Goal: Task Accomplishment & Management: Use online tool/utility

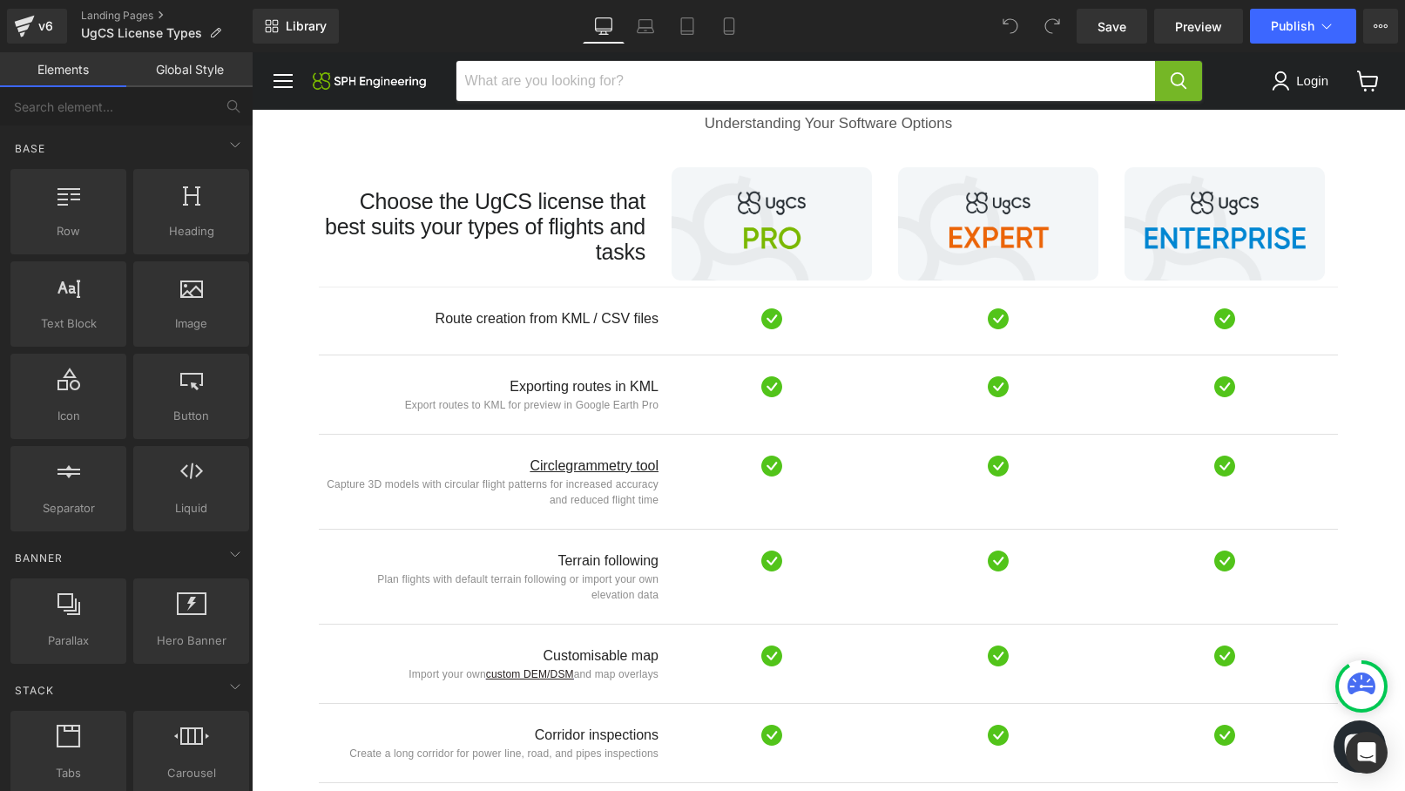
scroll to position [890, 0]
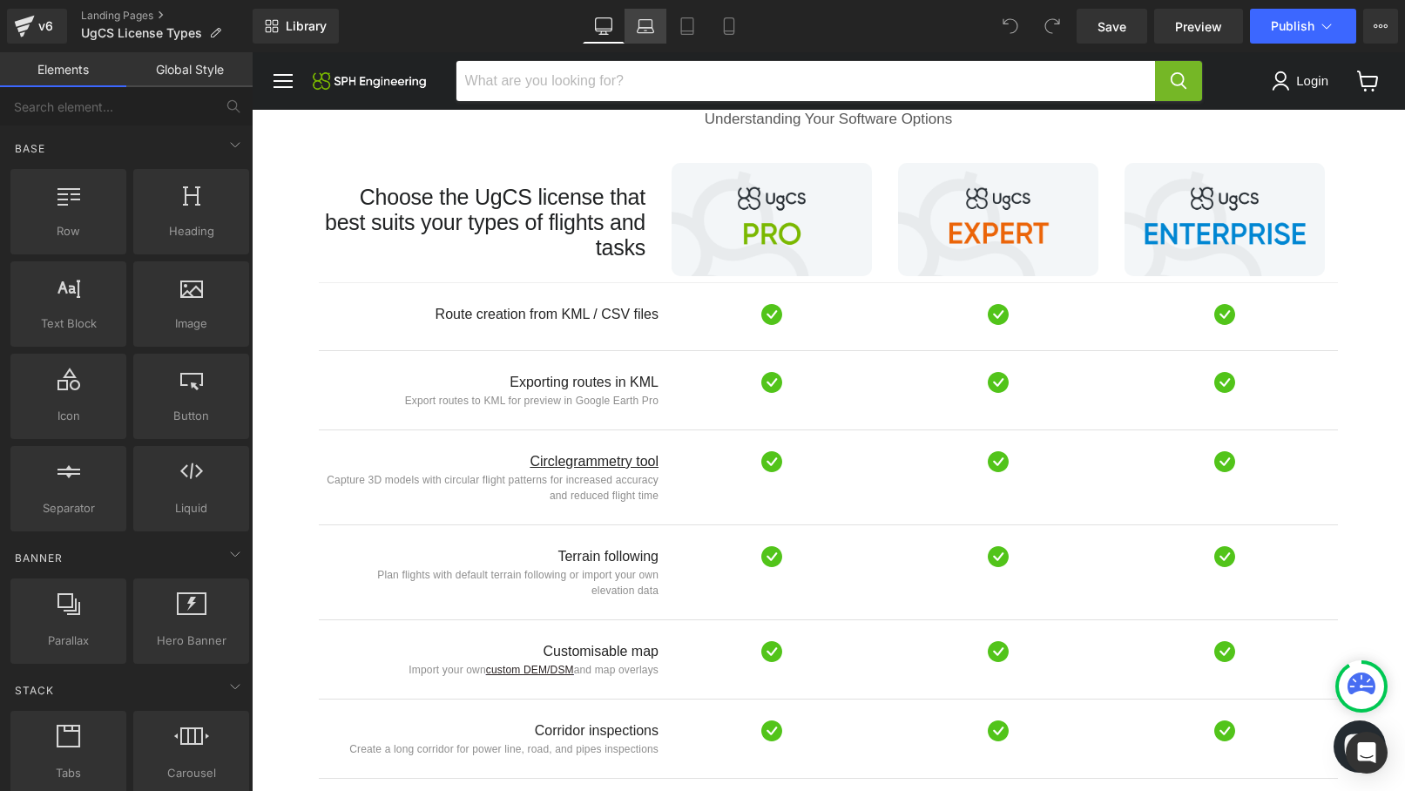
click at [640, 31] on icon at bounding box center [645, 25] width 17 height 17
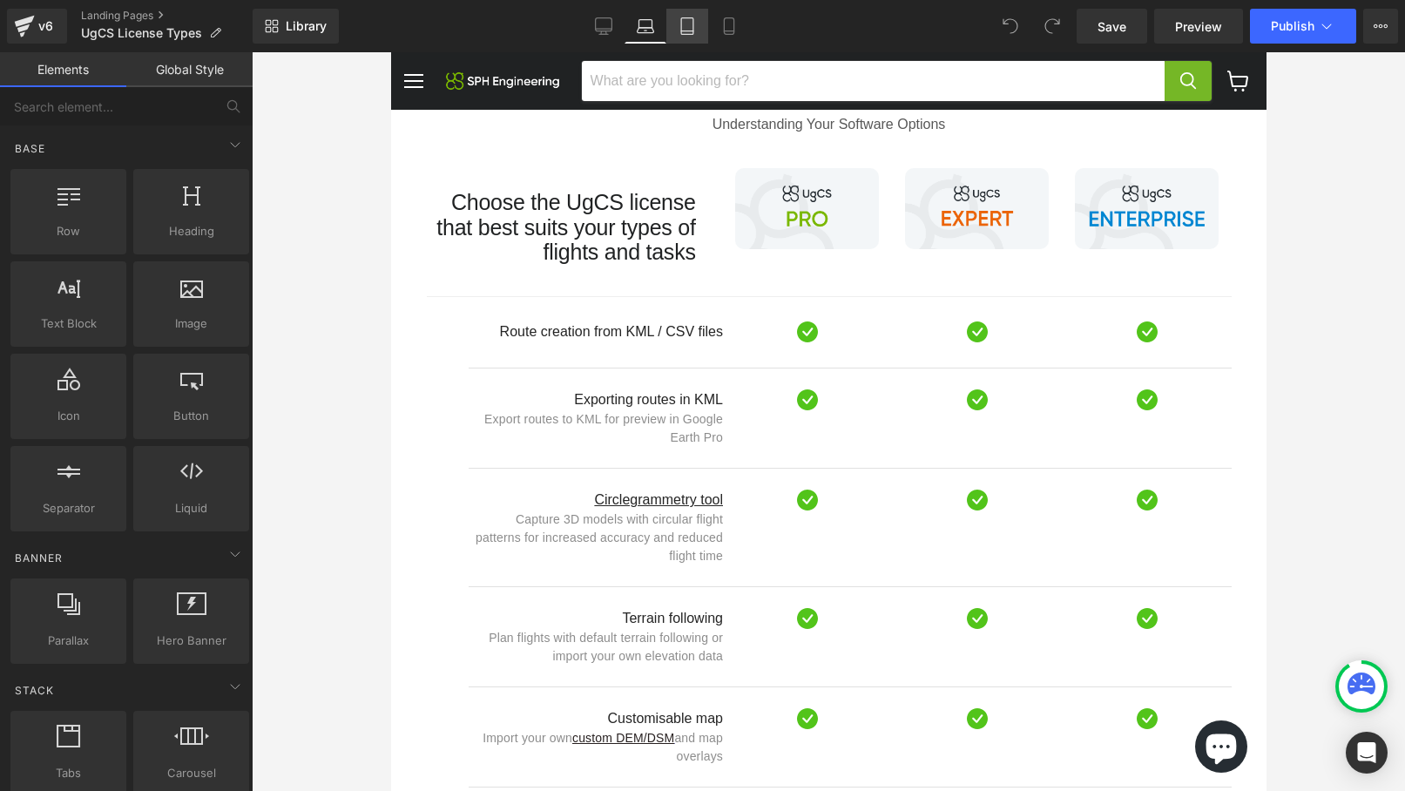
click at [694, 23] on icon at bounding box center [687, 25] width 17 height 17
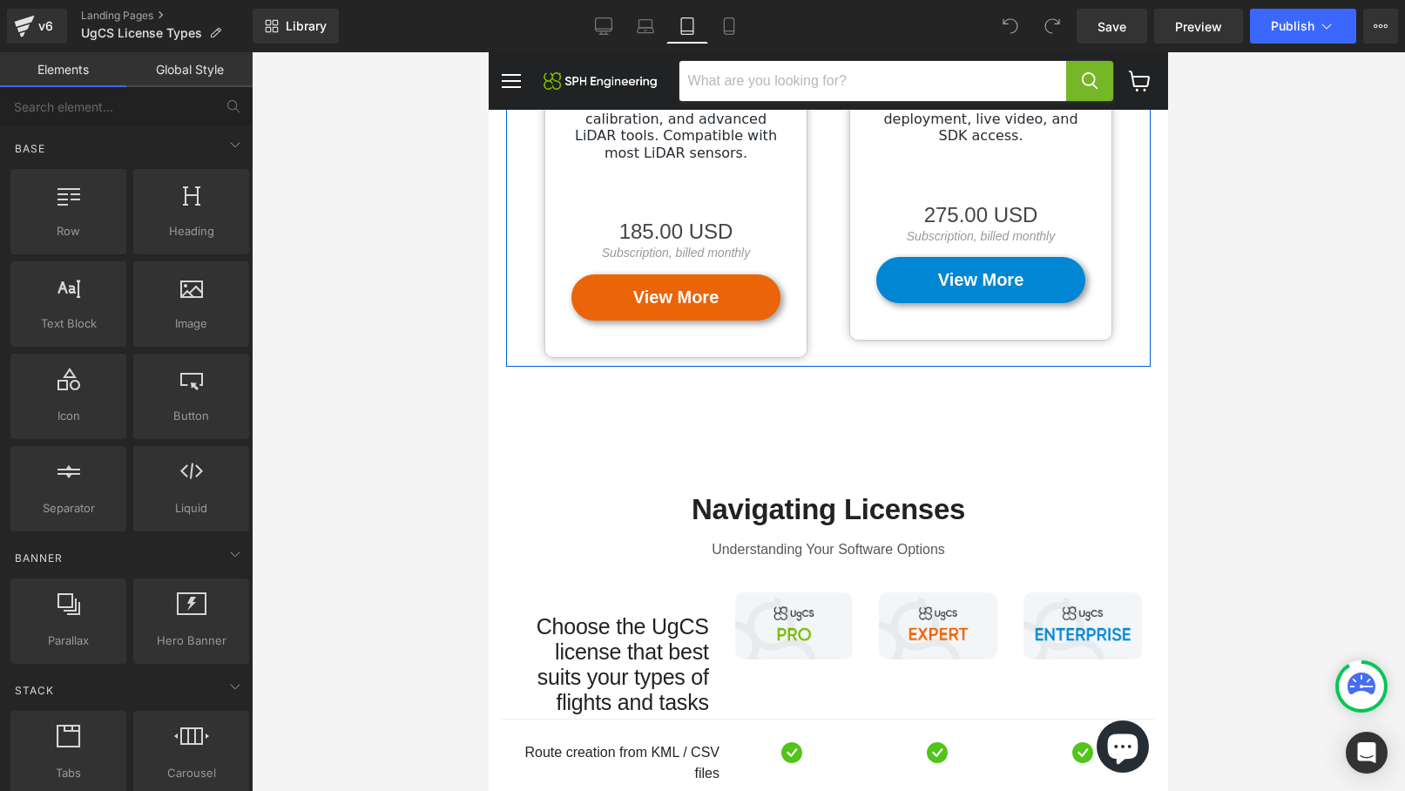
scroll to position [548, 0]
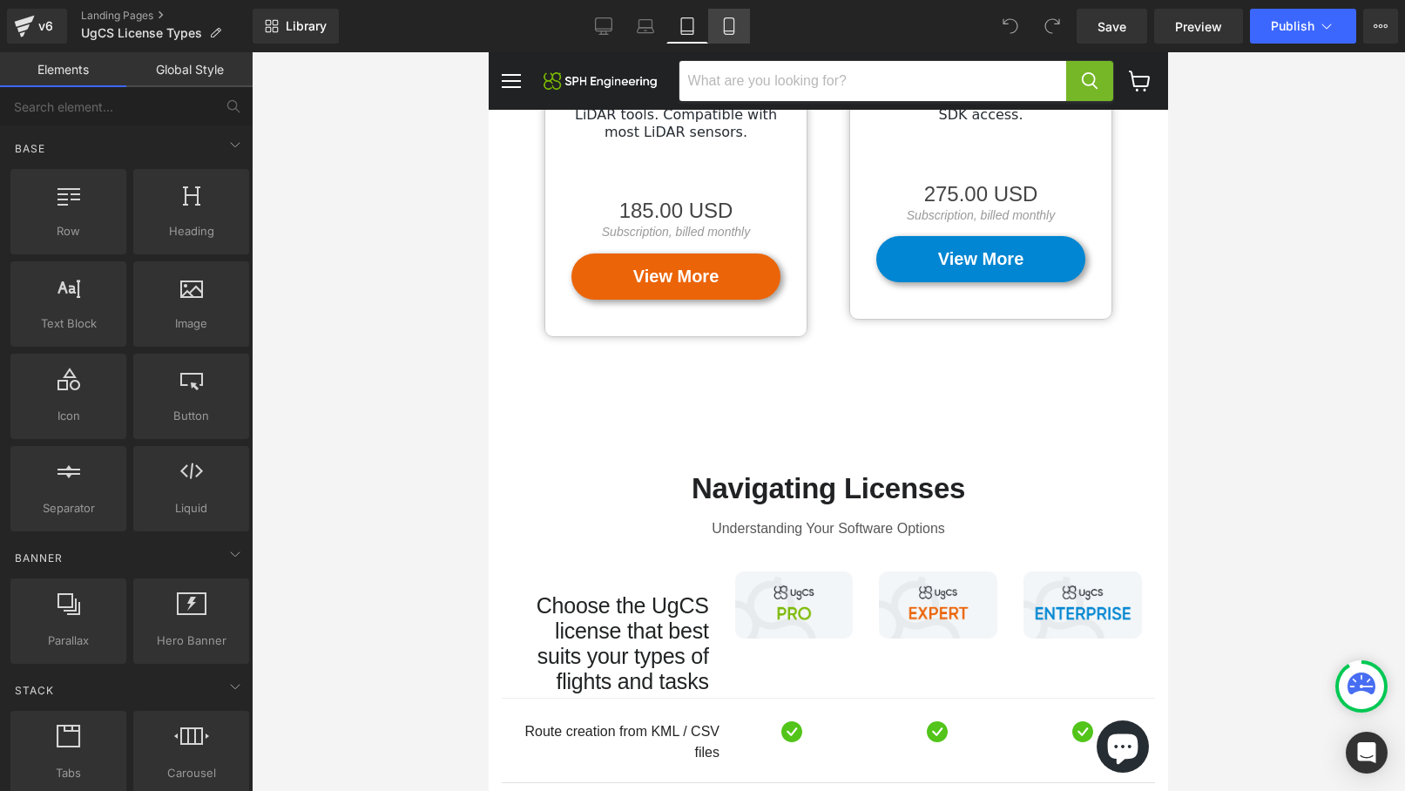
click at [733, 29] on icon at bounding box center [729, 26] width 10 height 17
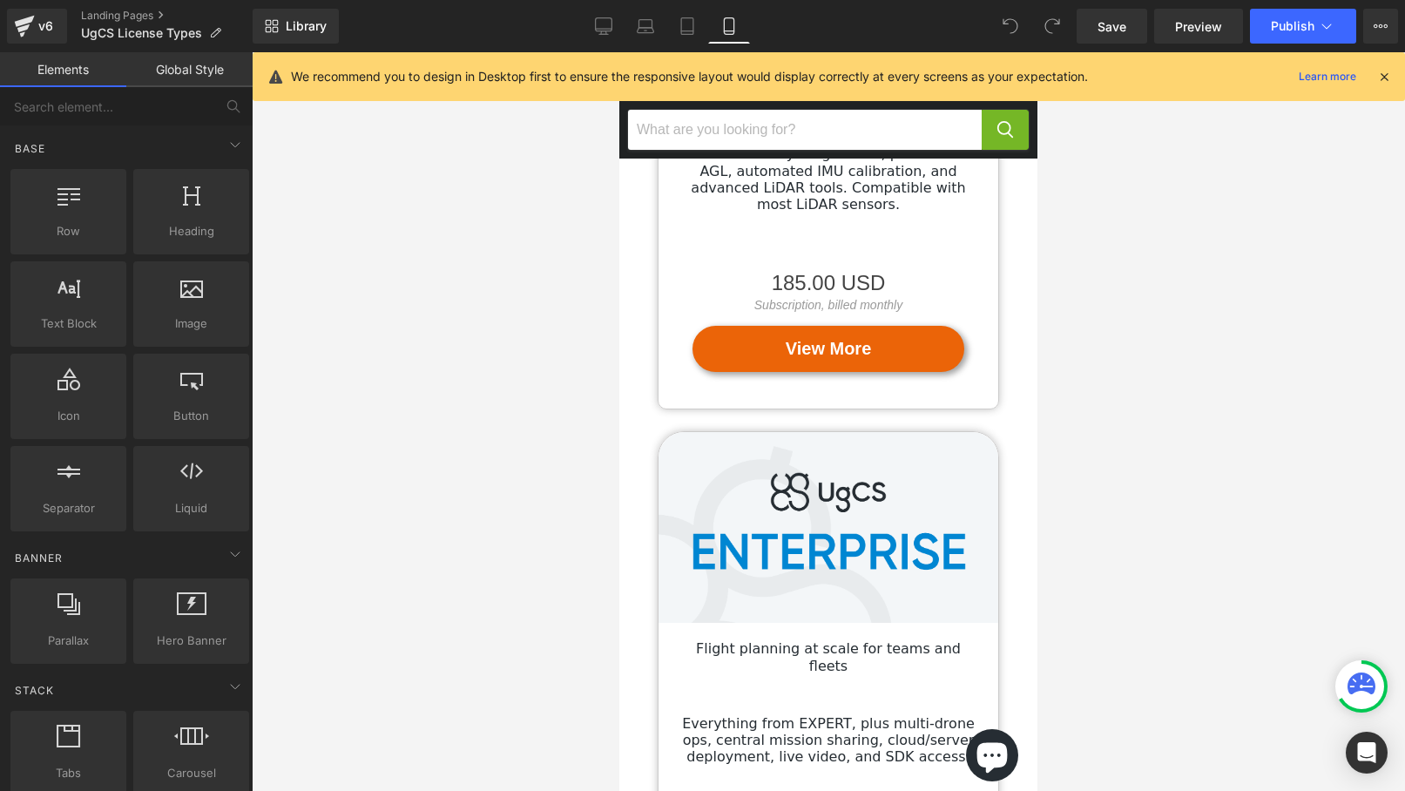
scroll to position [1457, 0]
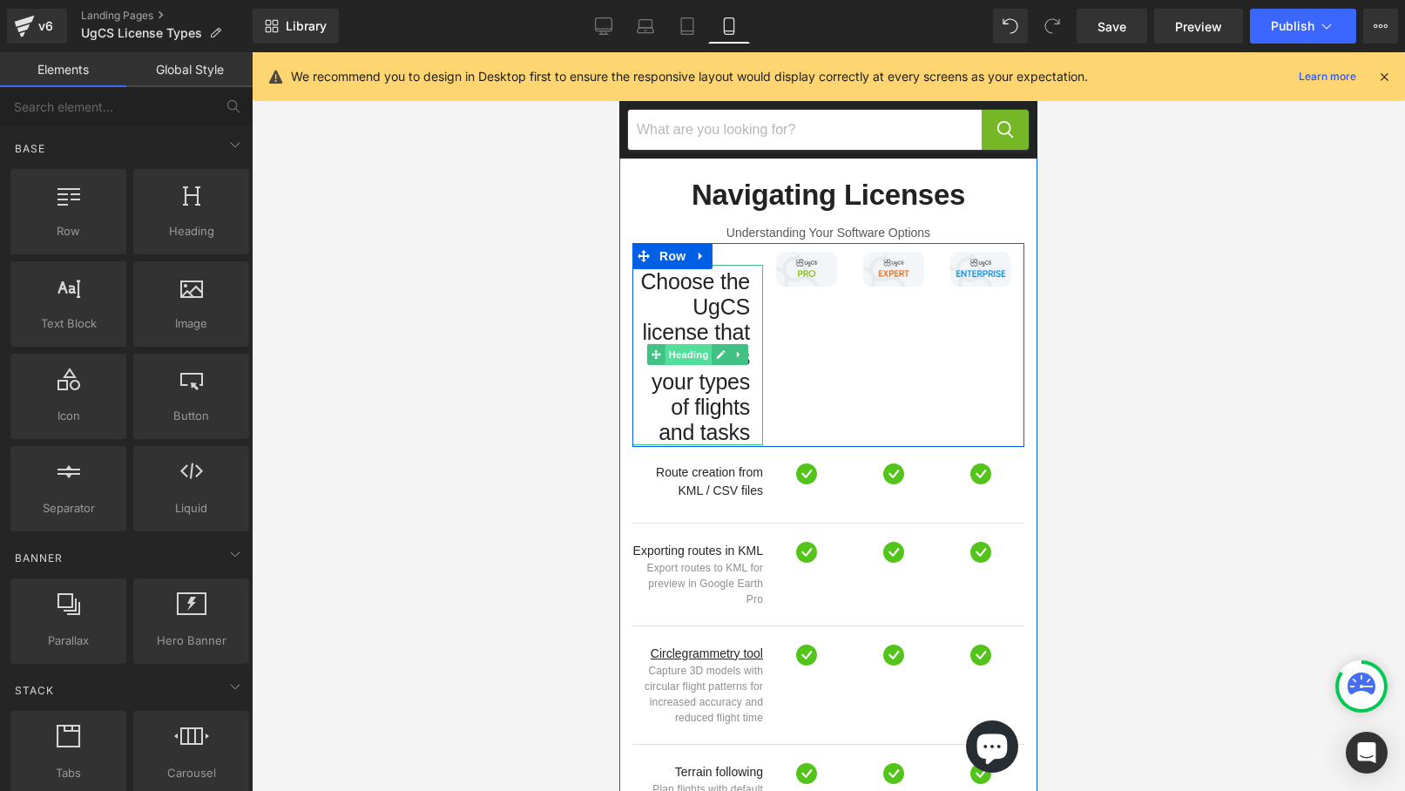
click at [692, 344] on span "Heading" at bounding box center [688, 354] width 47 height 21
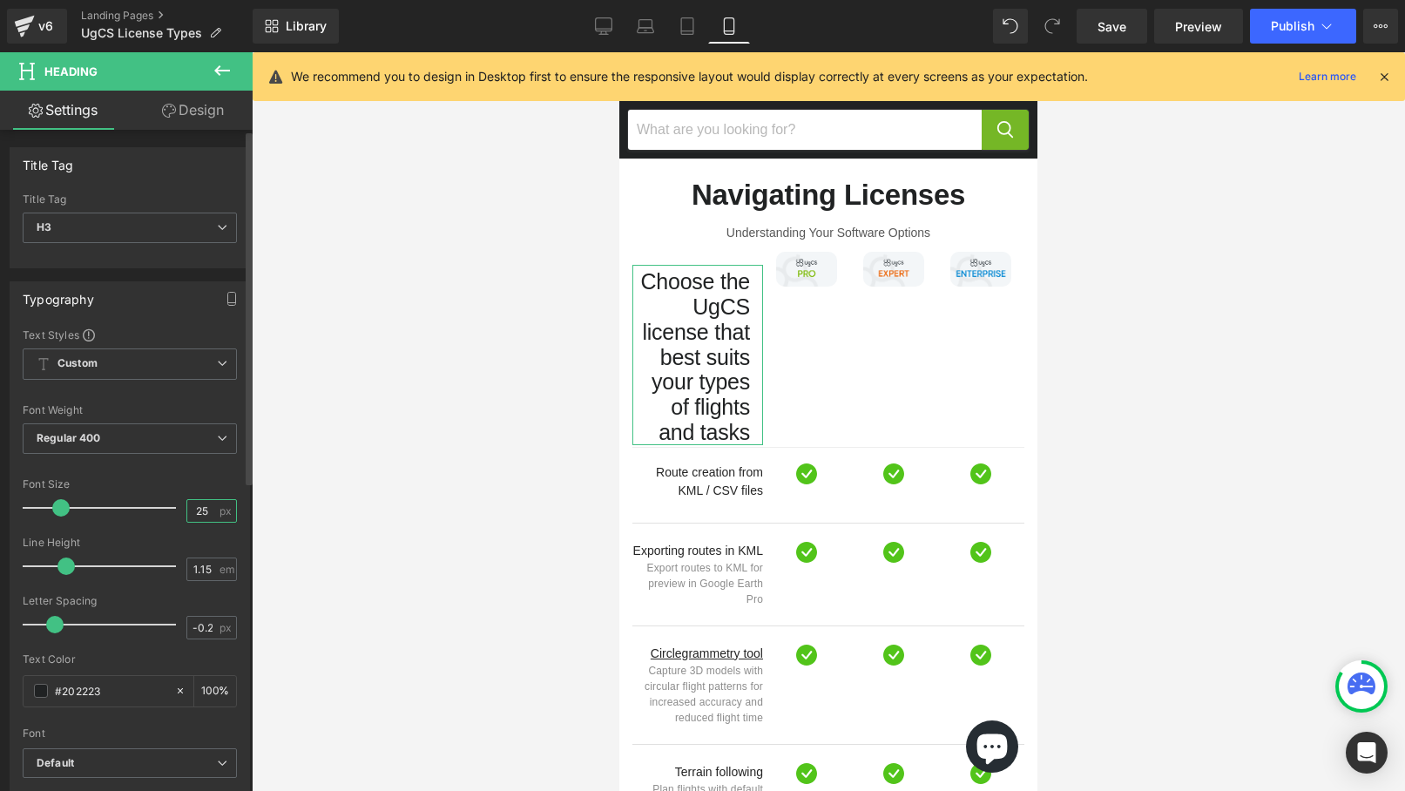
click at [202, 511] on input "25" at bounding box center [202, 511] width 30 height 22
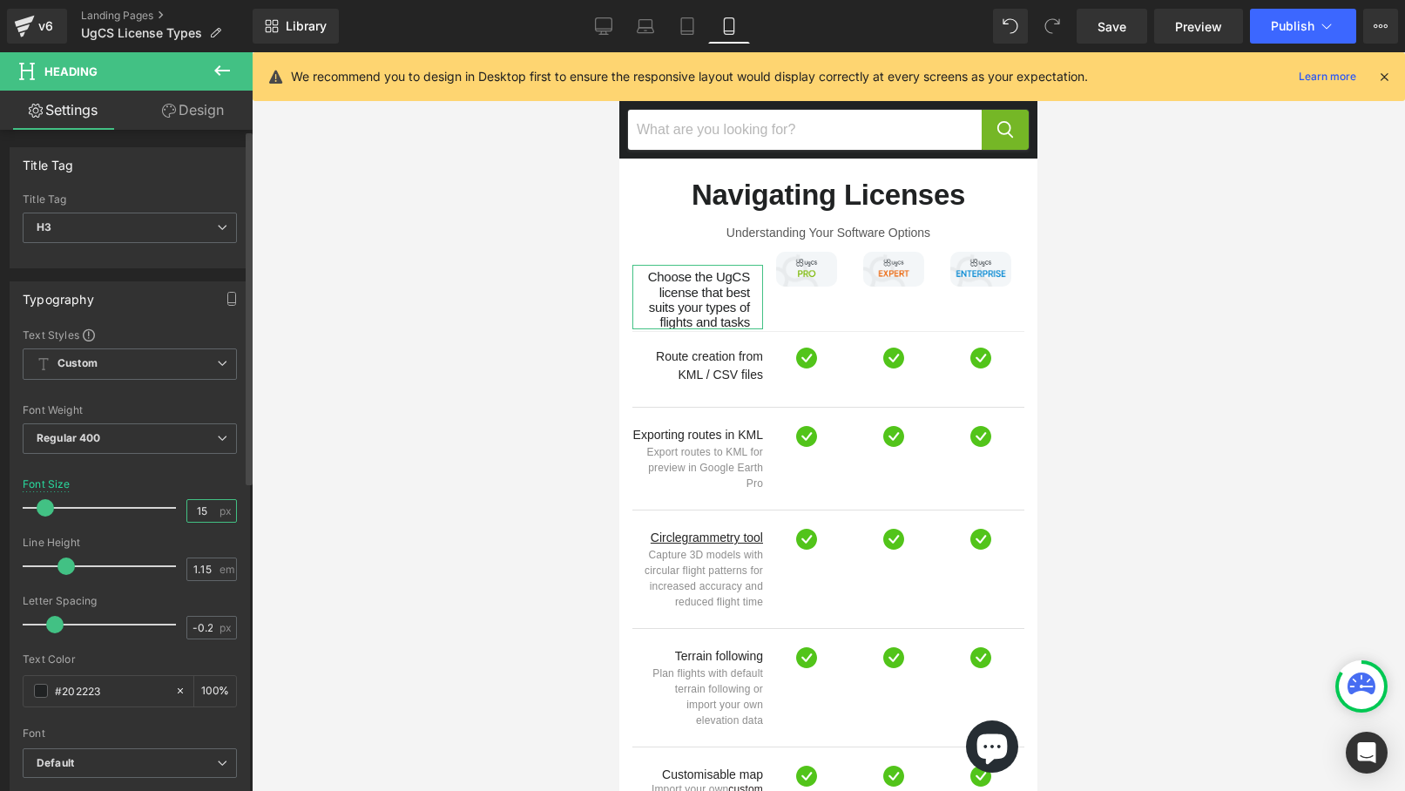
type input "14"
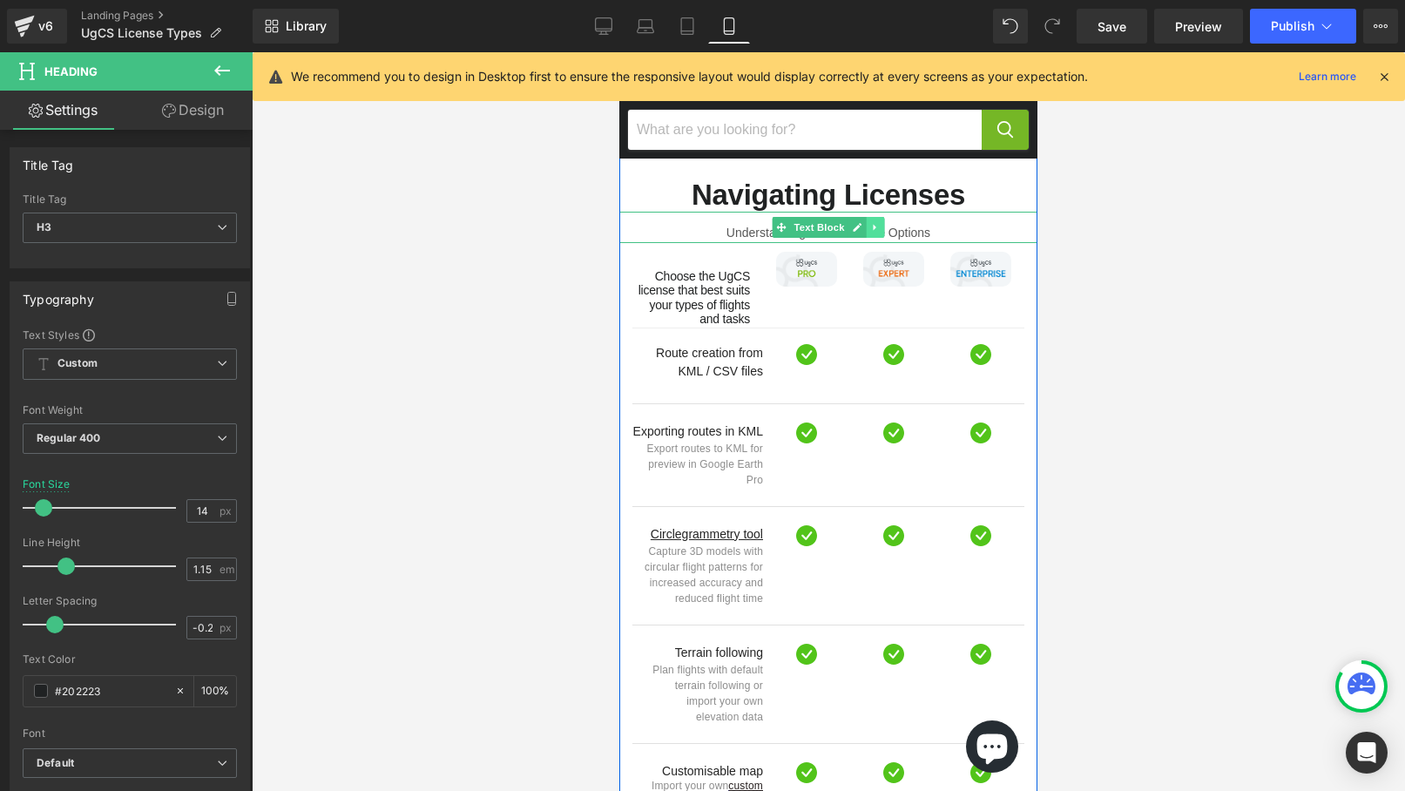
click at [877, 222] on icon "Main content" at bounding box center [875, 227] width 10 height 10
click at [868, 223] on icon "Main content" at bounding box center [866, 228] width 10 height 10
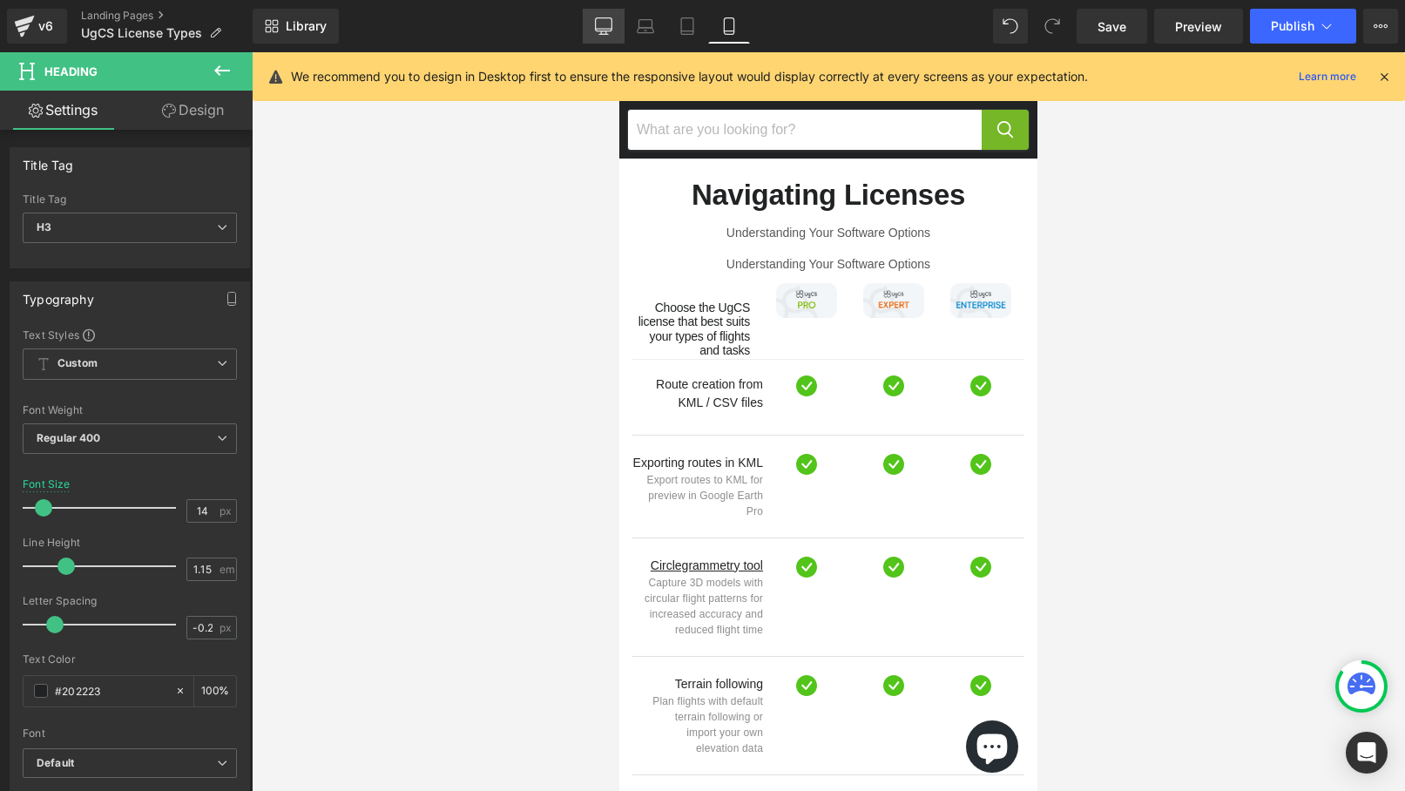
click at [610, 22] on icon at bounding box center [603, 25] width 17 height 17
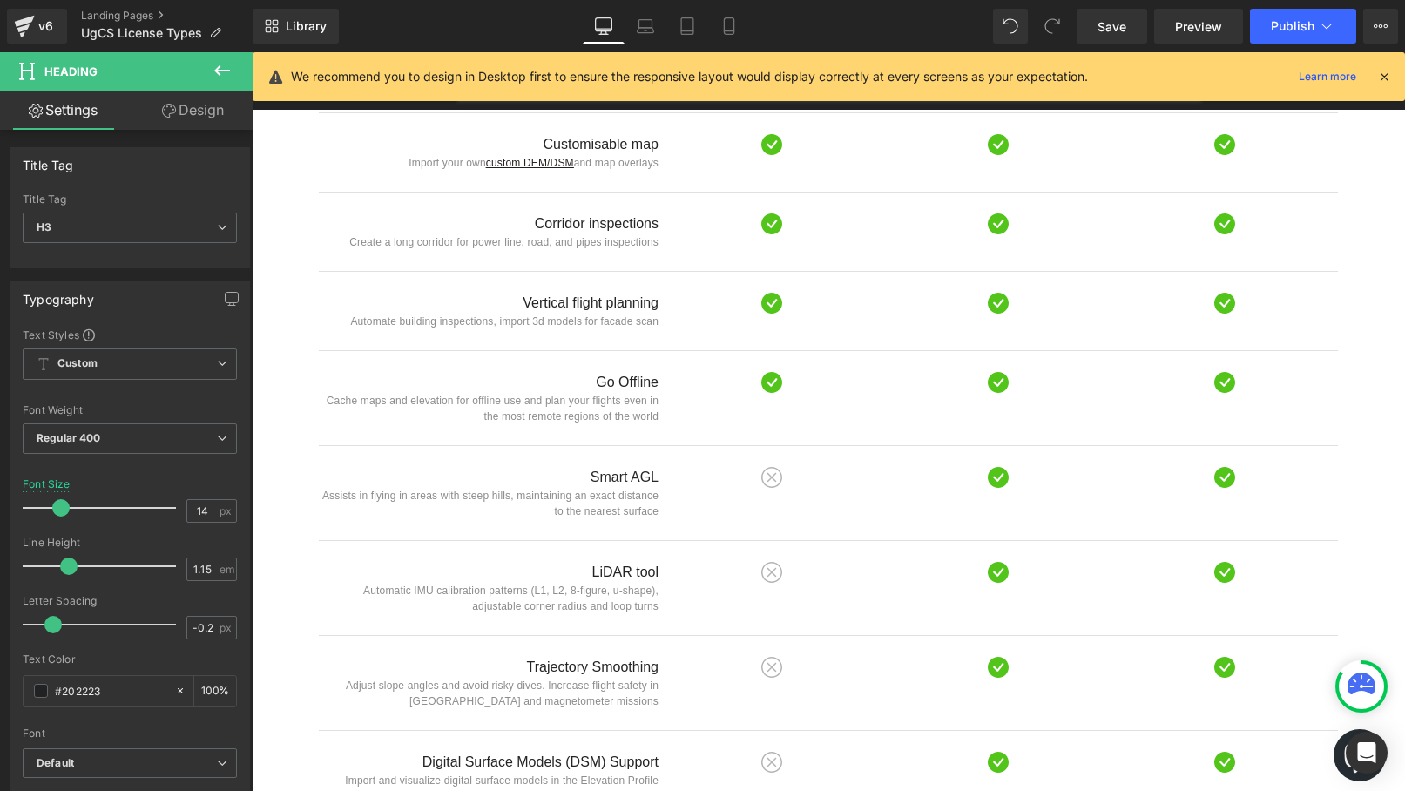
scroll to position [833, 0]
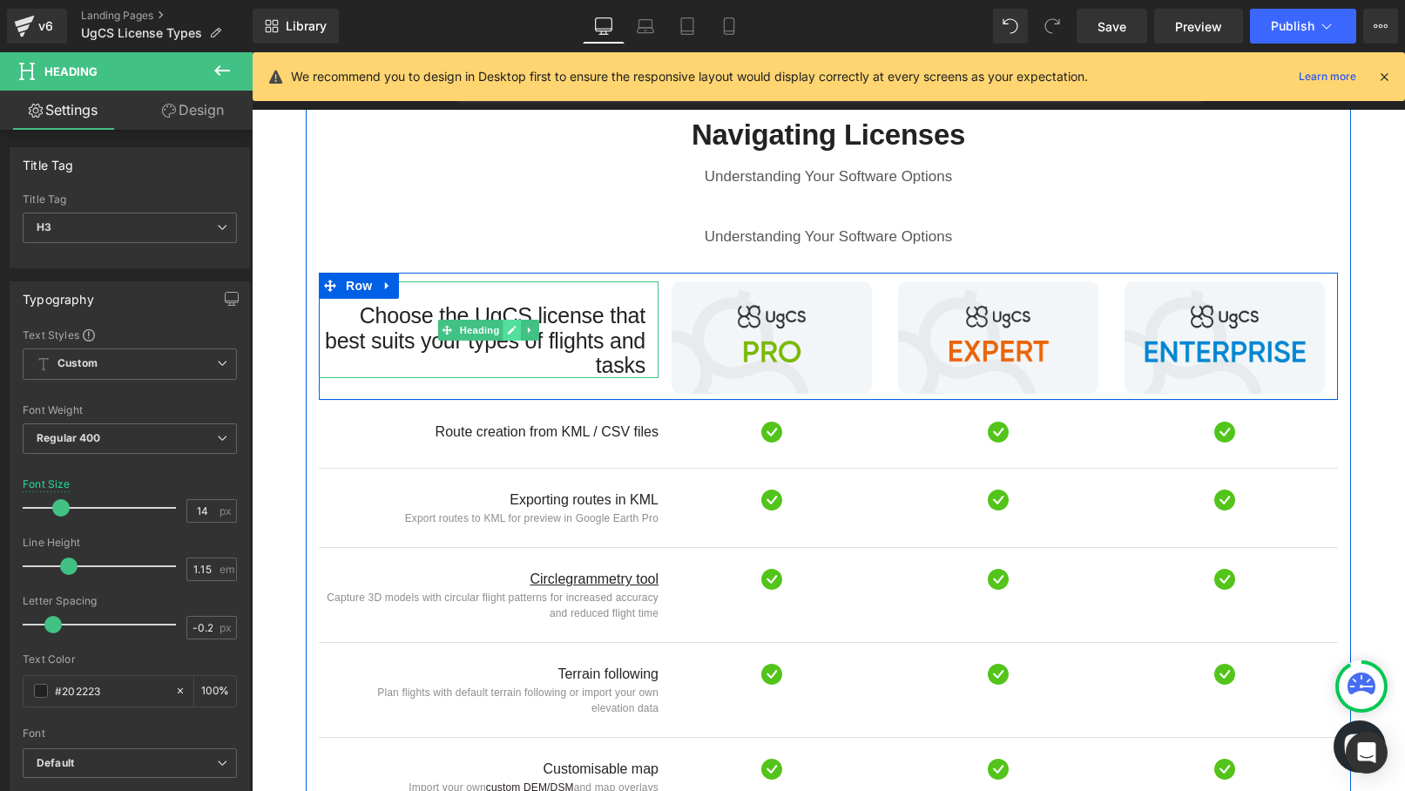
click at [517, 325] on icon "Main content" at bounding box center [512, 330] width 10 height 10
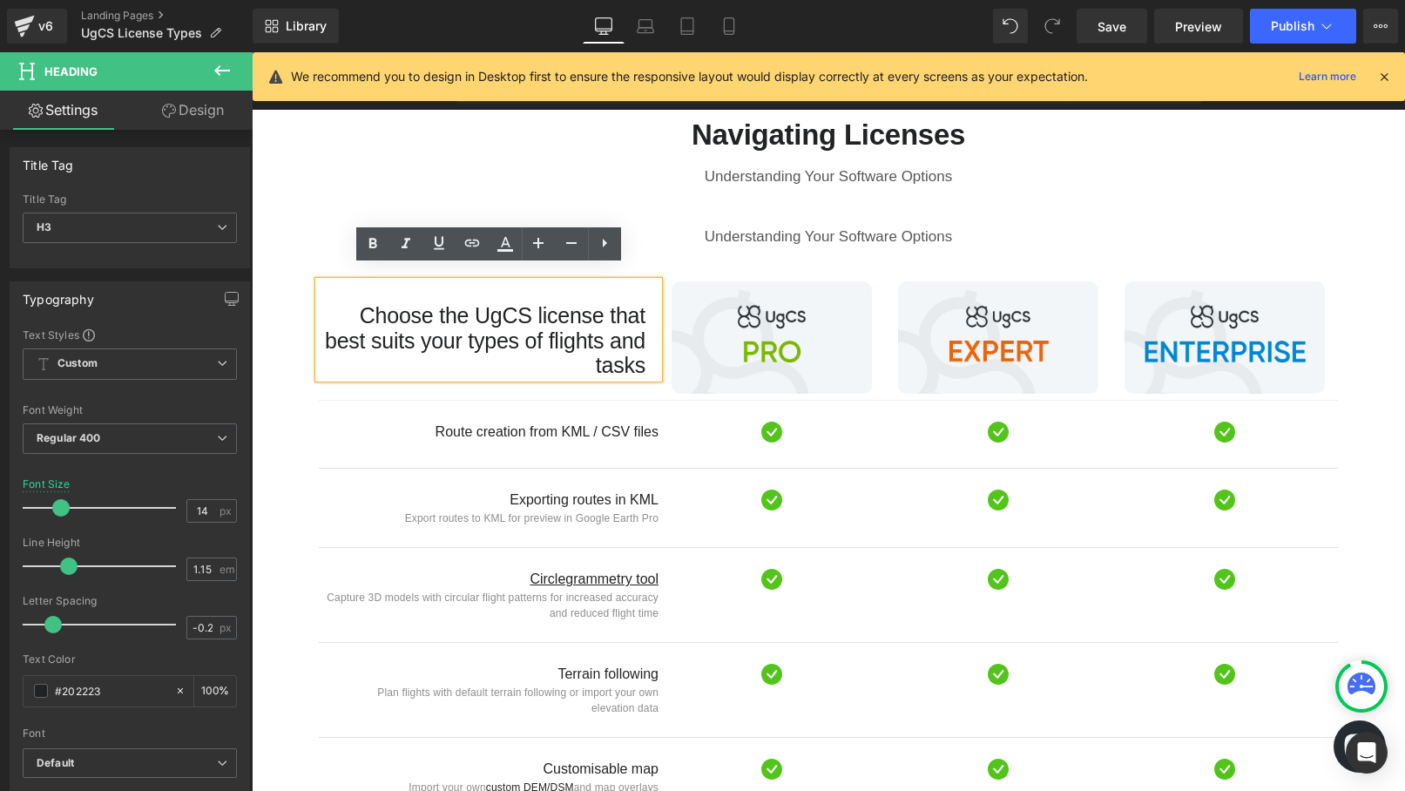
click at [535, 317] on h3 "Choose the UgCS license that best suits your types of flights and tasks" at bounding box center [482, 340] width 327 height 75
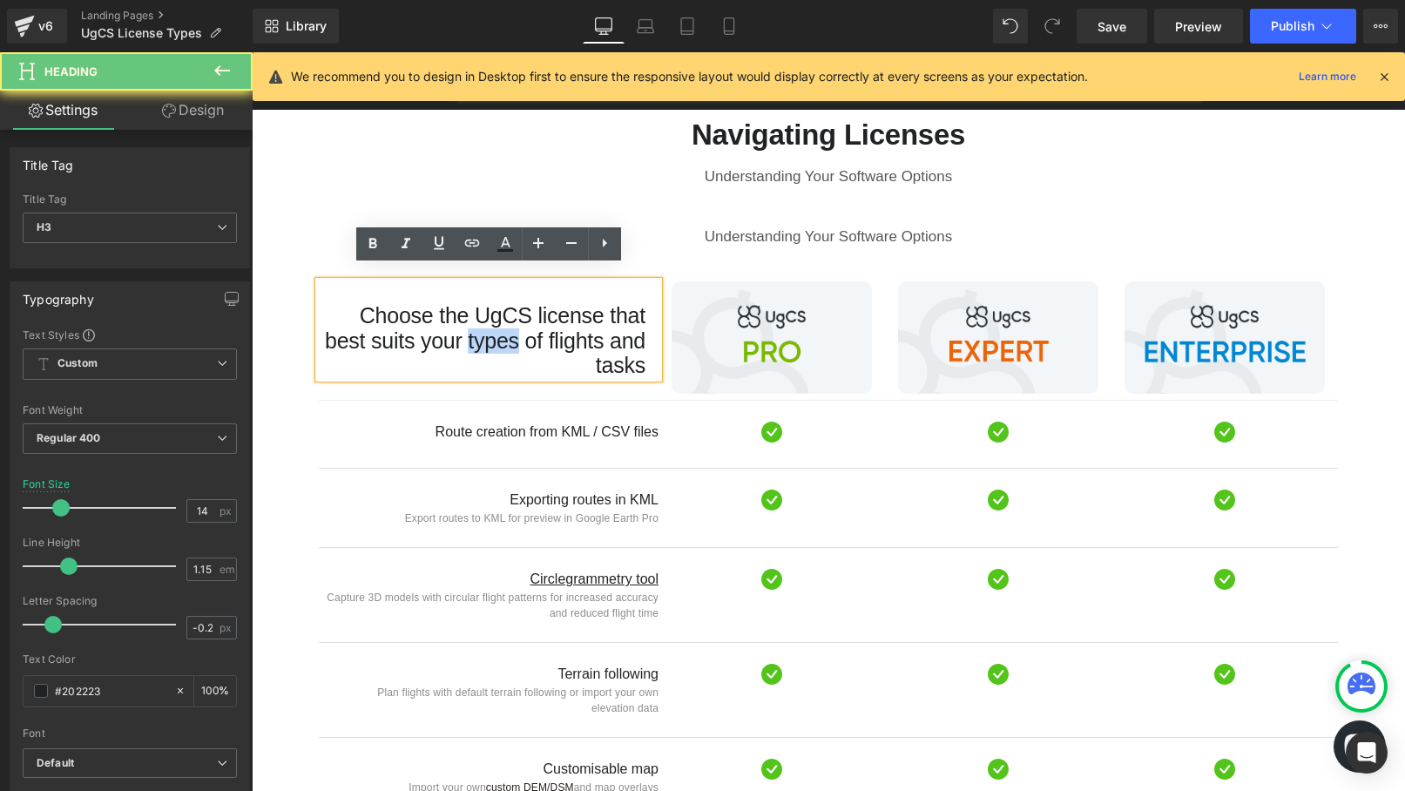
click at [535, 317] on h3 "Choose the UgCS license that best suits your types of flights and tasks" at bounding box center [482, 340] width 327 height 75
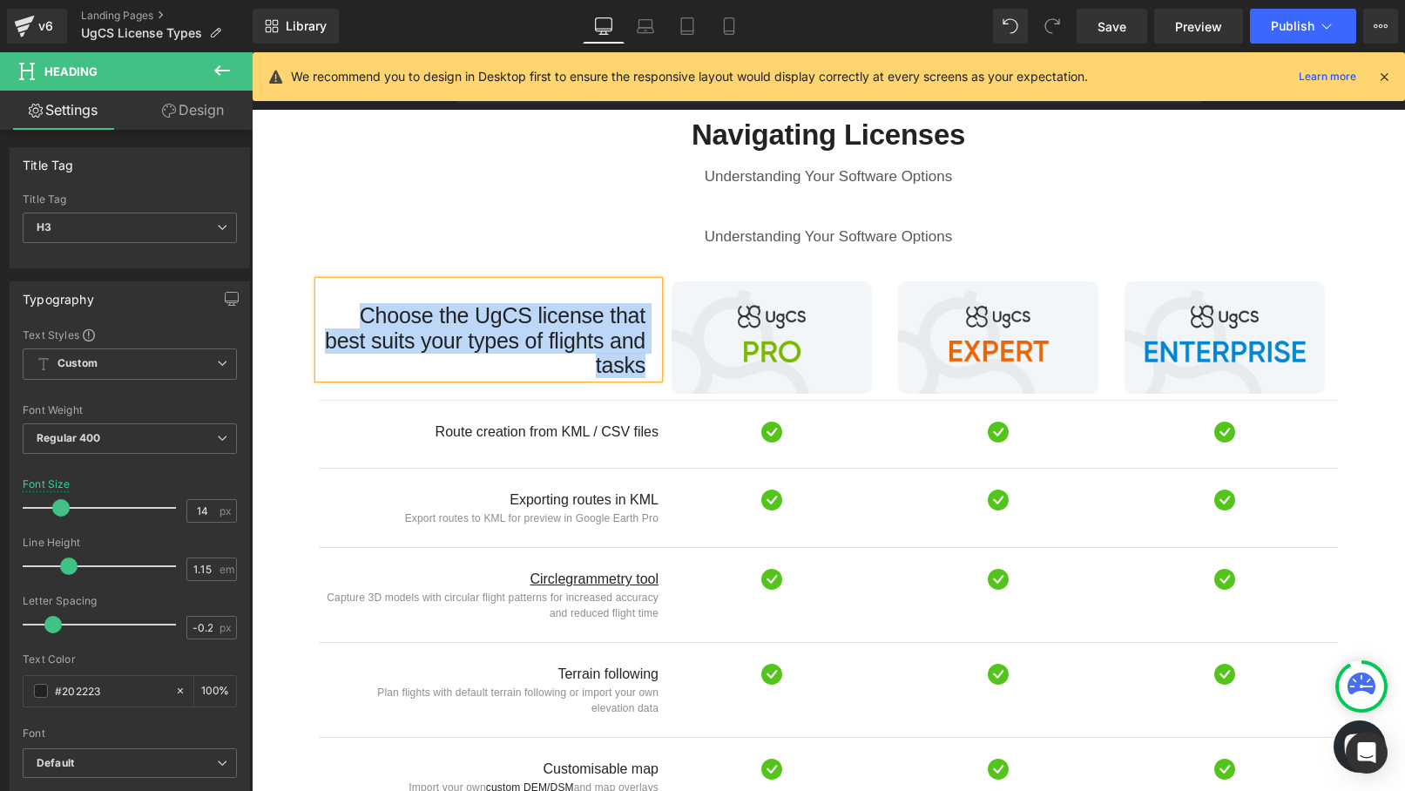
copy h3 "Choose the UgCS license that best suits your types of flights and tasks"
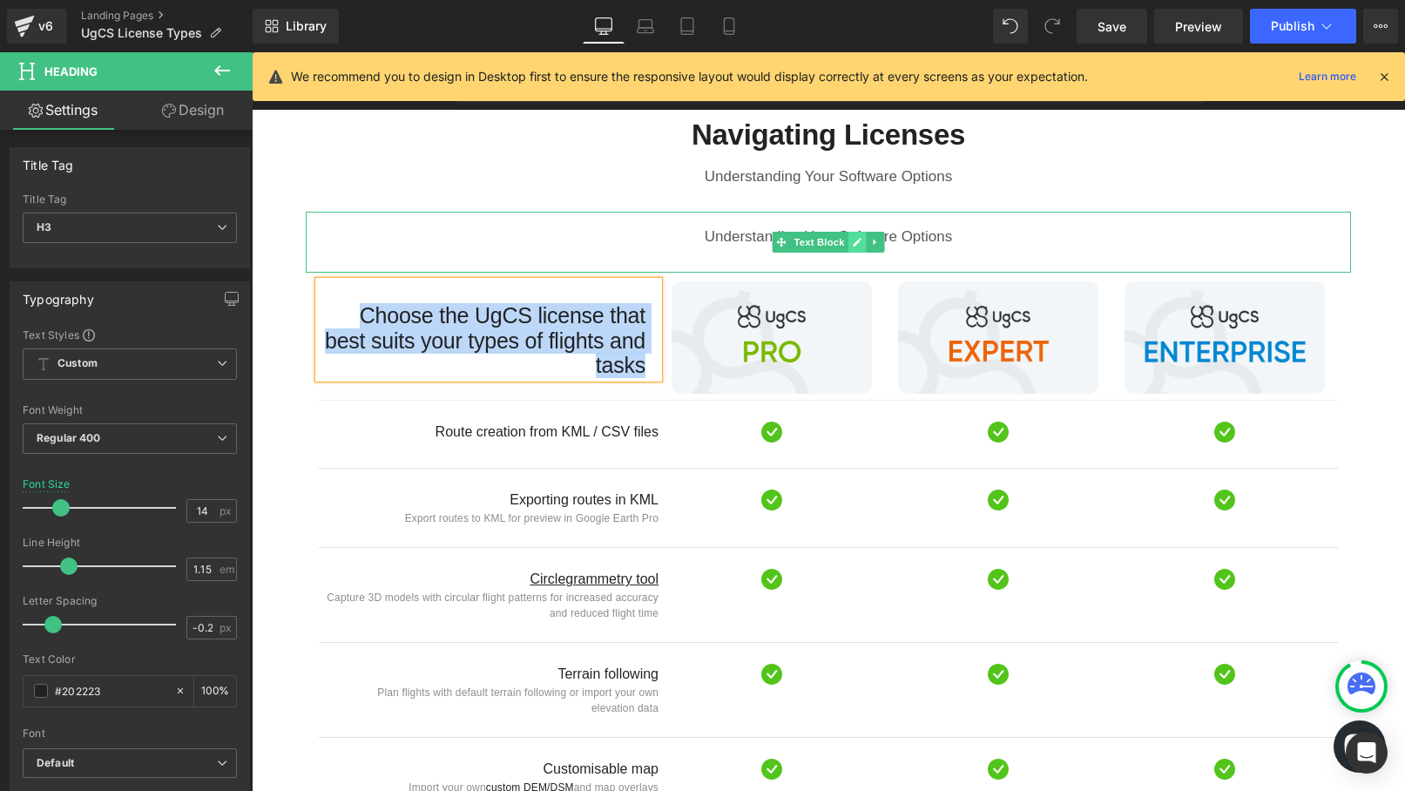
click at [855, 237] on icon "Main content" at bounding box center [858, 242] width 10 height 10
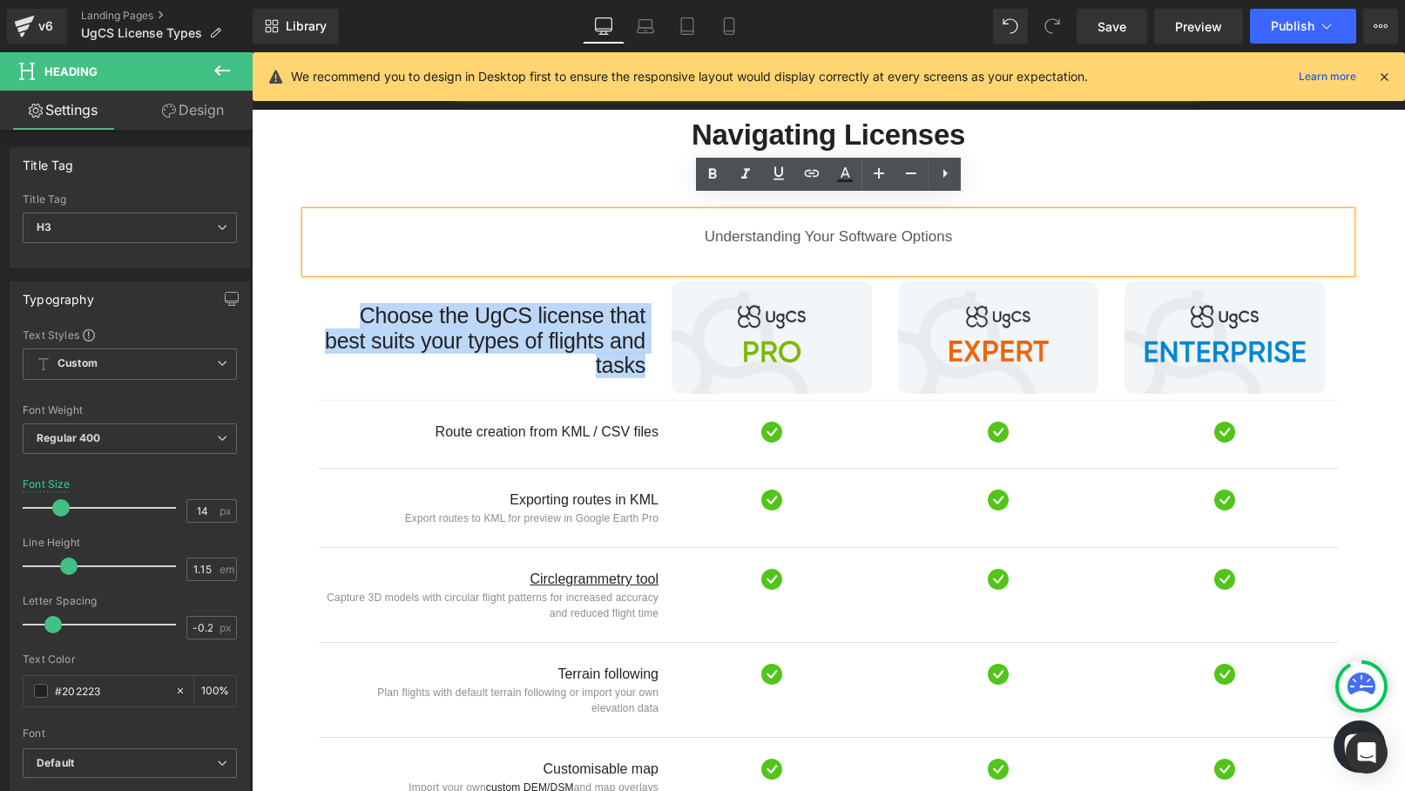
click at [821, 223] on div "Understanding Your Software Options" at bounding box center [828, 242] width 1045 height 61
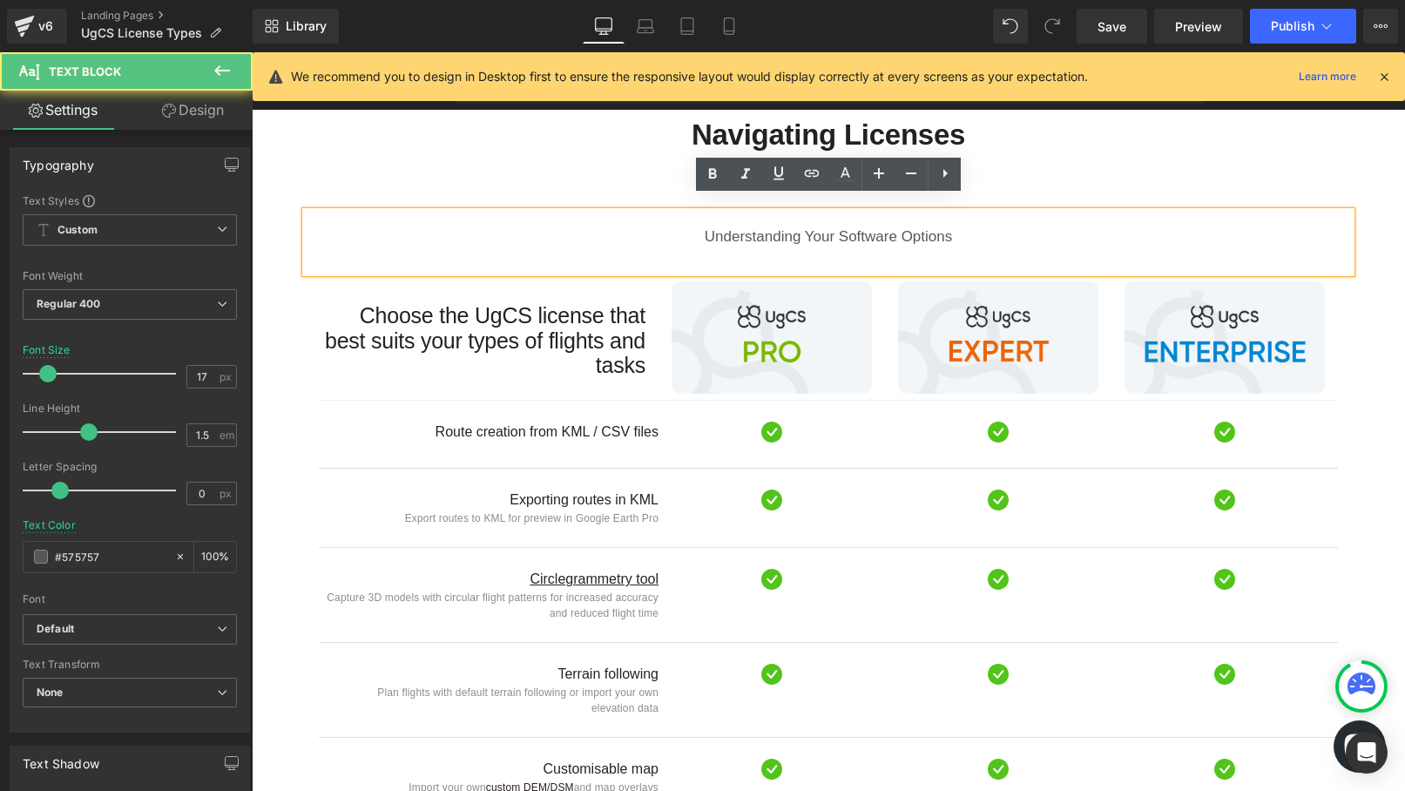
click at [821, 223] on div "Understanding Your Software Options" at bounding box center [828, 242] width 1045 height 61
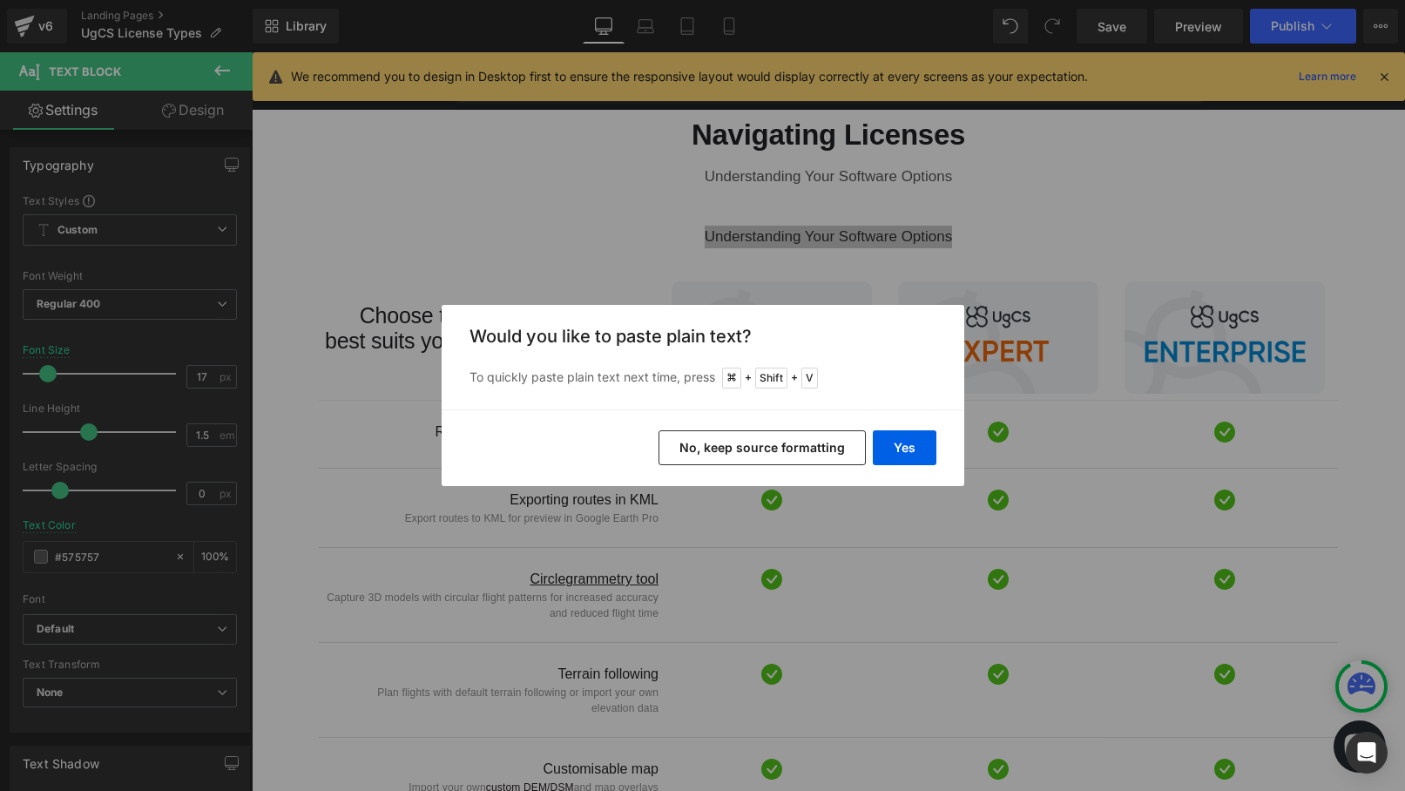
click at [791, 453] on button "No, keep source formatting" at bounding box center [762, 447] width 207 height 35
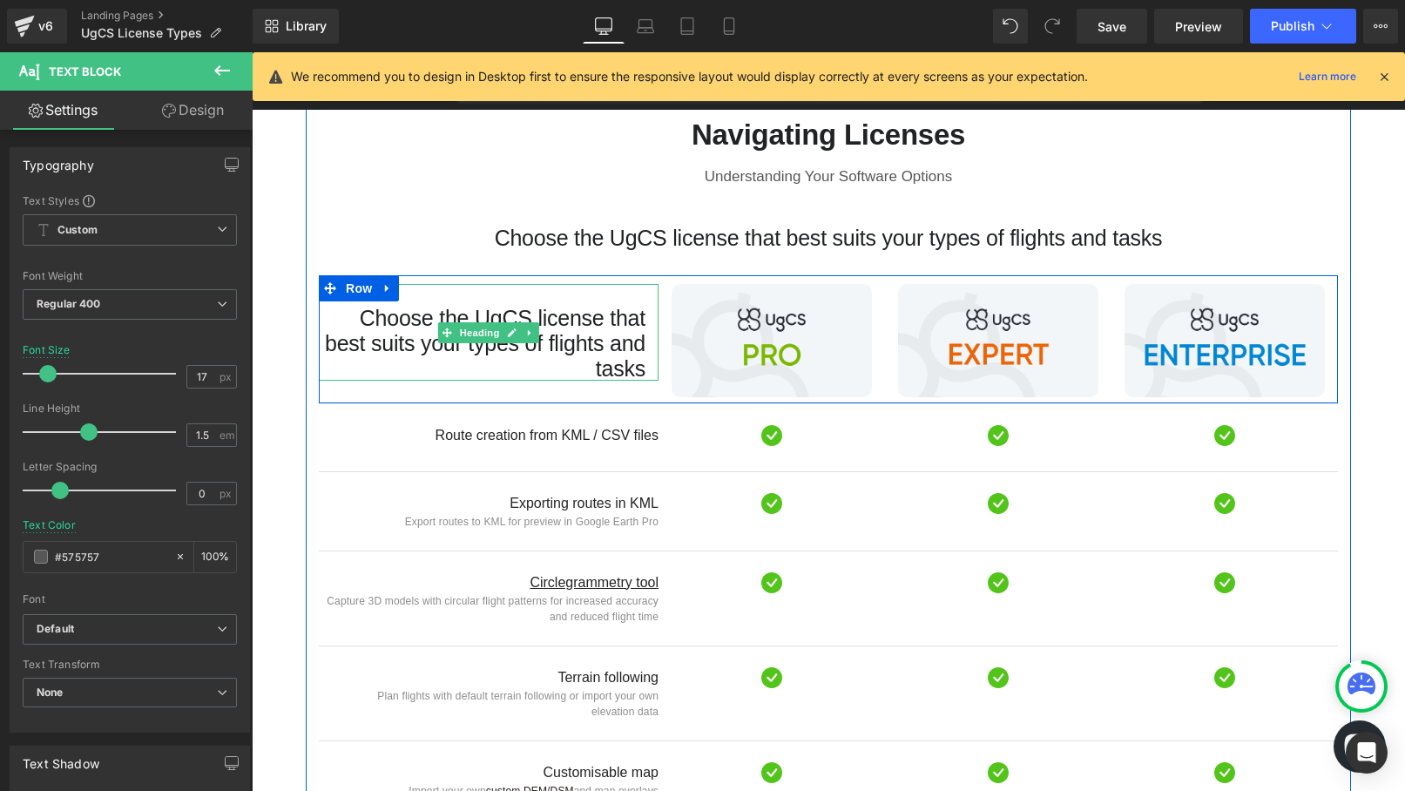
click at [567, 327] on h3 "Choose the UgCS license that best suits your types of flights and tasks" at bounding box center [482, 343] width 327 height 75
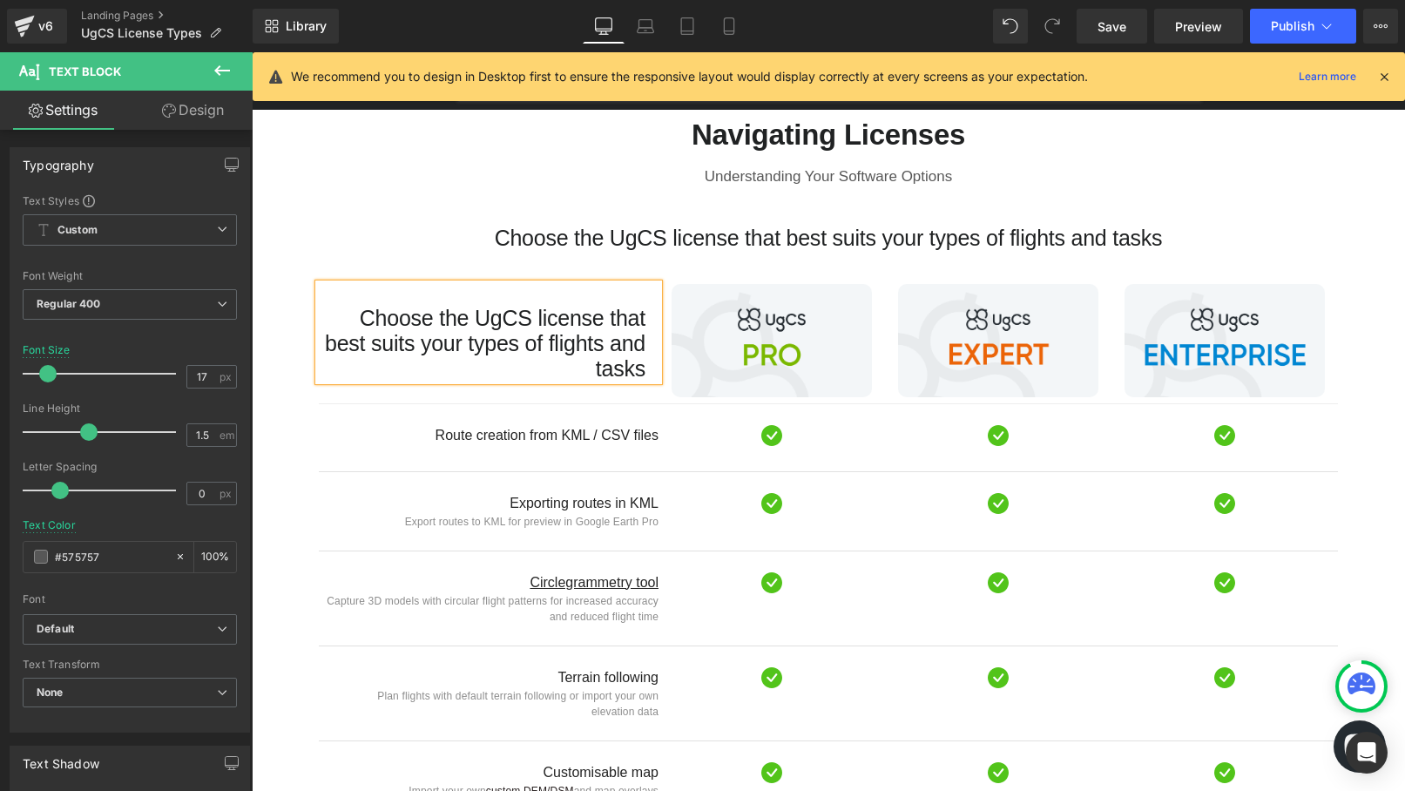
click at [567, 327] on h3 "Choose the UgCS license that best suits your types of flights and tasks" at bounding box center [482, 343] width 327 height 75
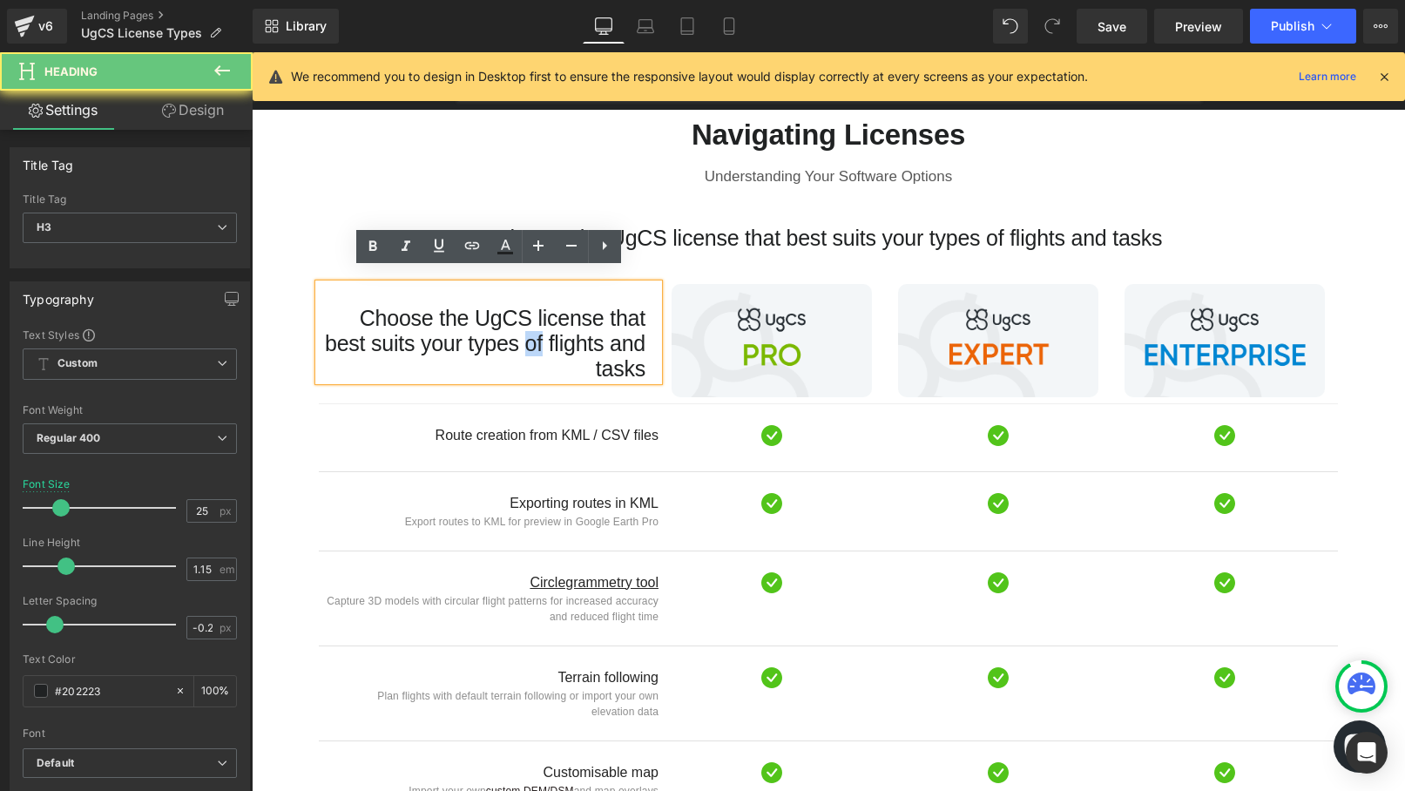
click at [567, 327] on h3 "Choose the UgCS license that best suits your types of flights and tasks" at bounding box center [482, 343] width 327 height 75
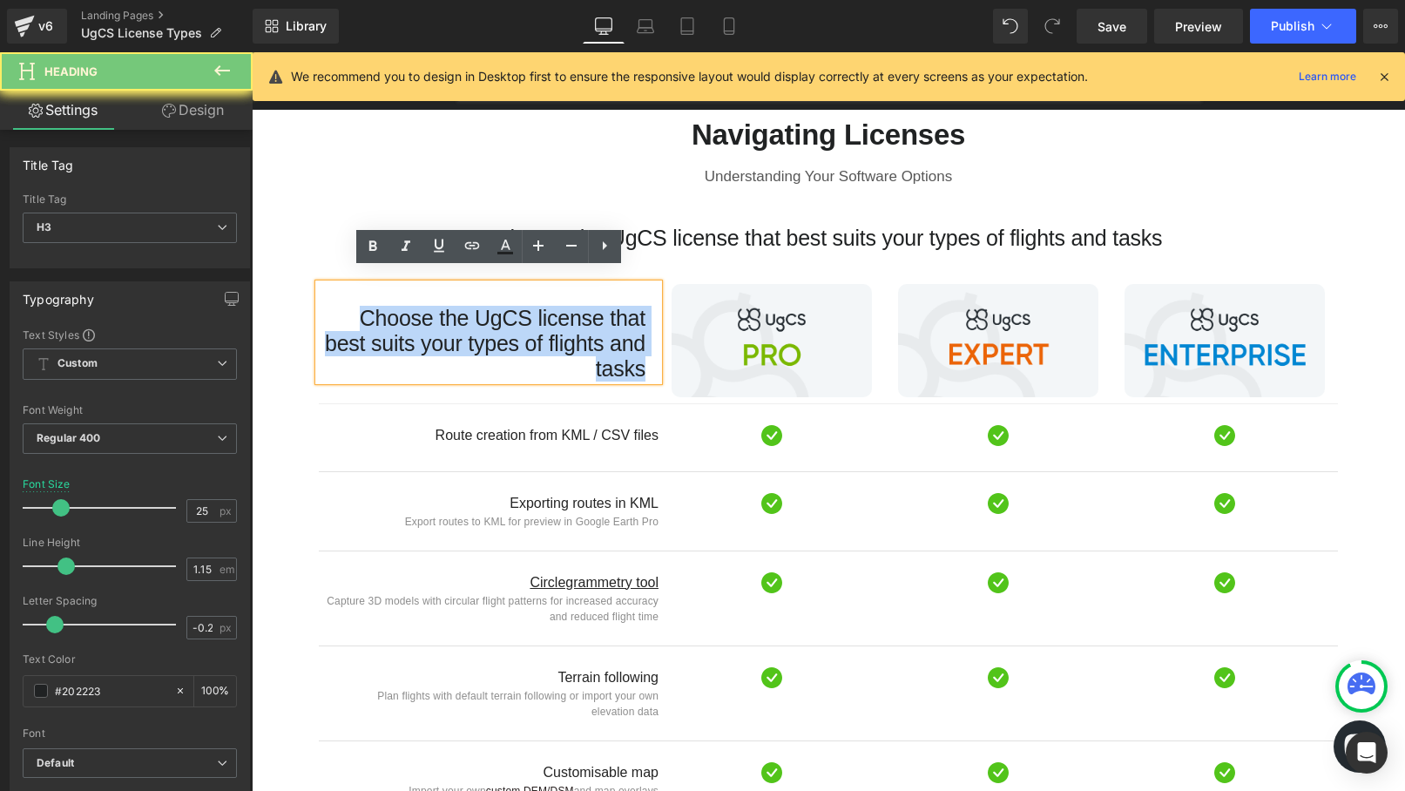
click at [567, 327] on h3 "Choose the UgCS license that best suits your types of flights and tasks" at bounding box center [482, 343] width 327 height 75
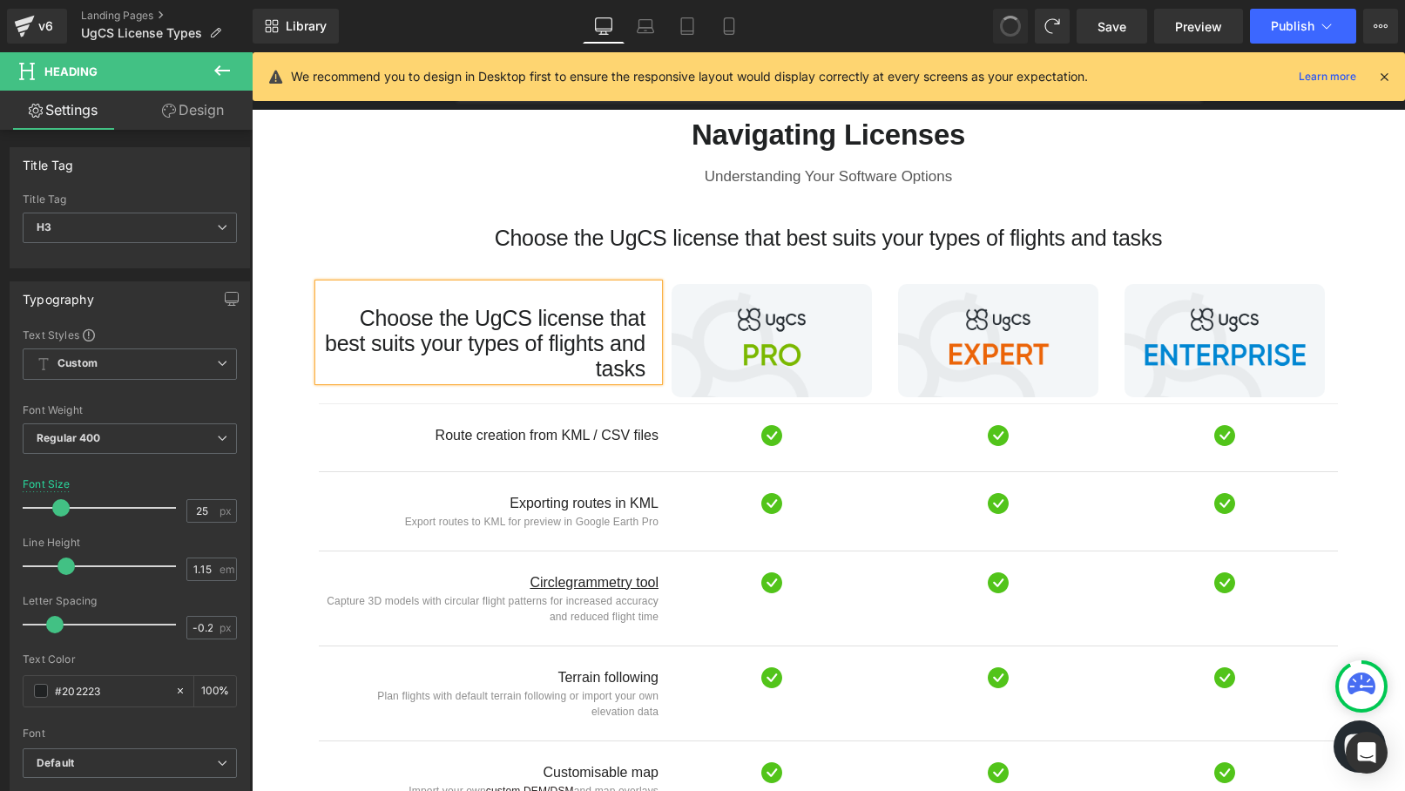
scroll to position [830, 0]
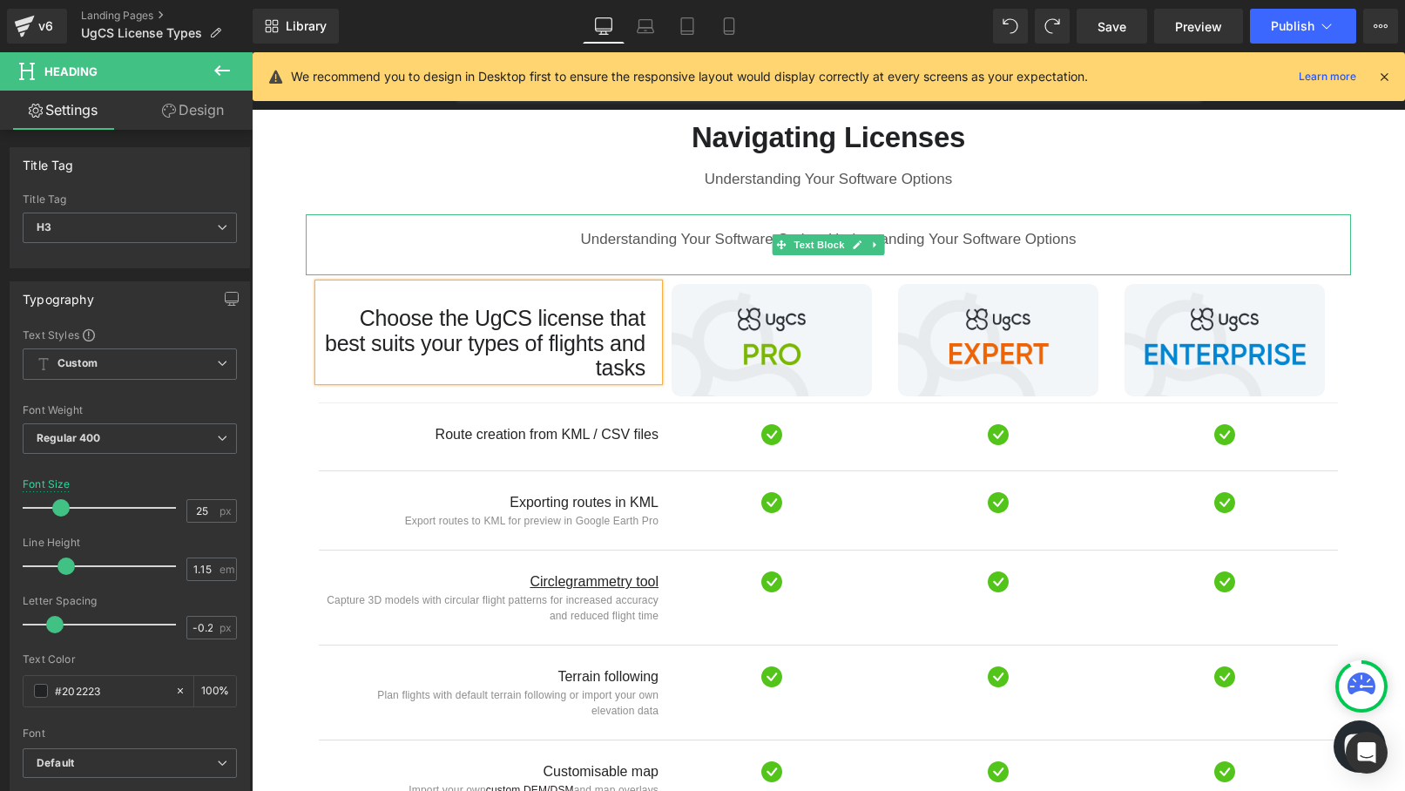
click at [714, 225] on div "Understanding Your Software Options Understanding Your Software Options" at bounding box center [828, 244] width 1045 height 61
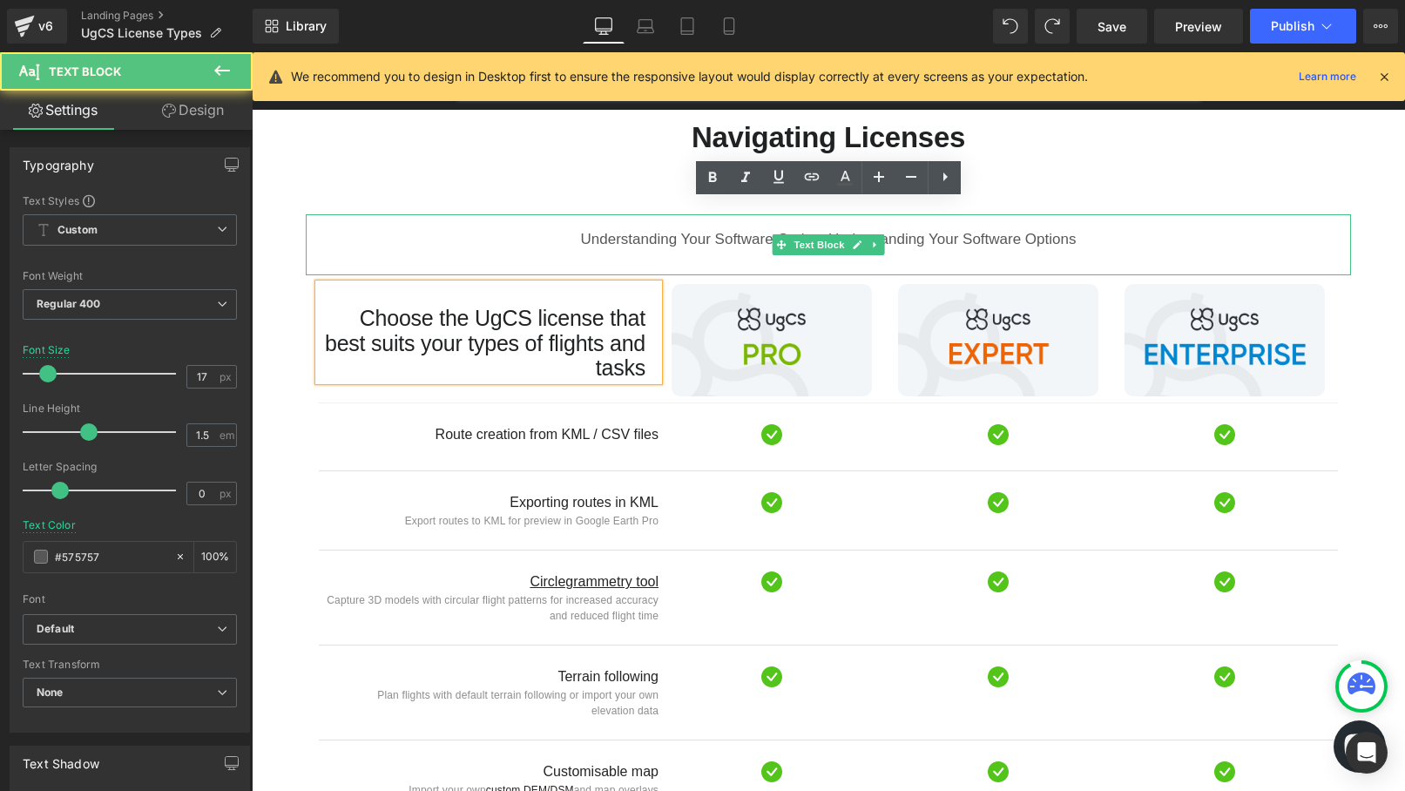
click at [714, 225] on div "Understanding Your Software Options Understanding Your Software Options" at bounding box center [828, 244] width 1045 height 61
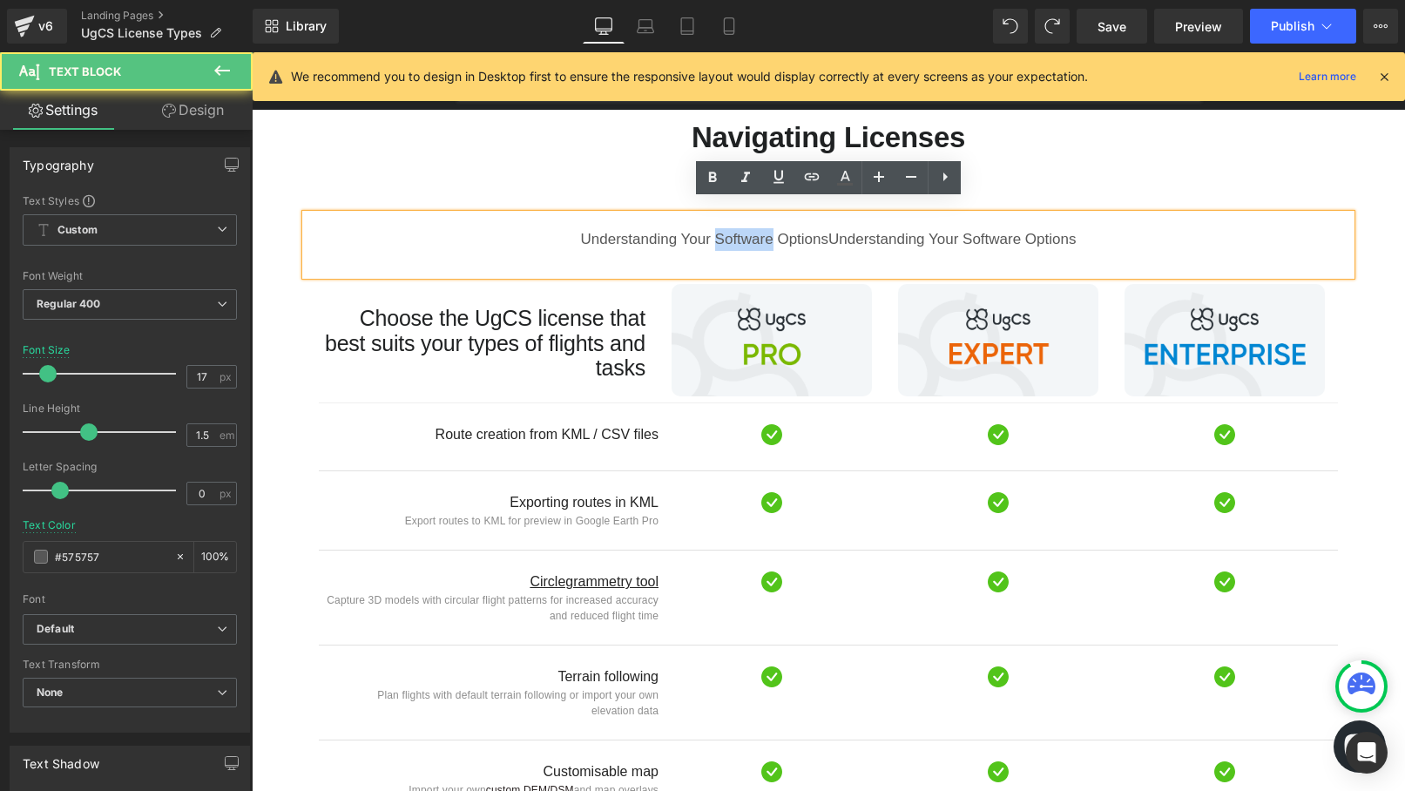
click at [714, 225] on div "Understanding Your Software Options Understanding Your Software Options" at bounding box center [828, 244] width 1045 height 61
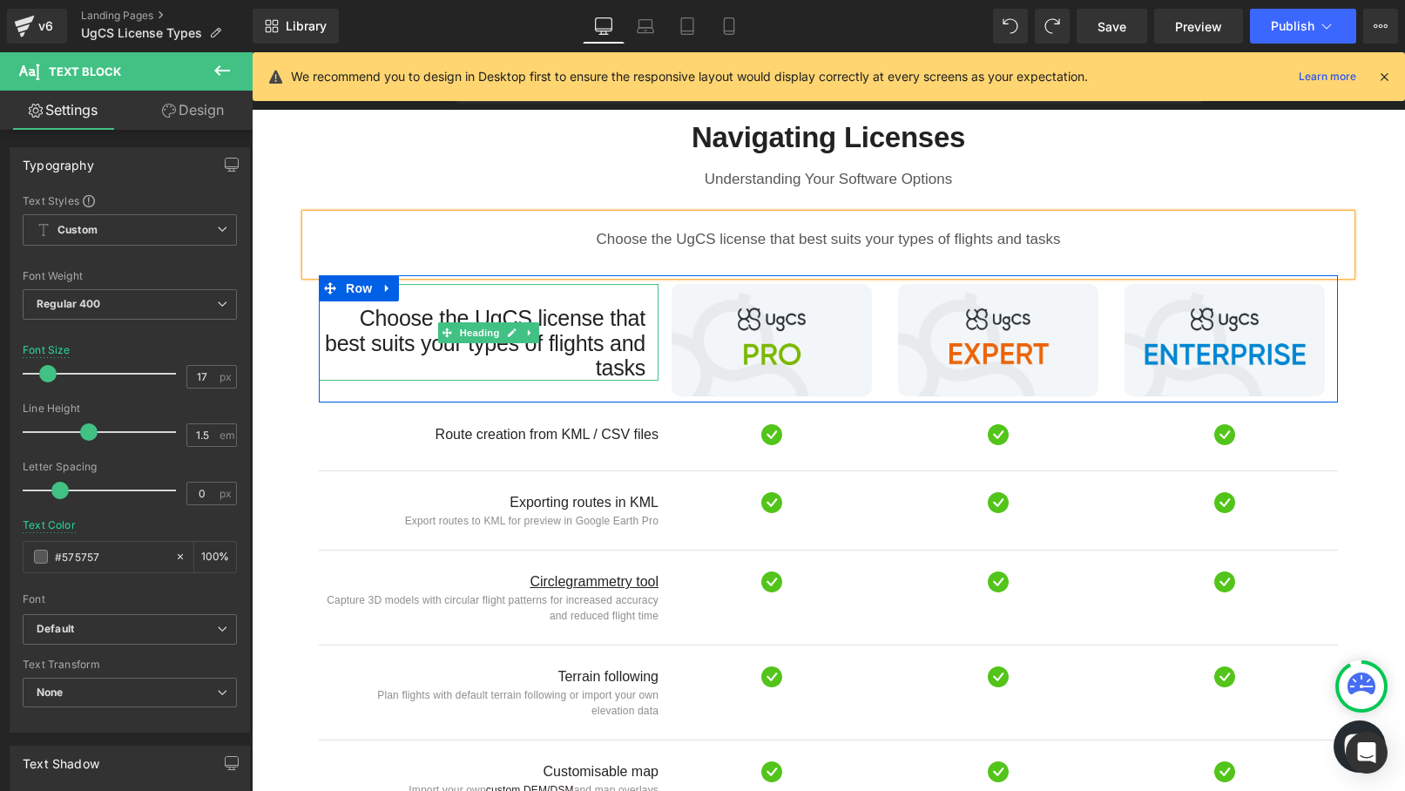
click at [593, 321] on h3 "Choose the UgCS license that best suits your types of flights and tasks" at bounding box center [482, 343] width 327 height 75
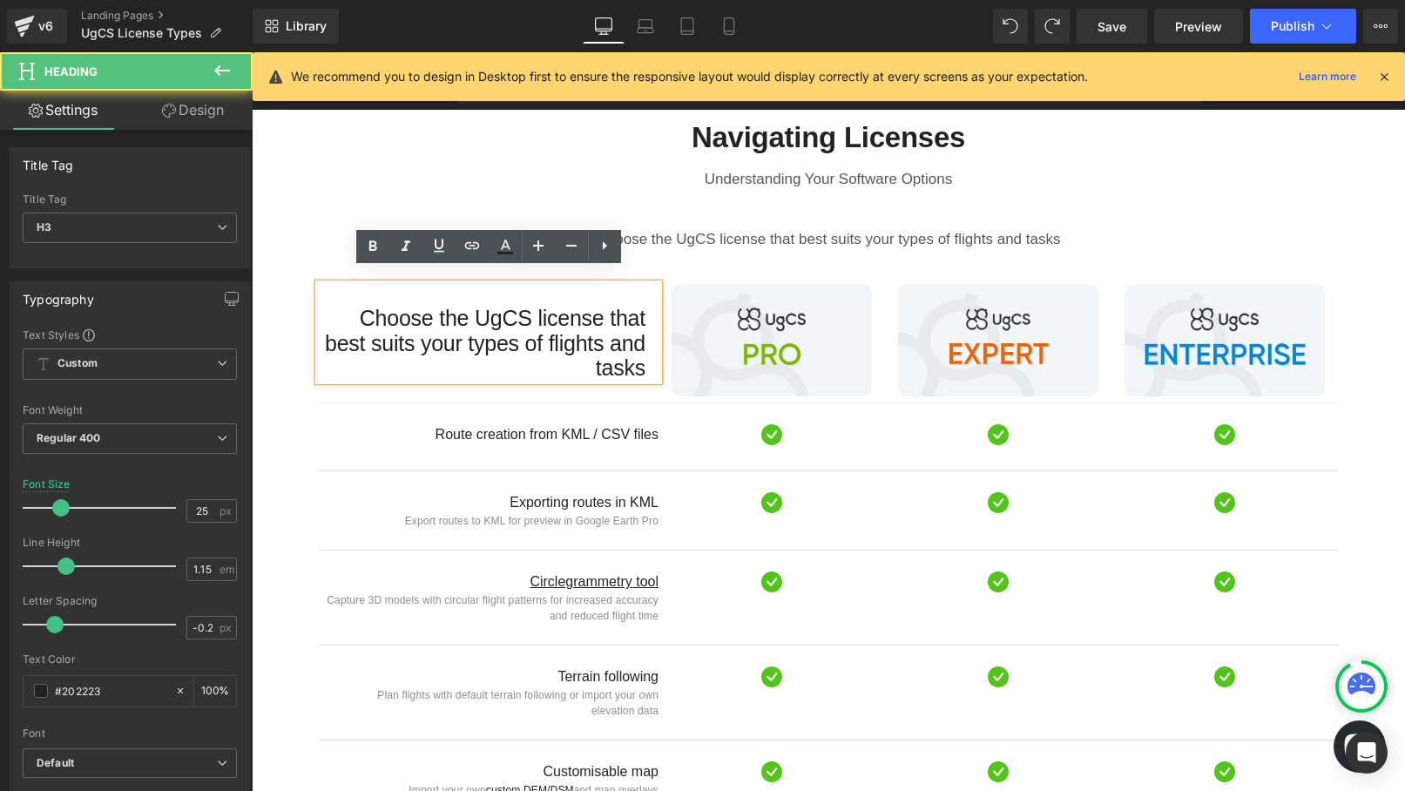
click at [593, 321] on h3 "Choose the UgCS license that best suits your types of flights and tasks" at bounding box center [482, 343] width 327 height 75
click at [537, 384] on div "Choose the UgCS license that best suits your types of flights and tasks Heading…" at bounding box center [828, 339] width 1019 height 128
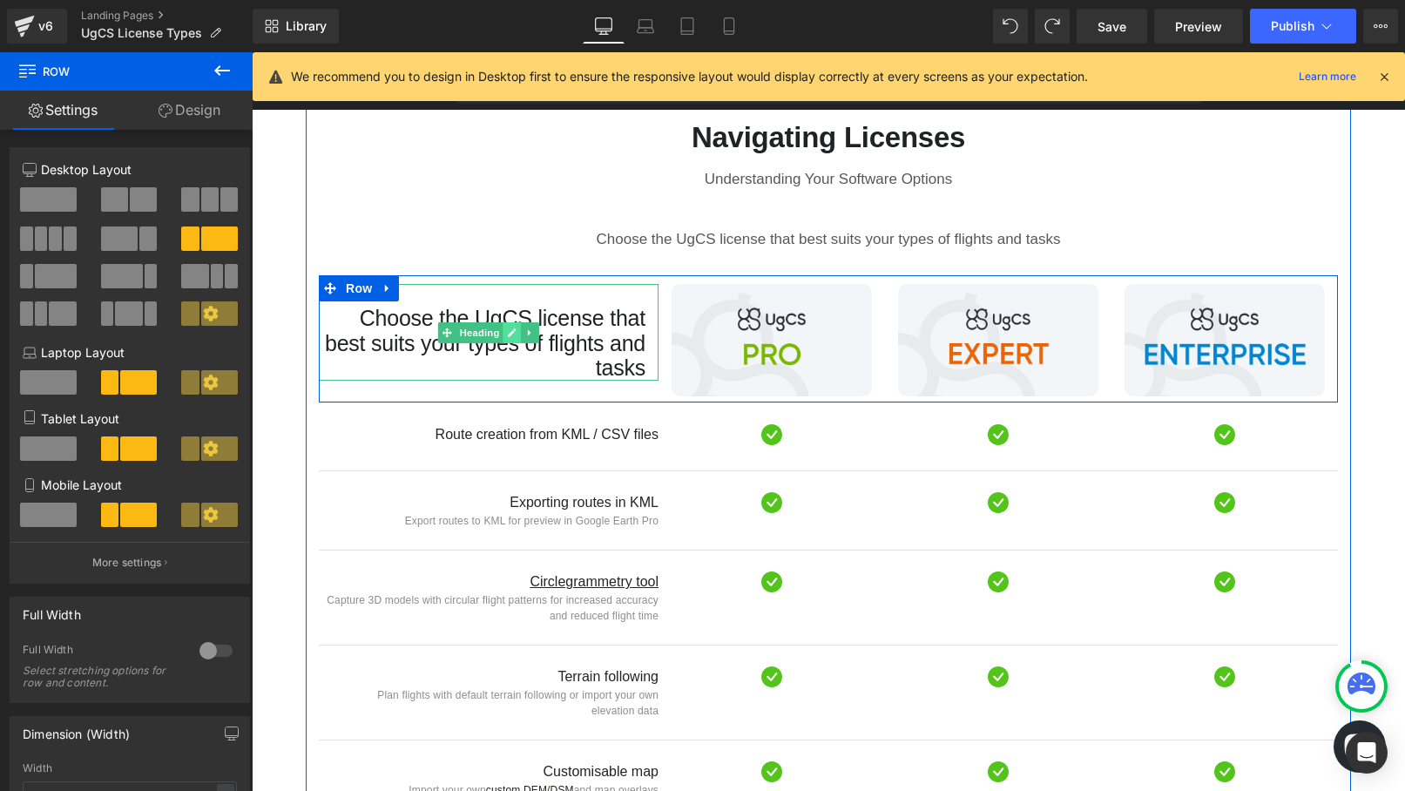
click at [518, 322] on link "Main content" at bounding box center [512, 332] width 18 height 21
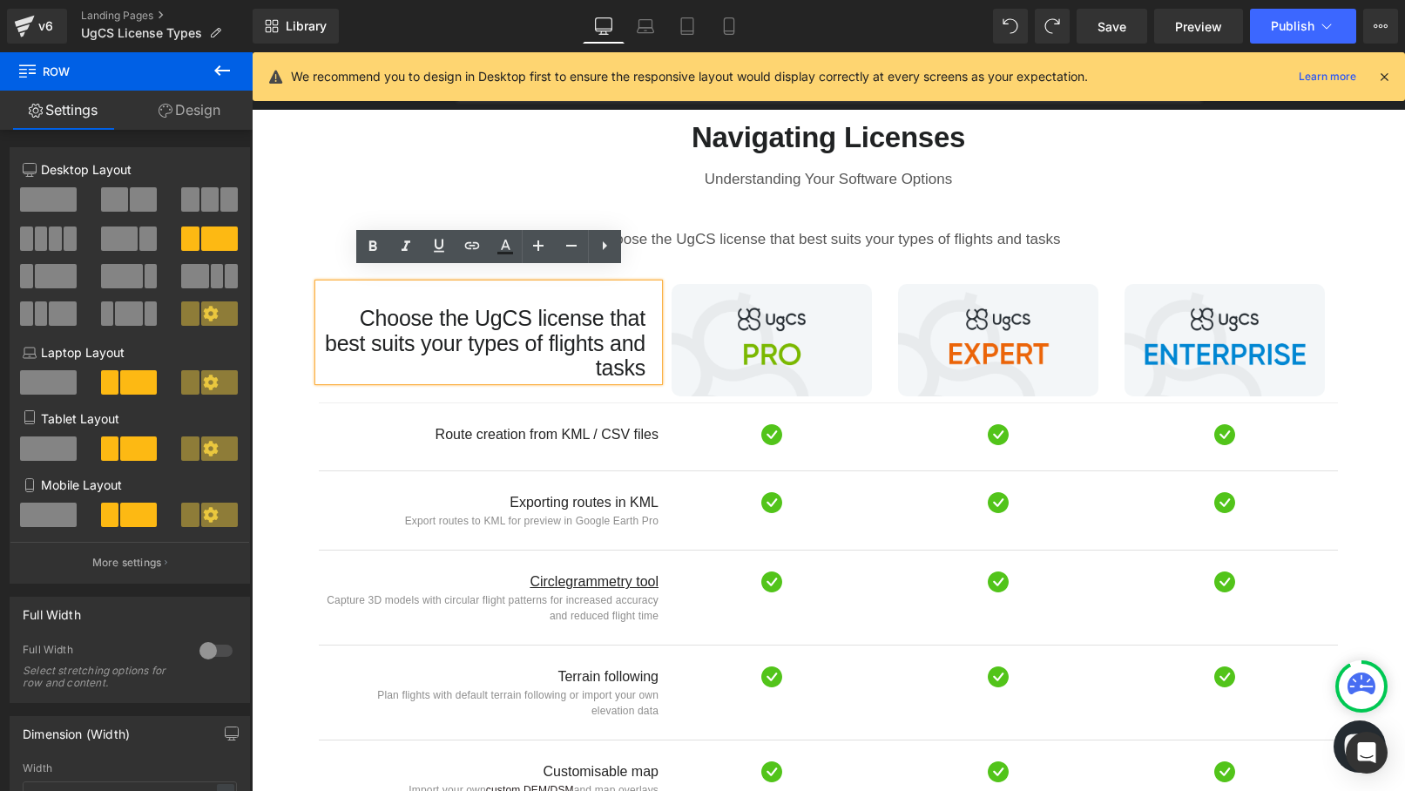
click at [491, 361] on h3 "Choose the UgCS license that best suits your types of flights and tasks" at bounding box center [482, 343] width 327 height 75
click at [491, 382] on div "Choose the UgCS license that best suits your types of flights and tasks Heading…" at bounding box center [828, 339] width 1019 height 128
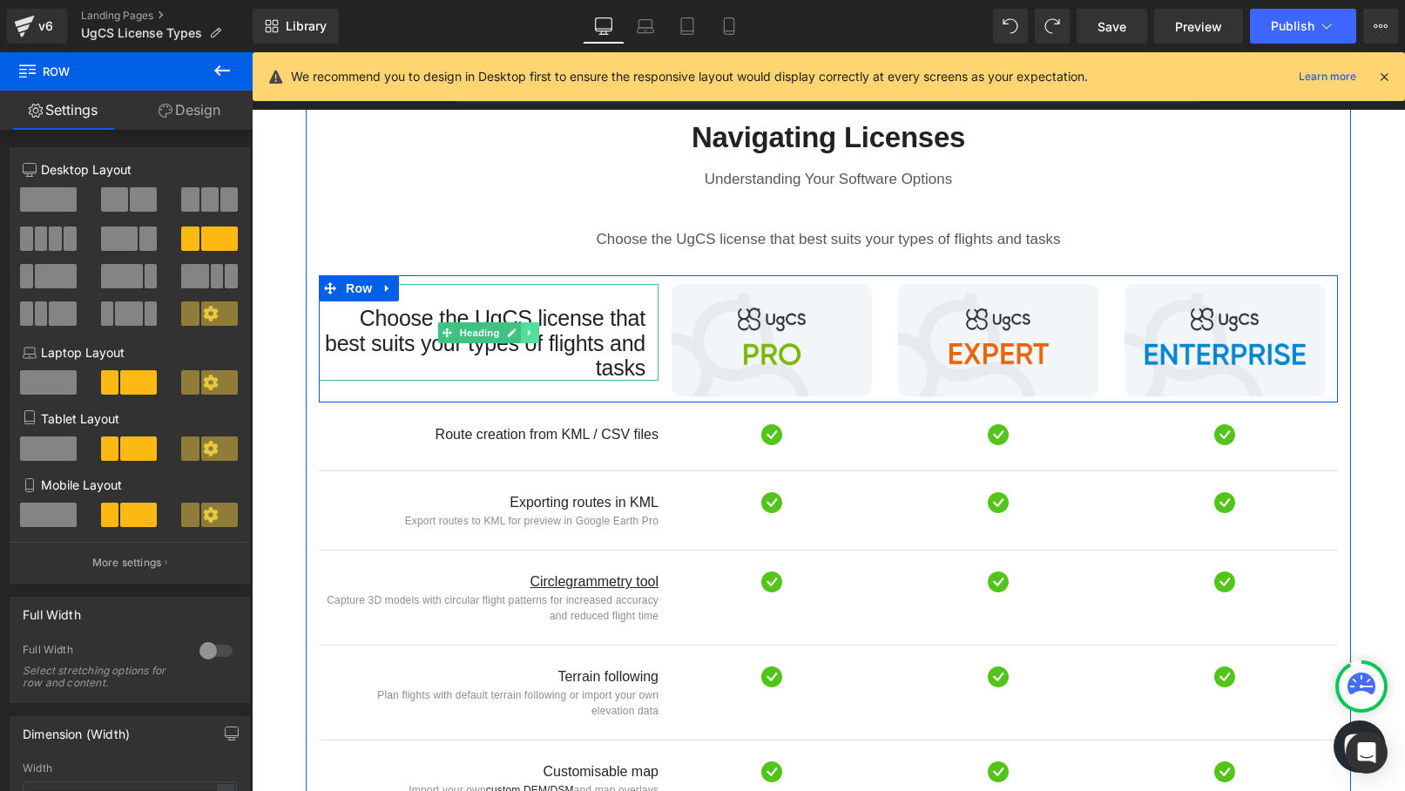
click at [533, 328] on icon "Main content" at bounding box center [530, 333] width 10 height 10
click at [541, 328] on icon "Main content" at bounding box center [540, 333] width 10 height 10
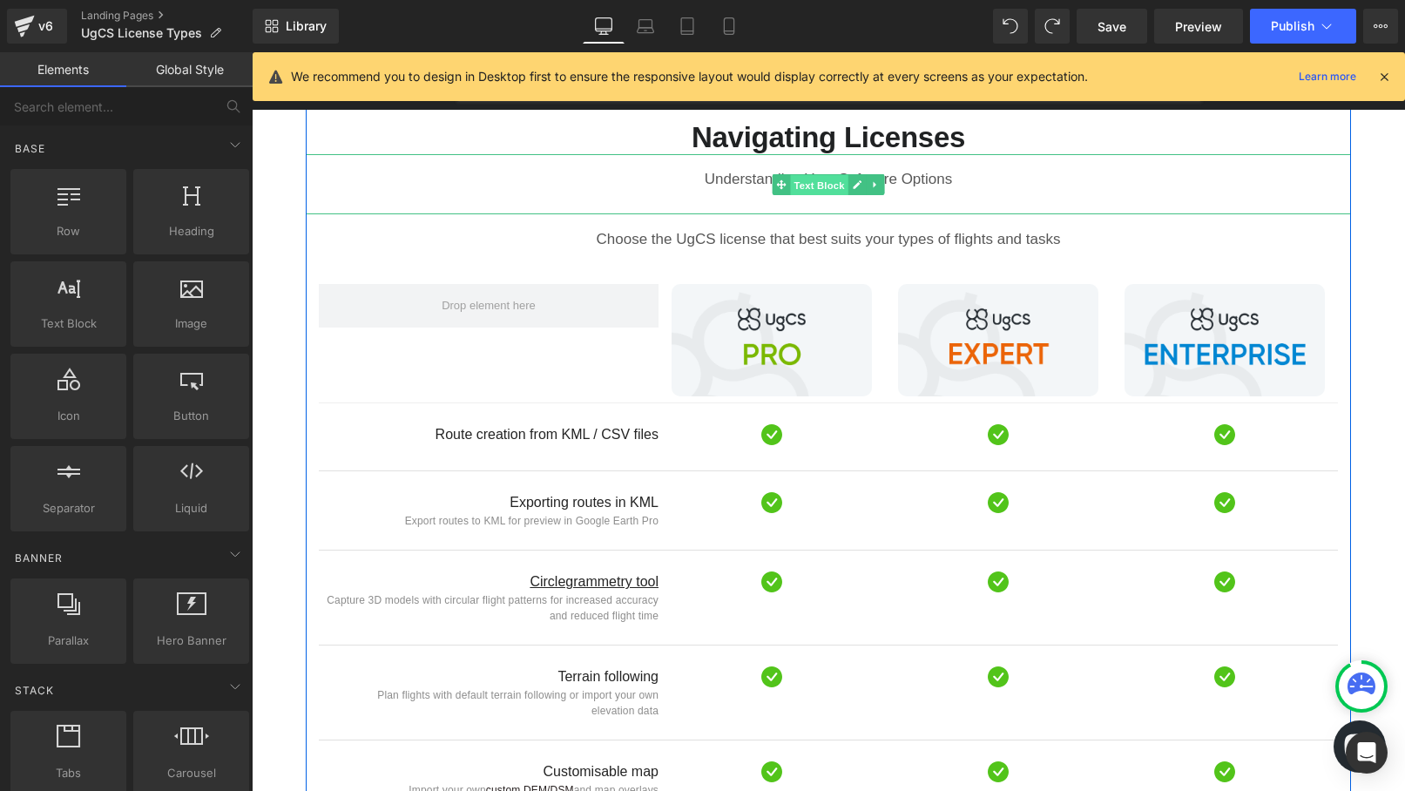
click at [797, 174] on span "Text Block" at bounding box center [818, 184] width 57 height 21
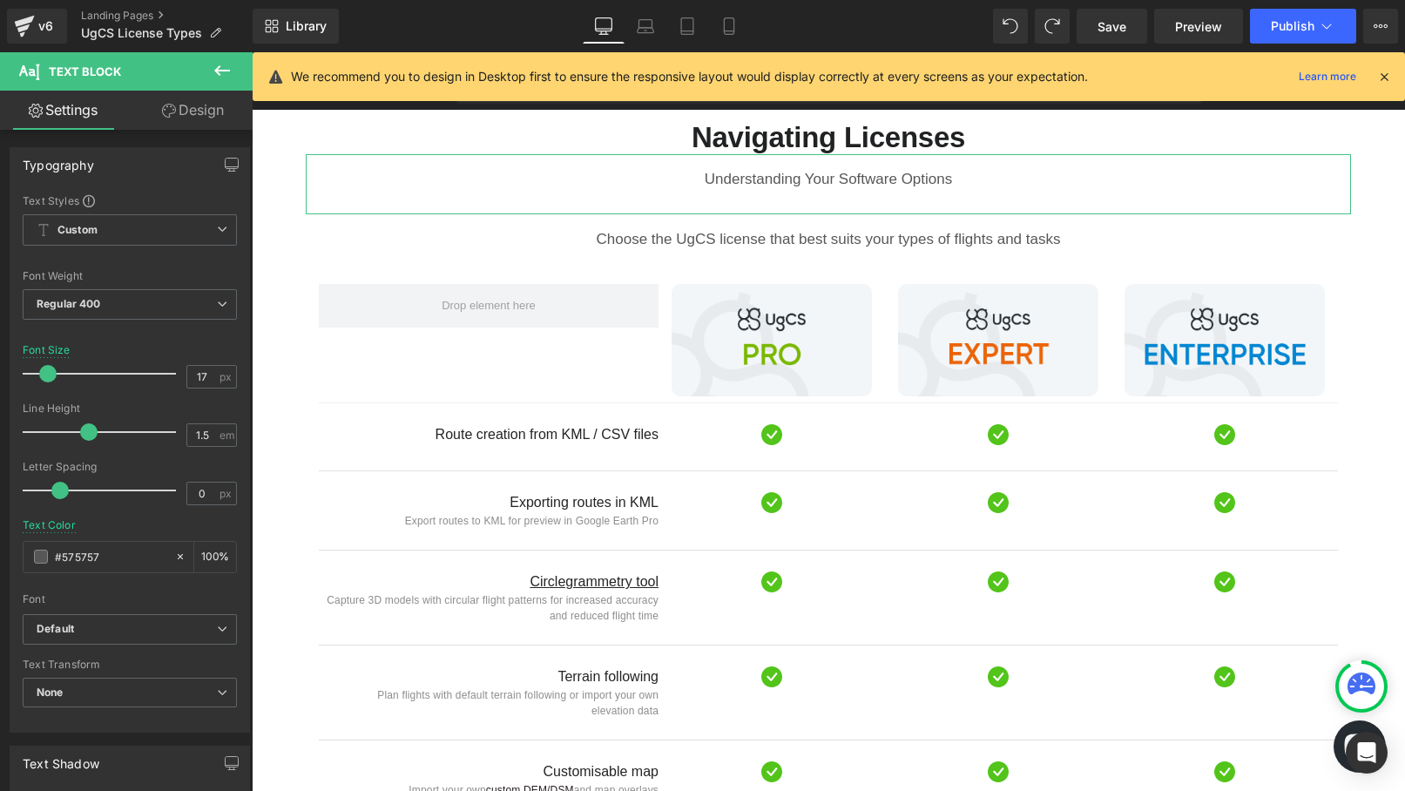
click at [206, 108] on link "Design" at bounding box center [193, 110] width 126 height 39
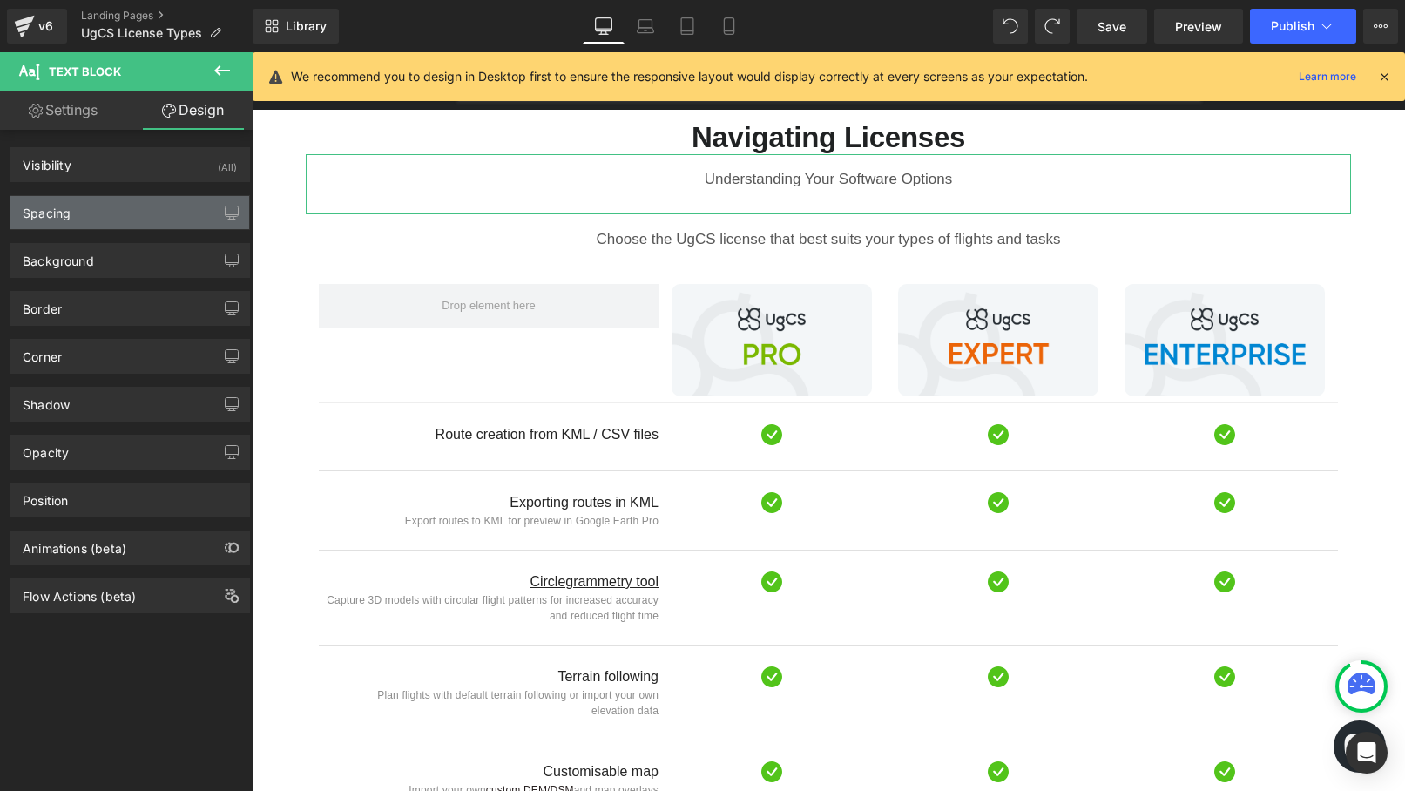
click at [156, 218] on div "Spacing" at bounding box center [129, 212] width 239 height 33
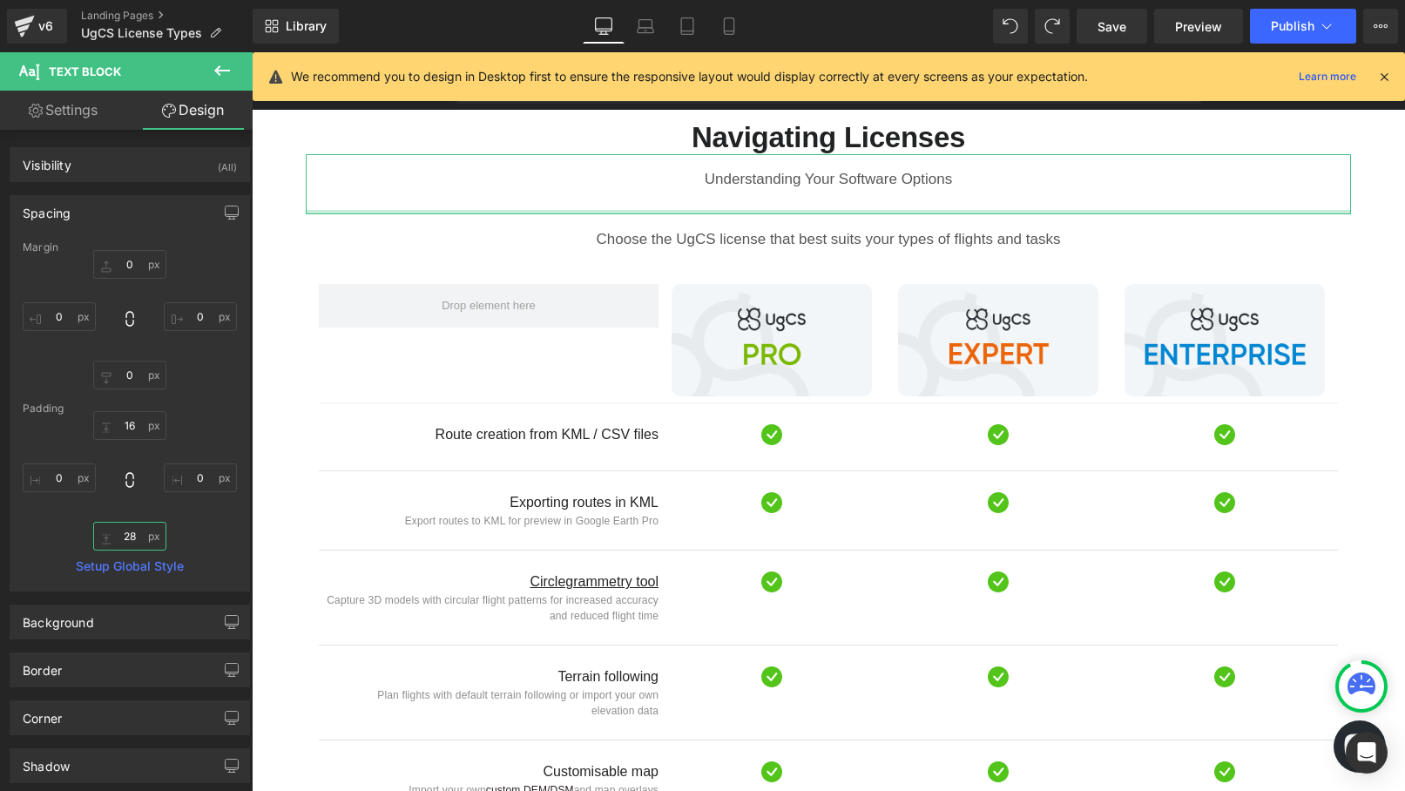
click at [130, 538] on input "28" at bounding box center [129, 536] width 73 height 29
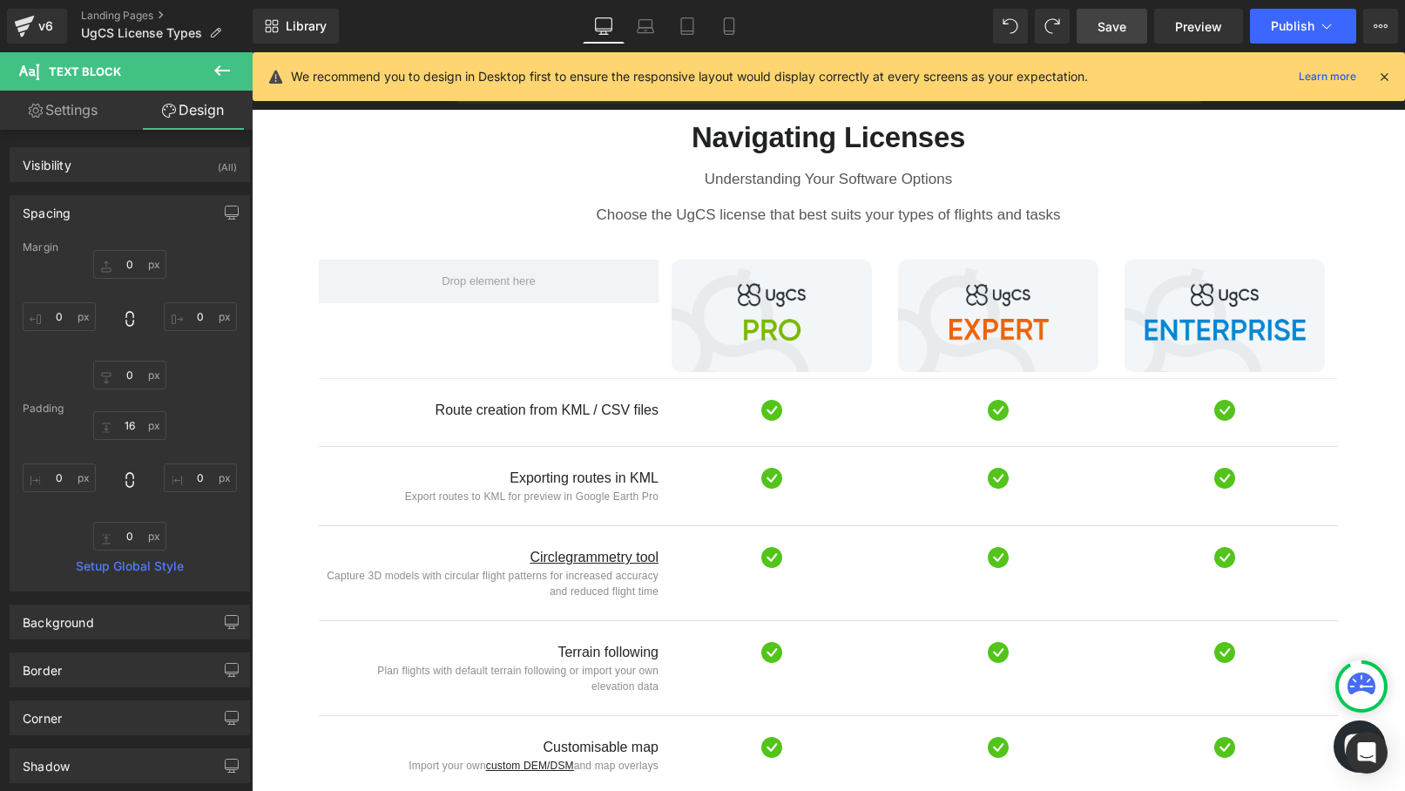
click at [1111, 26] on span "Save" at bounding box center [1112, 26] width 29 height 18
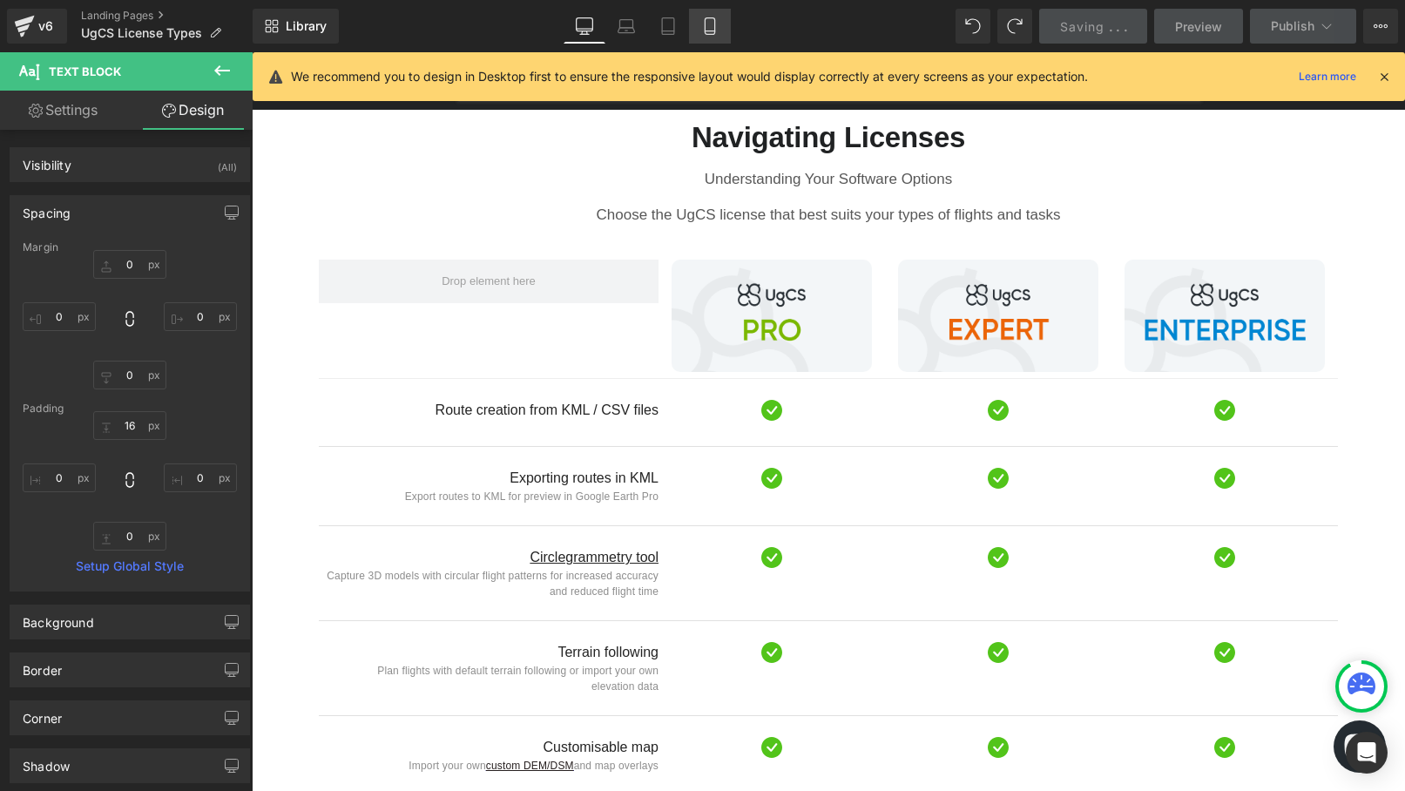
click at [710, 28] on icon at bounding box center [709, 25] width 17 height 17
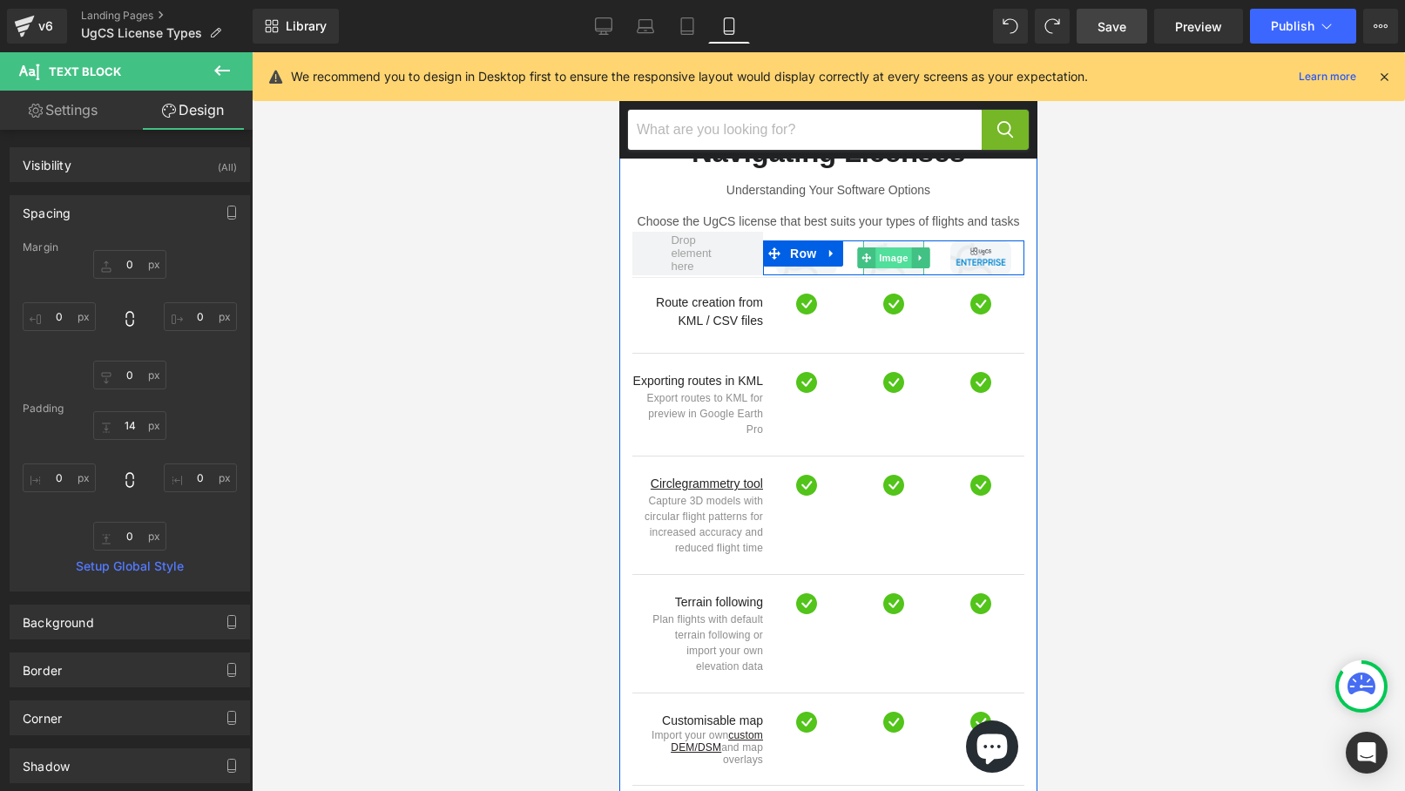
click at [895, 247] on span "Image" at bounding box center [893, 257] width 37 height 21
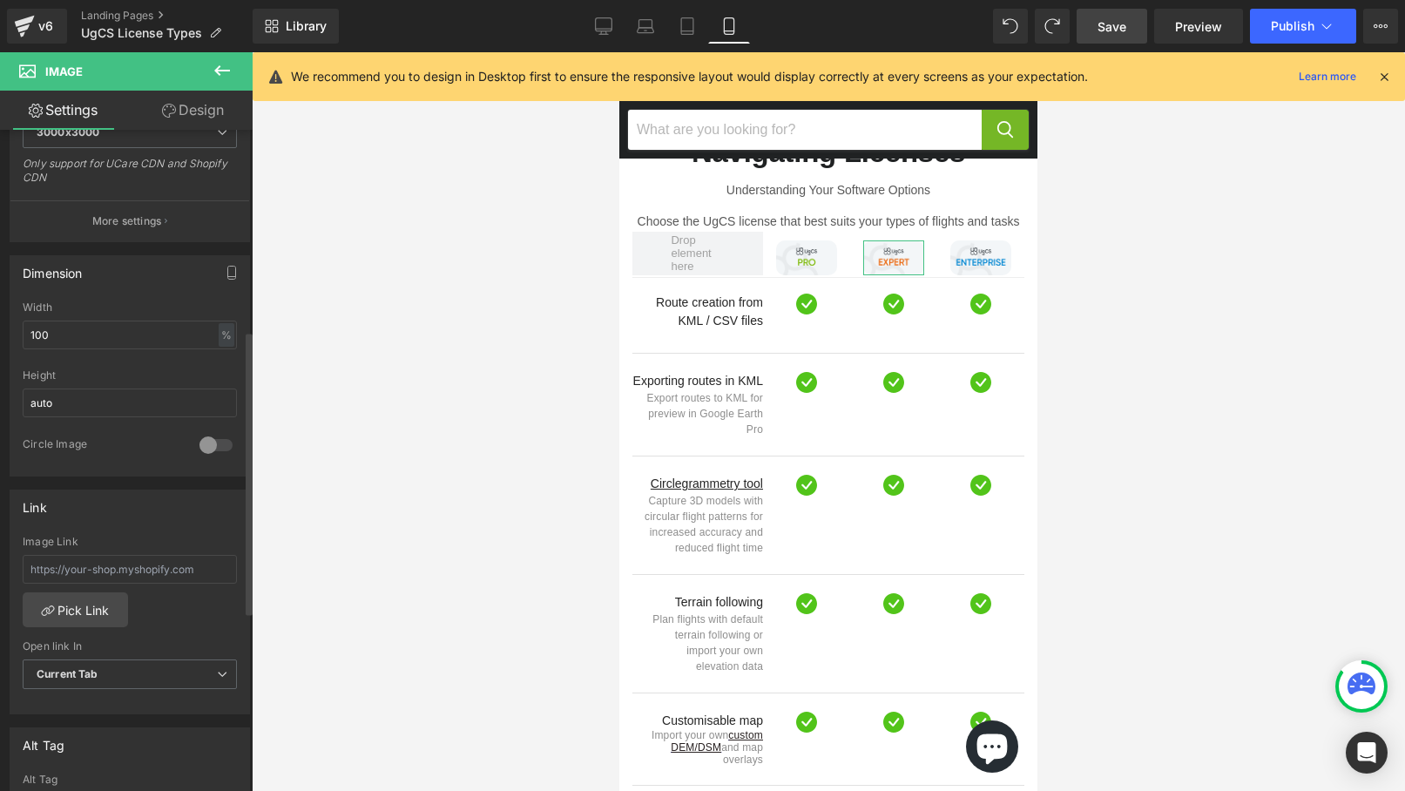
scroll to position [0, 0]
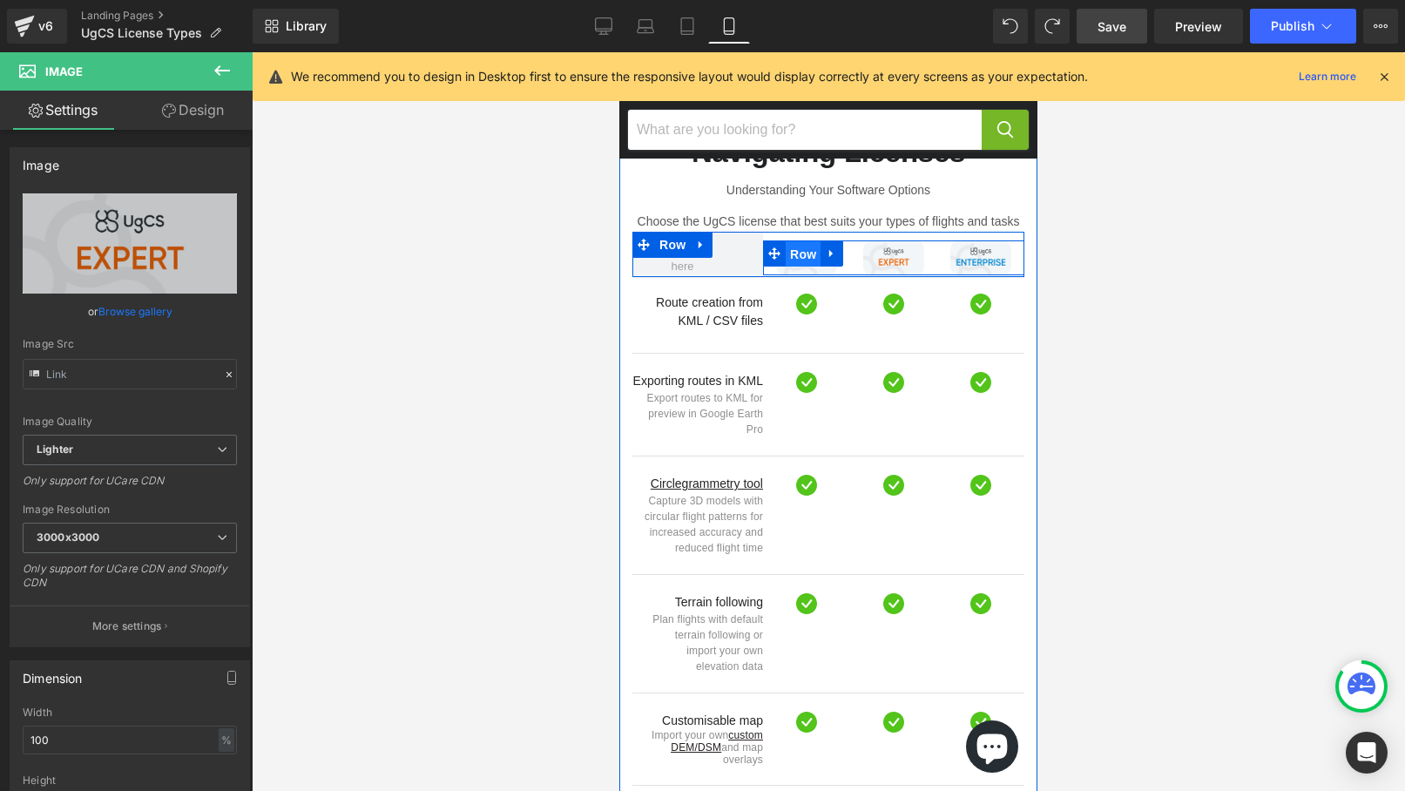
click at [802, 241] on span "Row" at bounding box center [803, 254] width 35 height 26
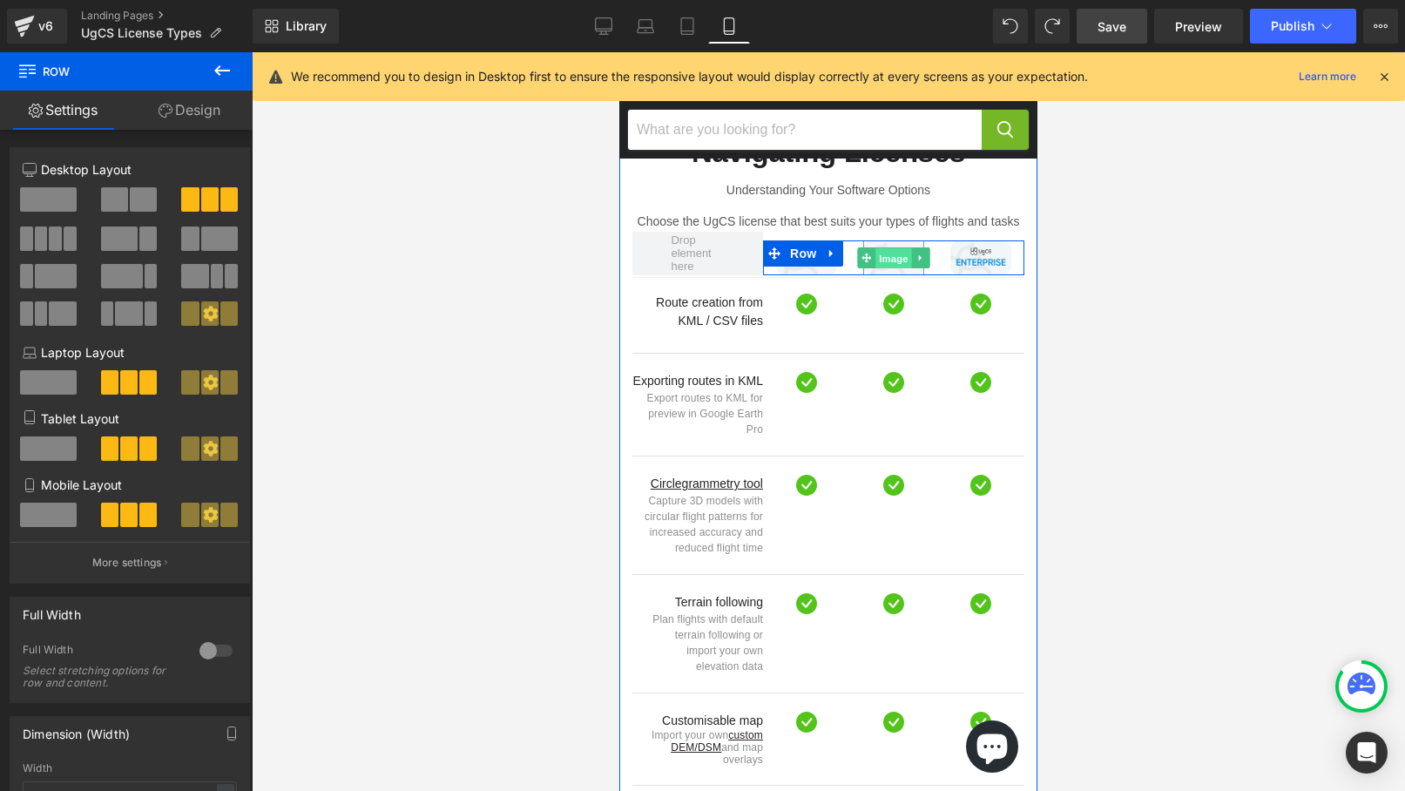
click at [886, 248] on span "Image" at bounding box center [893, 258] width 37 height 21
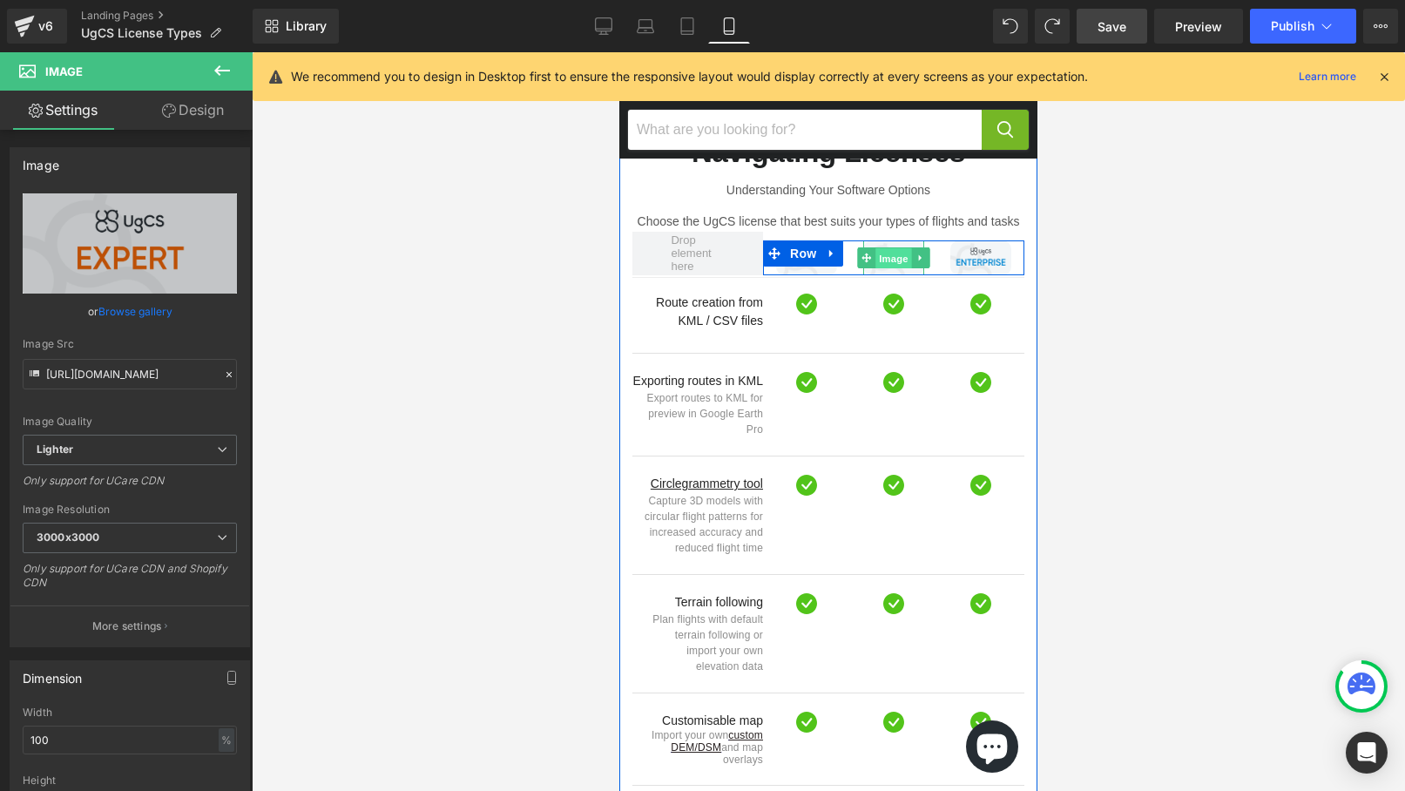
click at [892, 248] on span "Image" at bounding box center [893, 258] width 37 height 21
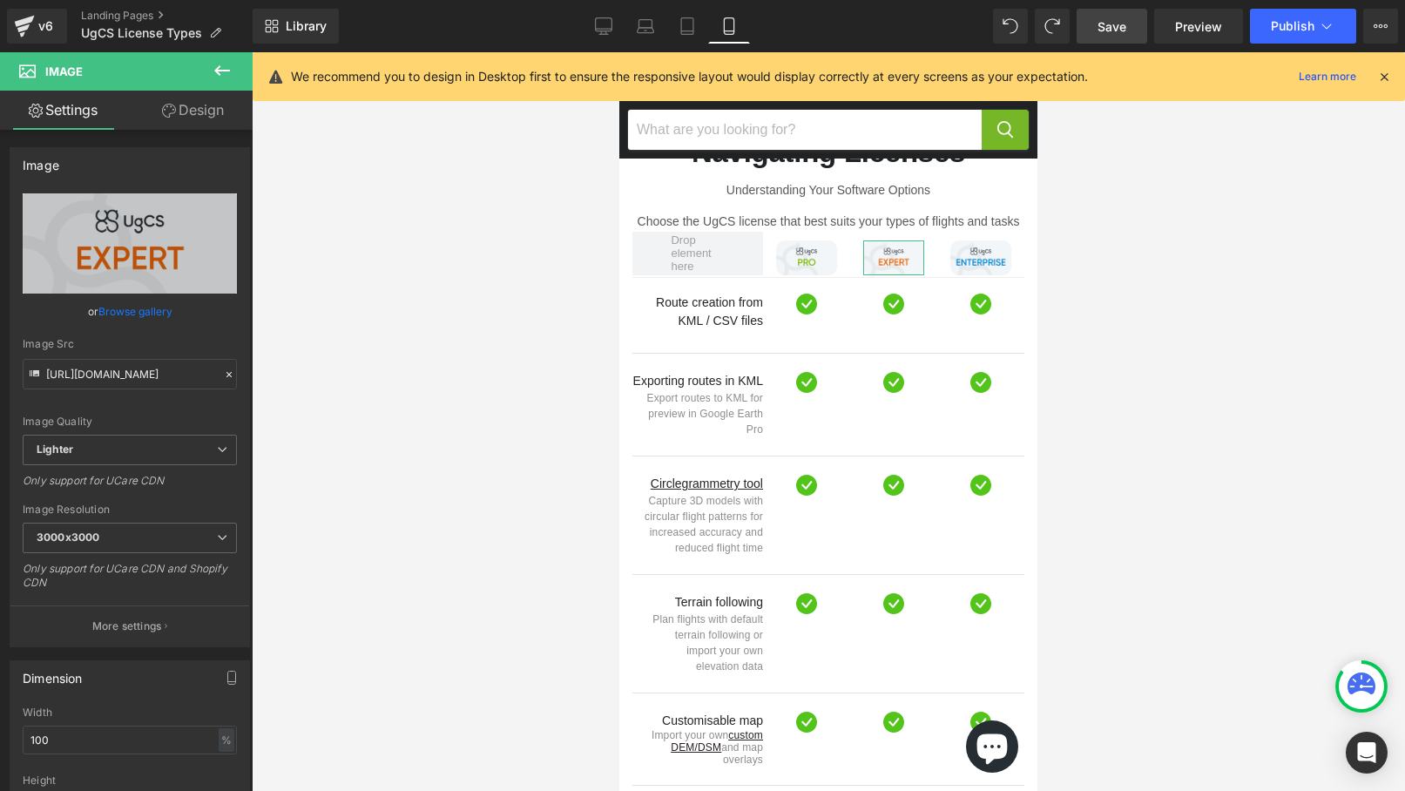
click at [202, 109] on link "Design" at bounding box center [193, 110] width 126 height 39
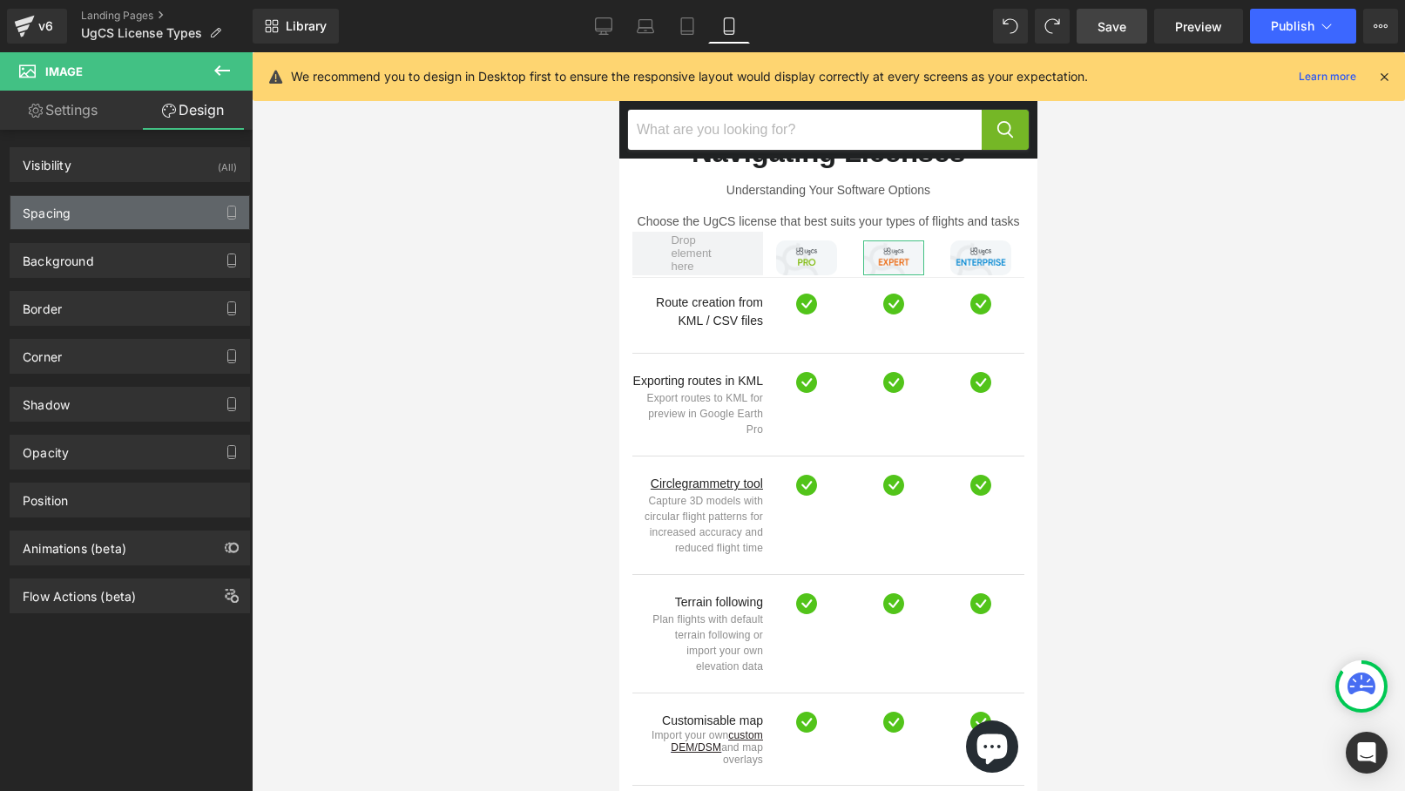
click at [140, 216] on div "Spacing" at bounding box center [129, 212] width 239 height 33
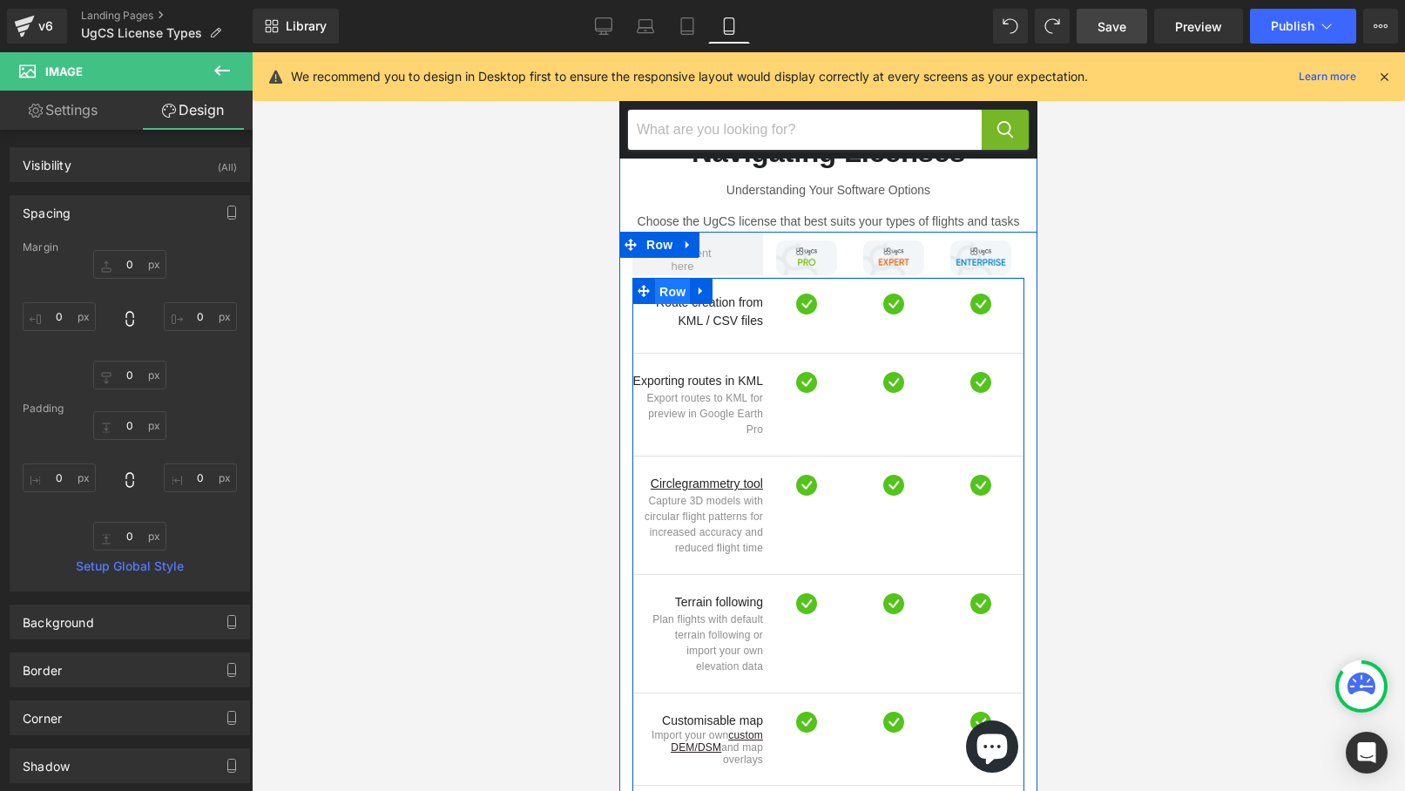
click at [674, 279] on span "Row" at bounding box center [672, 292] width 35 height 26
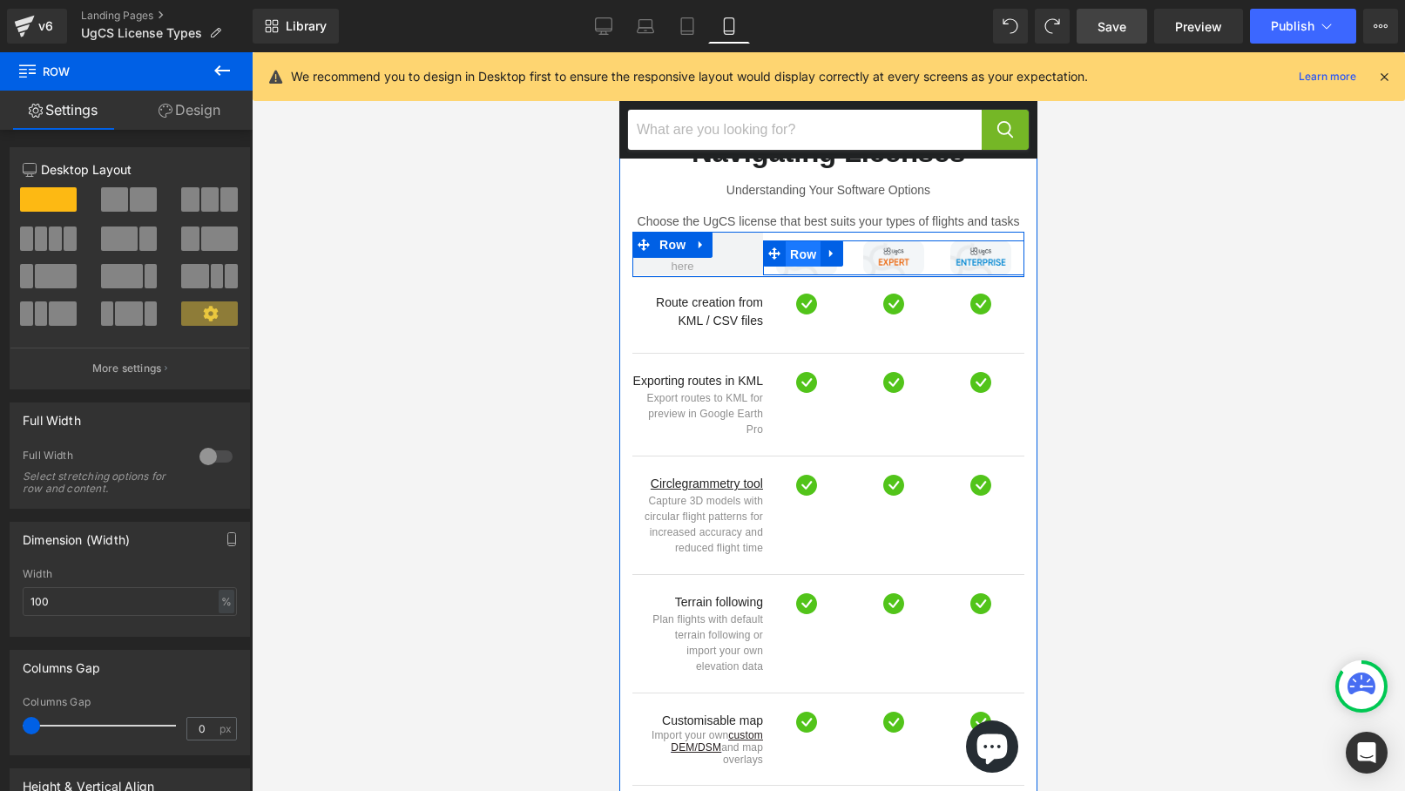
click at [802, 241] on span "Row" at bounding box center [803, 254] width 35 height 26
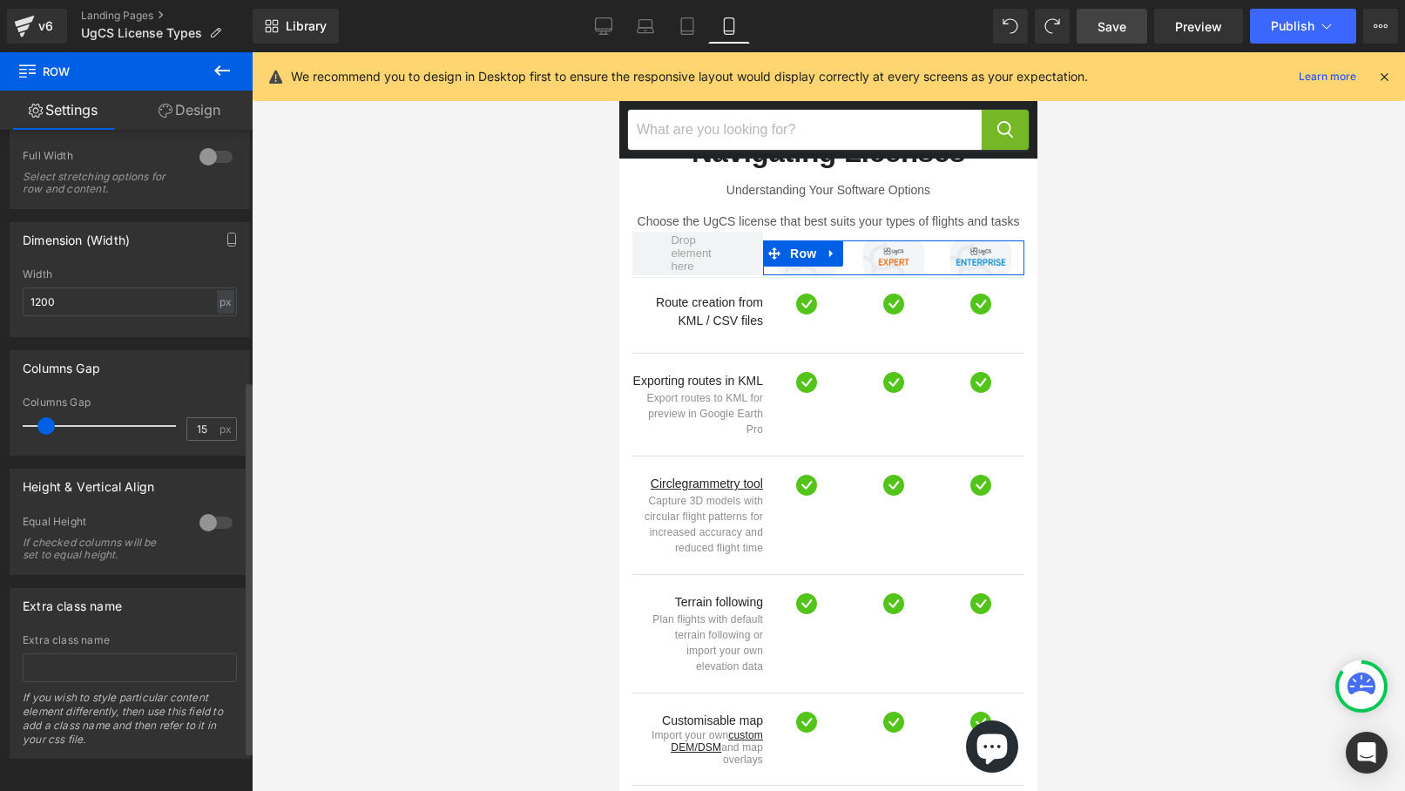
scroll to position [514, 0]
click at [202, 415] on input "15" at bounding box center [202, 426] width 30 height 22
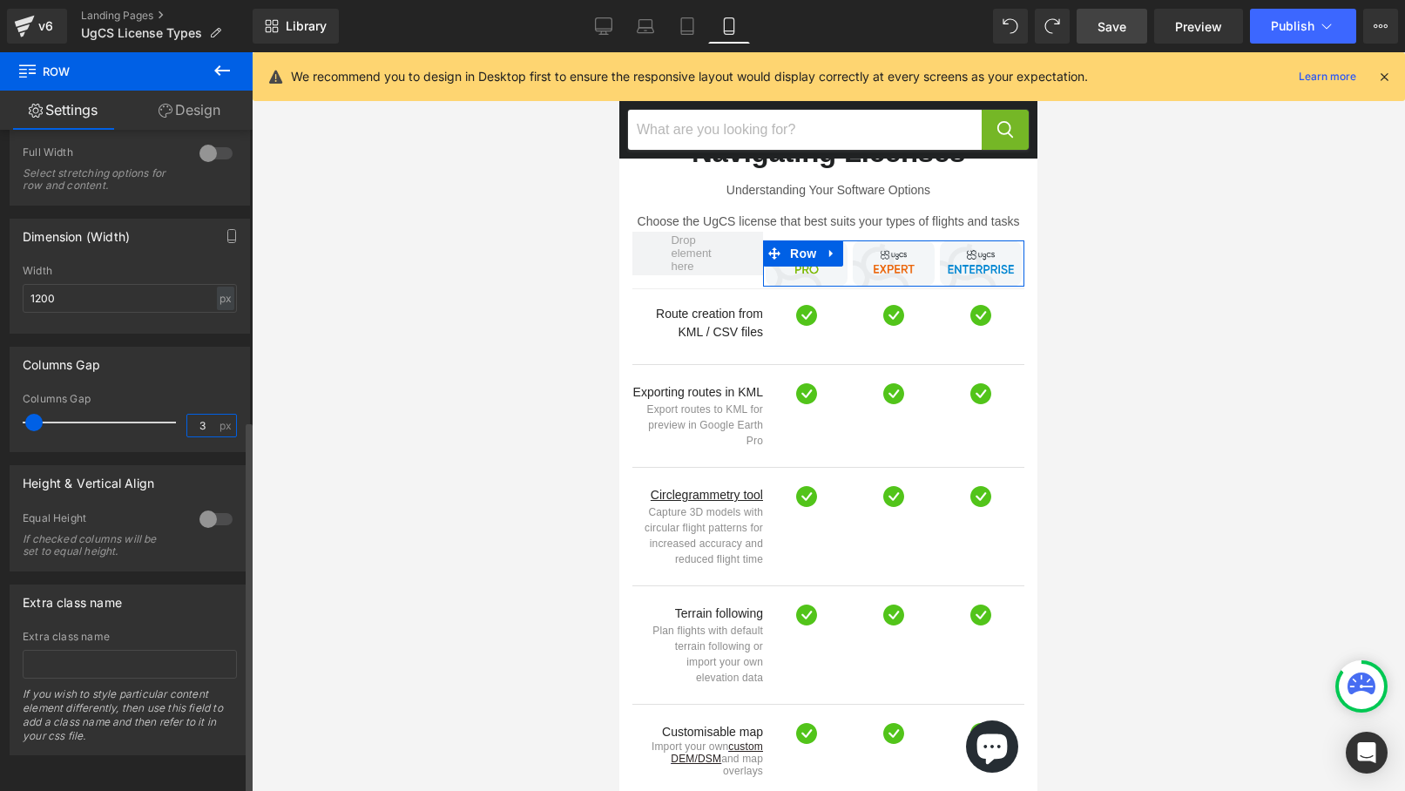
type input "2"
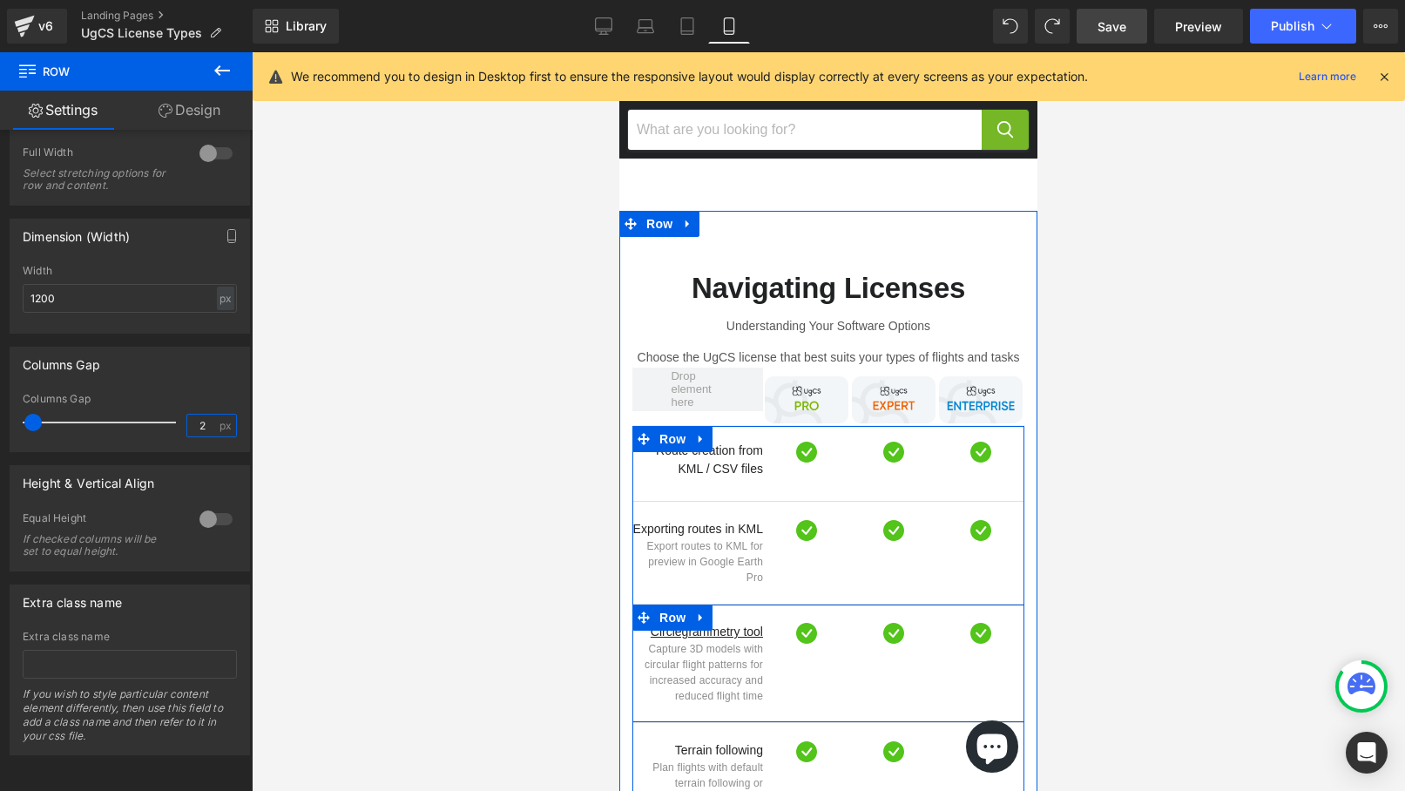
scroll to position [1368, 0]
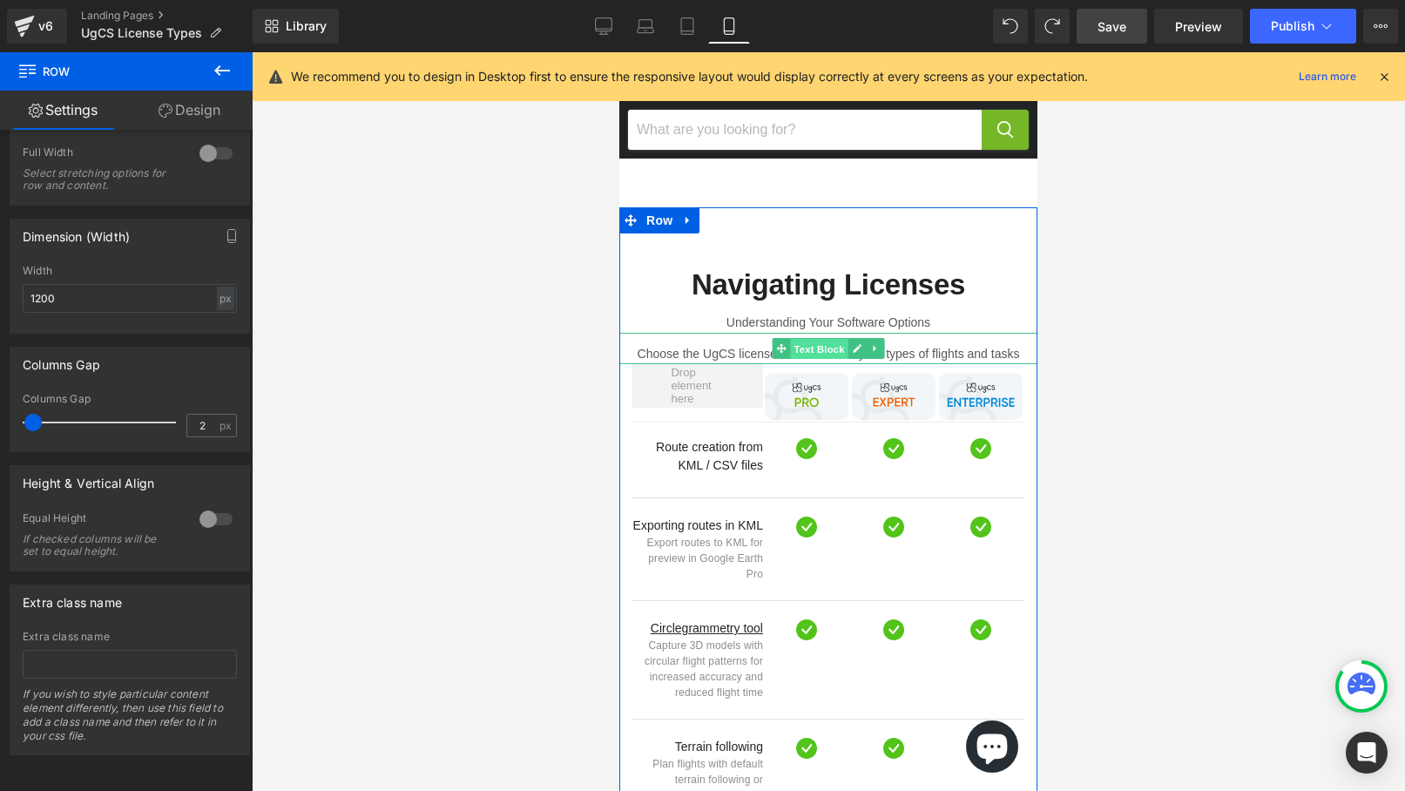
click at [823, 339] on span "Text Block" at bounding box center [818, 349] width 57 height 21
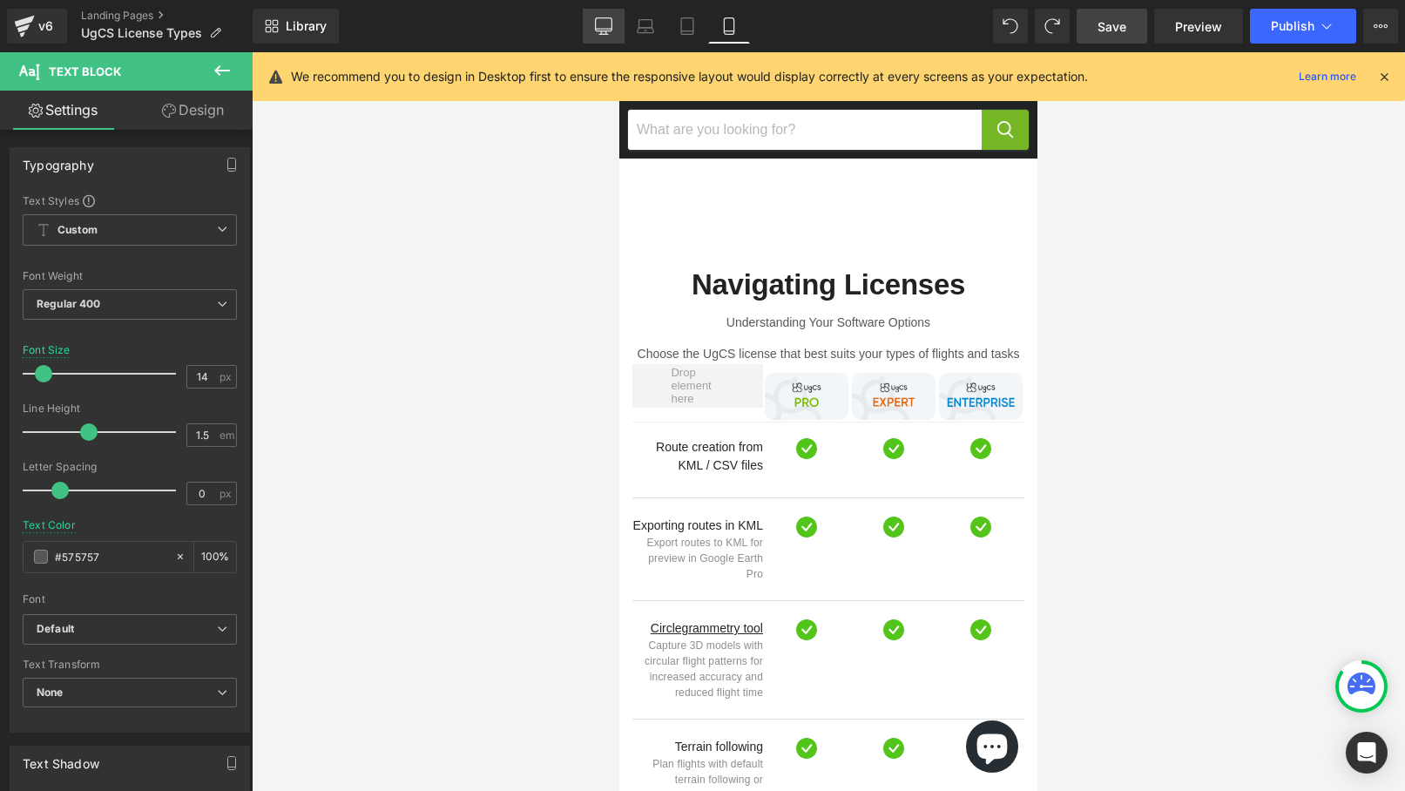
click at [609, 28] on icon at bounding box center [603, 25] width 17 height 17
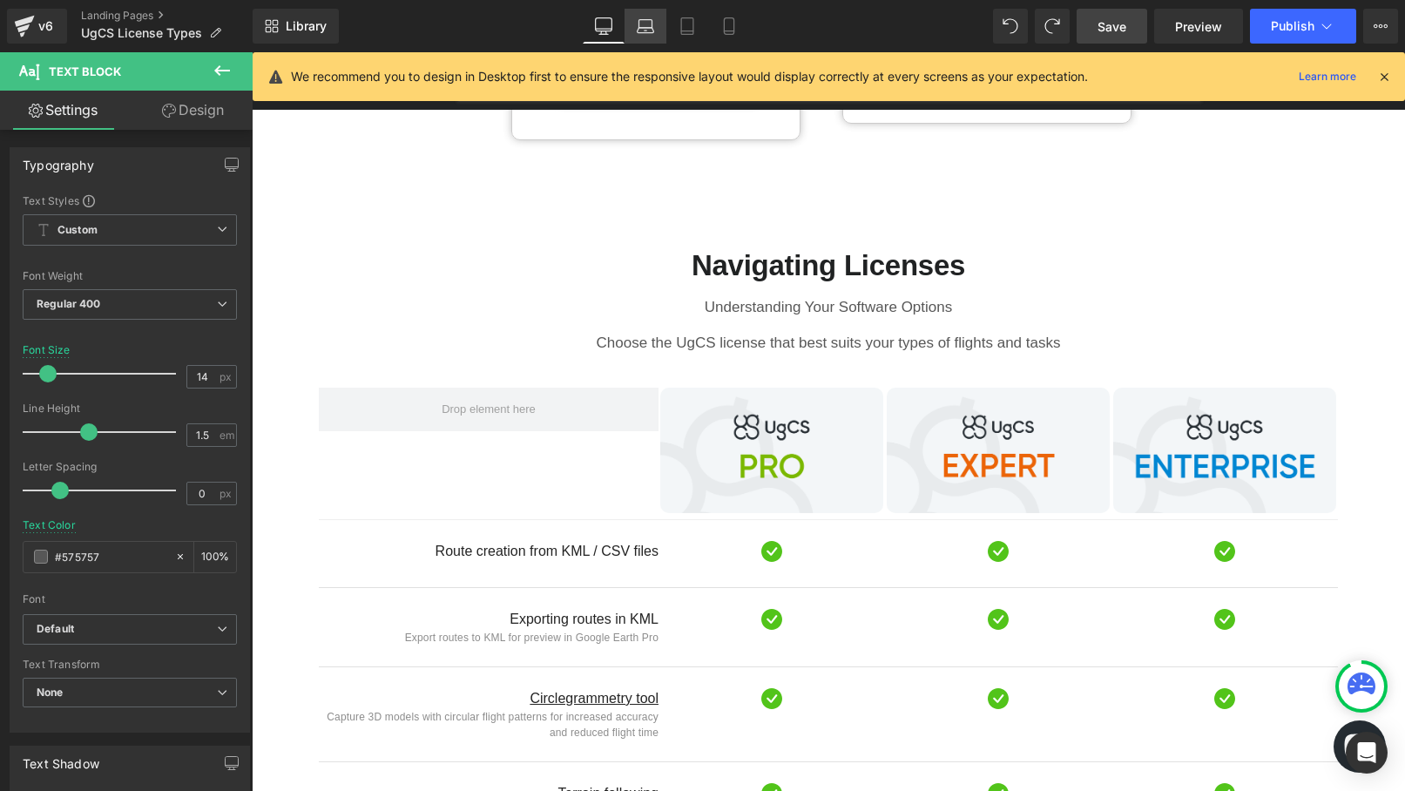
click at [652, 24] on icon at bounding box center [644, 24] width 13 height 8
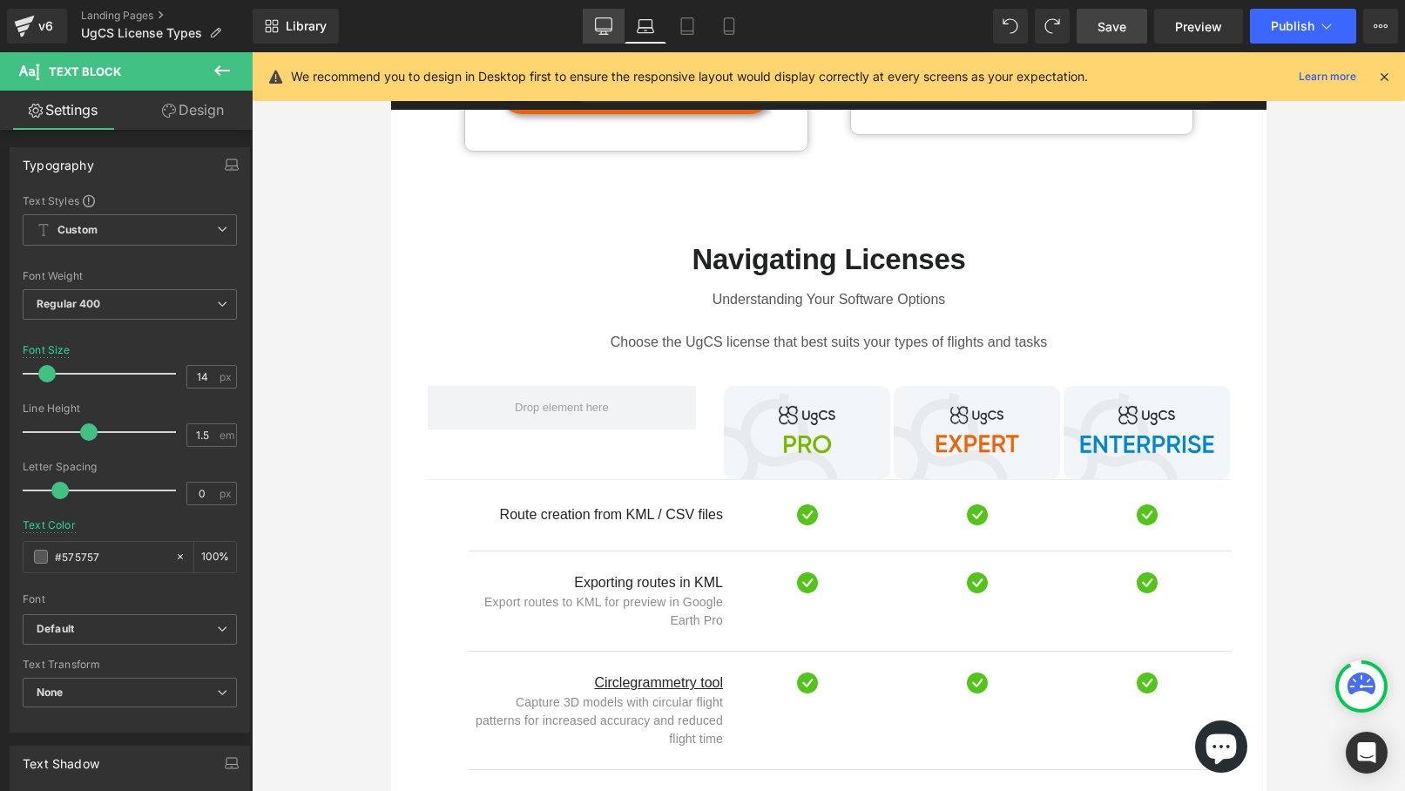
click at [610, 22] on icon at bounding box center [603, 25] width 17 height 17
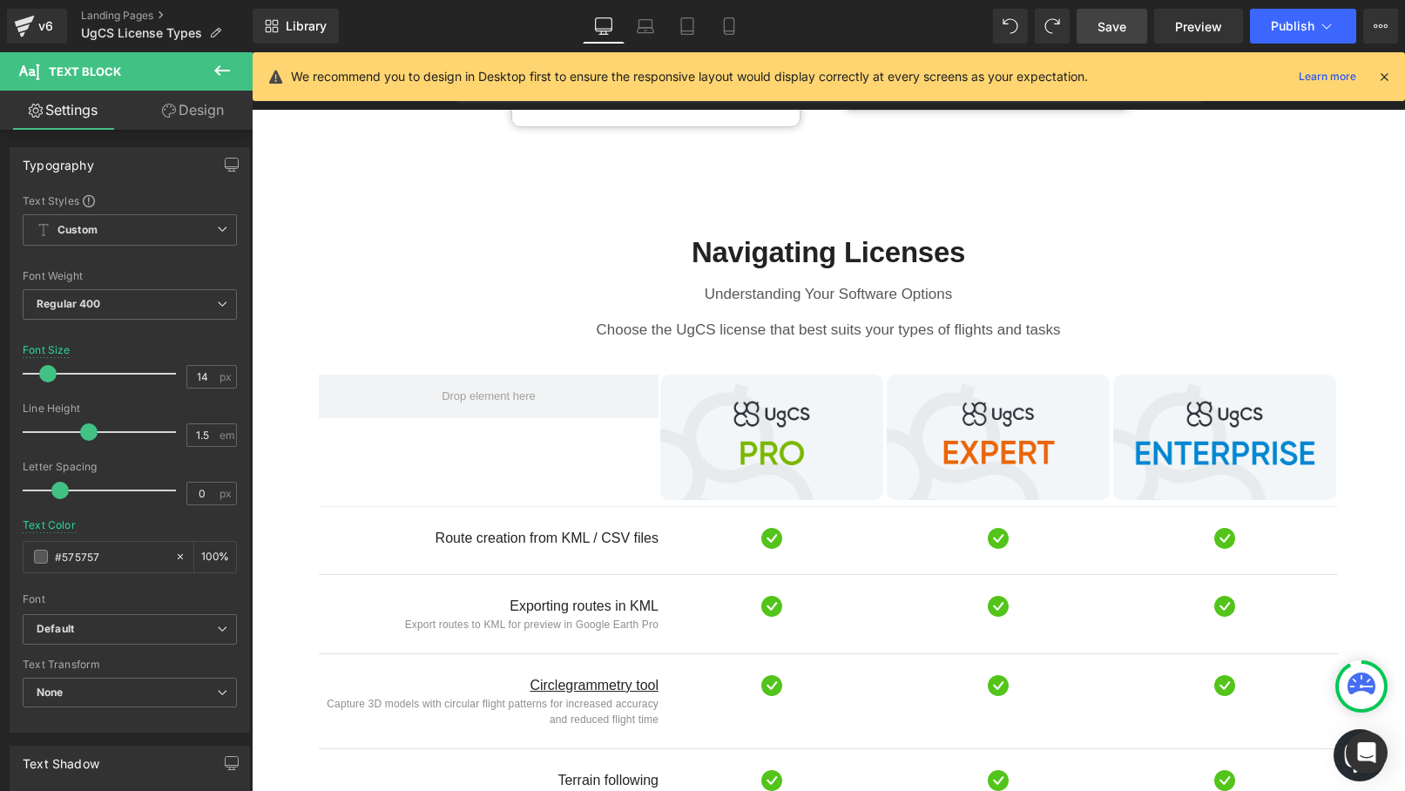
scroll to position [702, 0]
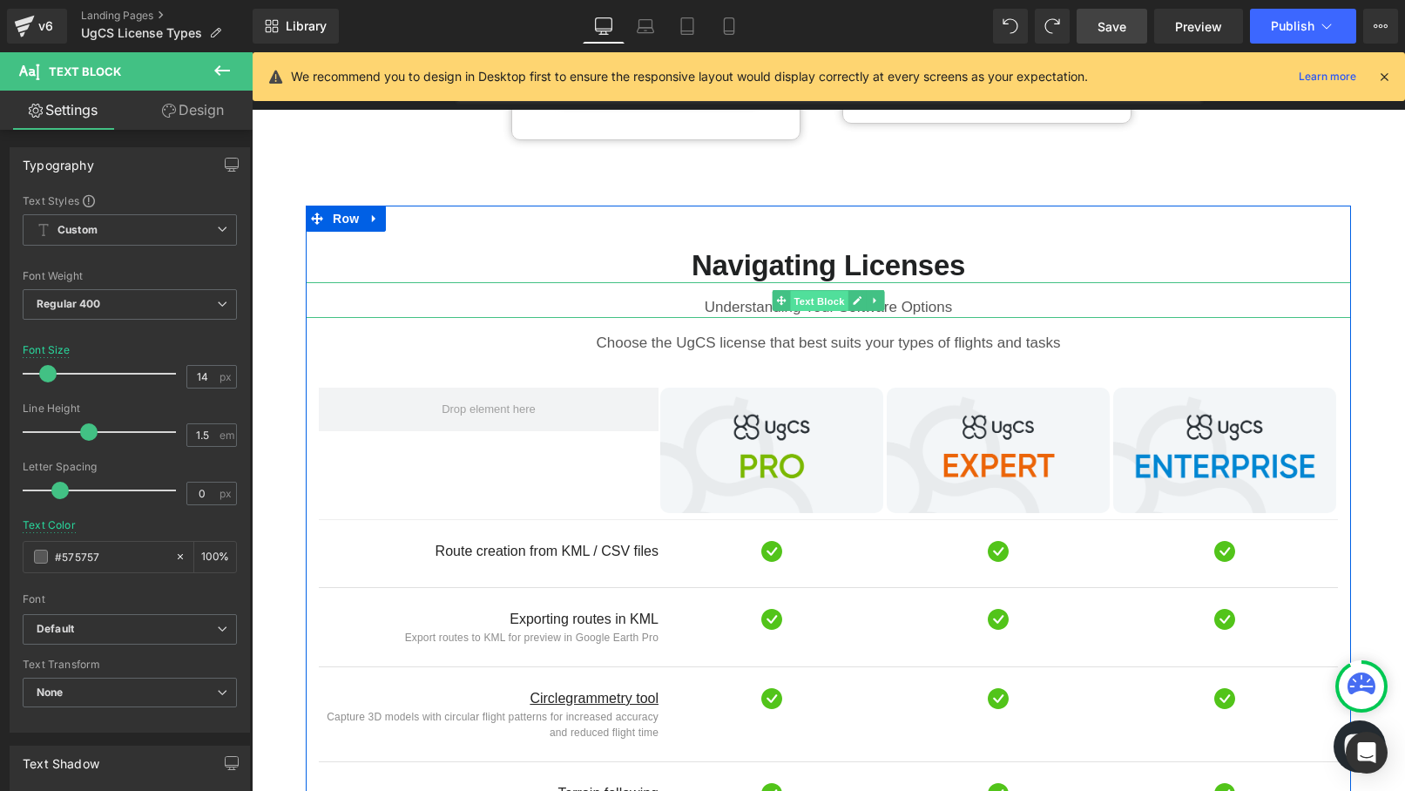
click at [807, 290] on span "Text Block" at bounding box center [818, 300] width 57 height 21
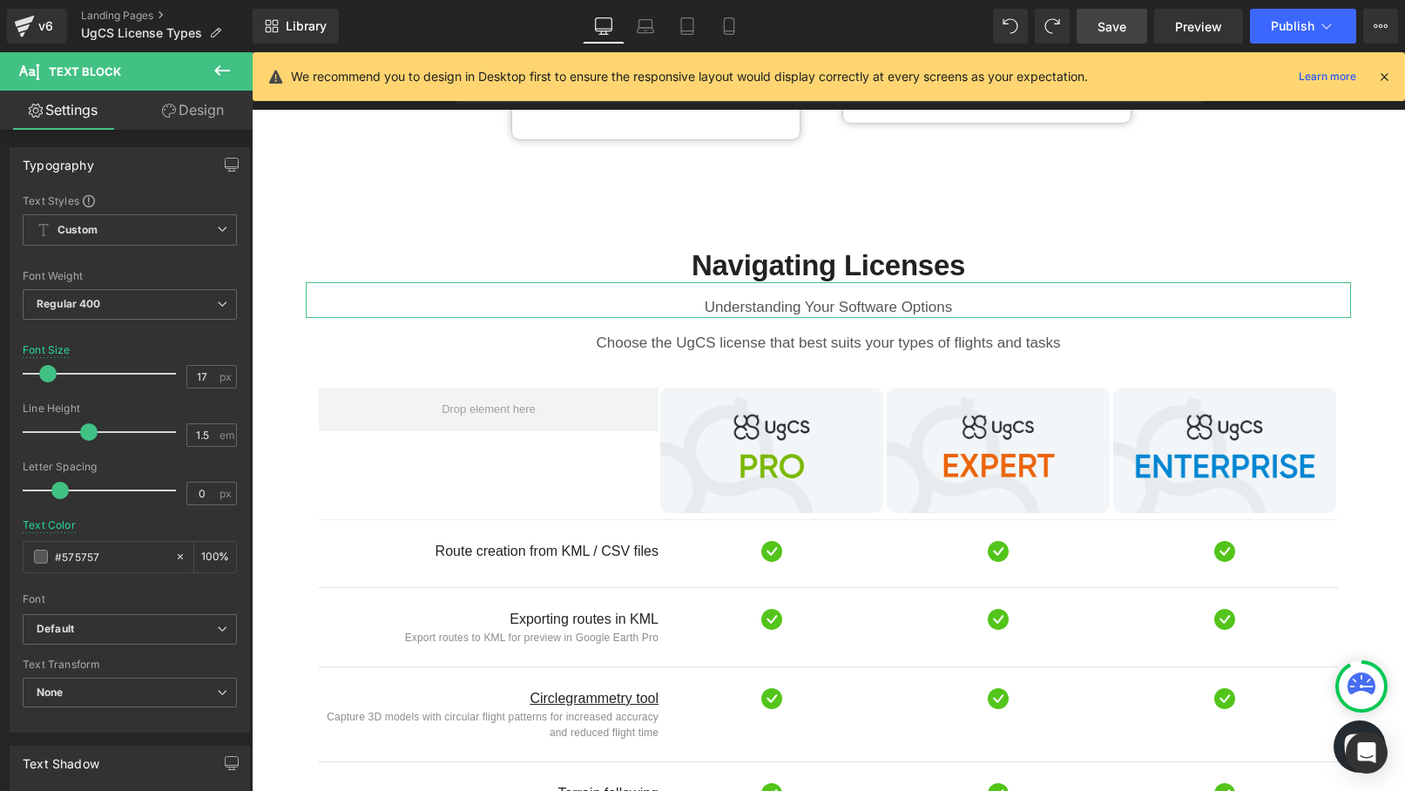
click at [191, 115] on link "Design" at bounding box center [193, 110] width 126 height 39
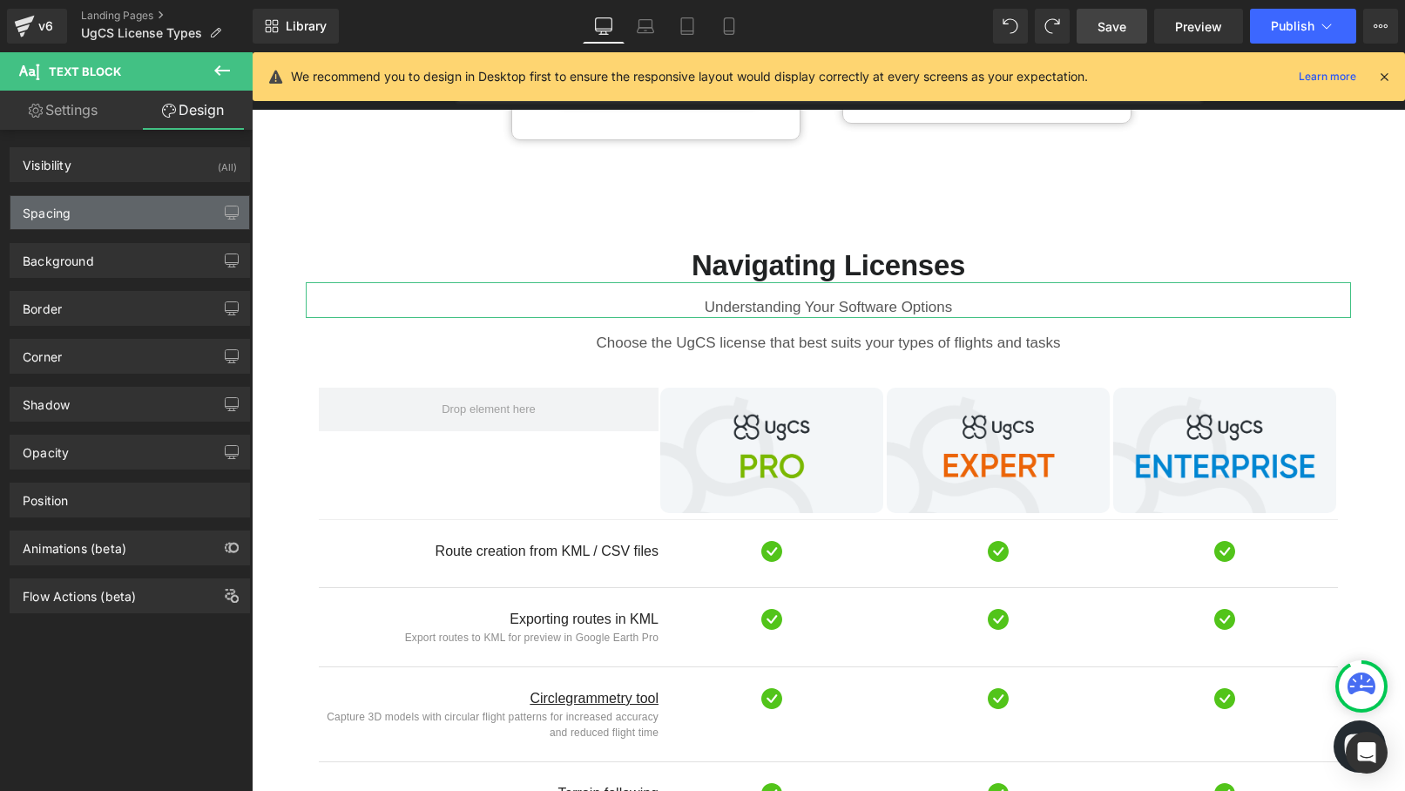
click at [145, 219] on div "Spacing" at bounding box center [129, 212] width 239 height 33
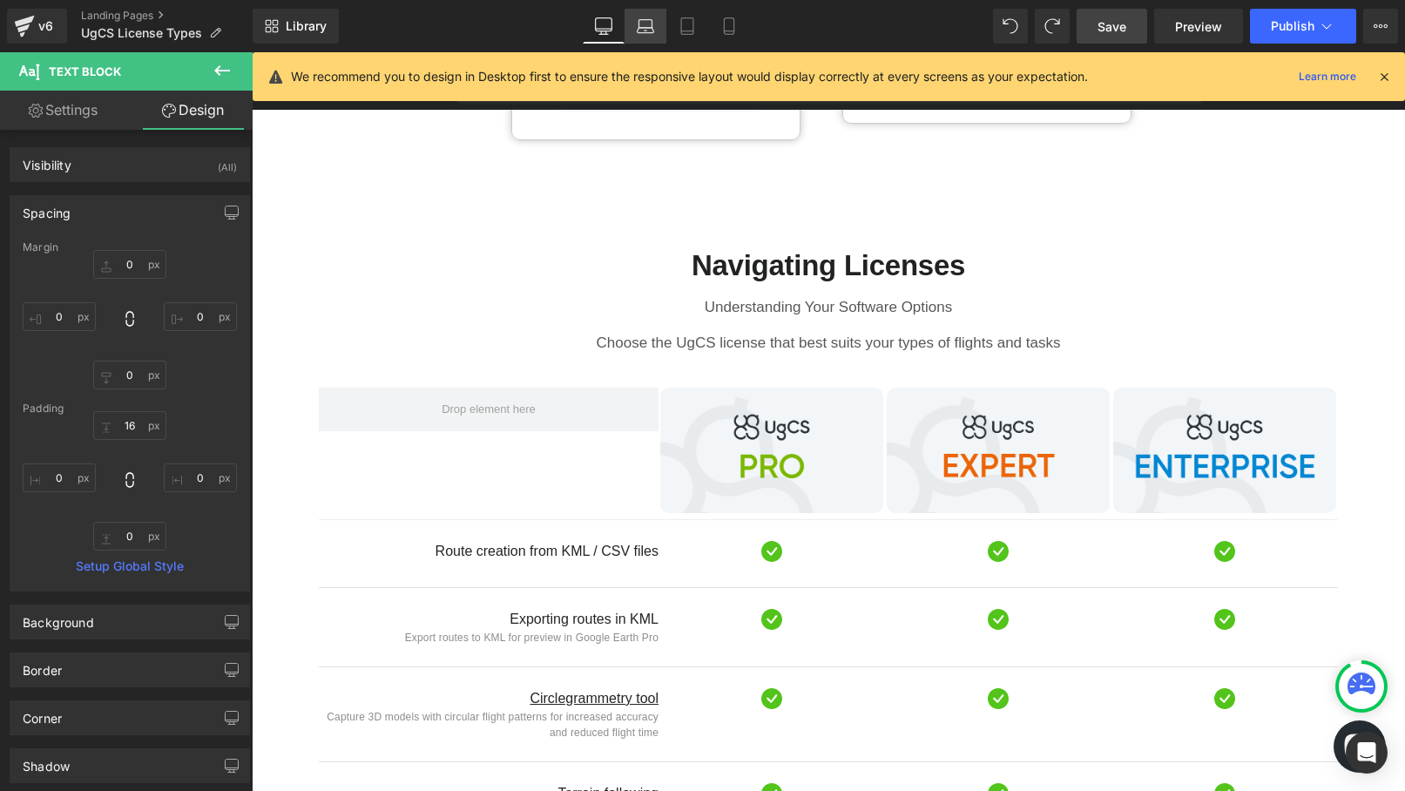
click at [652, 18] on icon at bounding box center [645, 25] width 17 height 17
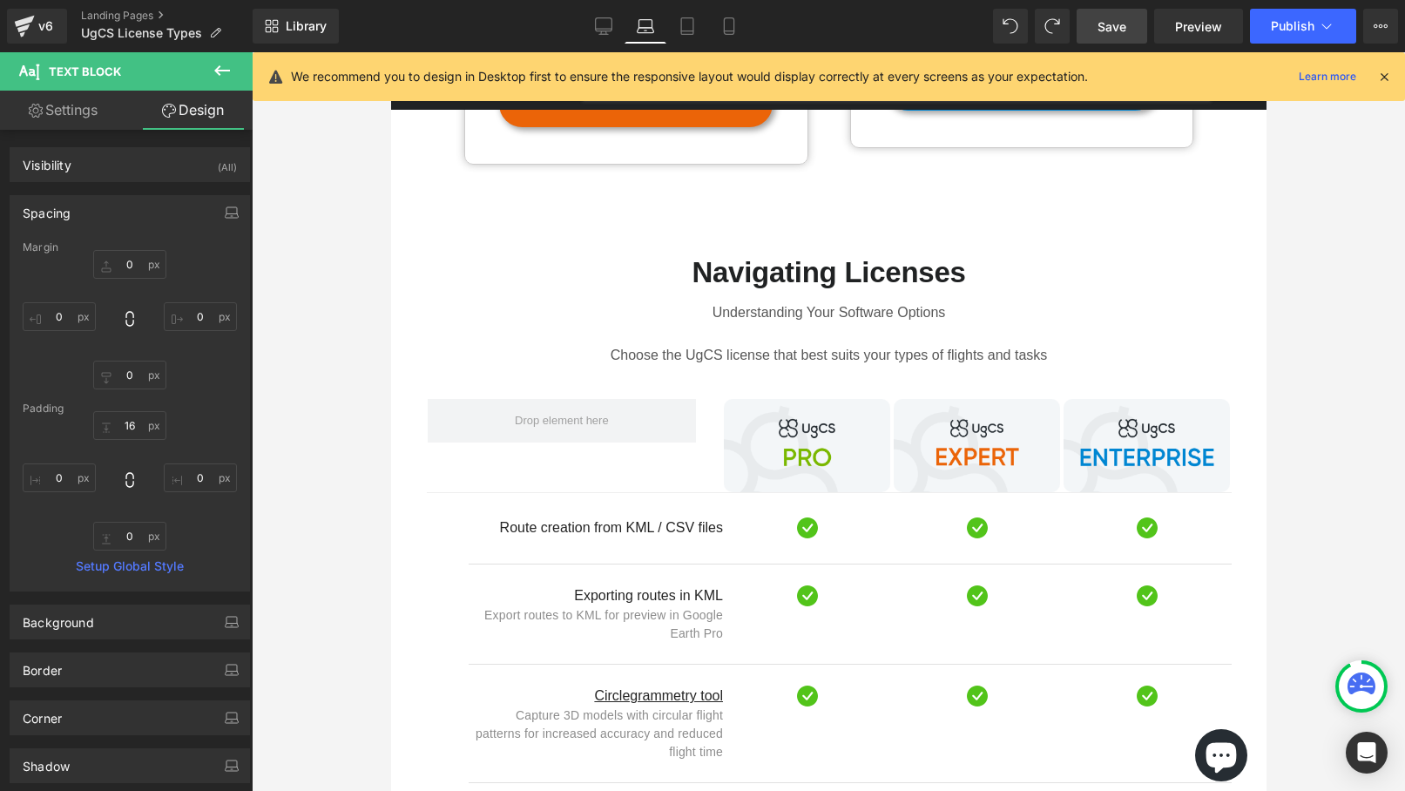
scroll to position [709, 0]
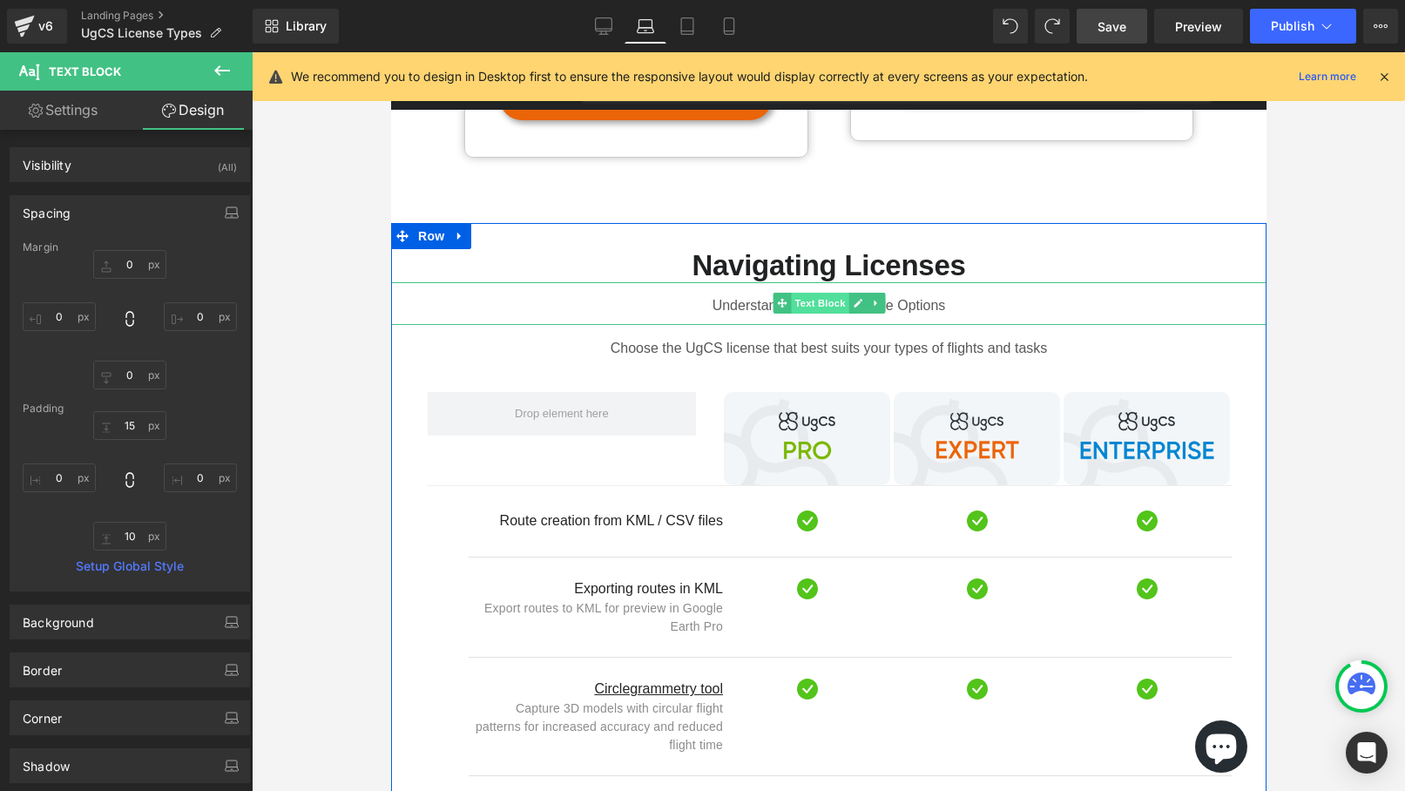
click at [807, 293] on span "Text Block" at bounding box center [818, 303] width 57 height 21
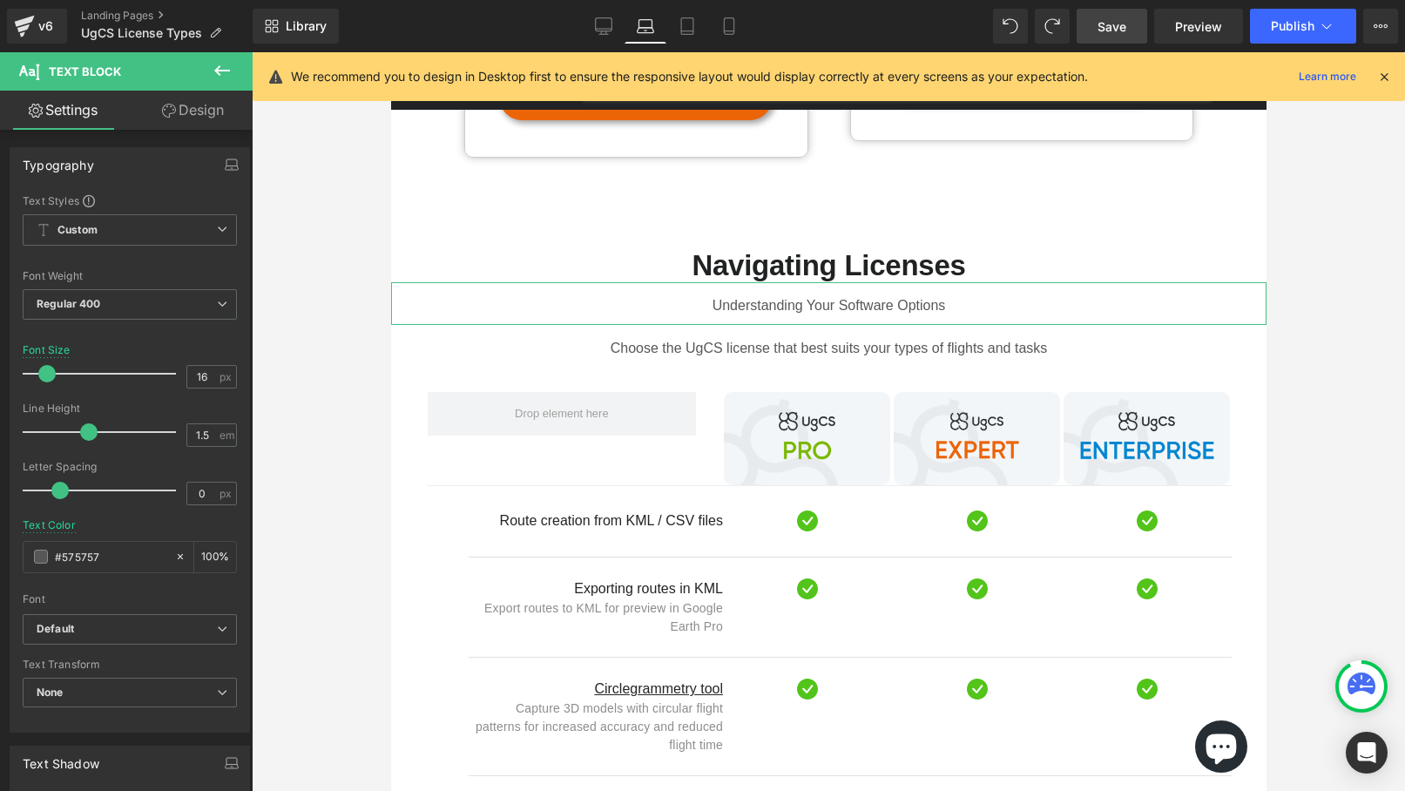
click at [187, 114] on link "Design" at bounding box center [193, 110] width 126 height 39
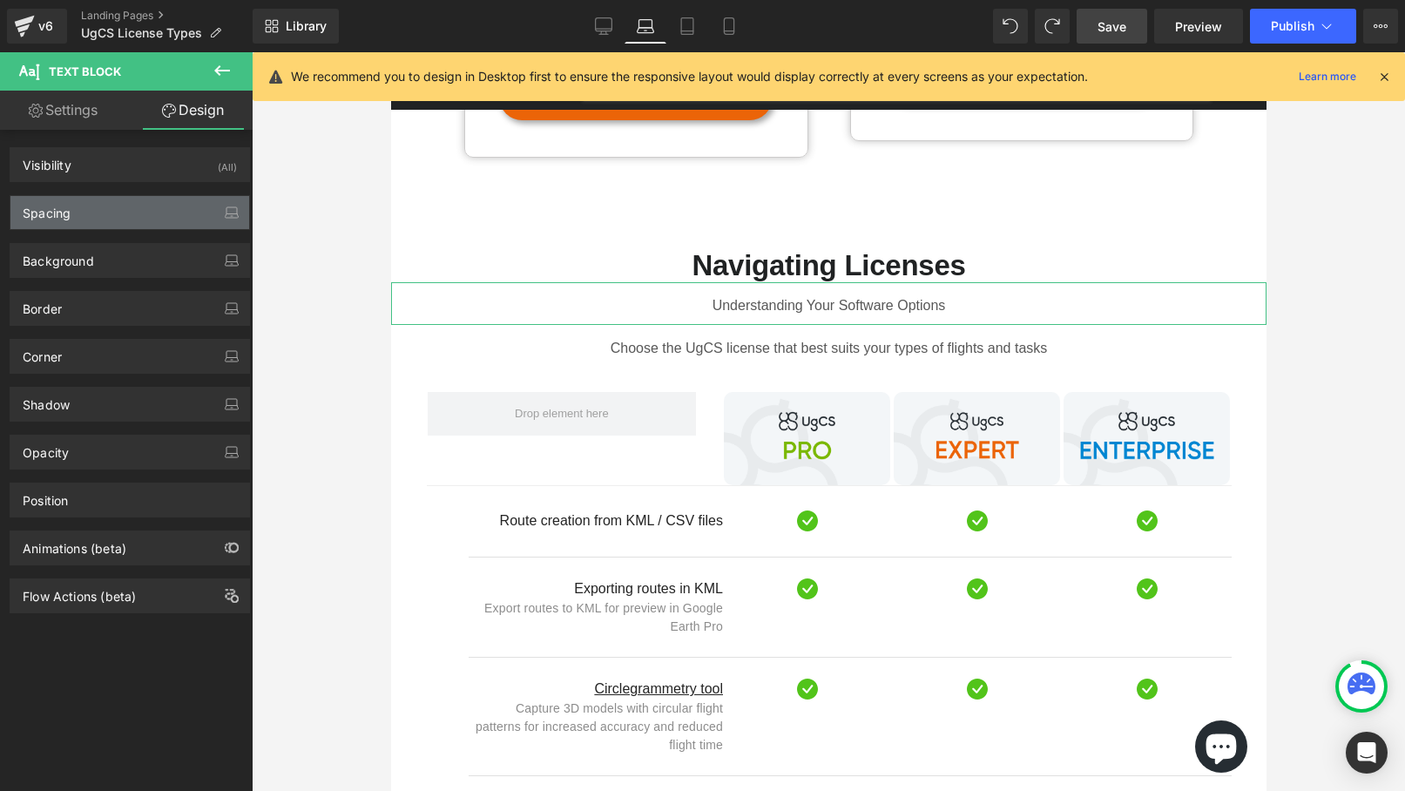
click at [149, 222] on div "Spacing" at bounding box center [129, 212] width 239 height 33
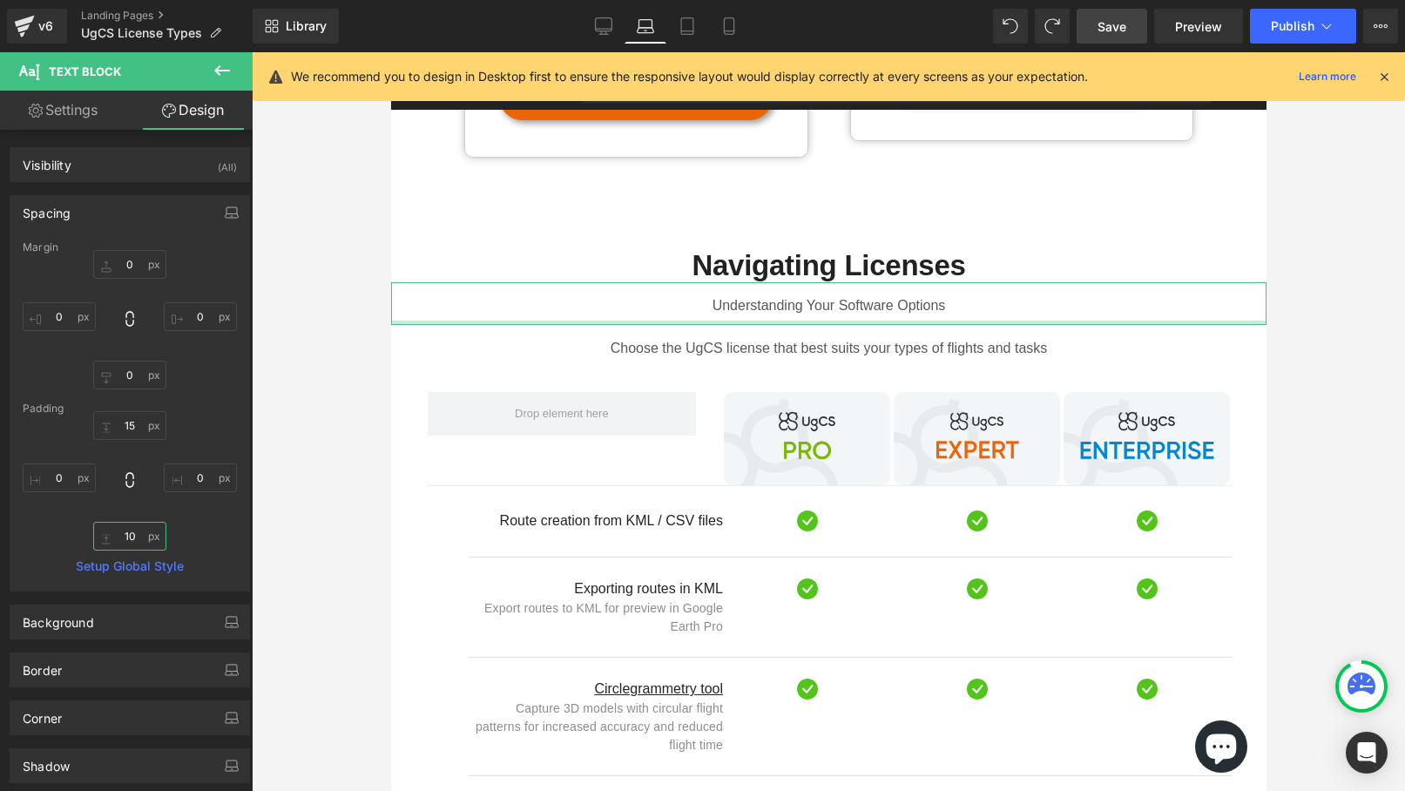
click at [135, 537] on input "10" at bounding box center [129, 536] width 73 height 29
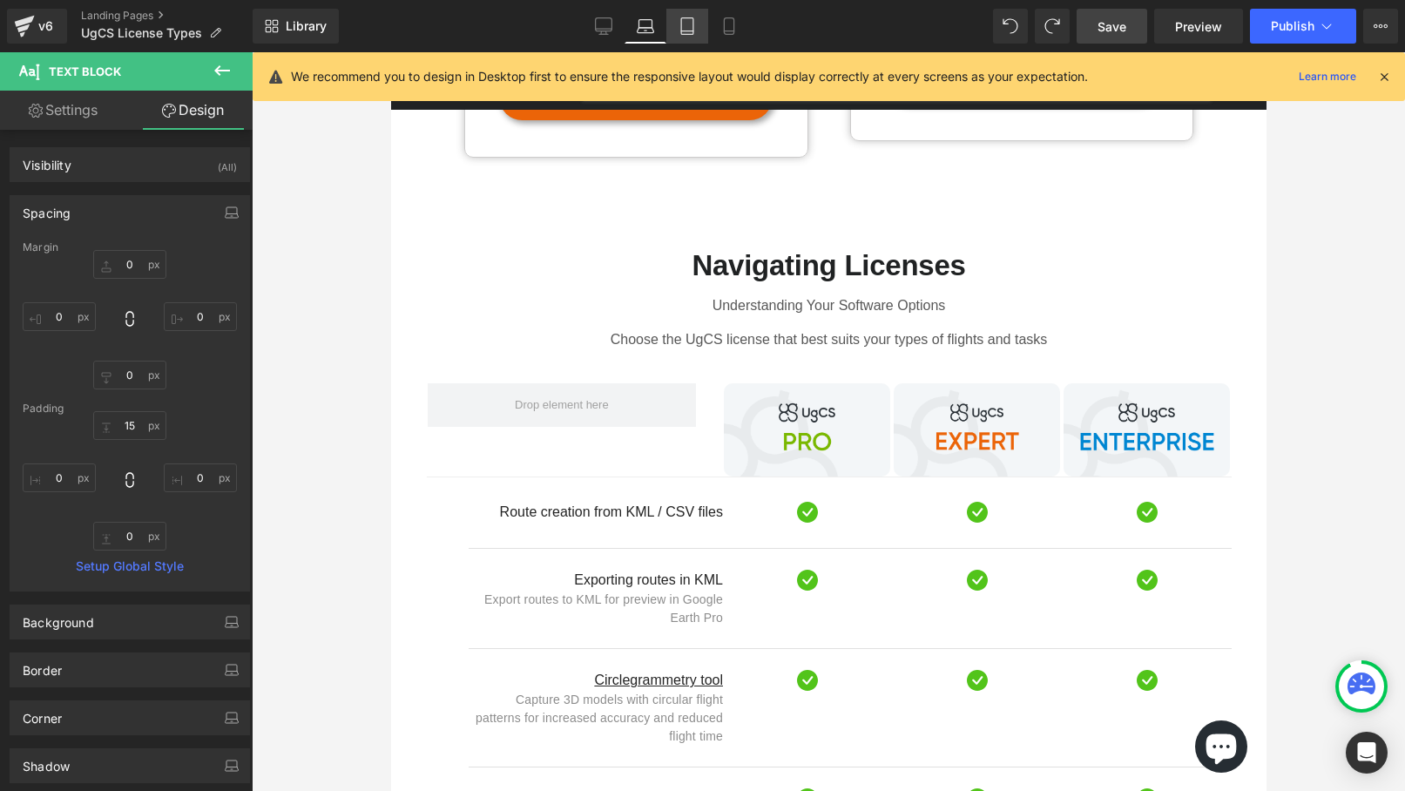
click at [696, 15] on link "Tablet" at bounding box center [687, 26] width 42 height 35
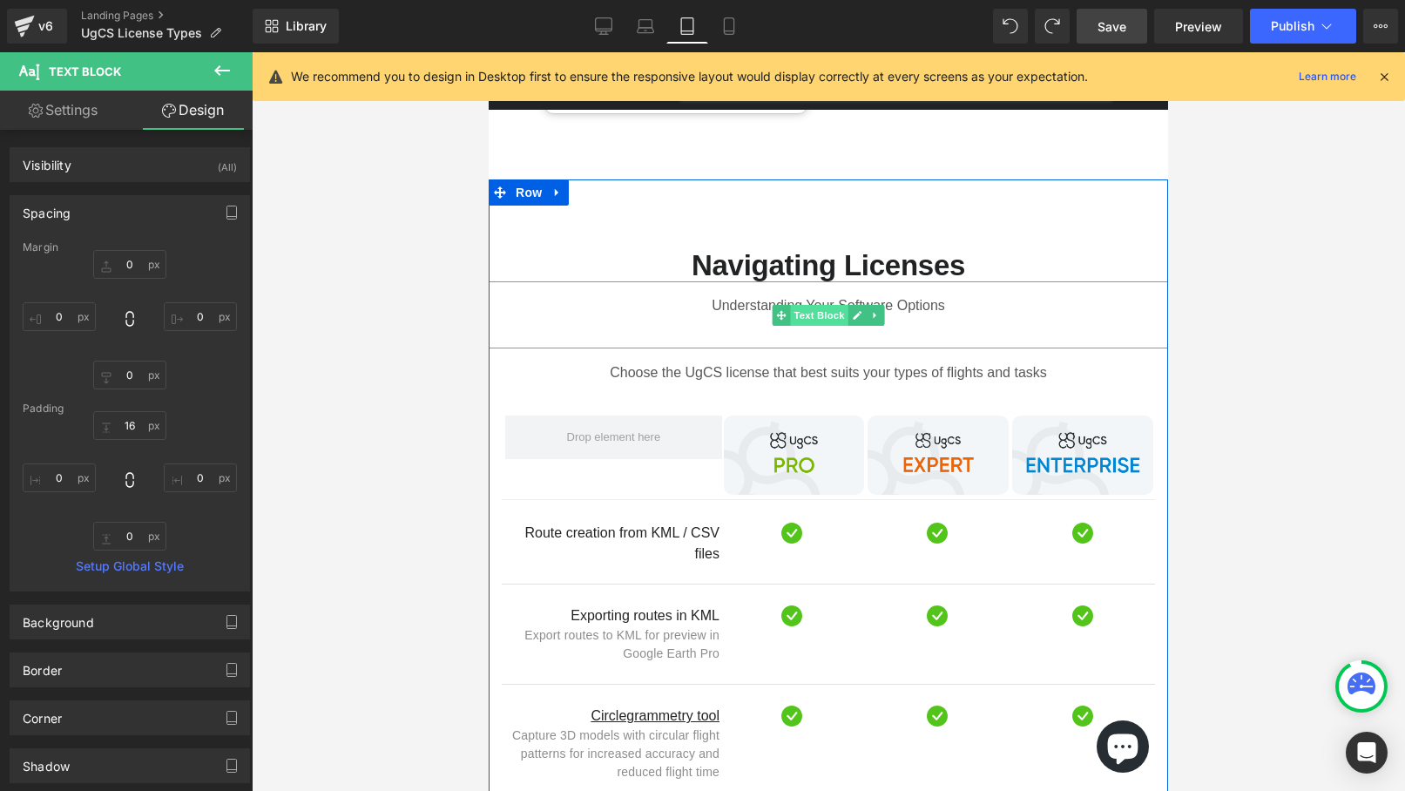
click at [794, 305] on span "Text Block" at bounding box center [818, 315] width 57 height 21
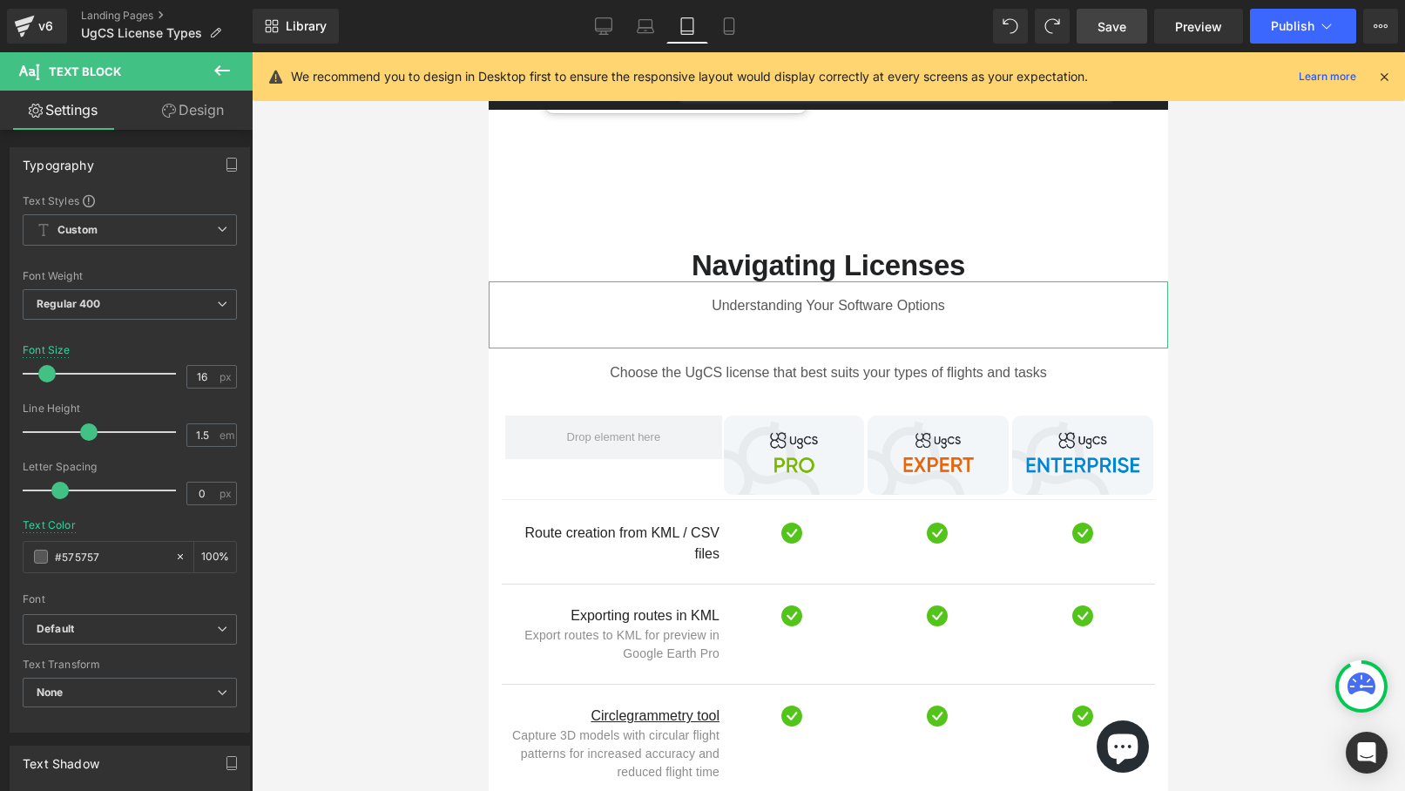
click at [191, 98] on link "Design" at bounding box center [193, 110] width 126 height 39
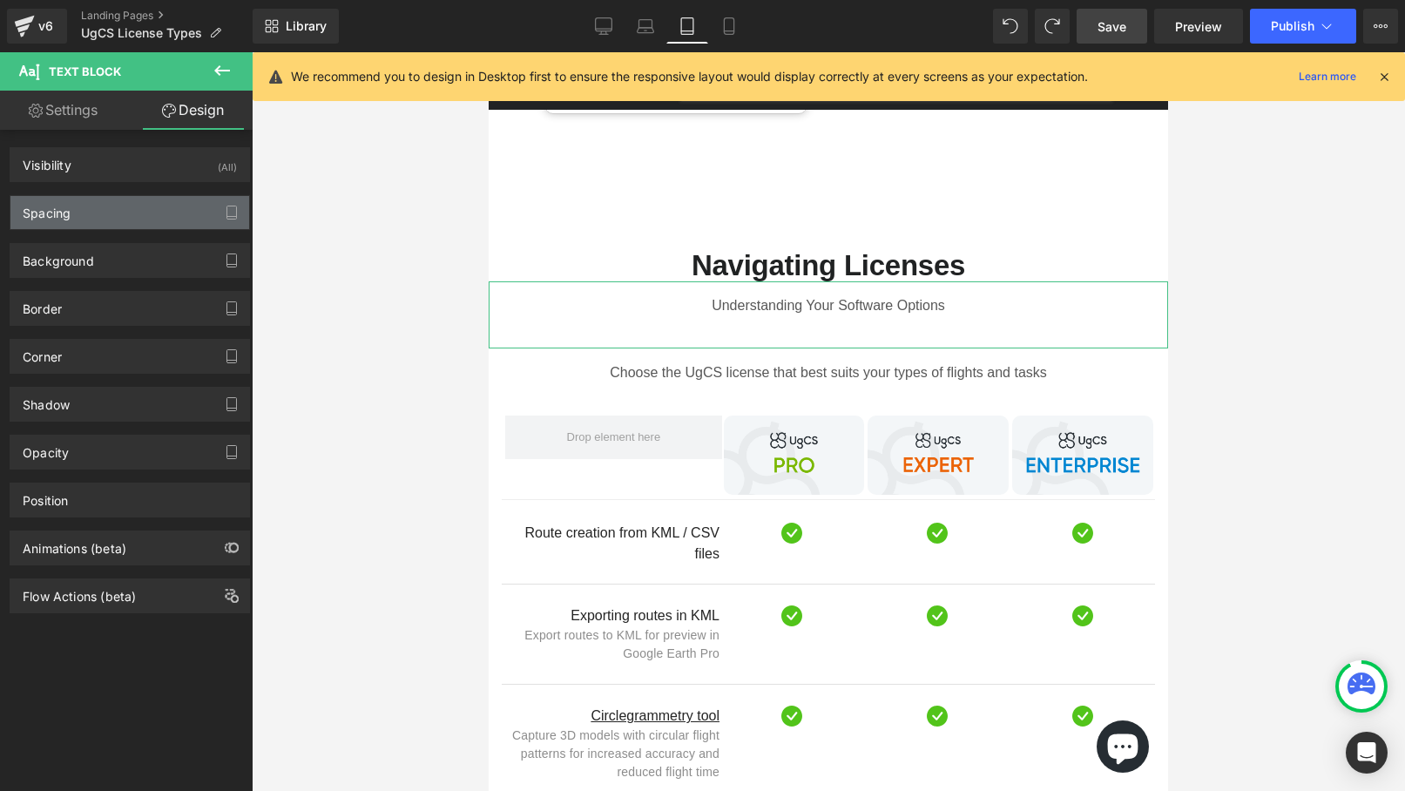
click at [155, 223] on div "Spacing" at bounding box center [129, 212] width 239 height 33
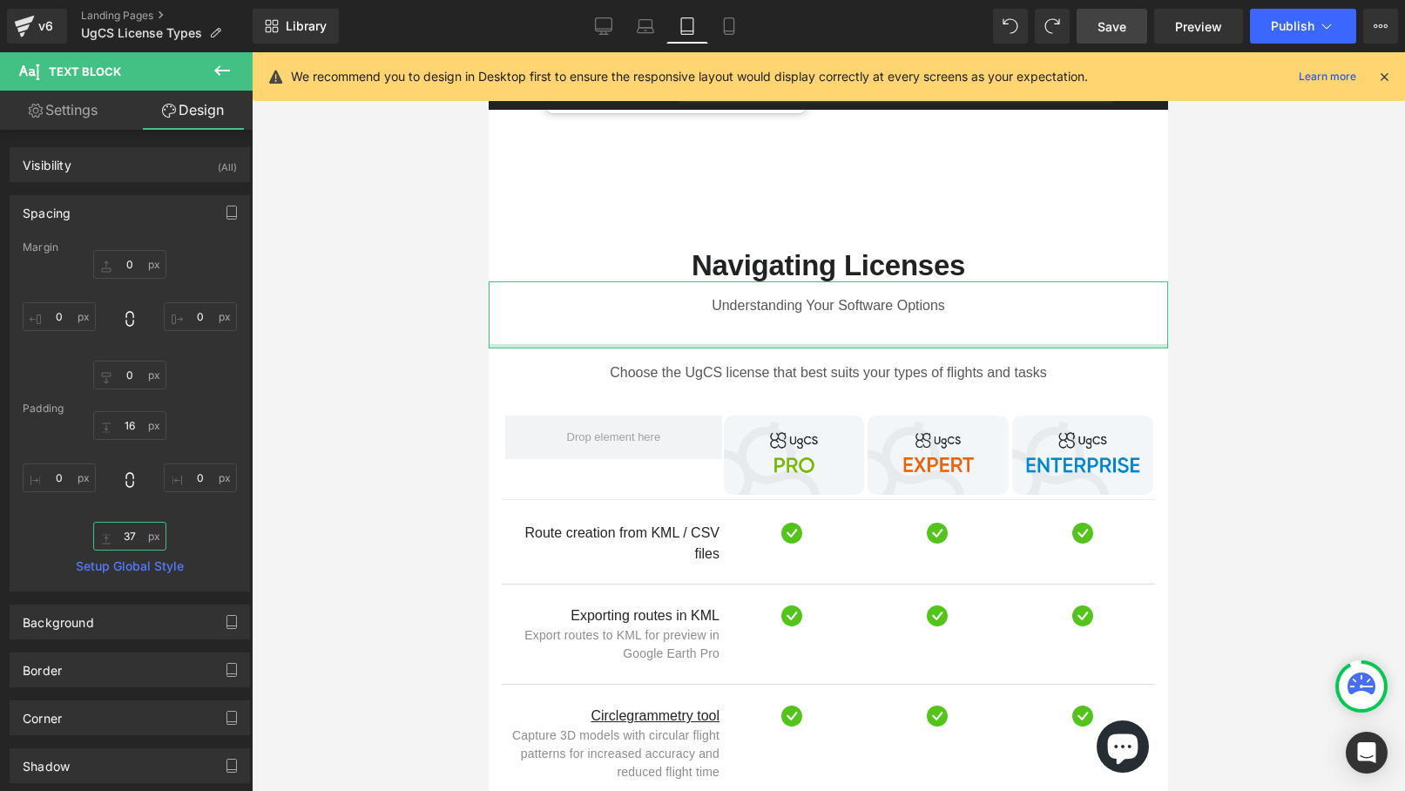
click at [131, 544] on input "text" at bounding box center [129, 536] width 73 height 29
type input "37"
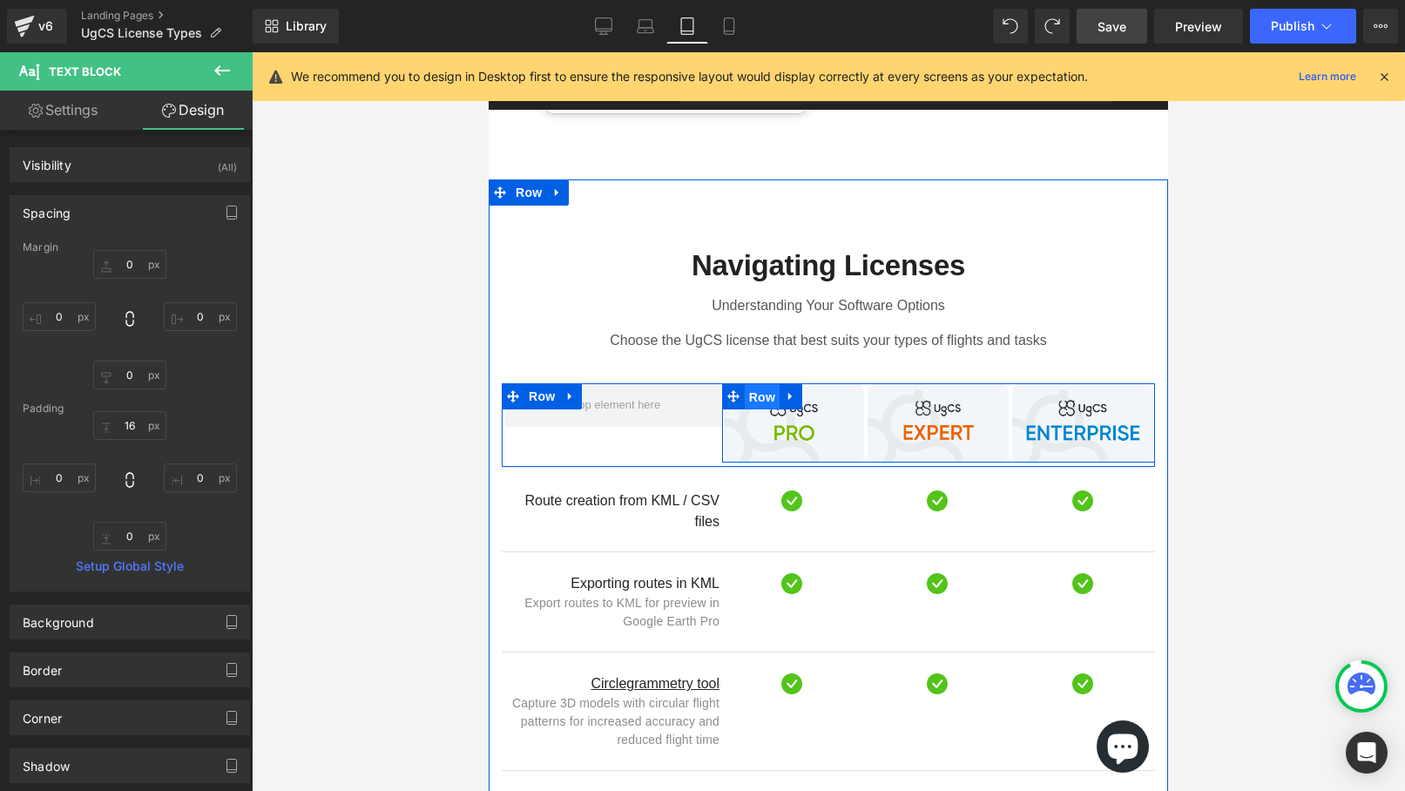
click at [761, 387] on span "Row" at bounding box center [762, 397] width 35 height 26
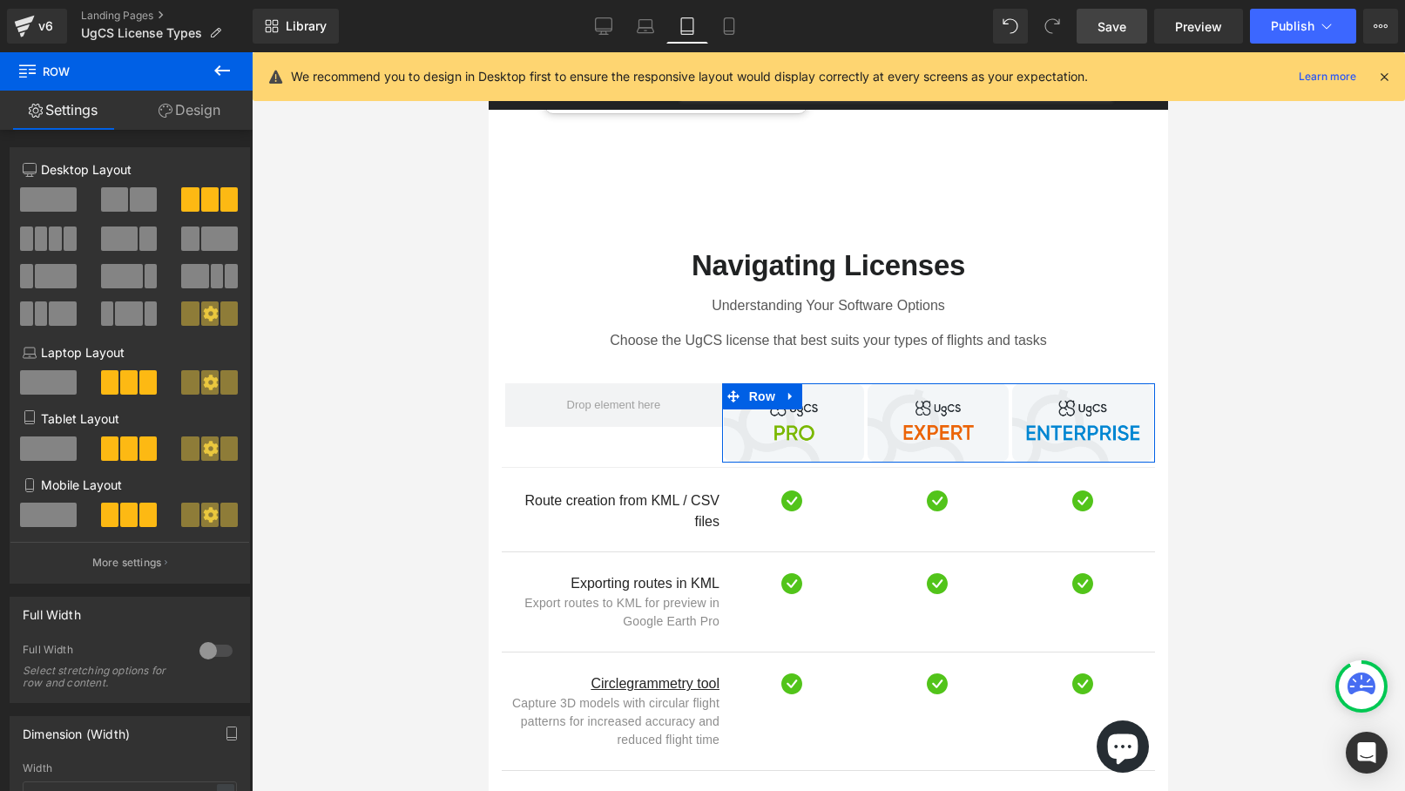
click at [192, 116] on link "Design" at bounding box center [189, 110] width 126 height 39
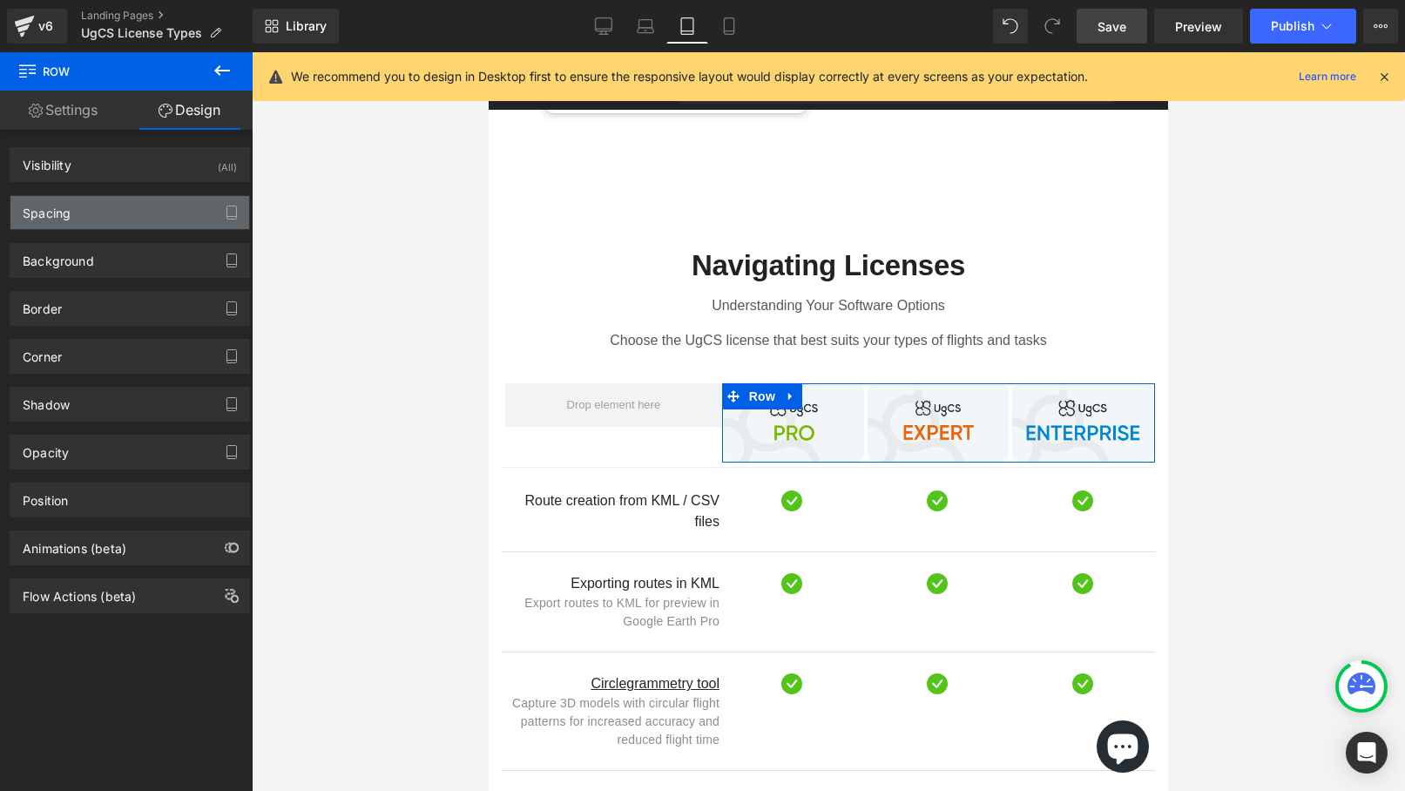
click at [170, 199] on div "Spacing" at bounding box center [129, 212] width 239 height 33
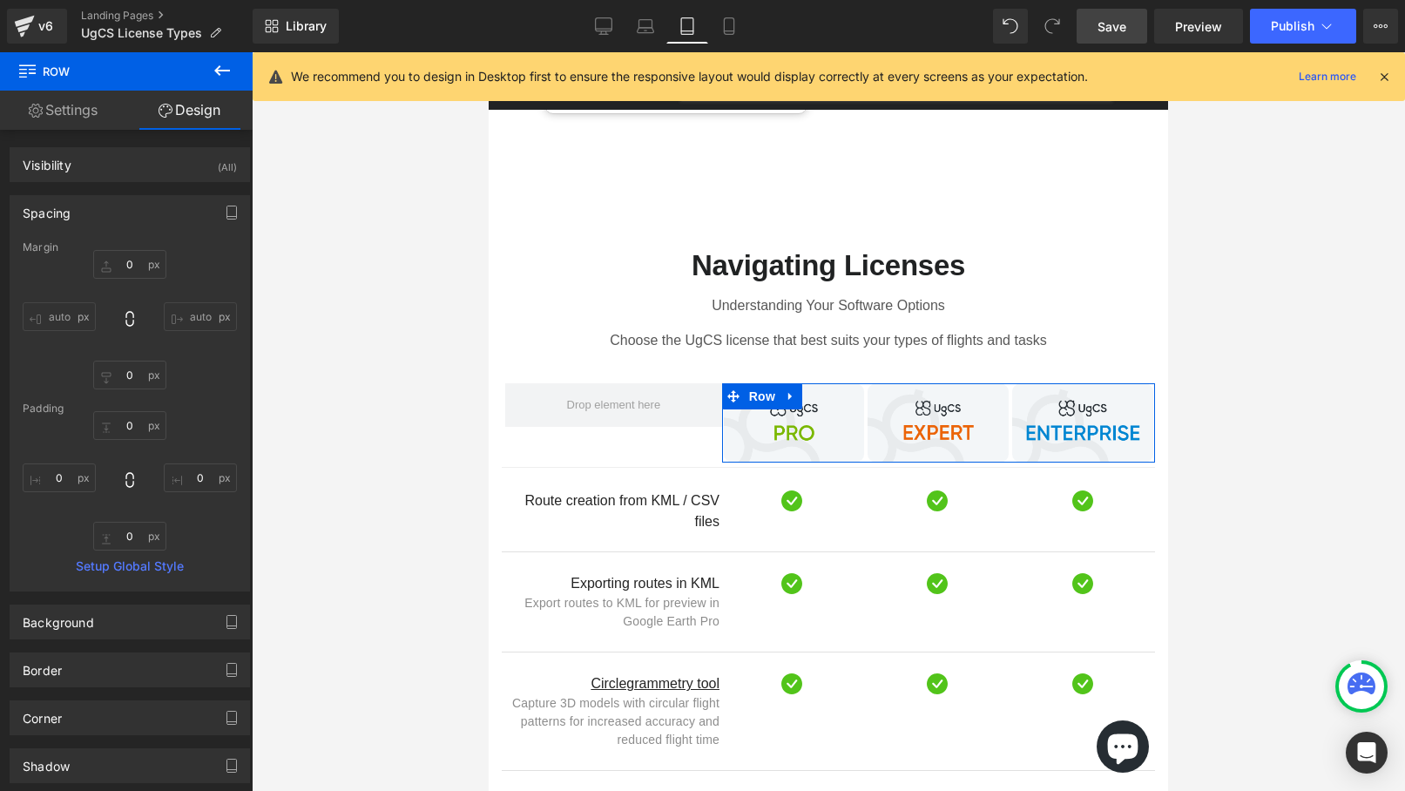
click at [168, 202] on div "Spacing" at bounding box center [129, 212] width 239 height 33
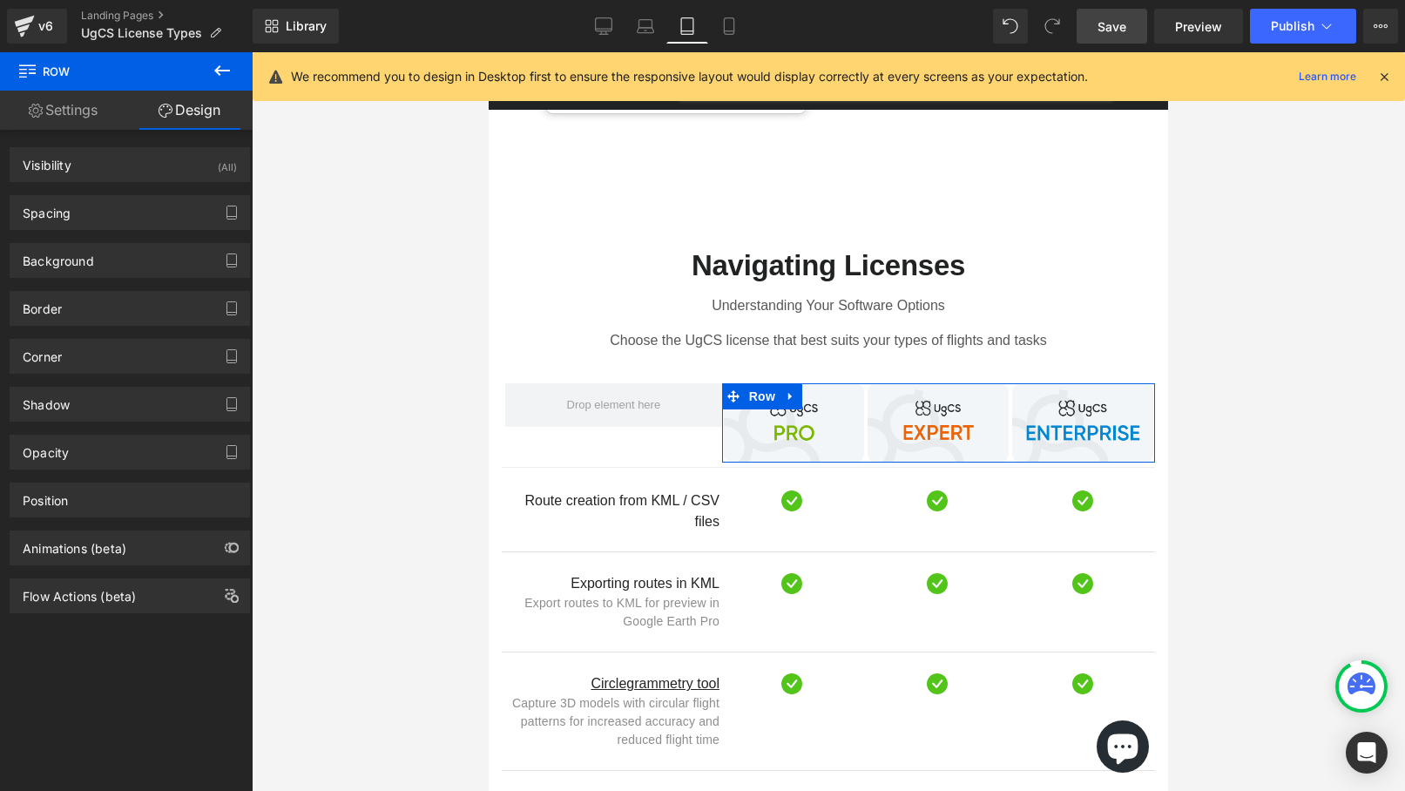
click at [72, 112] on link "Settings" at bounding box center [63, 110] width 126 height 39
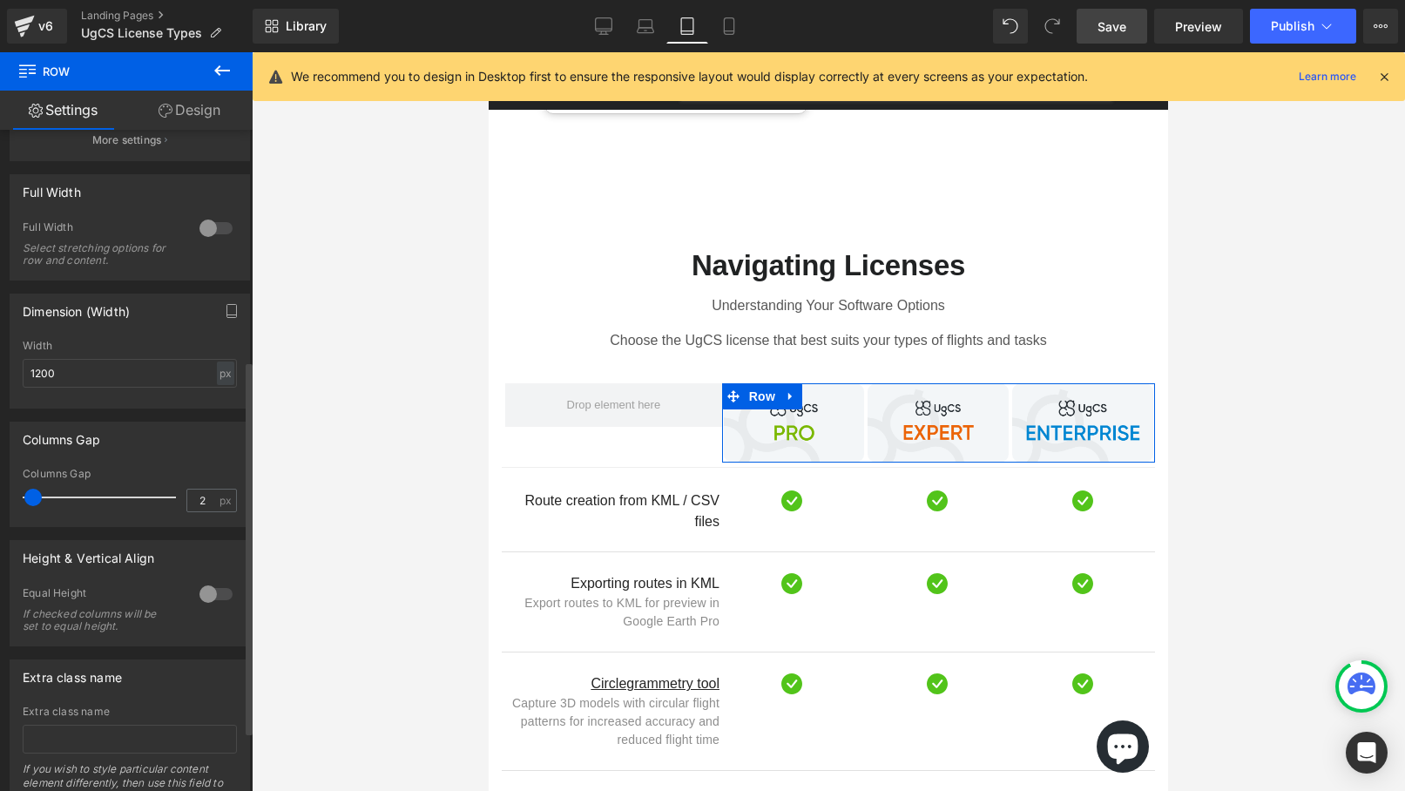
scroll to position [514, 0]
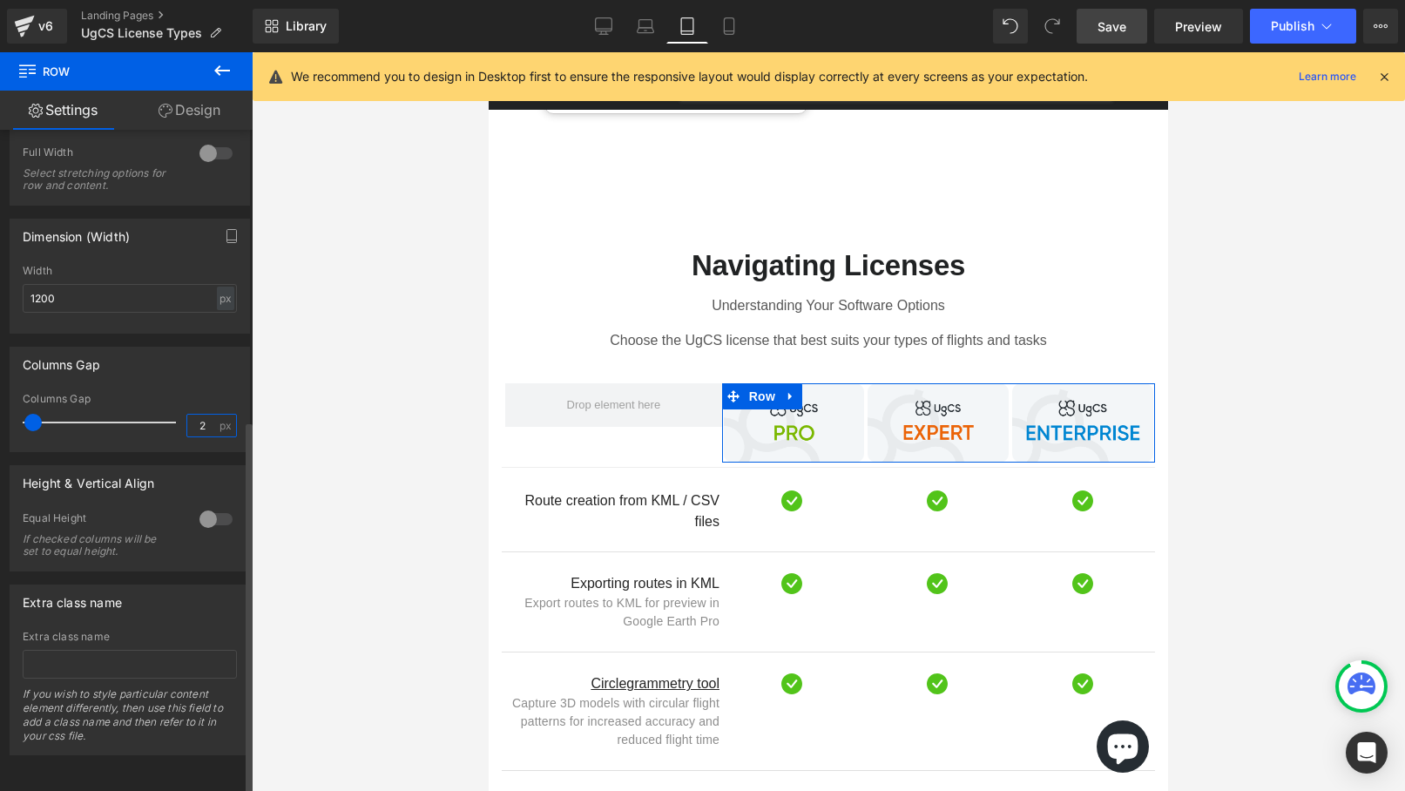
click at [205, 415] on input "2" at bounding box center [202, 426] width 30 height 22
type input "4"
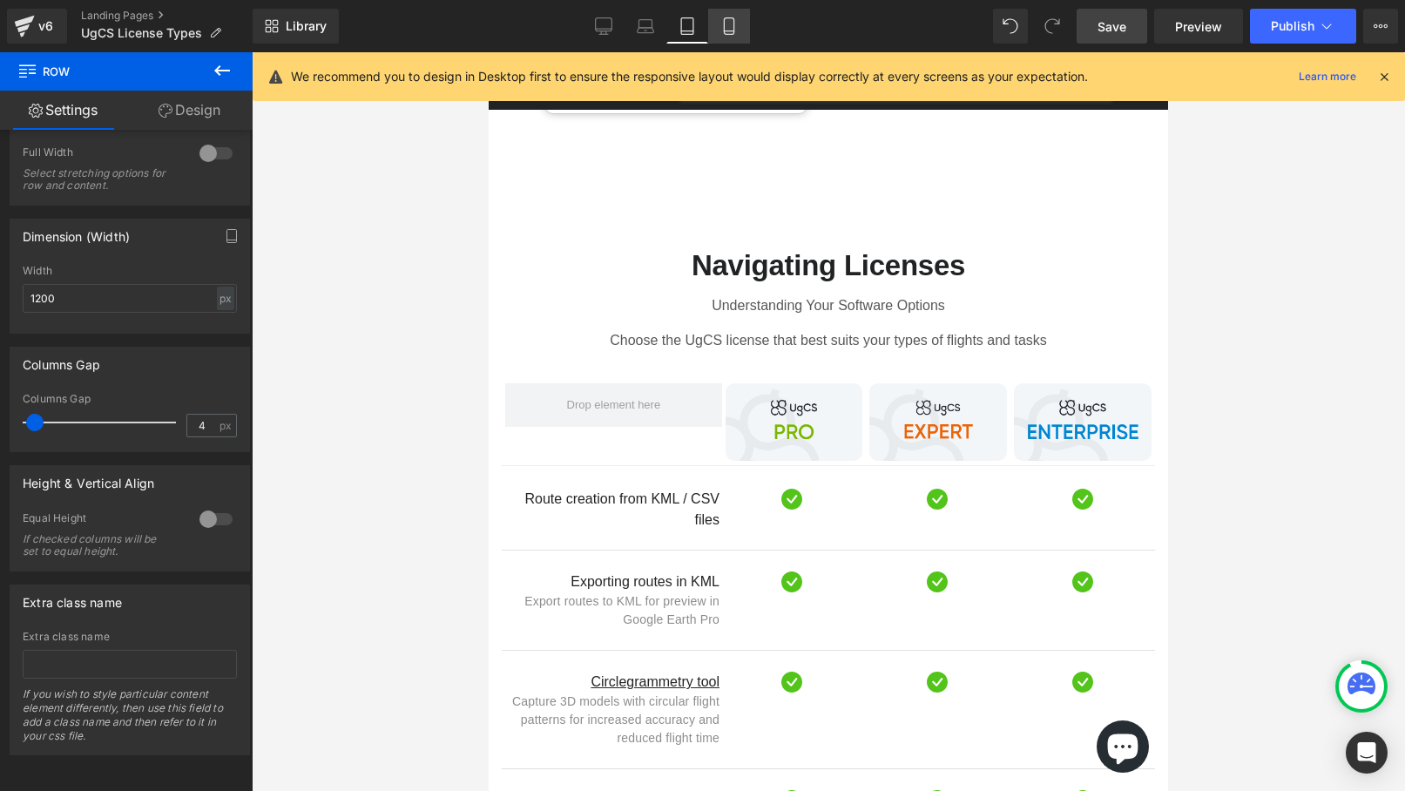
click at [730, 23] on icon at bounding box center [728, 25] width 17 height 17
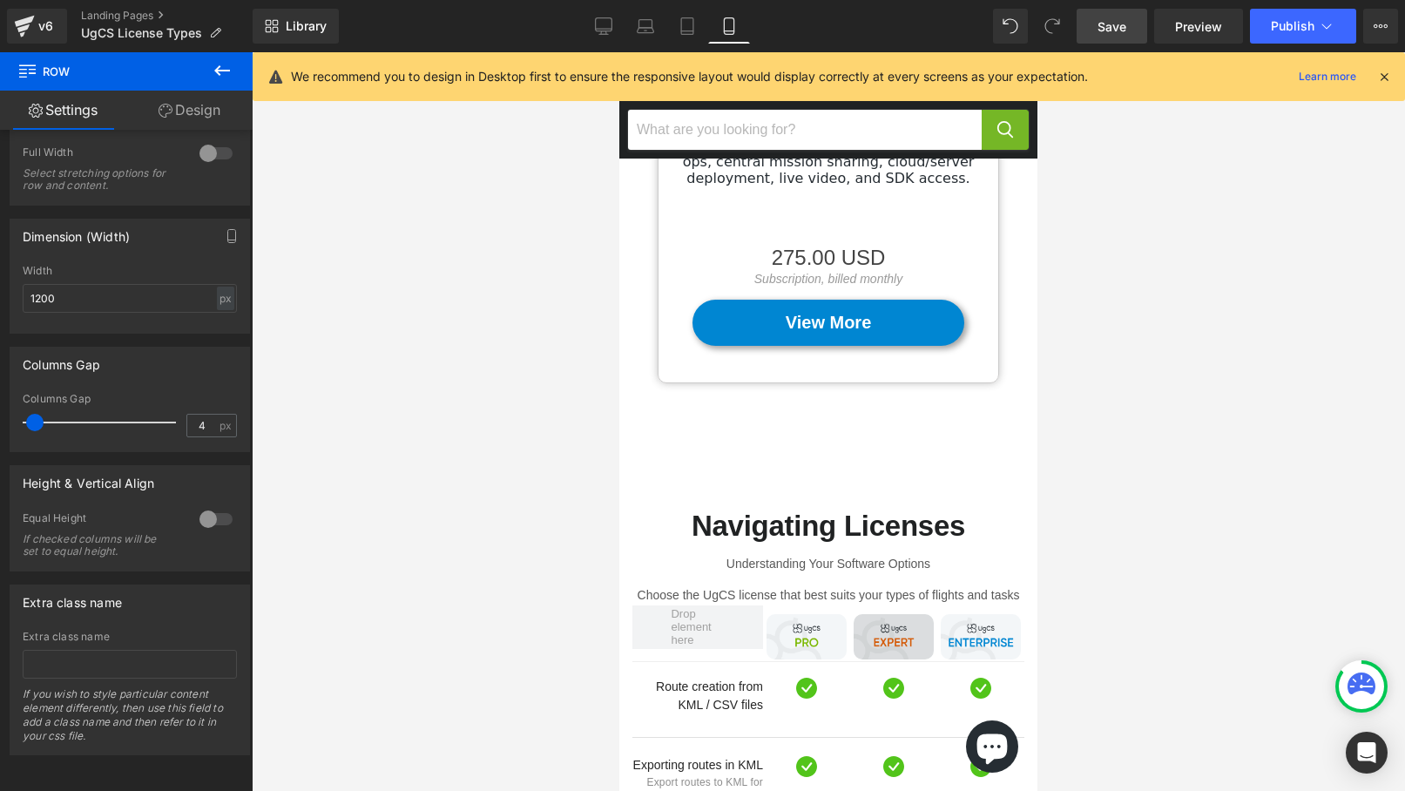
scroll to position [1166, 0]
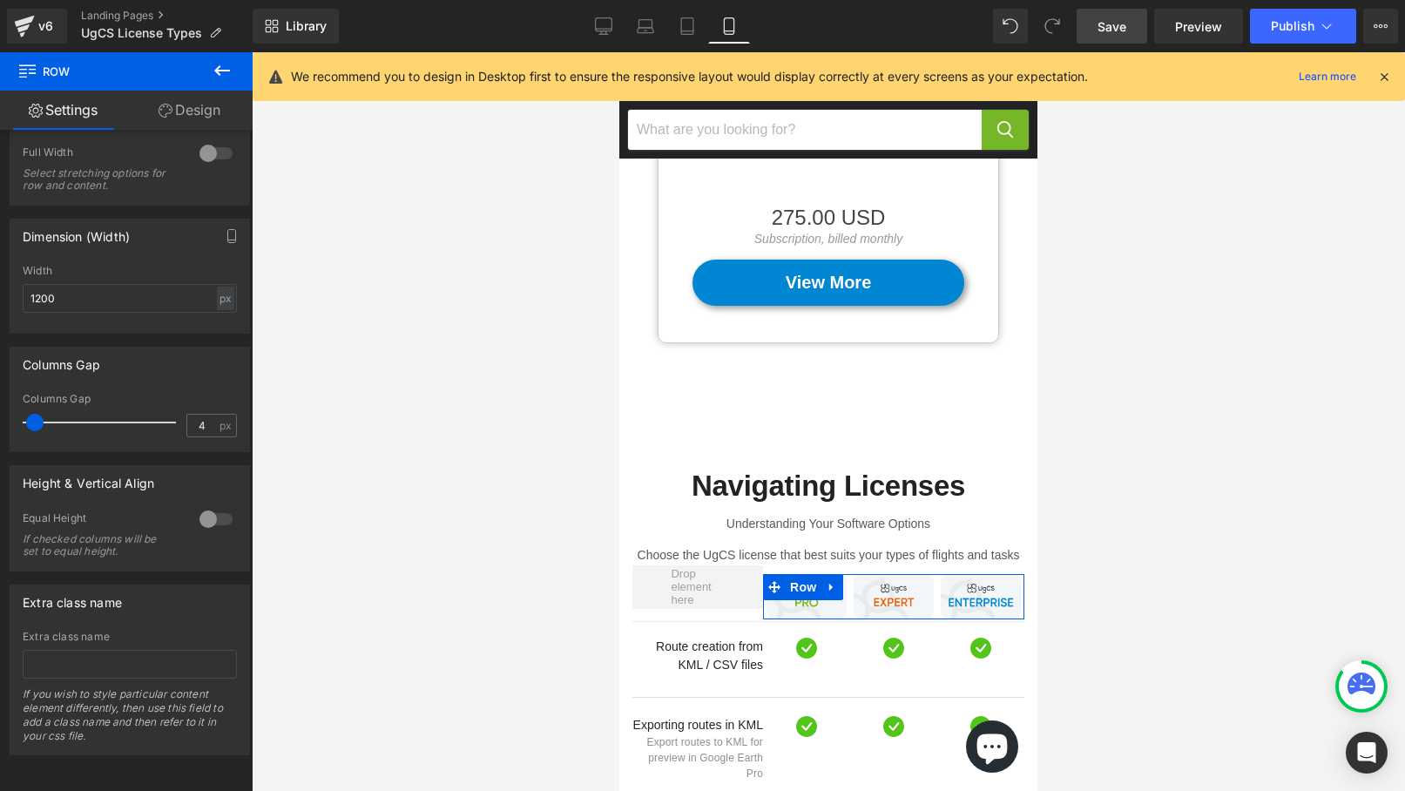
click at [196, 104] on link "Design" at bounding box center [189, 110] width 126 height 39
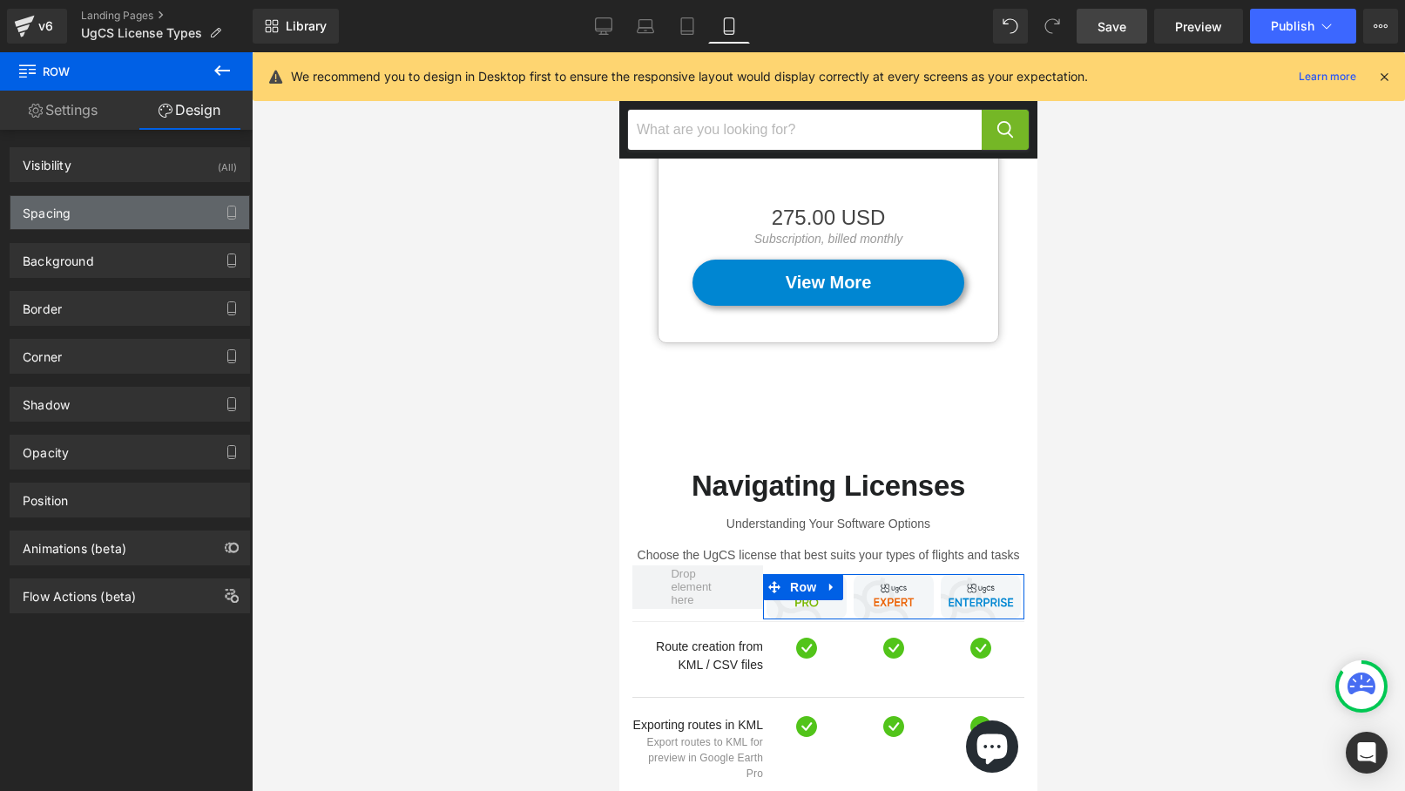
click at [169, 208] on div "Spacing" at bounding box center [129, 212] width 239 height 33
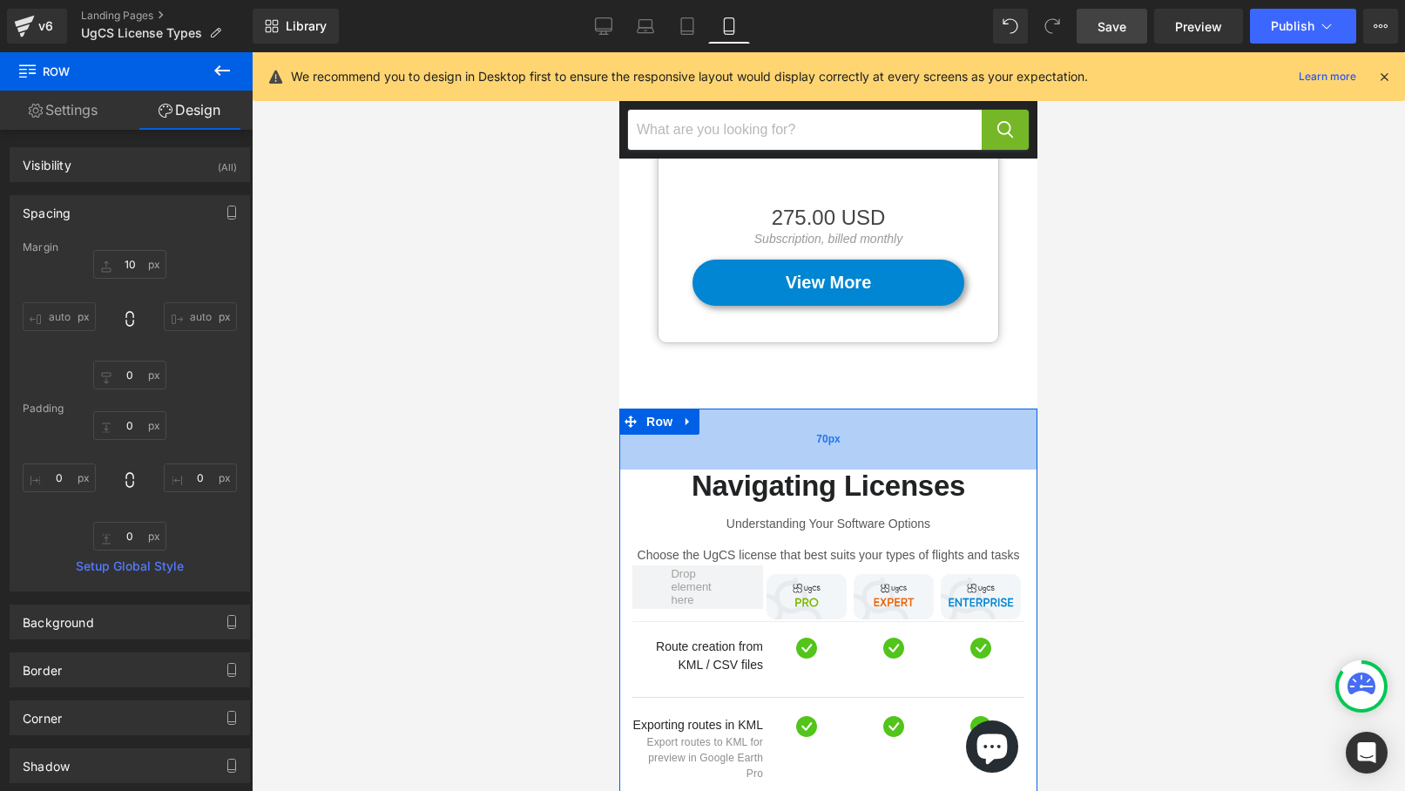
click at [825, 409] on div "70px" at bounding box center [828, 439] width 418 height 61
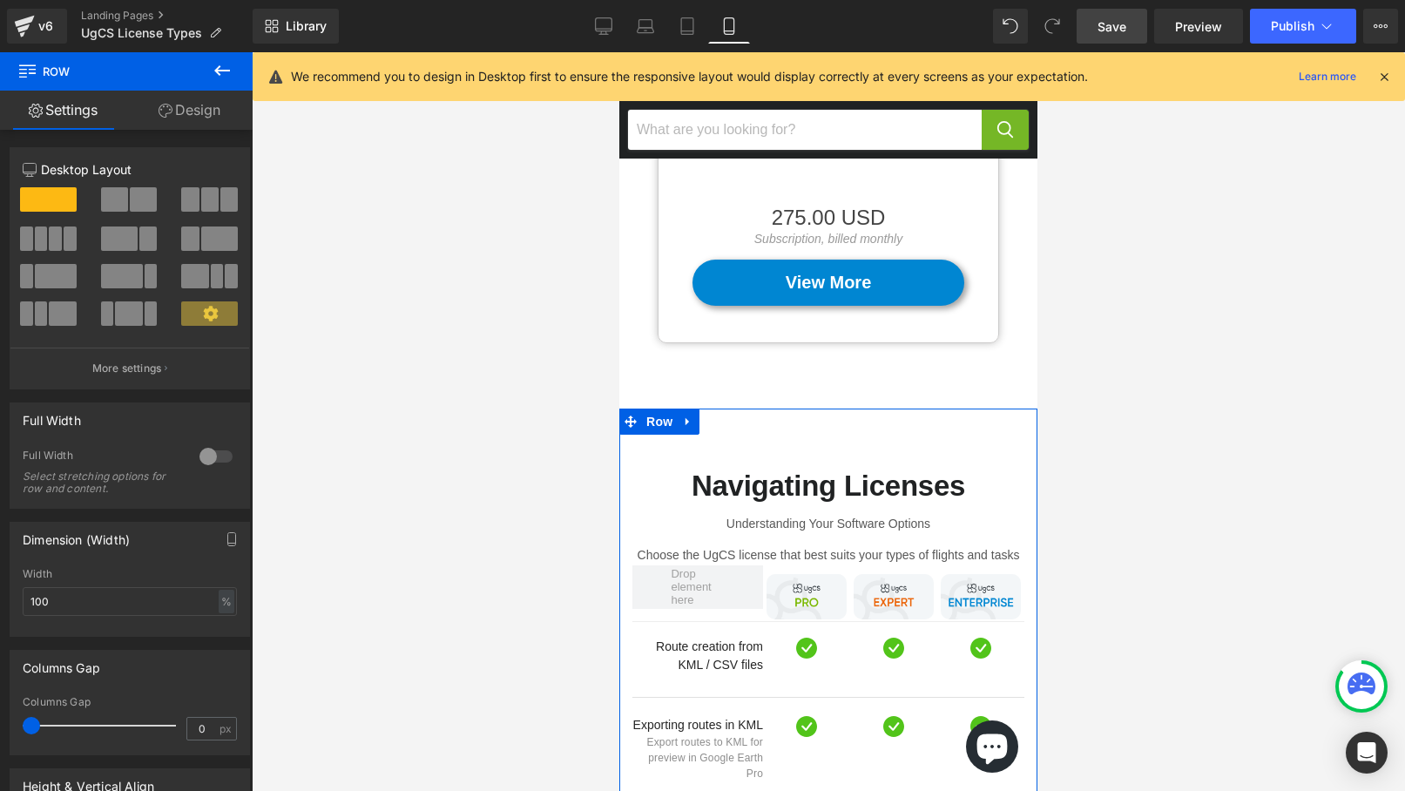
click at [203, 116] on link "Design" at bounding box center [189, 110] width 126 height 39
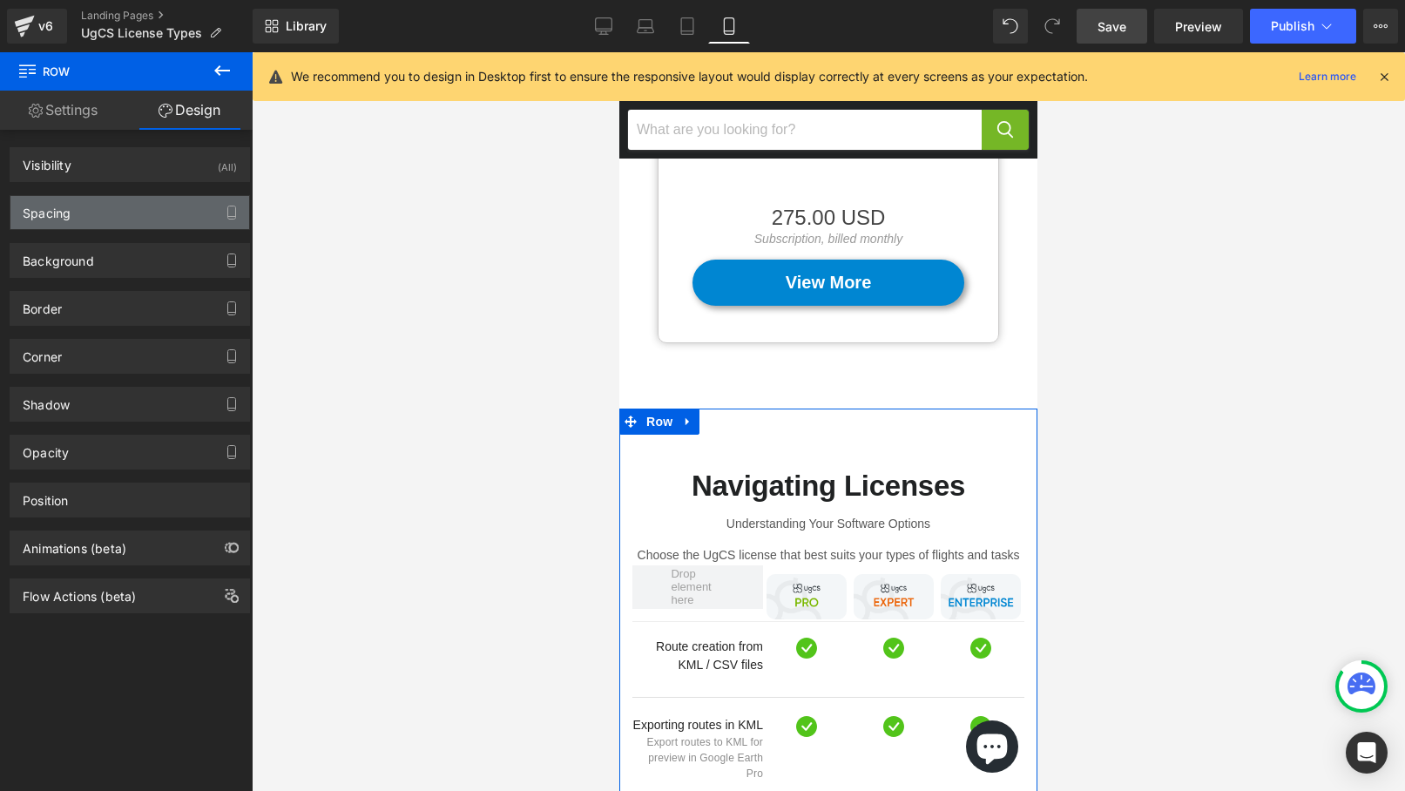
click at [174, 210] on div "Spacing" at bounding box center [129, 212] width 239 height 33
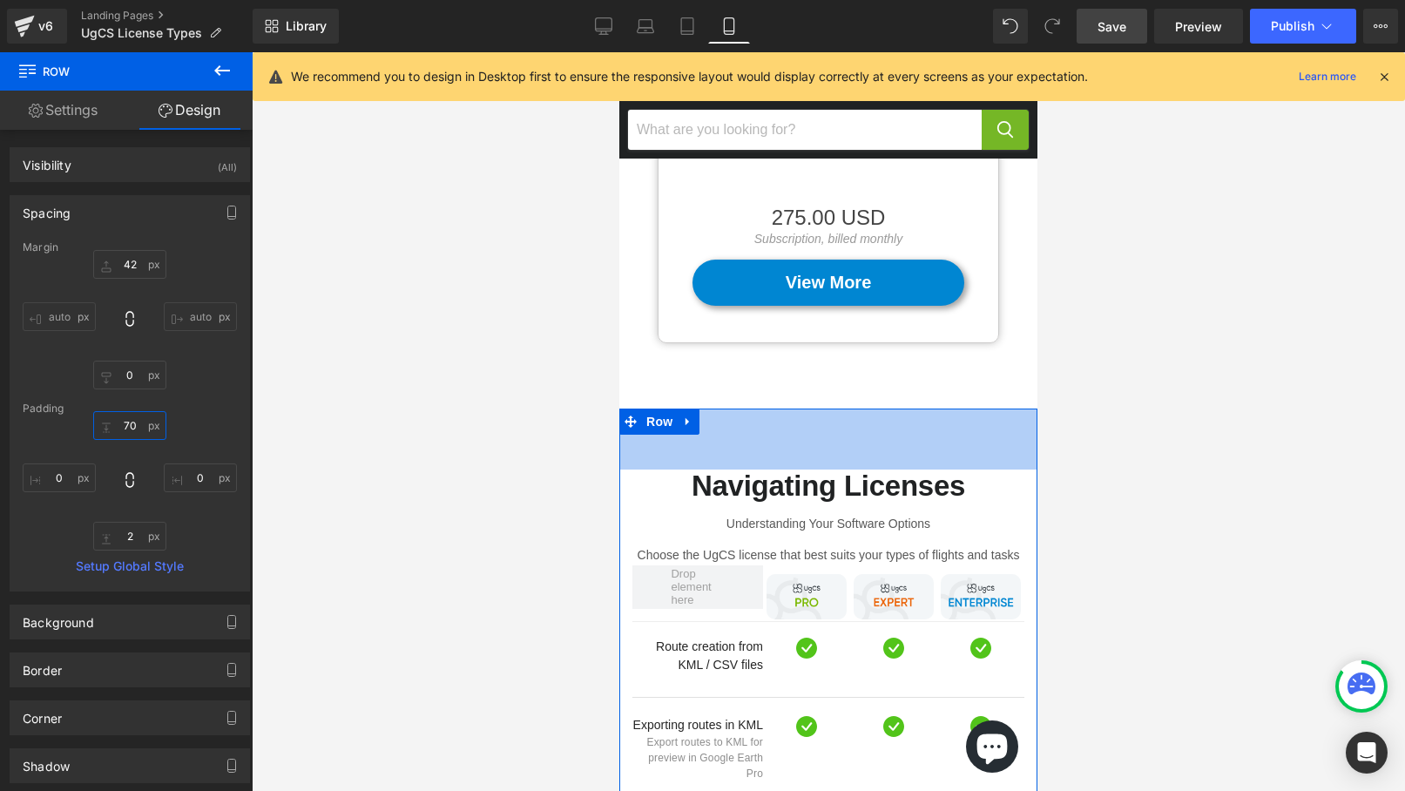
click at [130, 428] on input "70" at bounding box center [129, 425] width 73 height 29
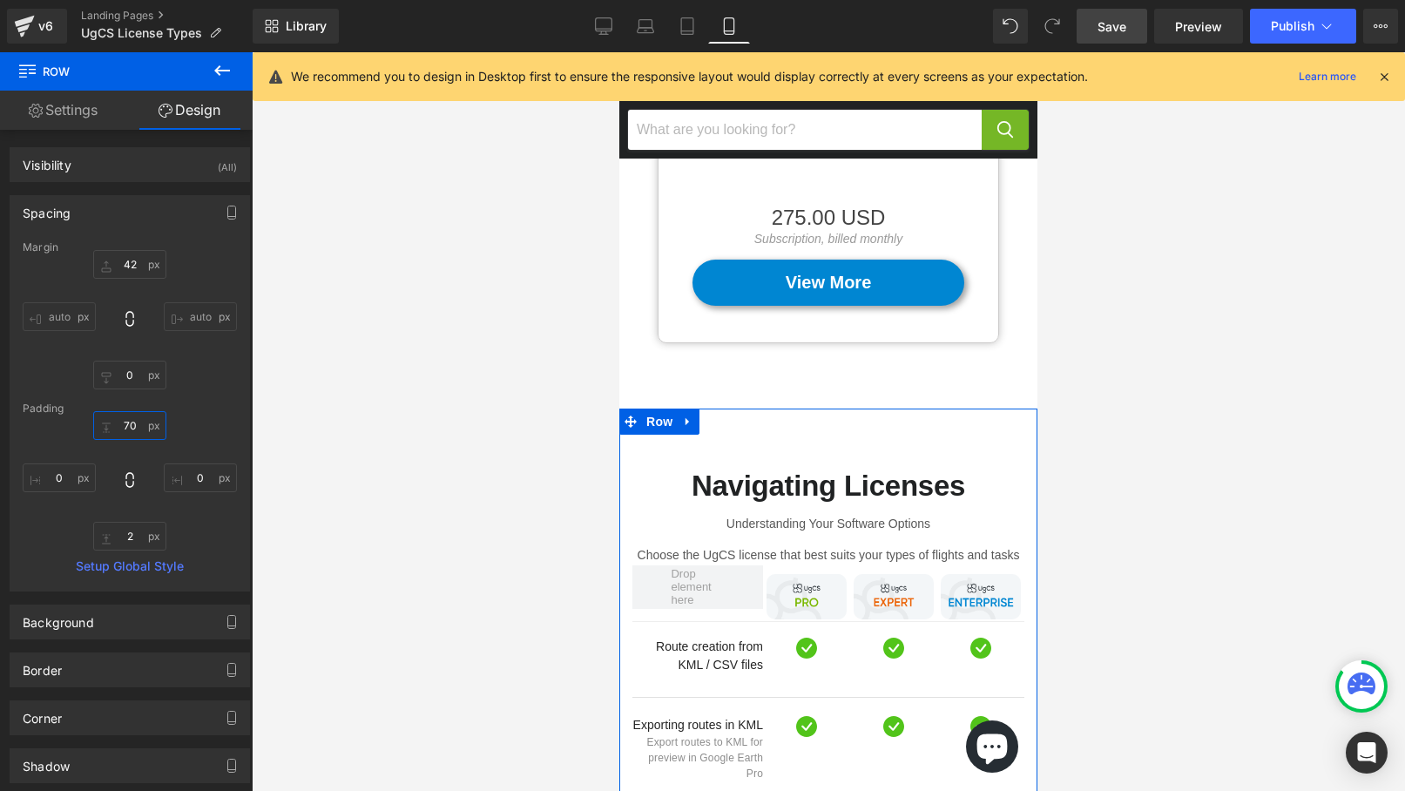
click at [130, 428] on input "70" at bounding box center [129, 425] width 73 height 29
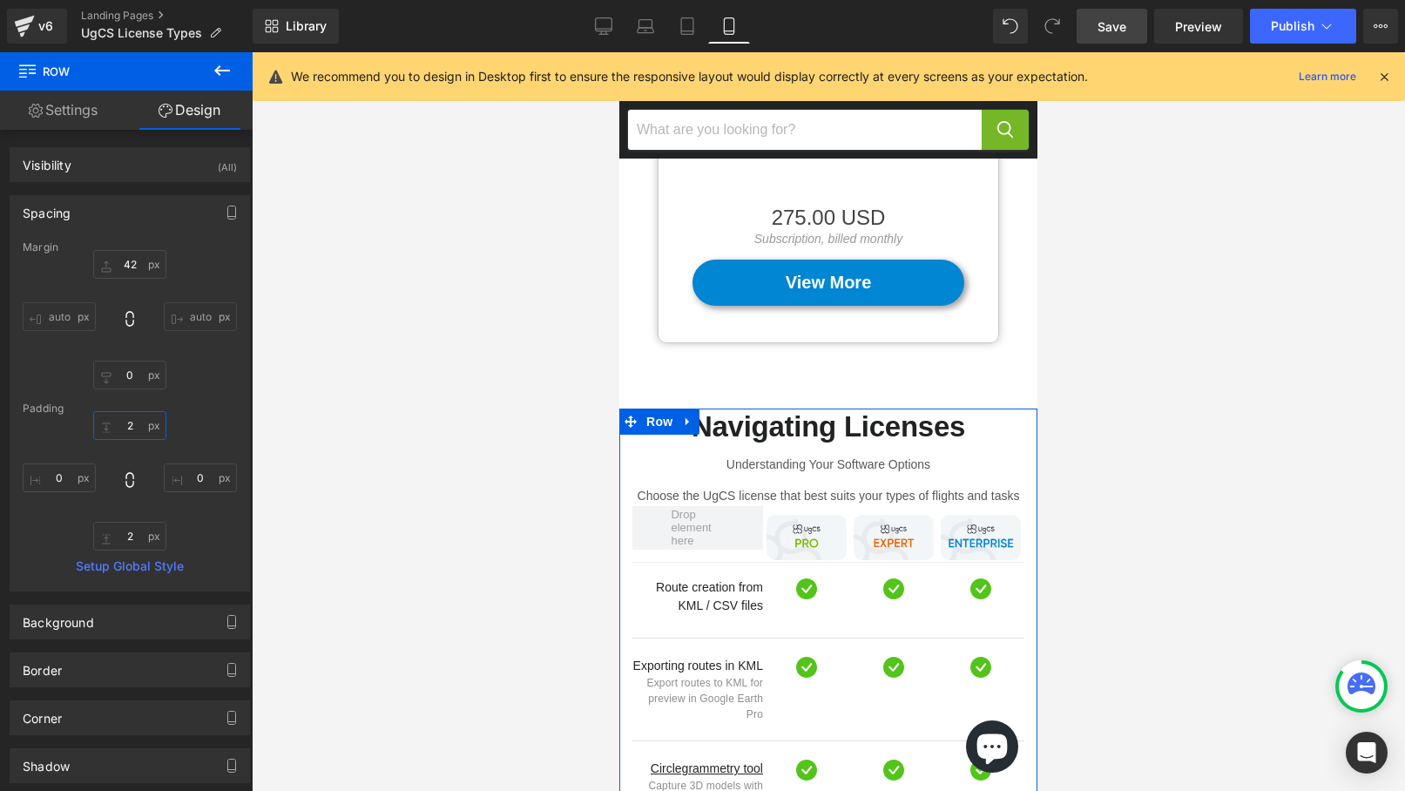
type input "24"
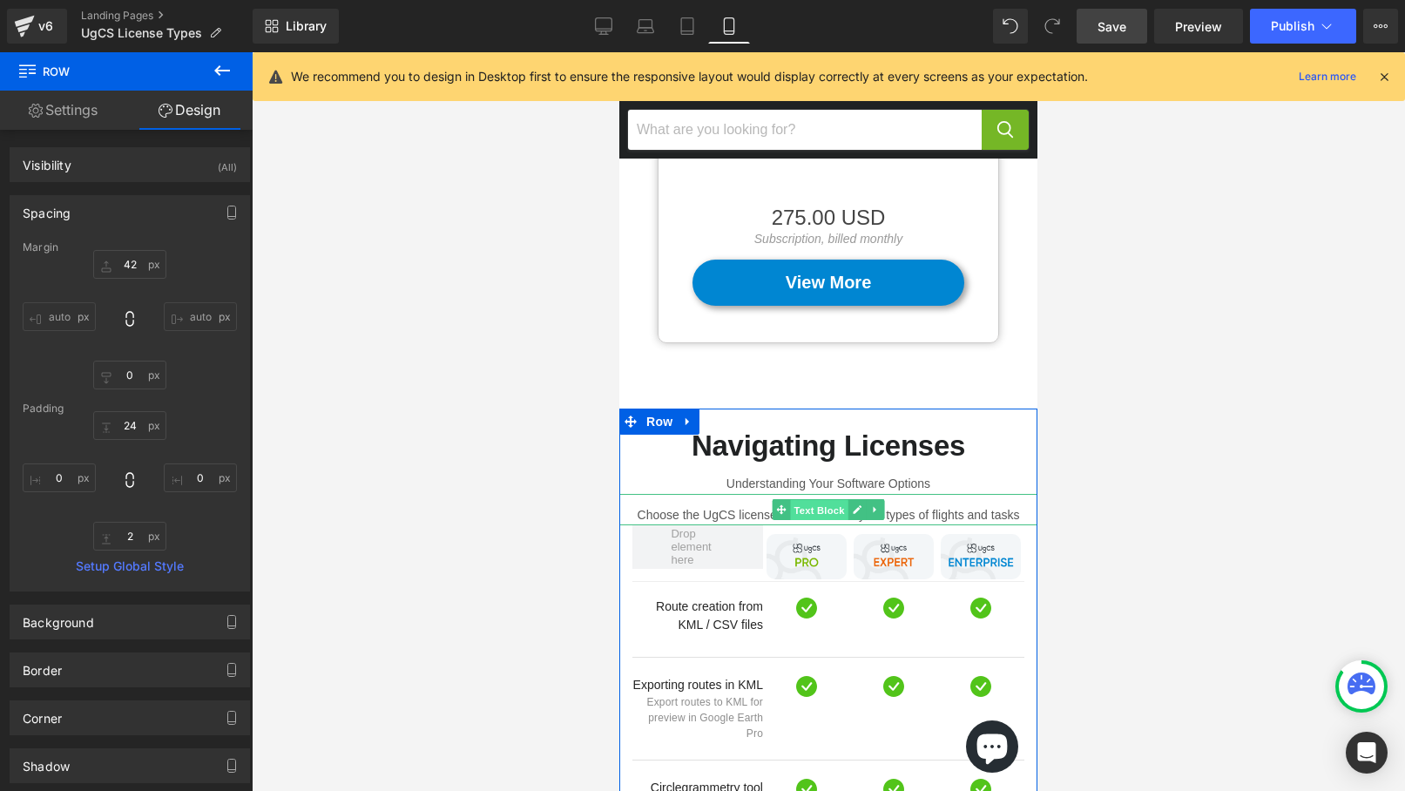
click at [818, 500] on span "Text Block" at bounding box center [818, 510] width 57 height 21
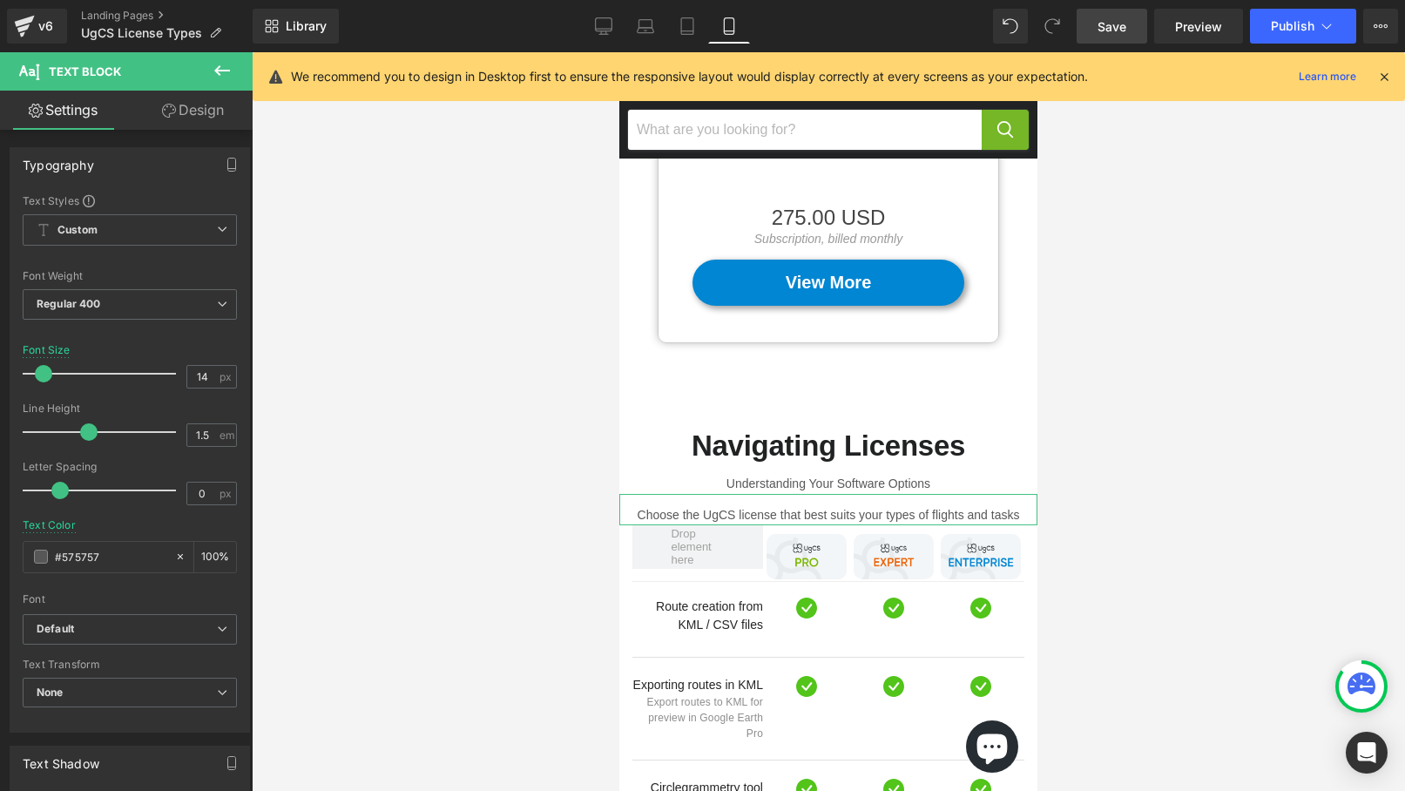
click at [207, 114] on link "Design" at bounding box center [193, 110] width 126 height 39
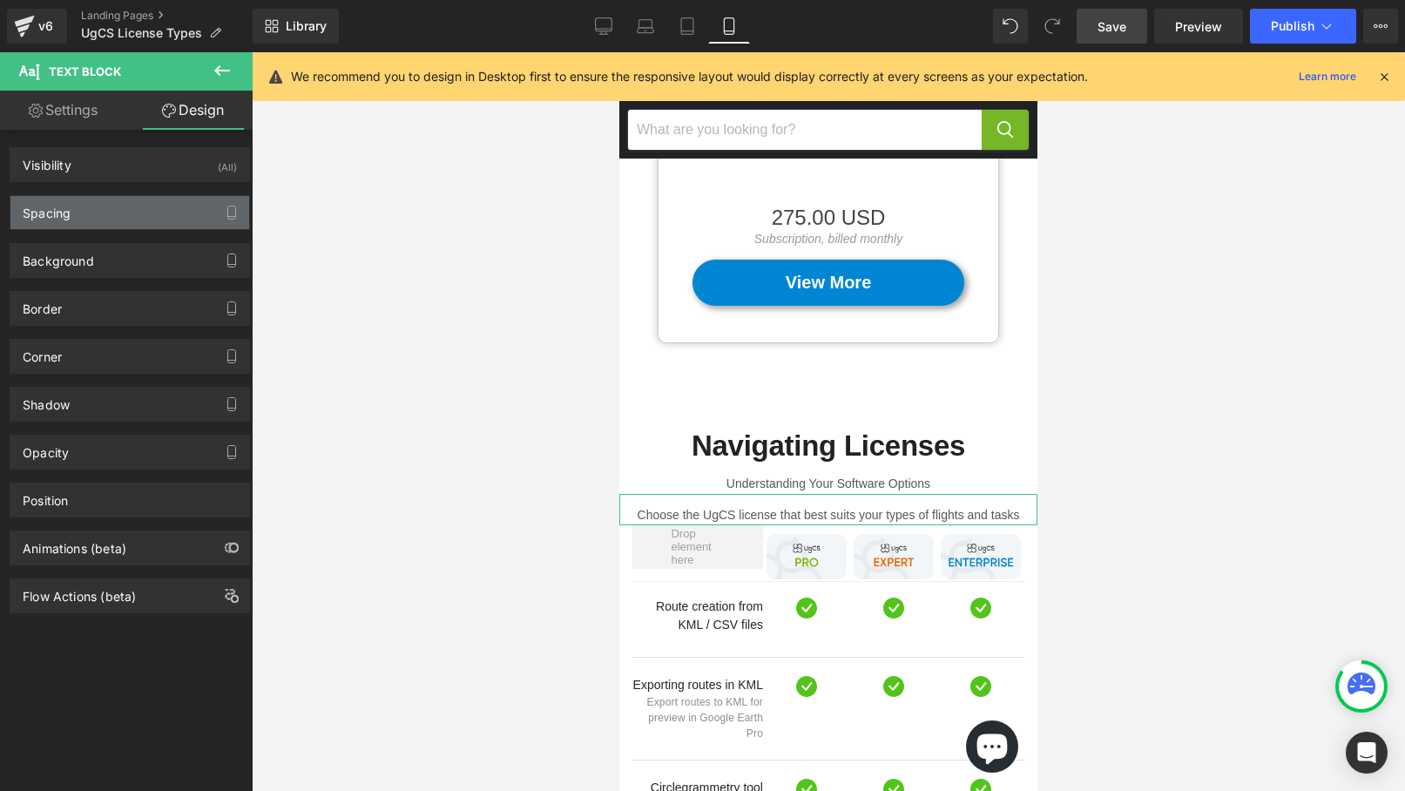
click at [172, 207] on div "Spacing" at bounding box center [129, 212] width 239 height 33
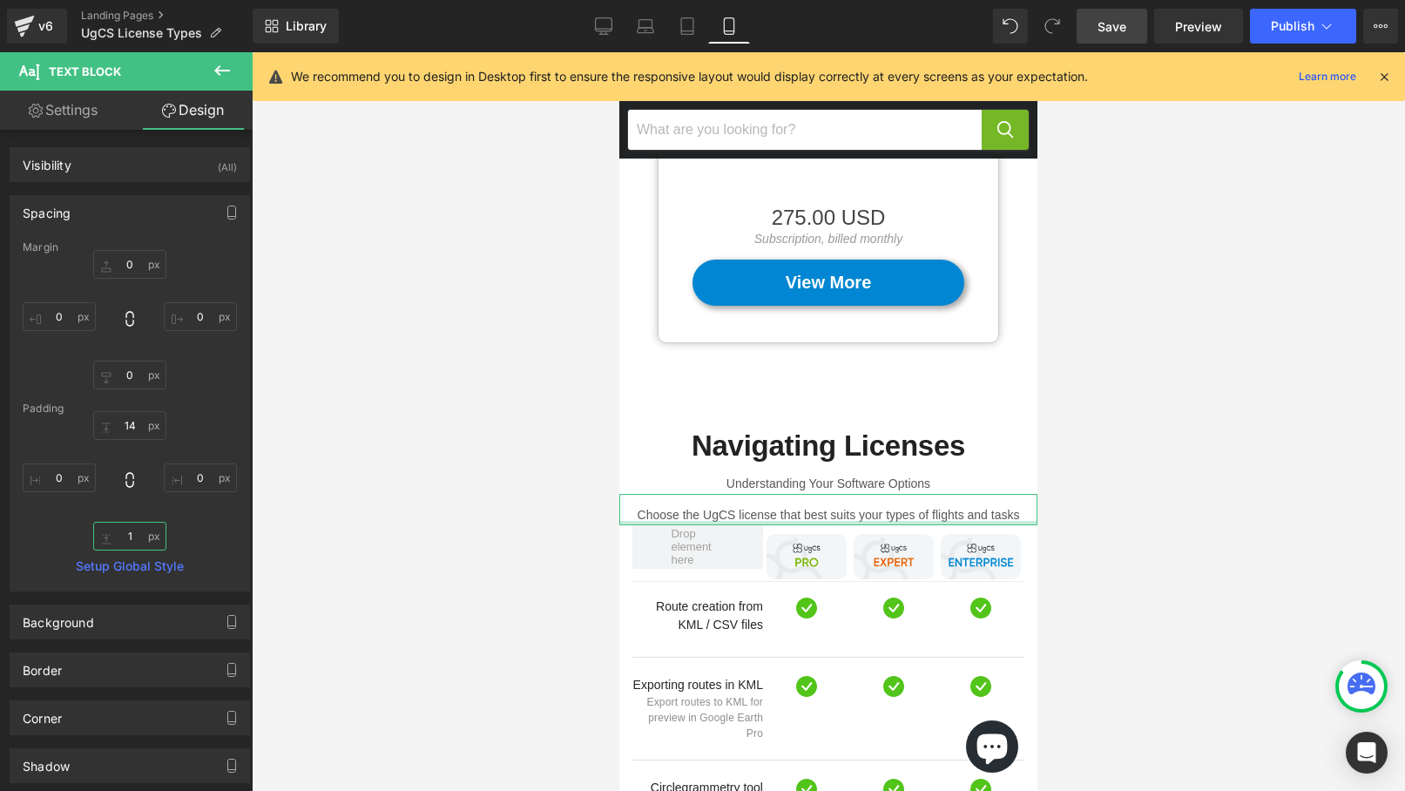
click at [135, 533] on input "text" at bounding box center [129, 536] width 73 height 29
type input "18"
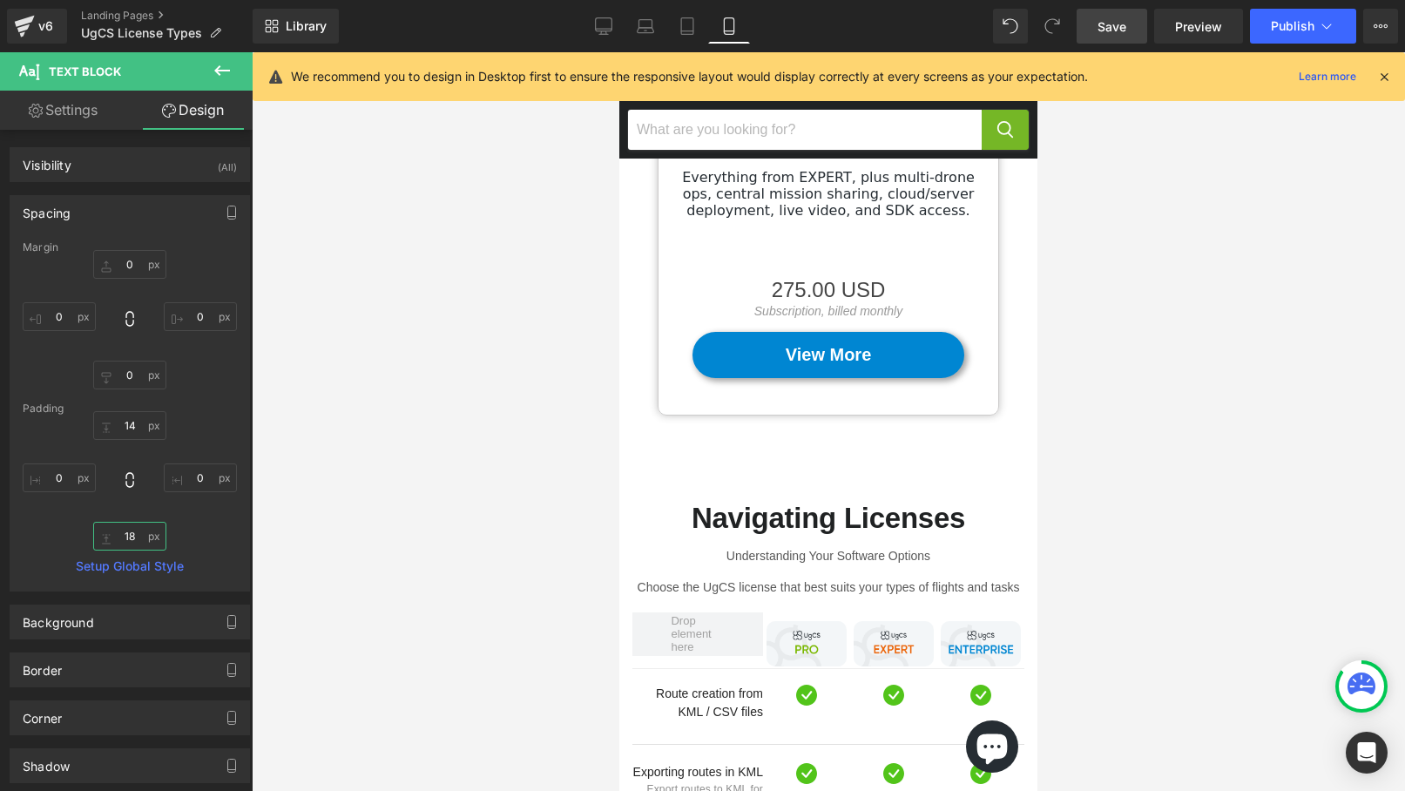
scroll to position [1091, 0]
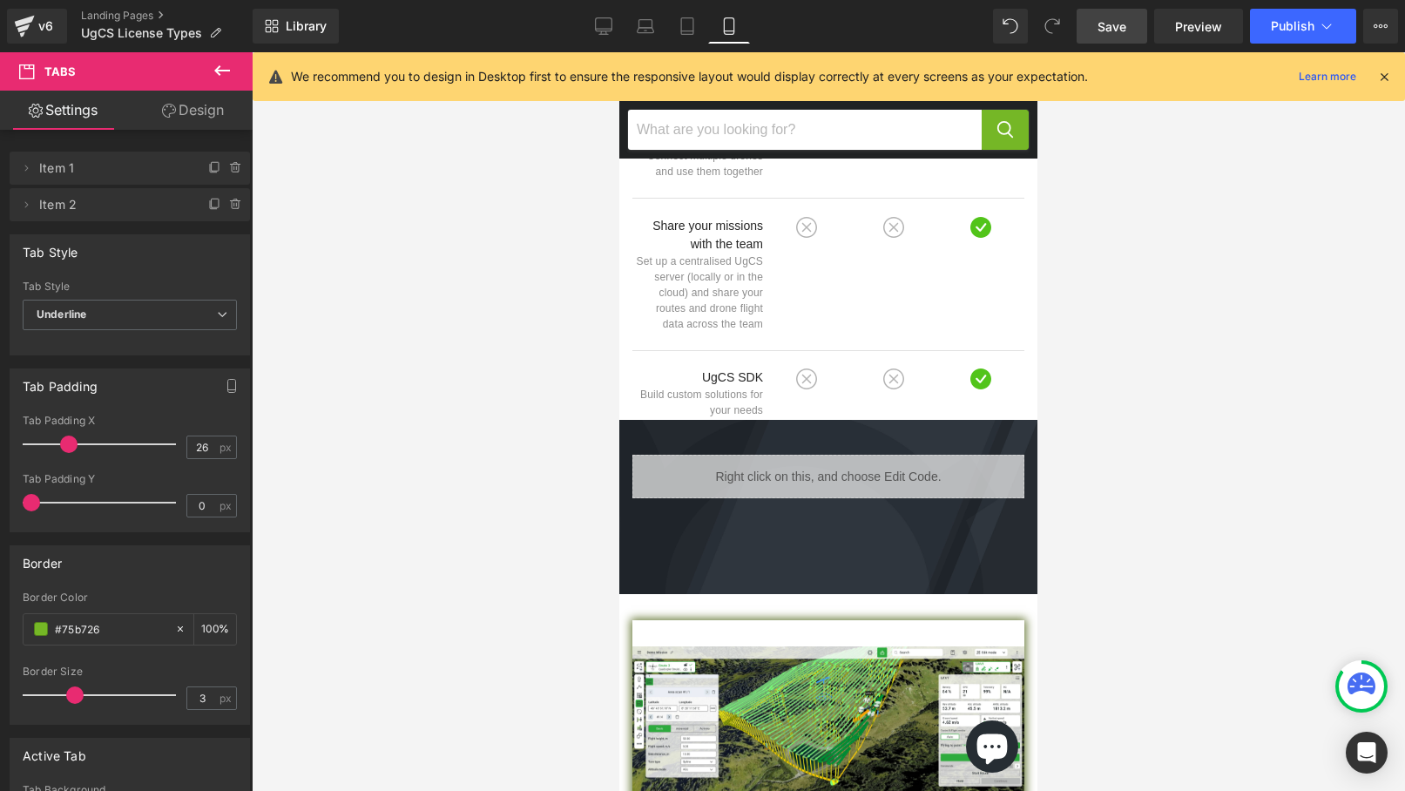
scroll to position [3176, 0]
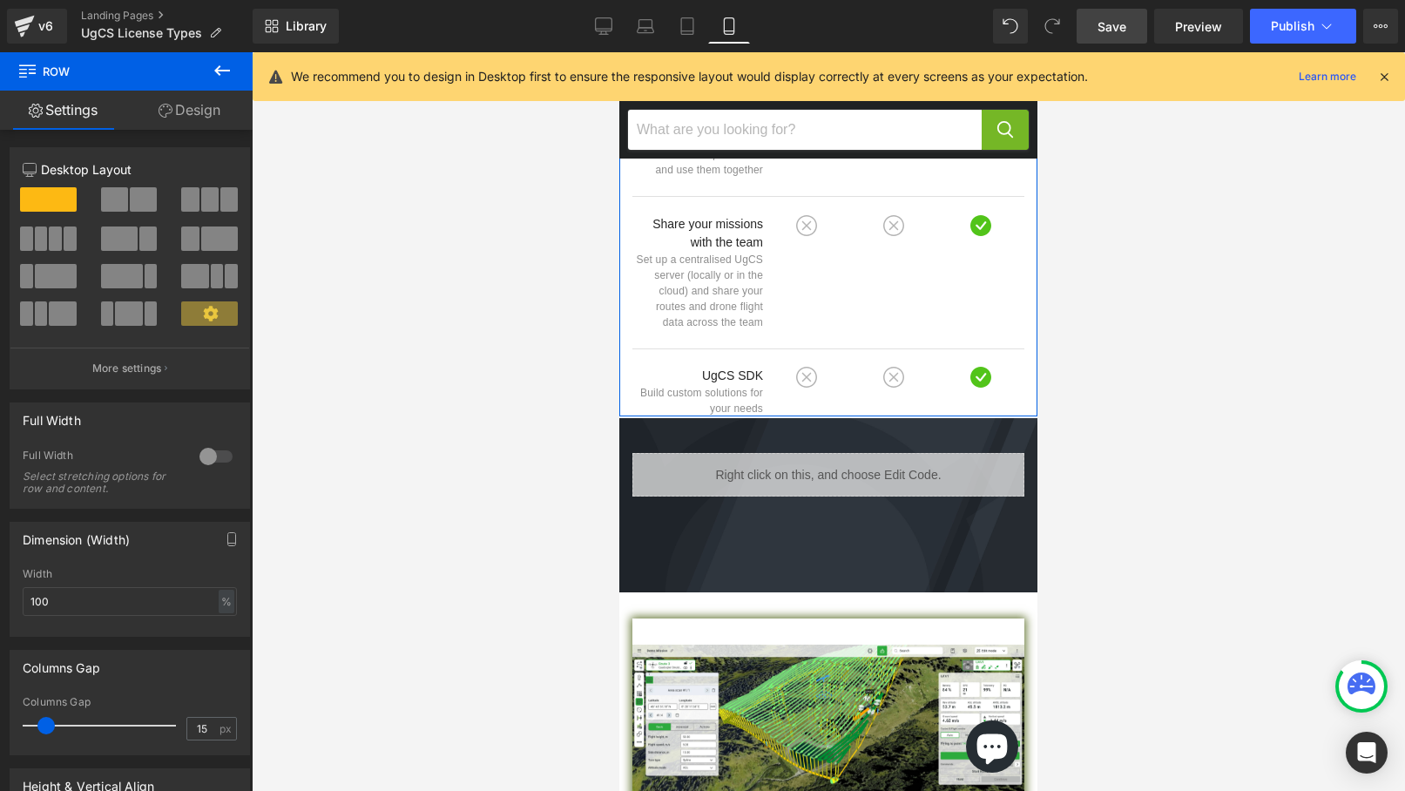
click at [193, 113] on link "Design" at bounding box center [189, 110] width 126 height 39
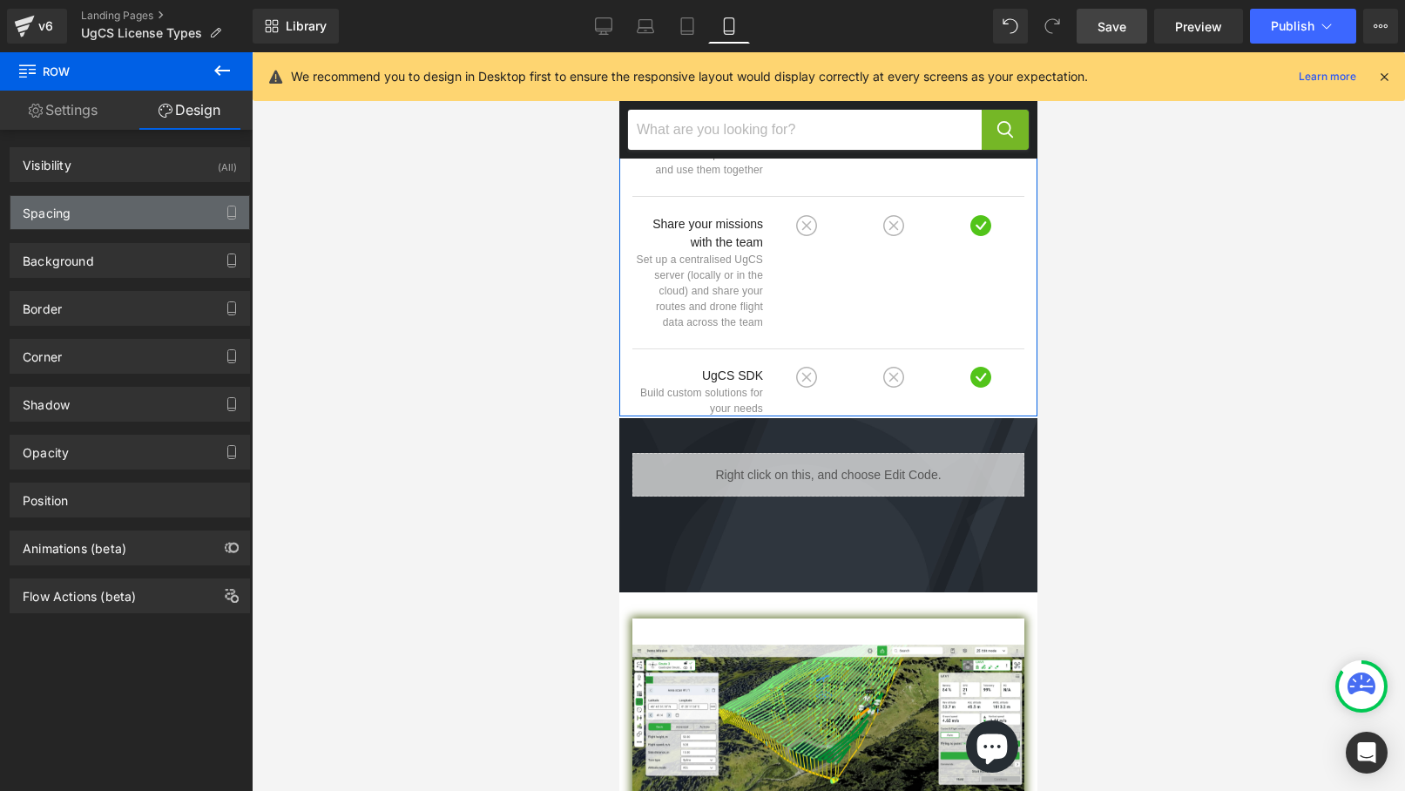
click at [130, 208] on div "Spacing" at bounding box center [129, 212] width 239 height 33
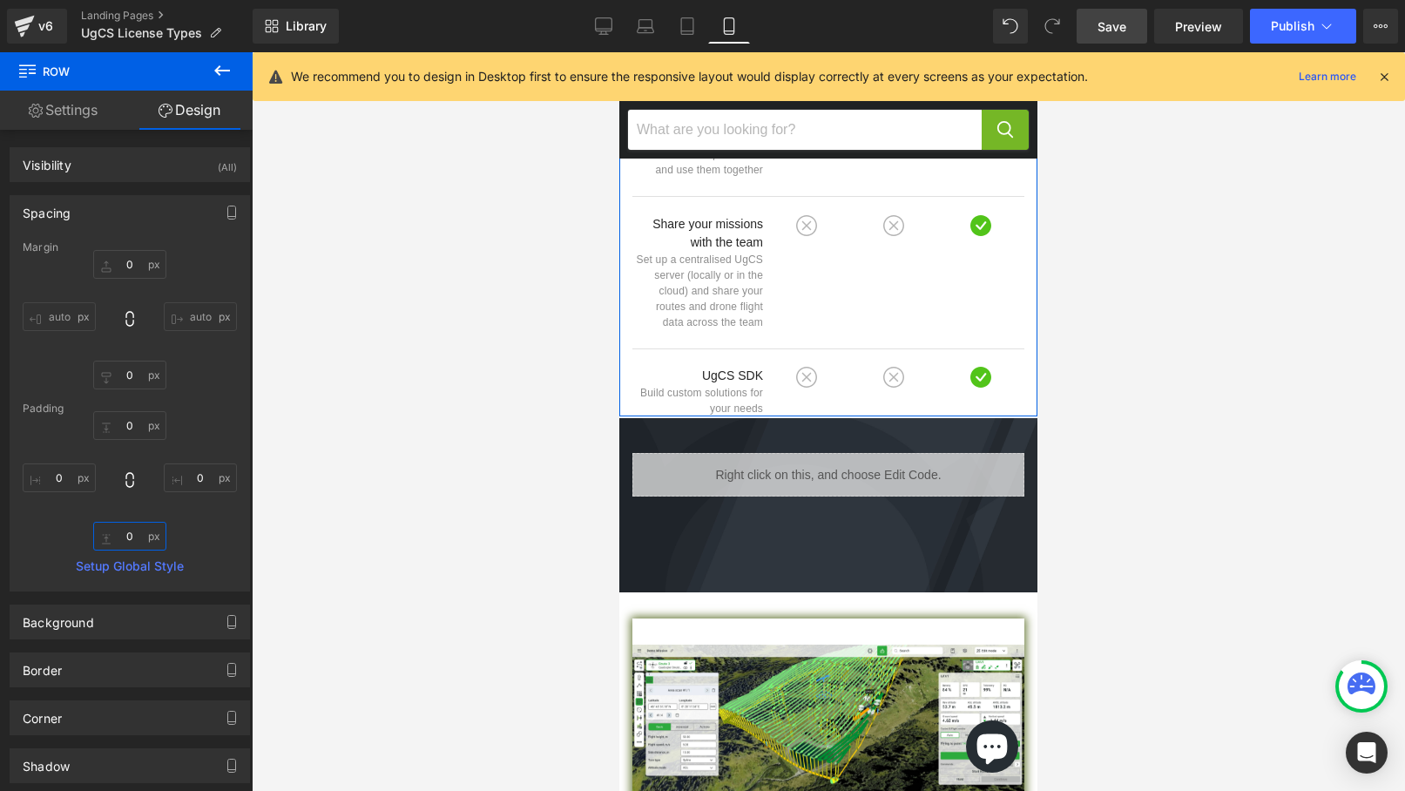
click at [135, 538] on input "0" at bounding box center [129, 536] width 73 height 29
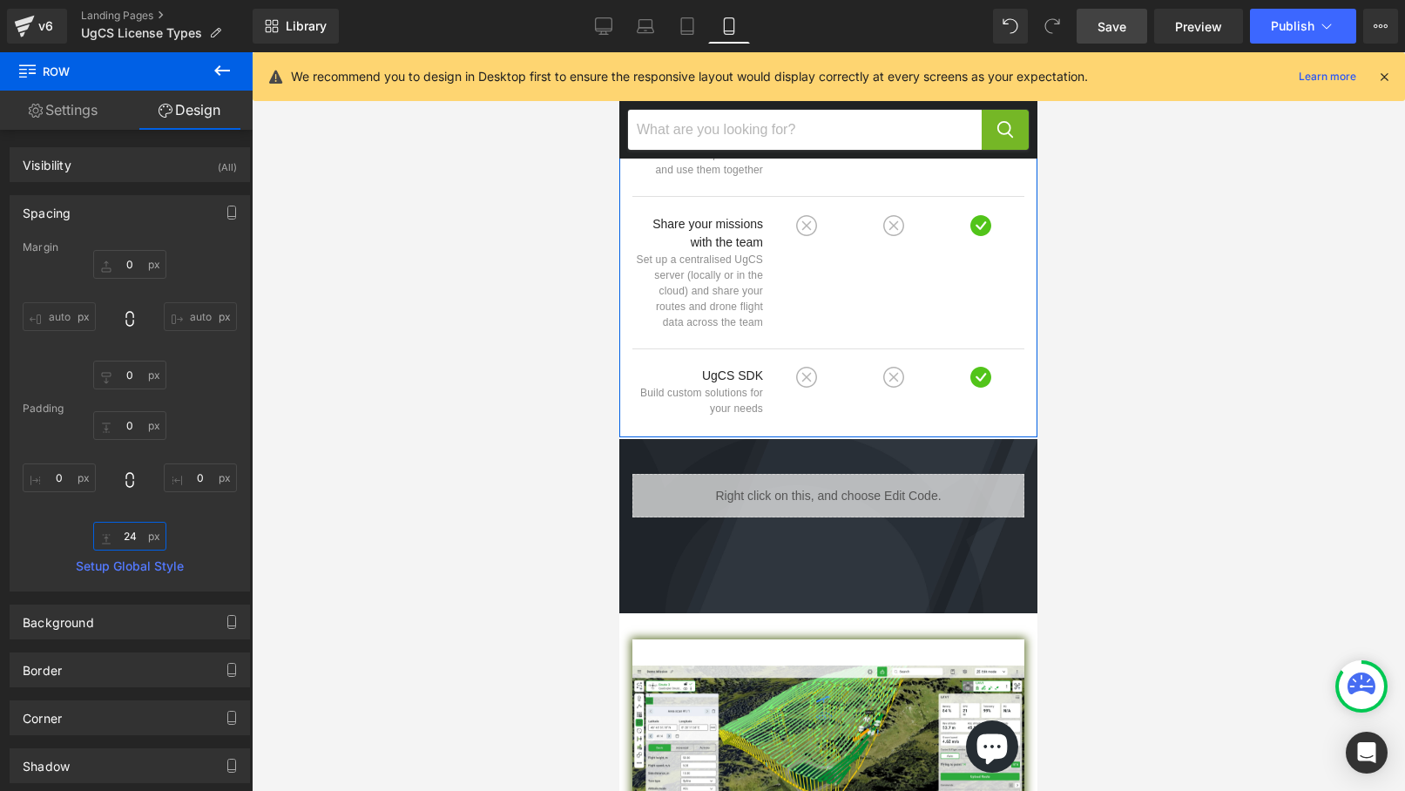
click at [135, 538] on input "24" at bounding box center [129, 536] width 73 height 29
type input "32"
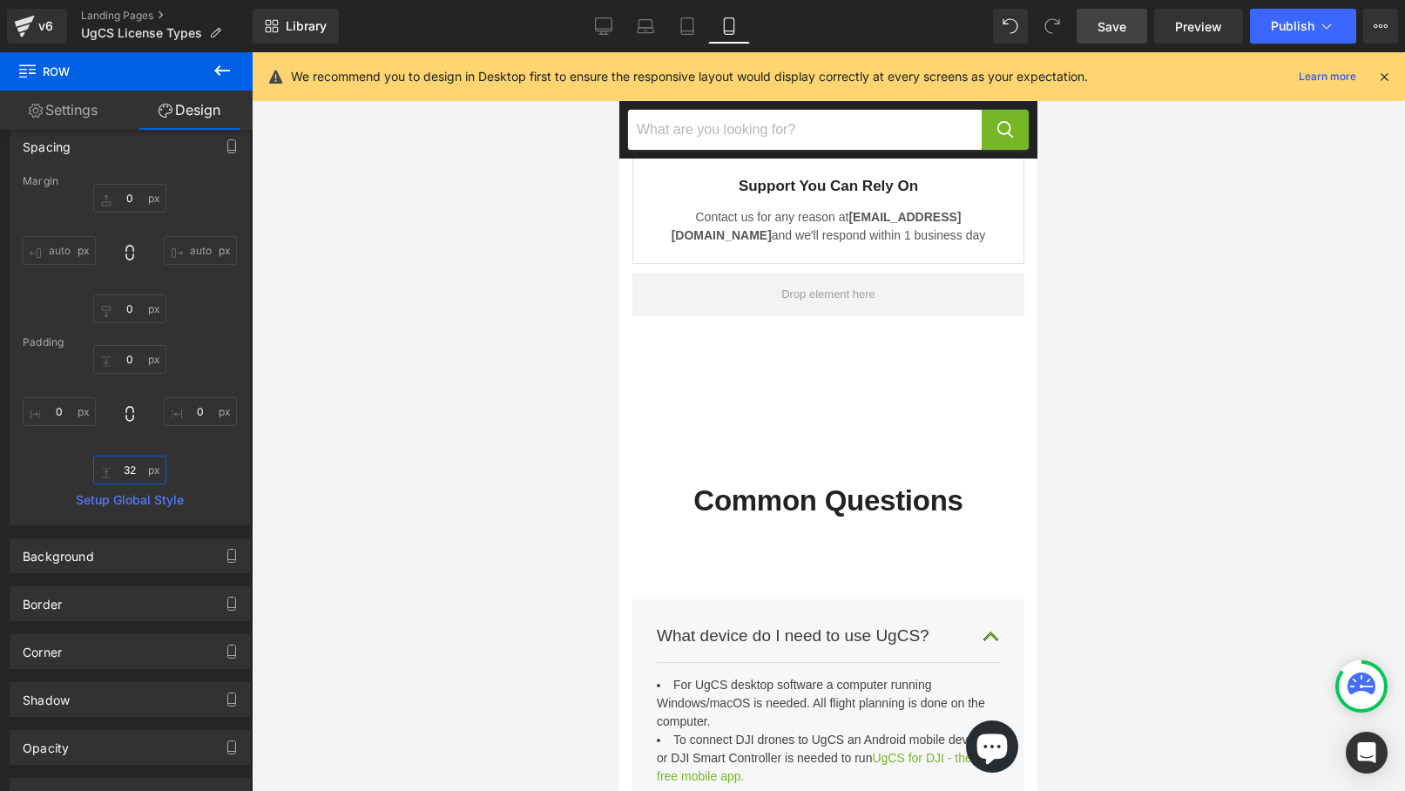
scroll to position [4800, 0]
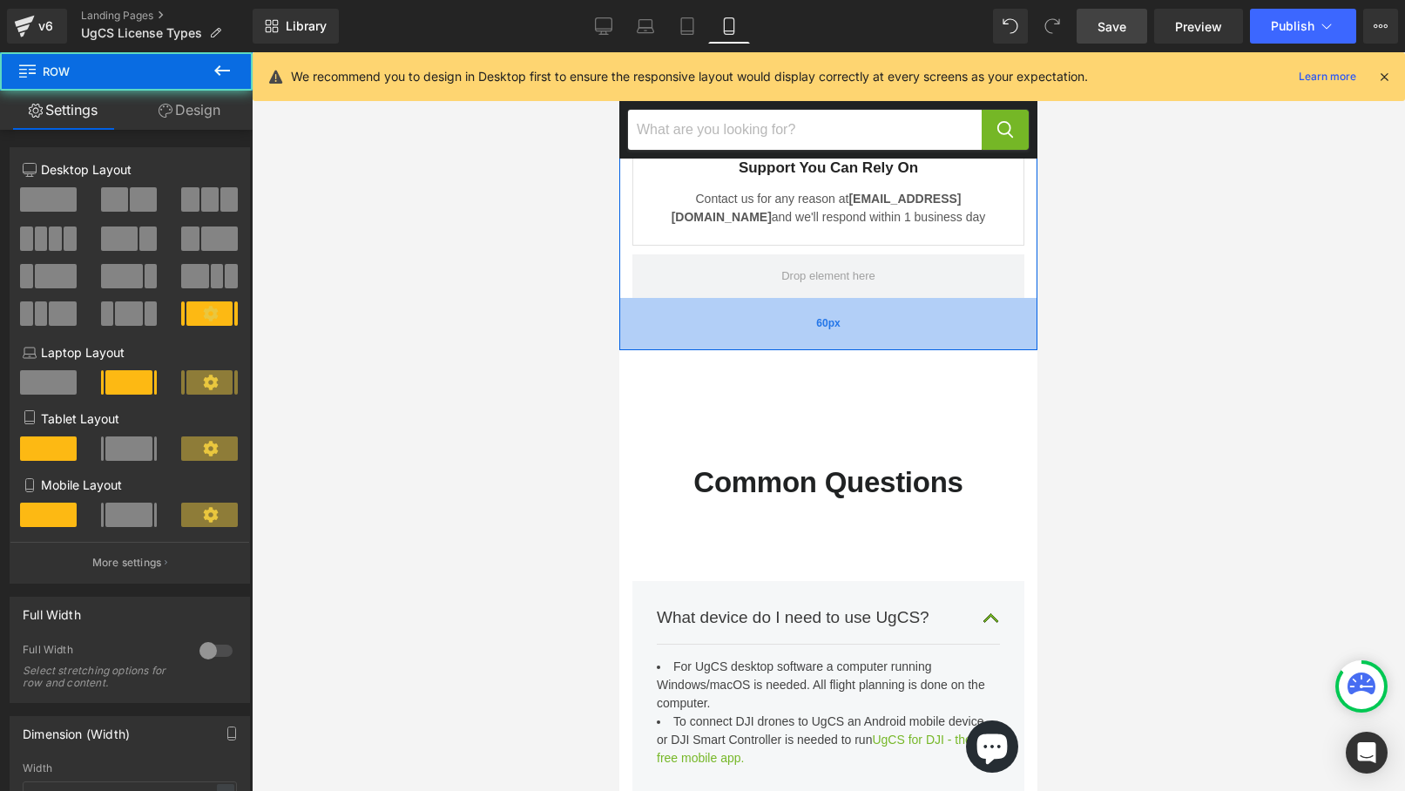
click at [785, 298] on div "60px" at bounding box center [828, 324] width 418 height 52
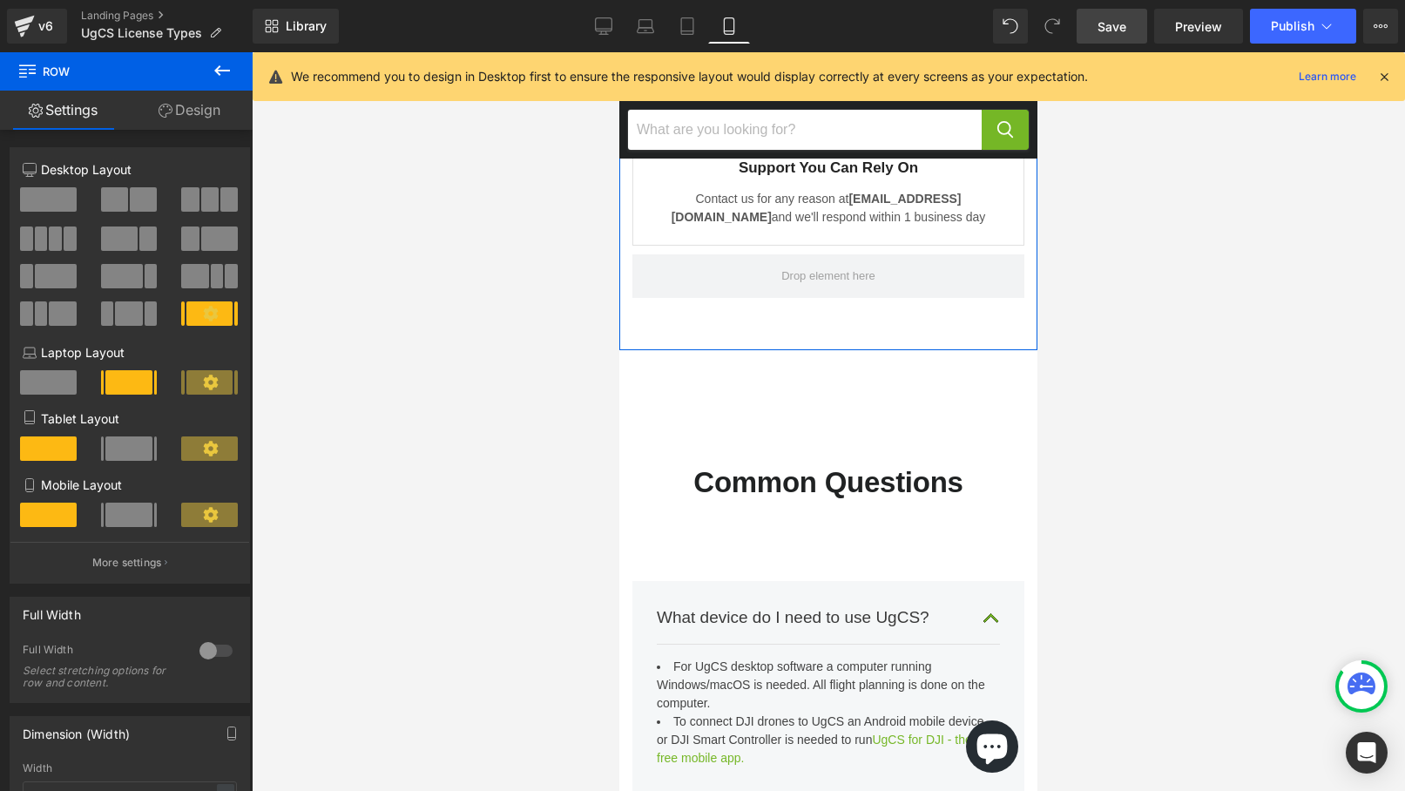
click at [199, 111] on link "Design" at bounding box center [189, 110] width 126 height 39
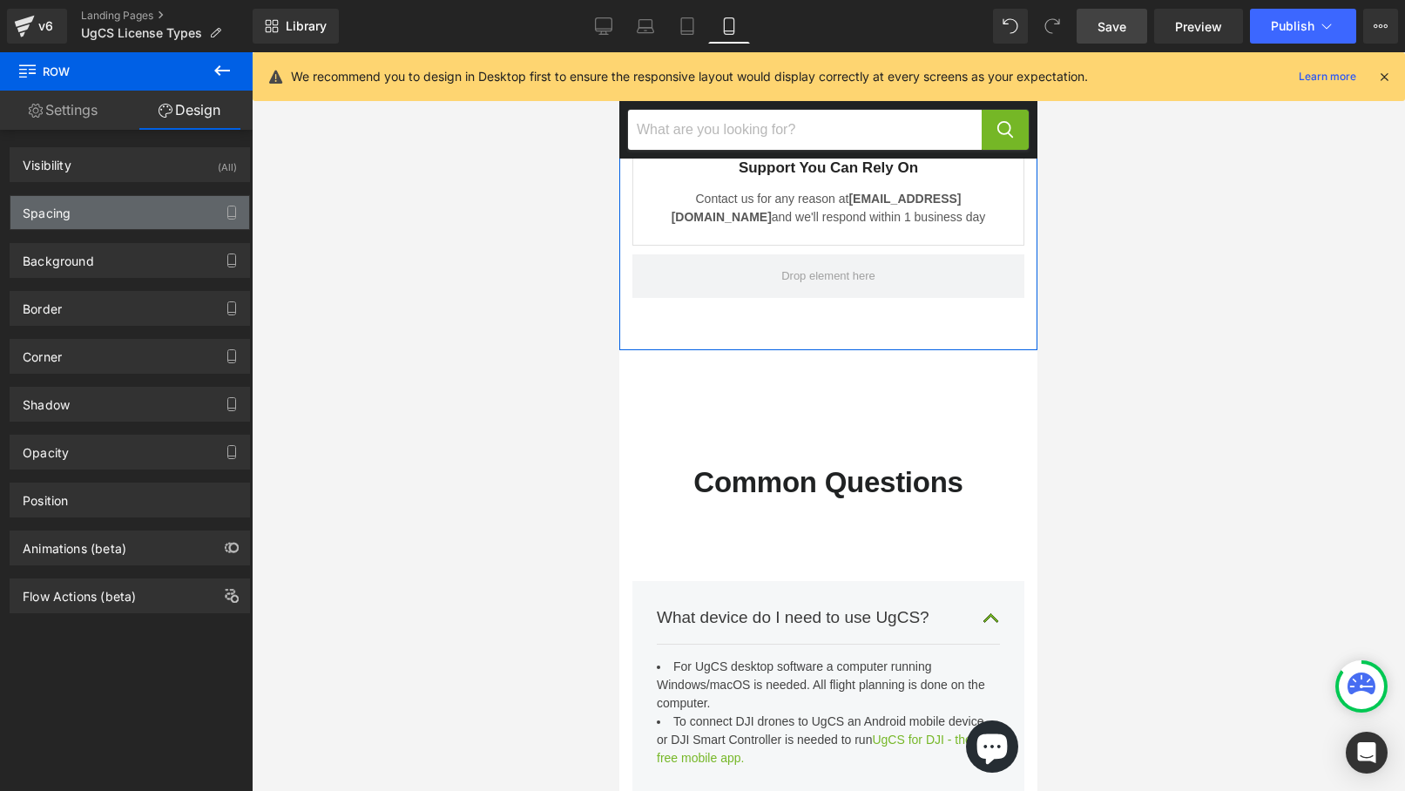
click at [132, 209] on div "Spacing" at bounding box center [129, 212] width 239 height 33
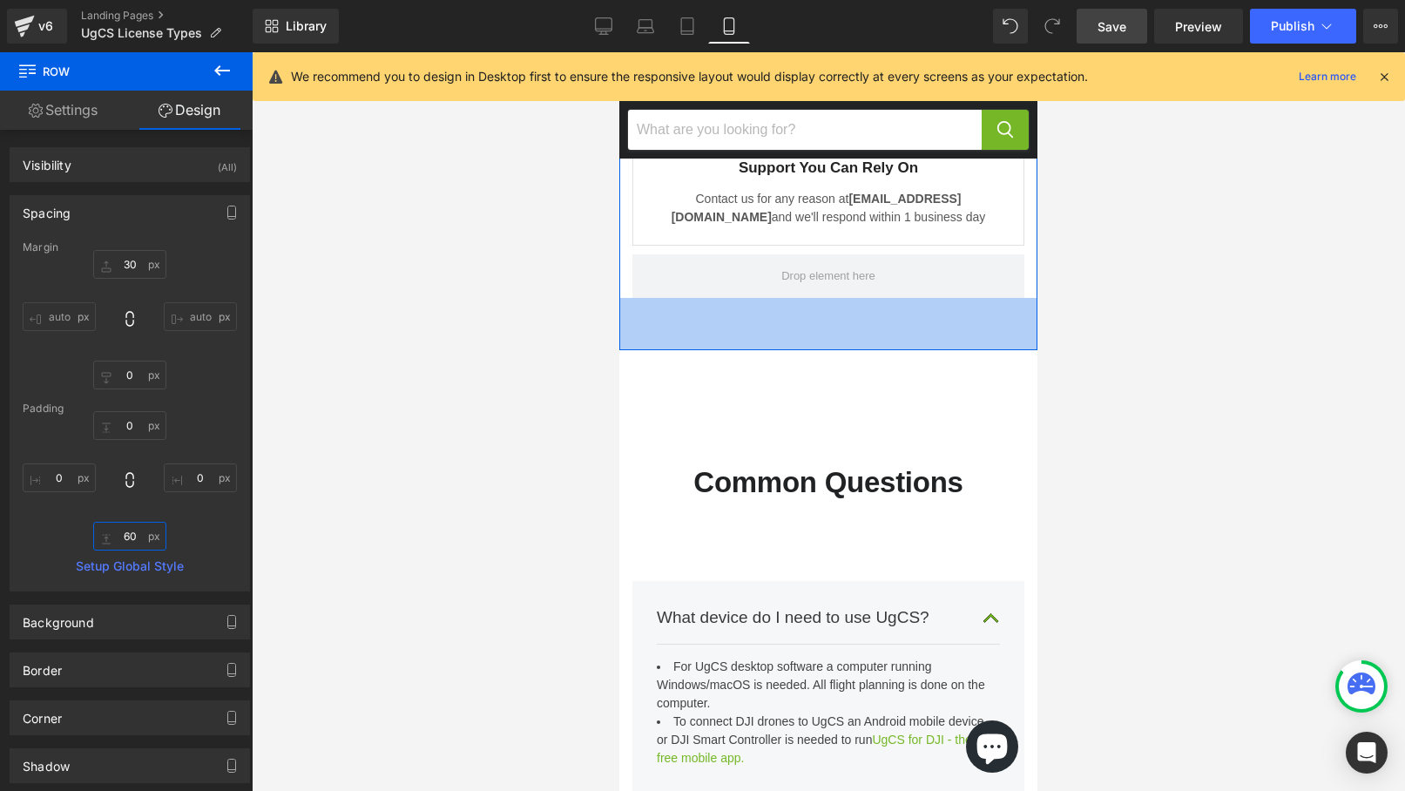
click at [136, 547] on input "text" at bounding box center [129, 536] width 73 height 29
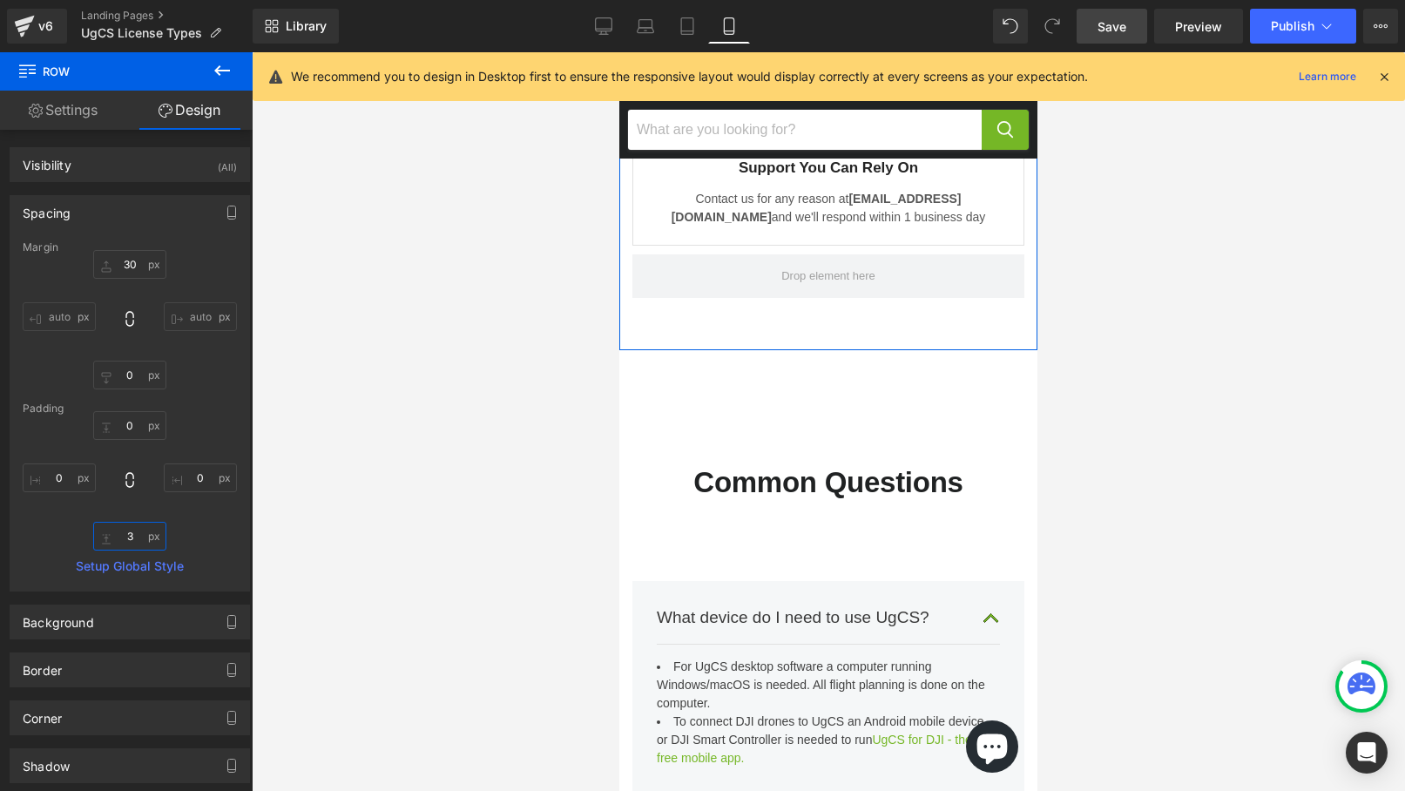
type input "32"
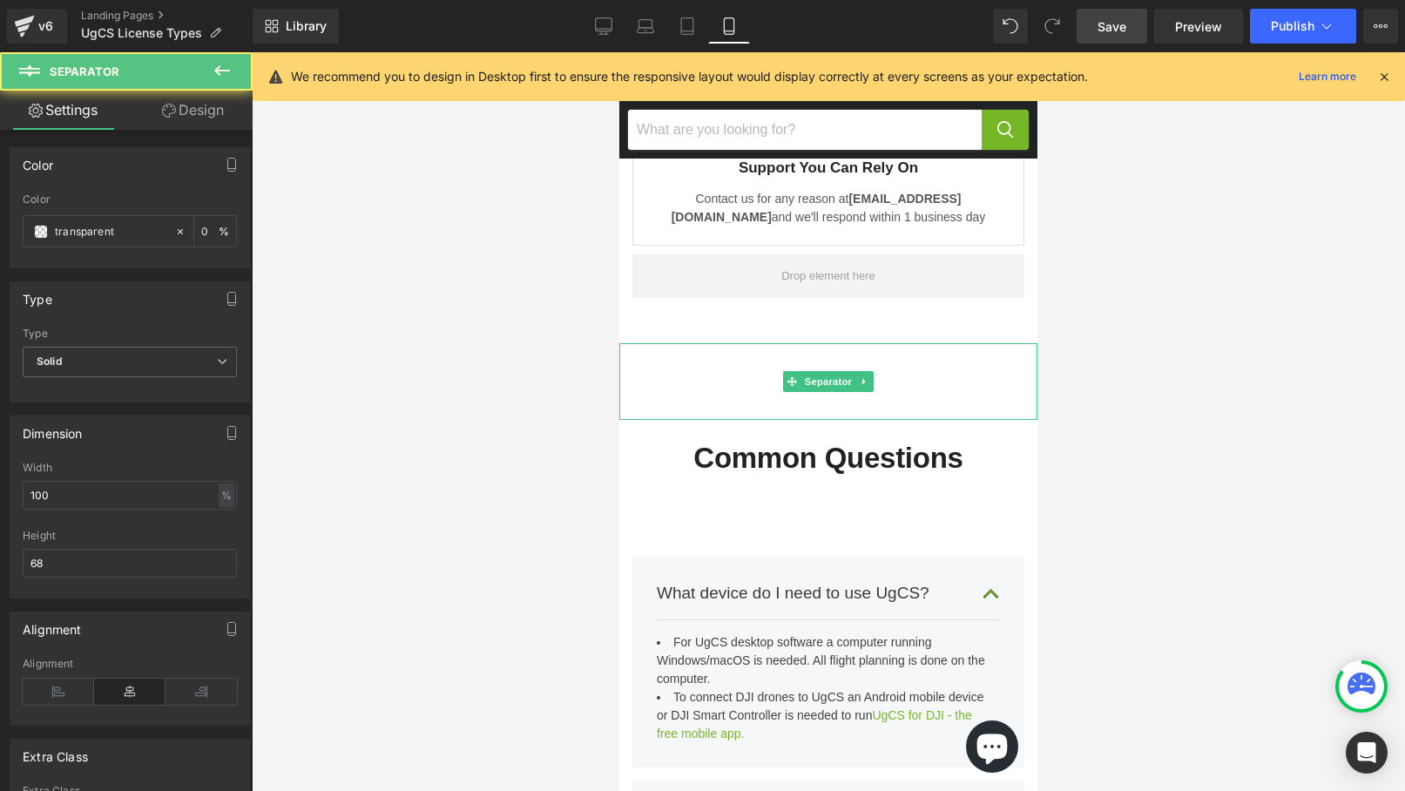
click at [719, 352] on hr "Main content" at bounding box center [828, 386] width 418 height 68
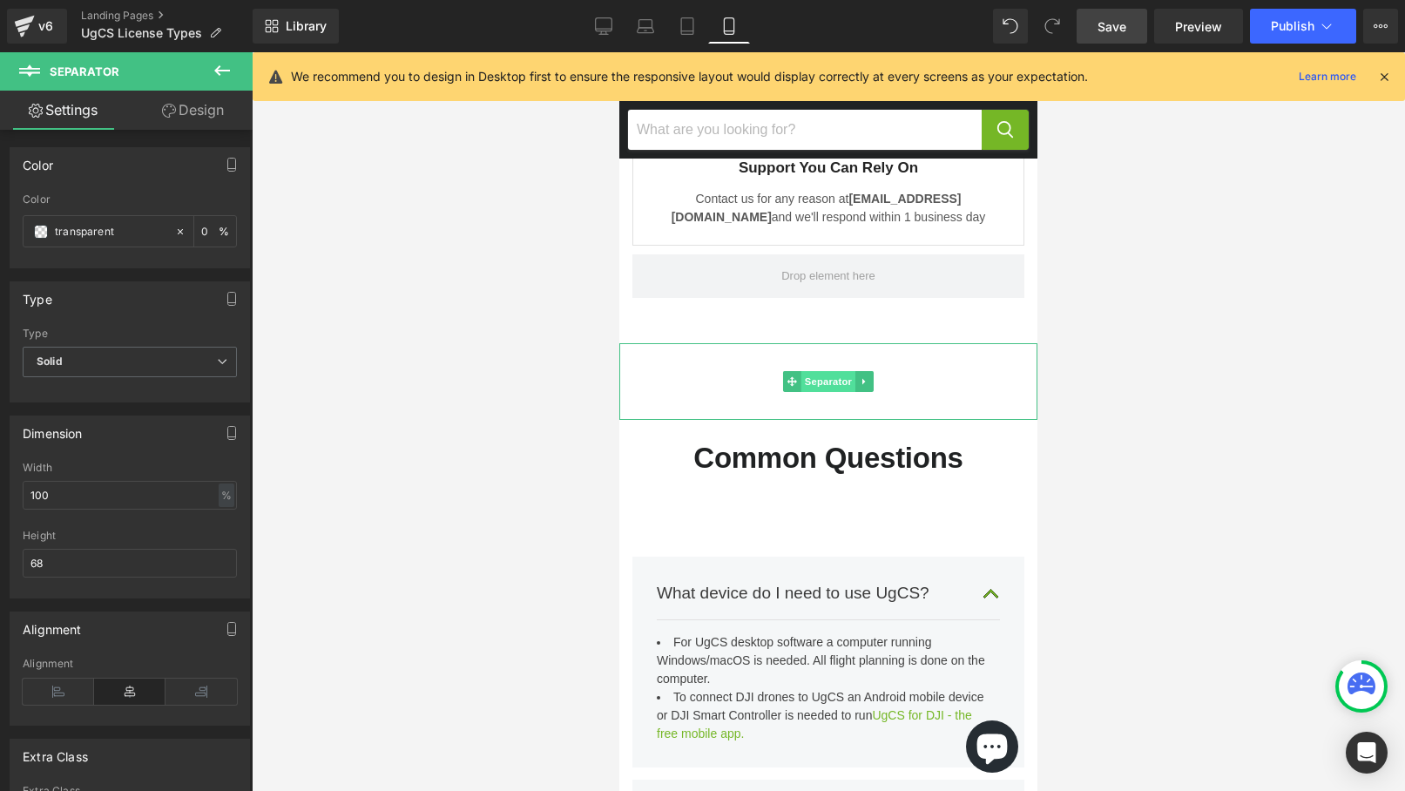
click at [830, 371] on span "Separator" at bounding box center [828, 381] width 54 height 21
click at [603, 28] on icon at bounding box center [603, 25] width 17 height 17
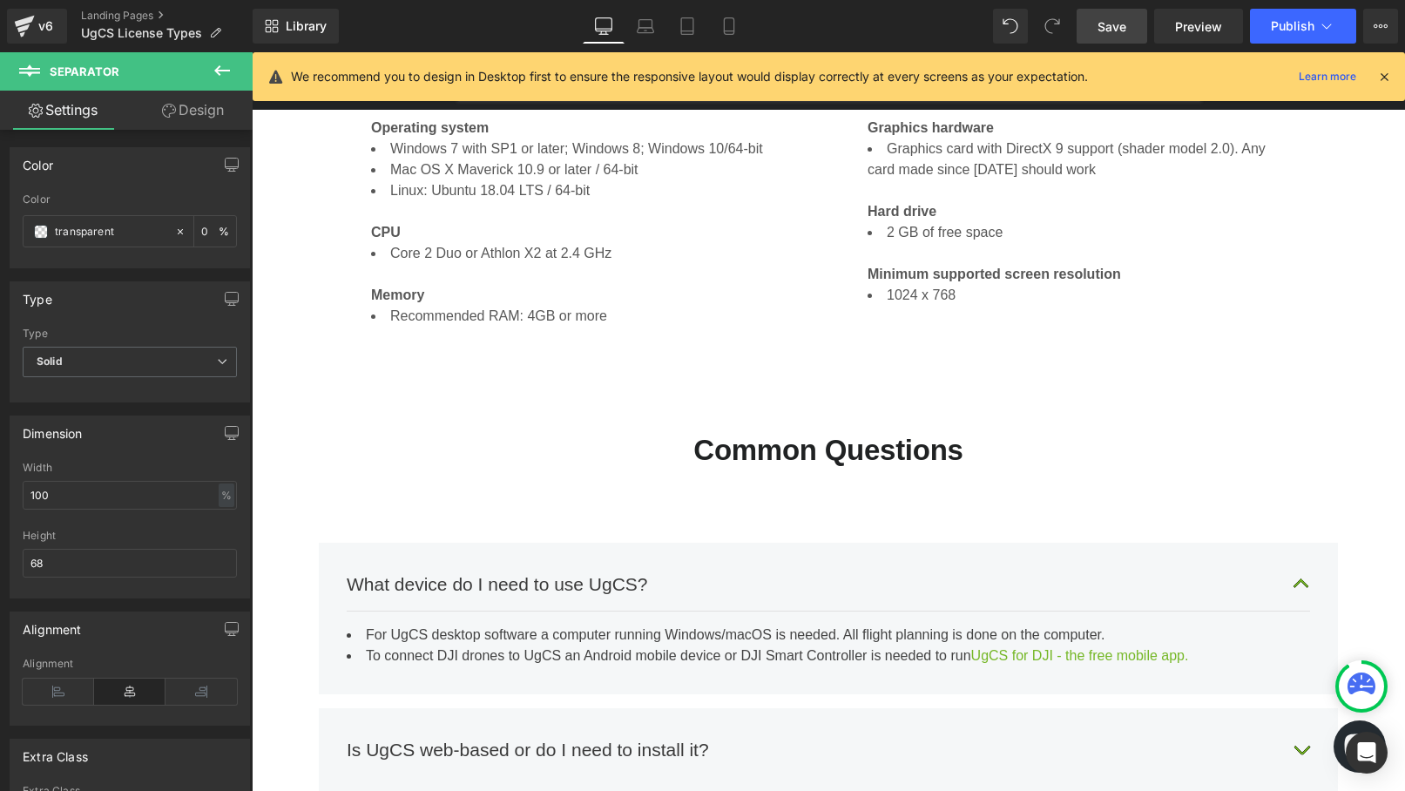
scroll to position [4056, 0]
click at [780, 353] on hr "Main content" at bounding box center [828, 377] width 1153 height 68
click at [726, 23] on icon at bounding box center [728, 25] width 17 height 17
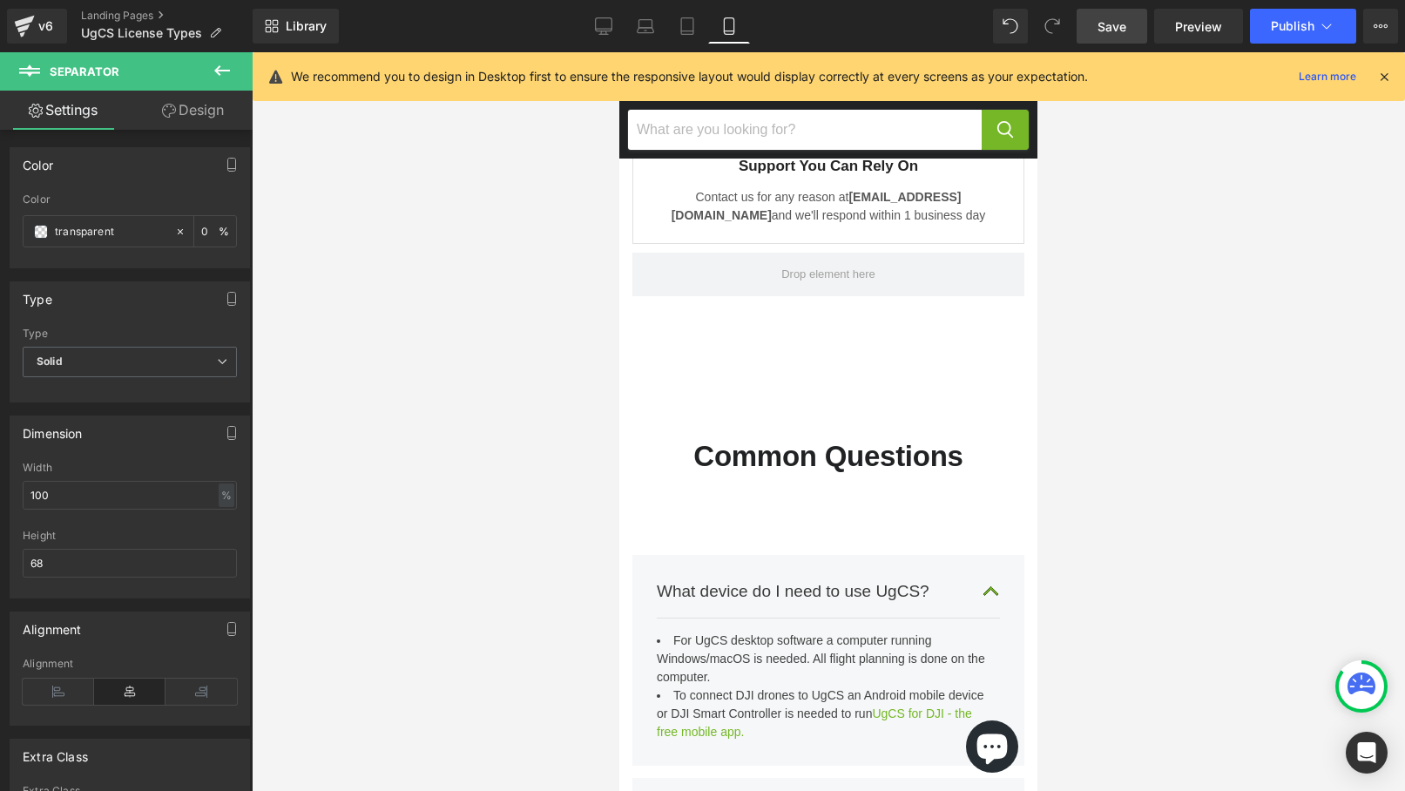
scroll to position [4801, 0]
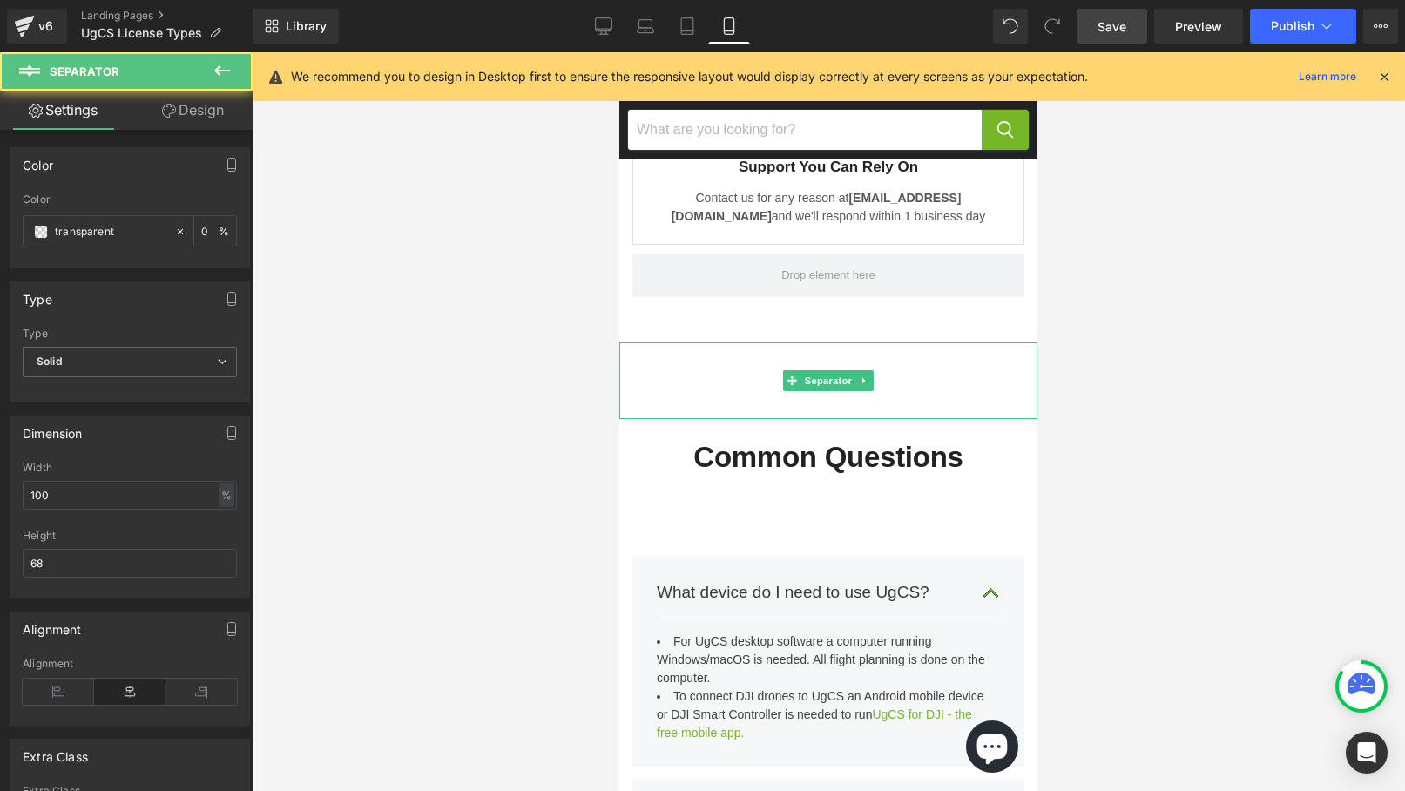
click at [800, 351] on hr "Main content" at bounding box center [828, 385] width 418 height 68
click at [816, 371] on span "Separator" at bounding box center [828, 381] width 54 height 21
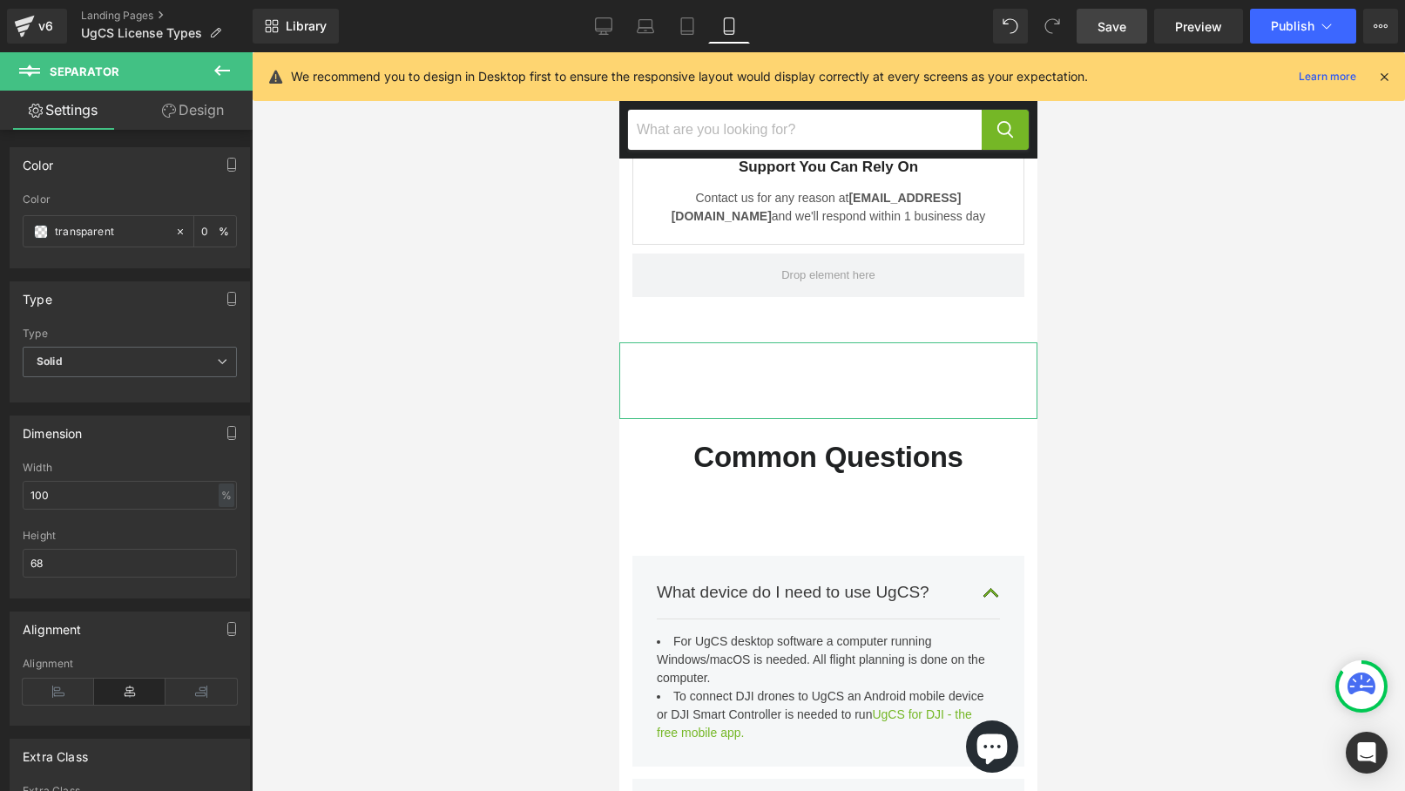
click at [195, 111] on link "Design" at bounding box center [193, 110] width 126 height 39
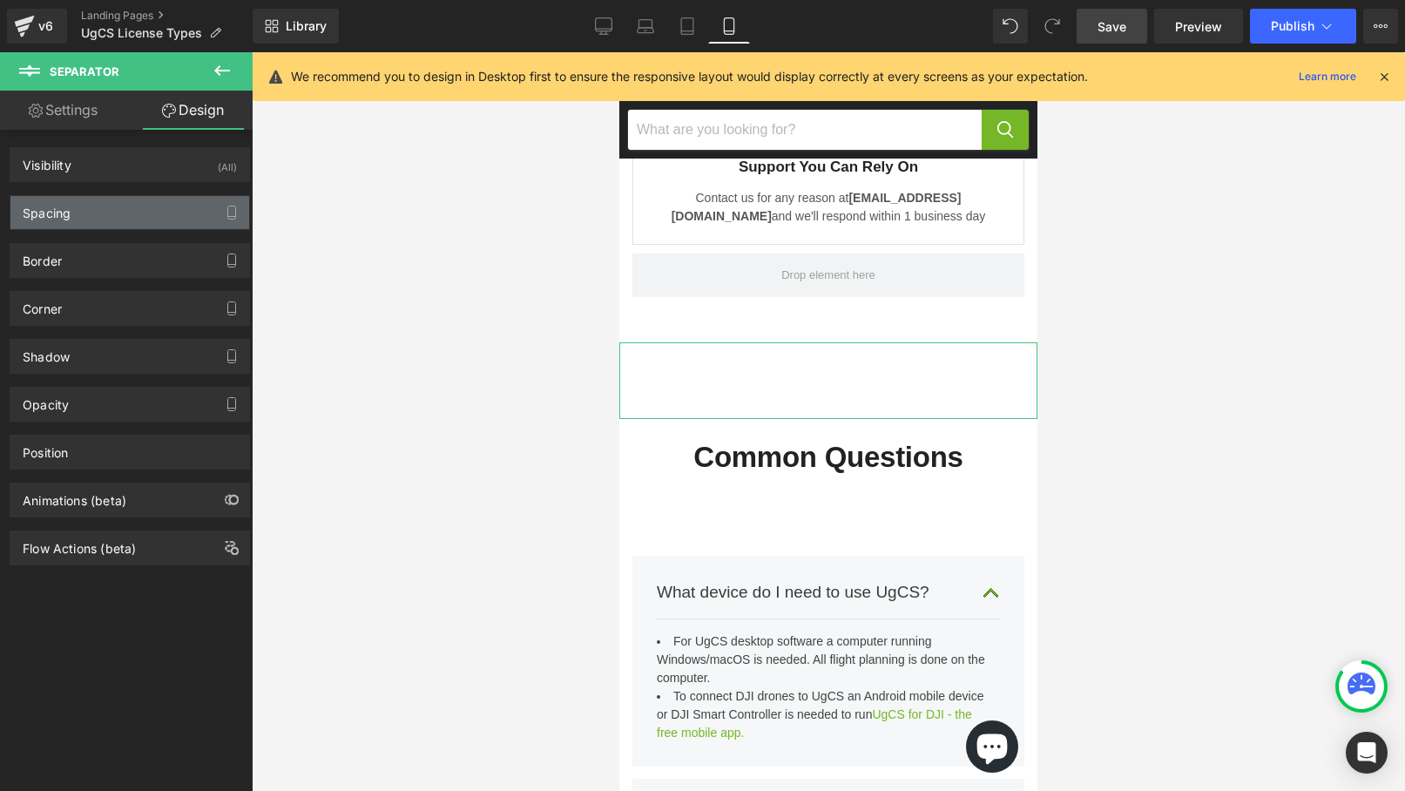
click at [154, 216] on div "Spacing" at bounding box center [129, 212] width 239 height 33
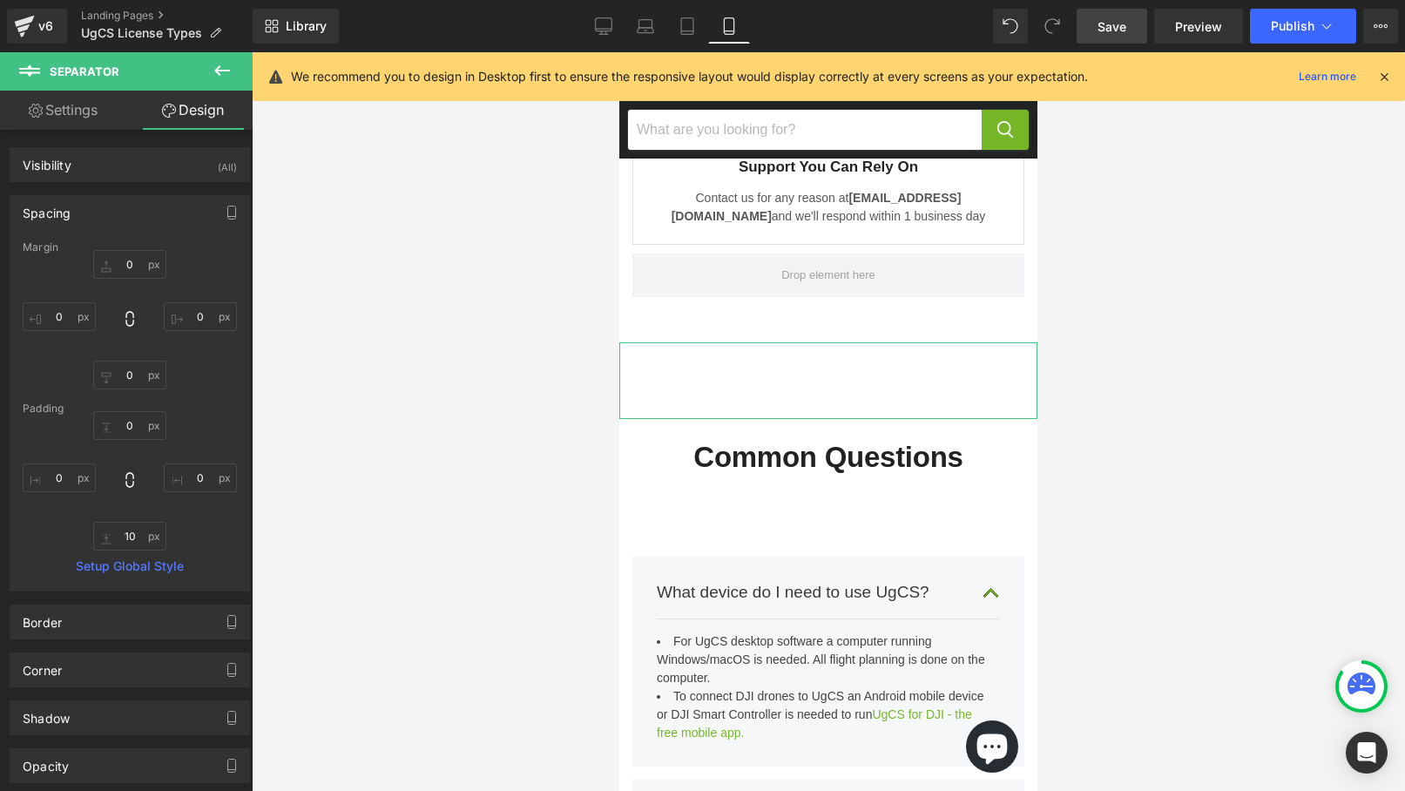
click at [77, 109] on link "Settings" at bounding box center [63, 110] width 126 height 39
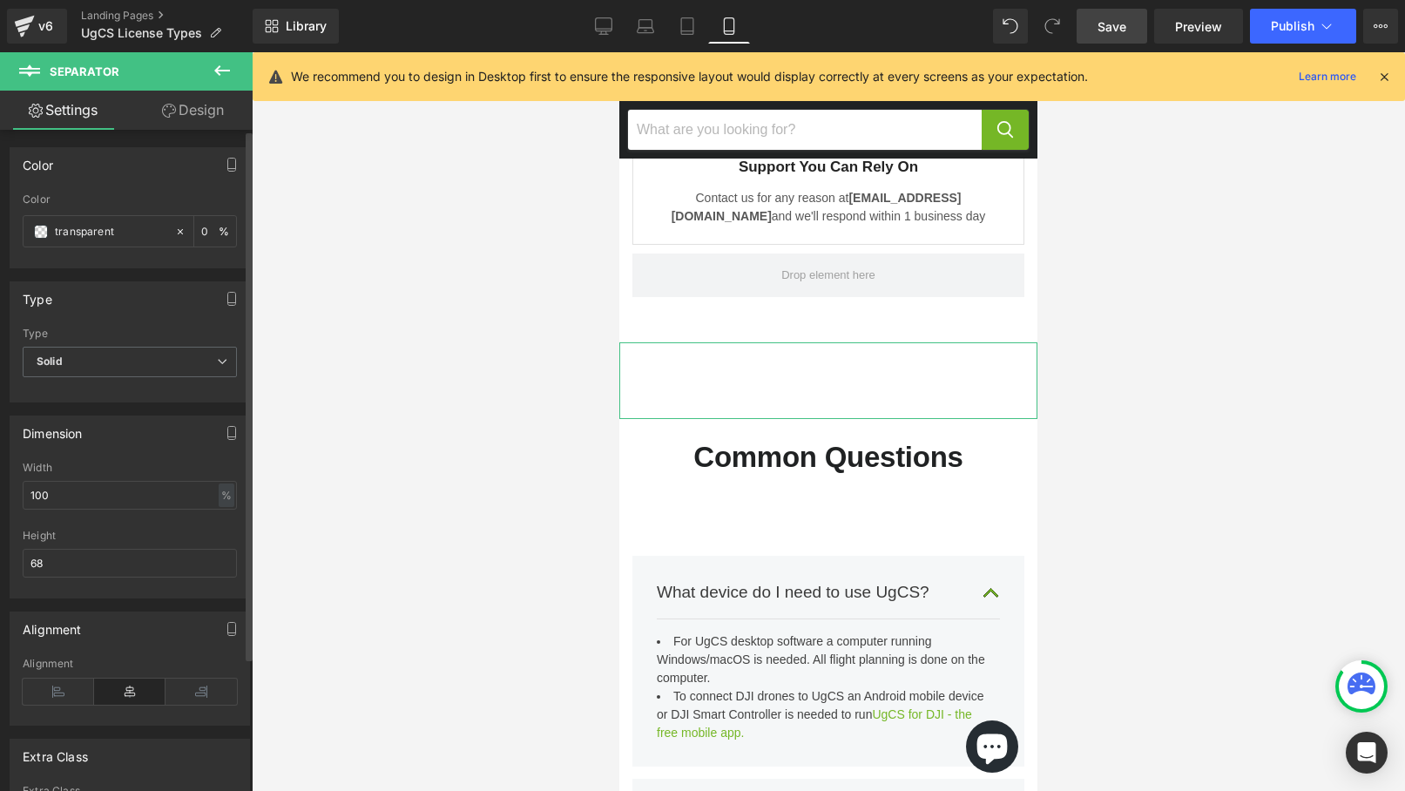
scroll to position [10, 0]
click at [71, 548] on input "68" at bounding box center [130, 553] width 214 height 29
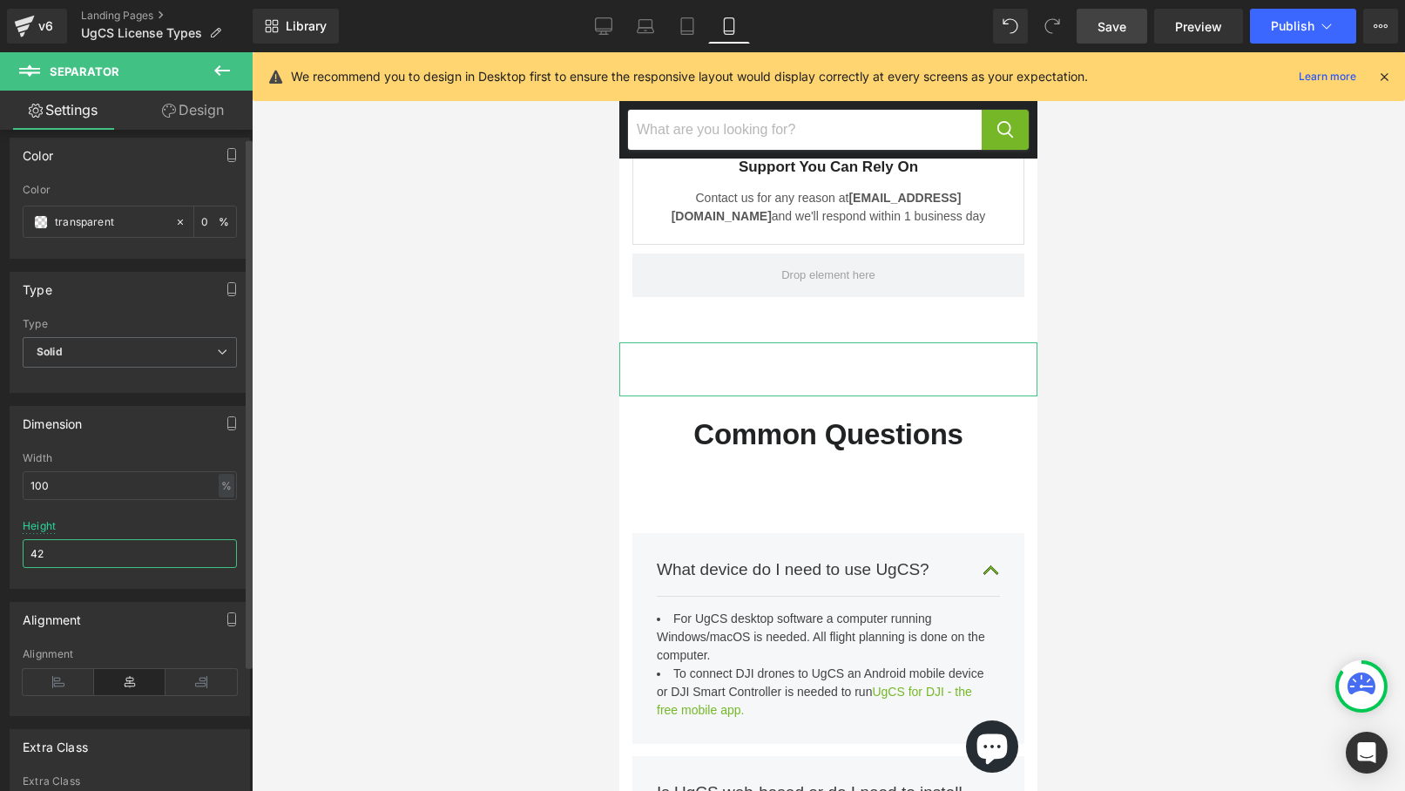
click at [71, 548] on input "42" at bounding box center [130, 553] width 214 height 29
type input "32"
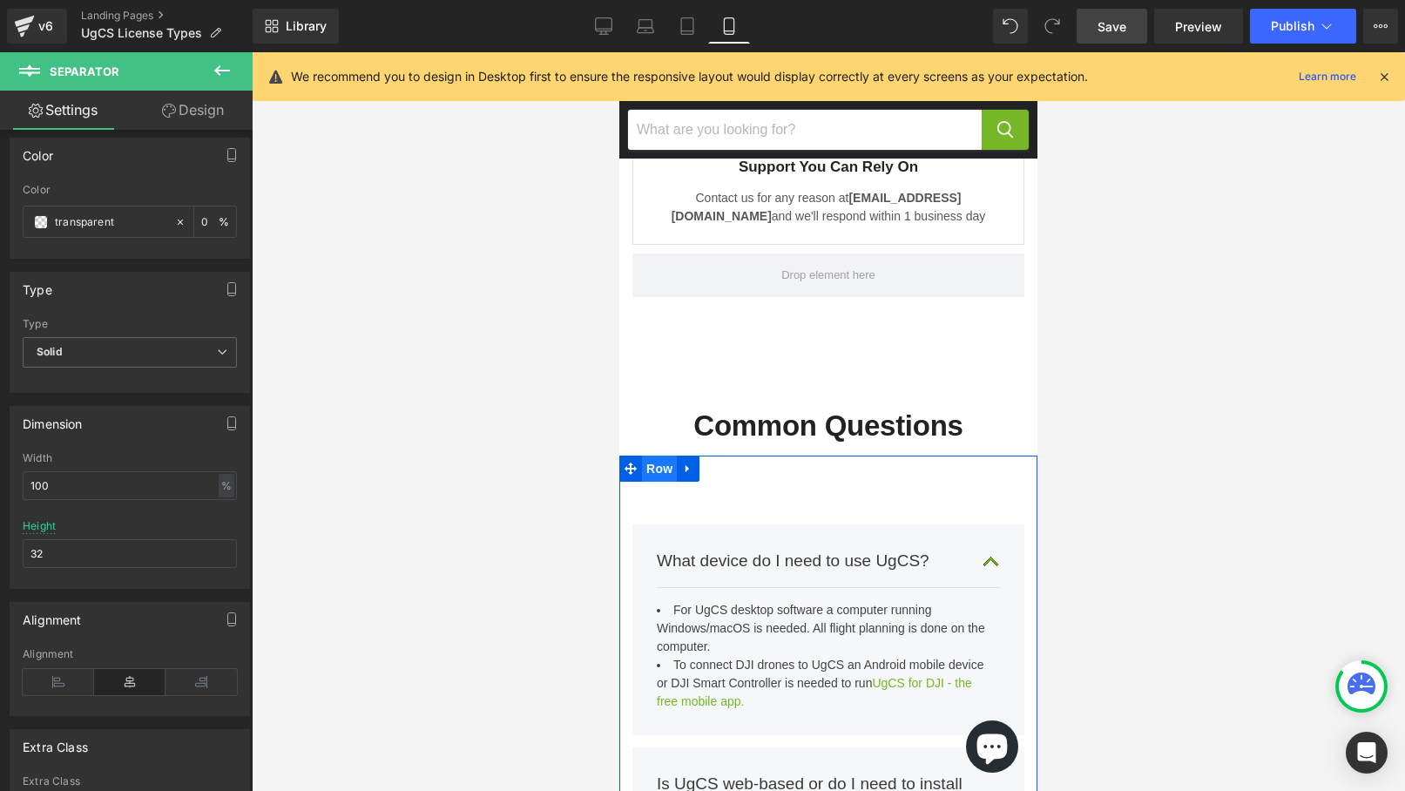
click at [652, 456] on span "Row" at bounding box center [659, 469] width 35 height 26
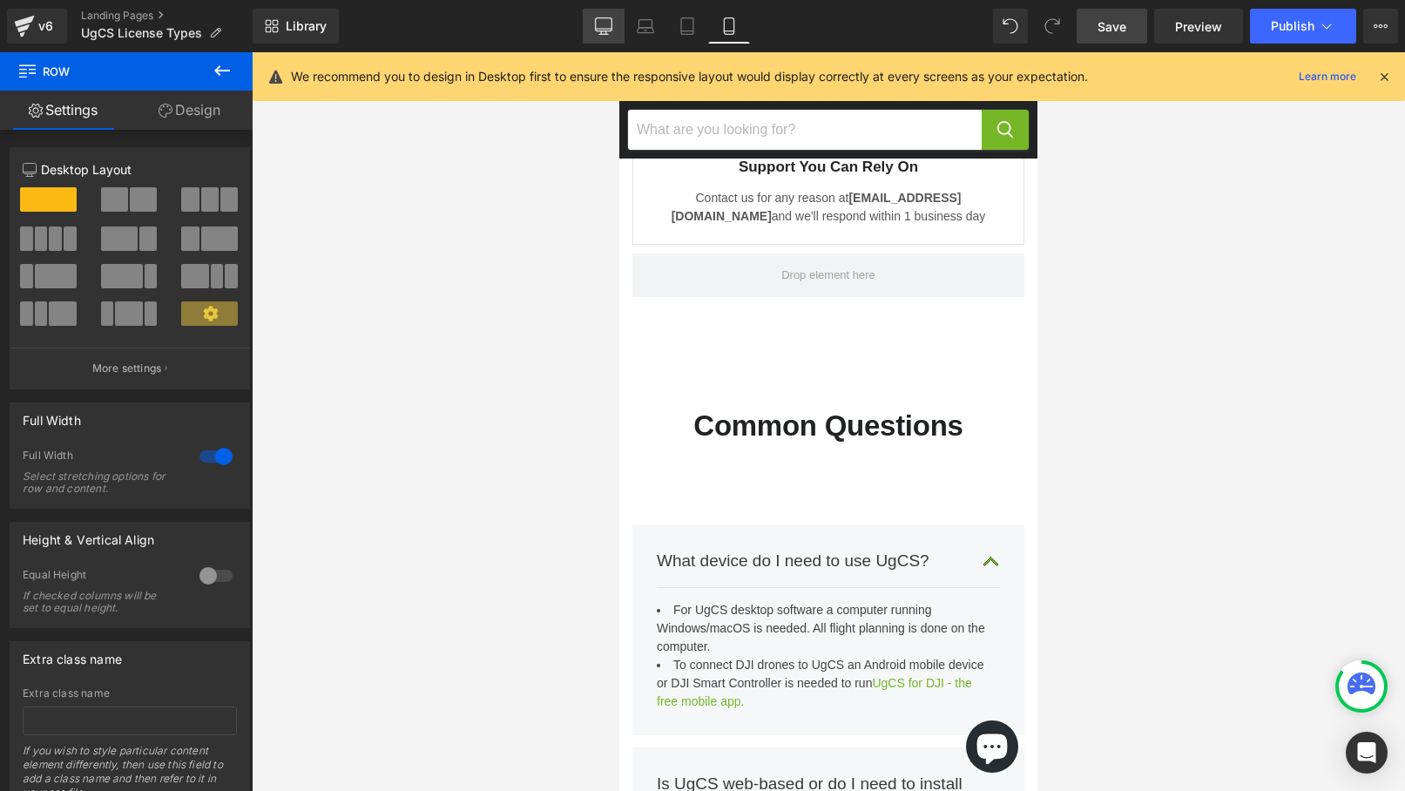
click at [603, 29] on icon at bounding box center [603, 29] width 17 height 0
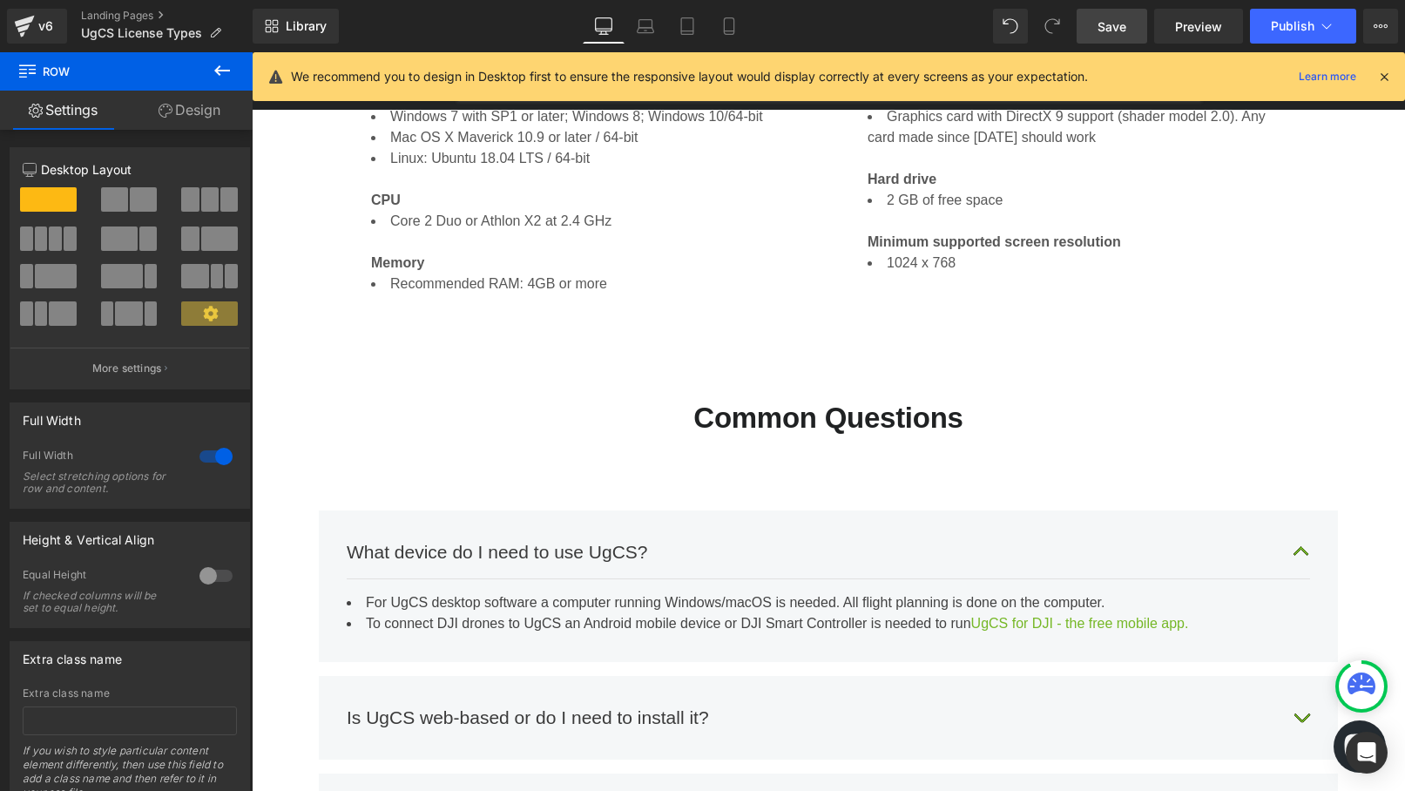
scroll to position [4088, 0]
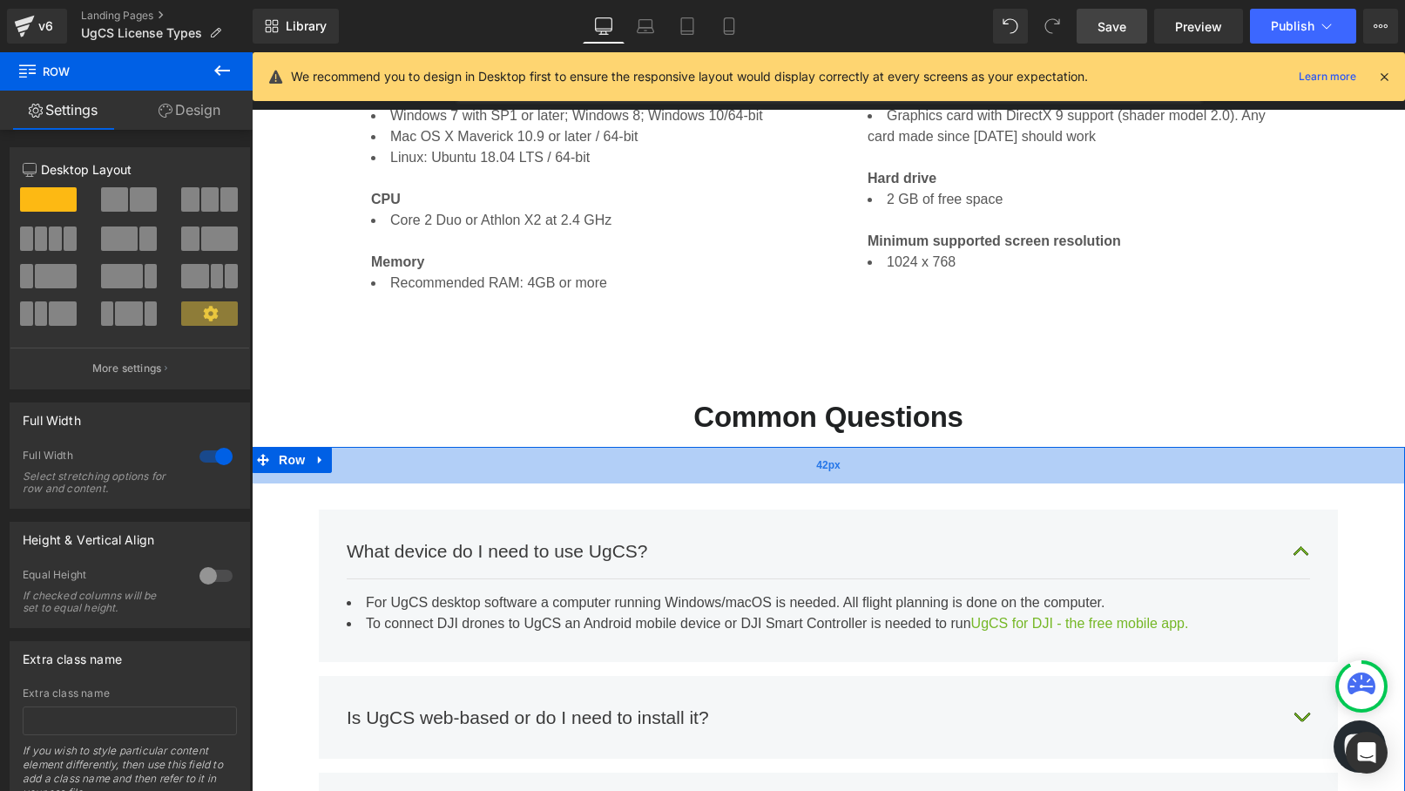
click at [687, 447] on div "42px" at bounding box center [828, 465] width 1153 height 37
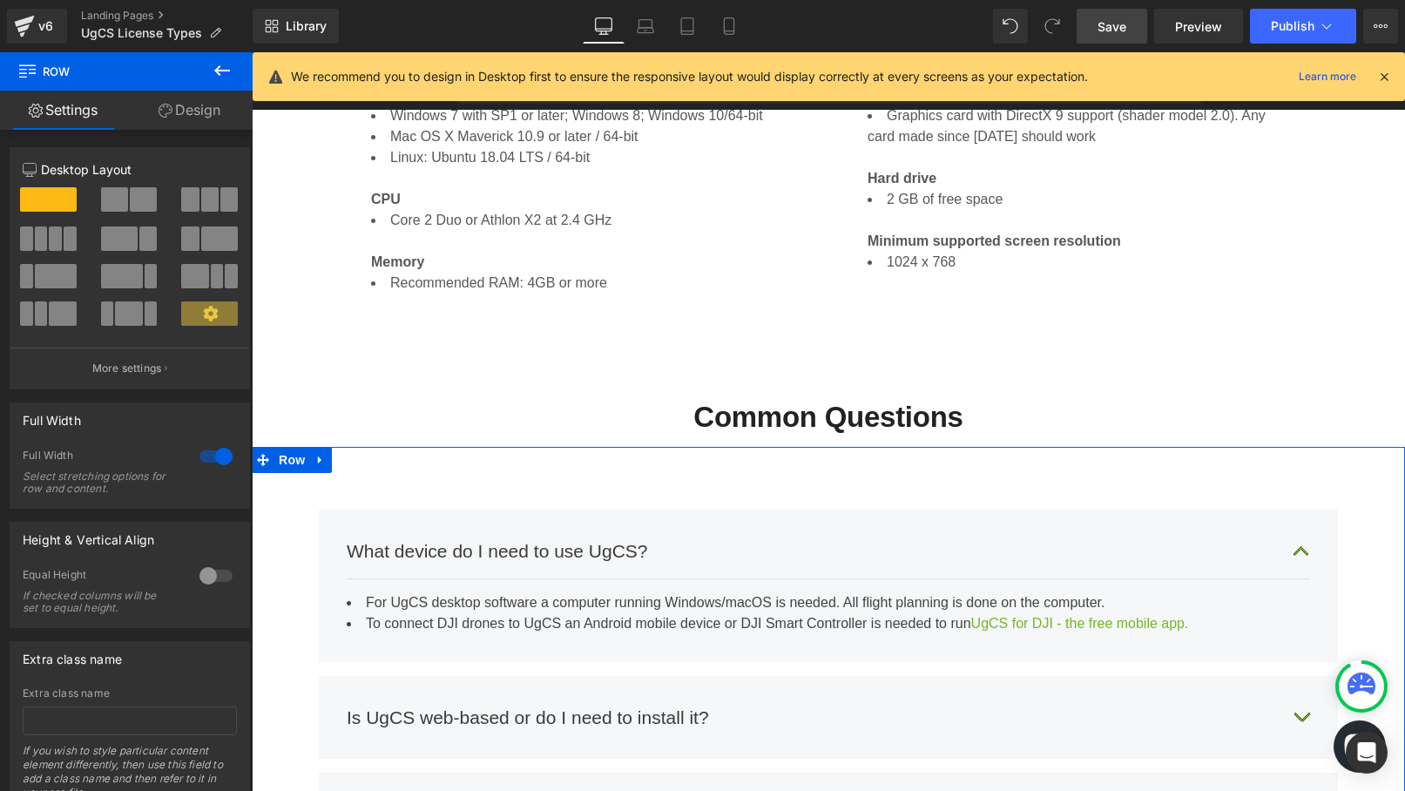
click at [206, 108] on link "Design" at bounding box center [189, 110] width 126 height 39
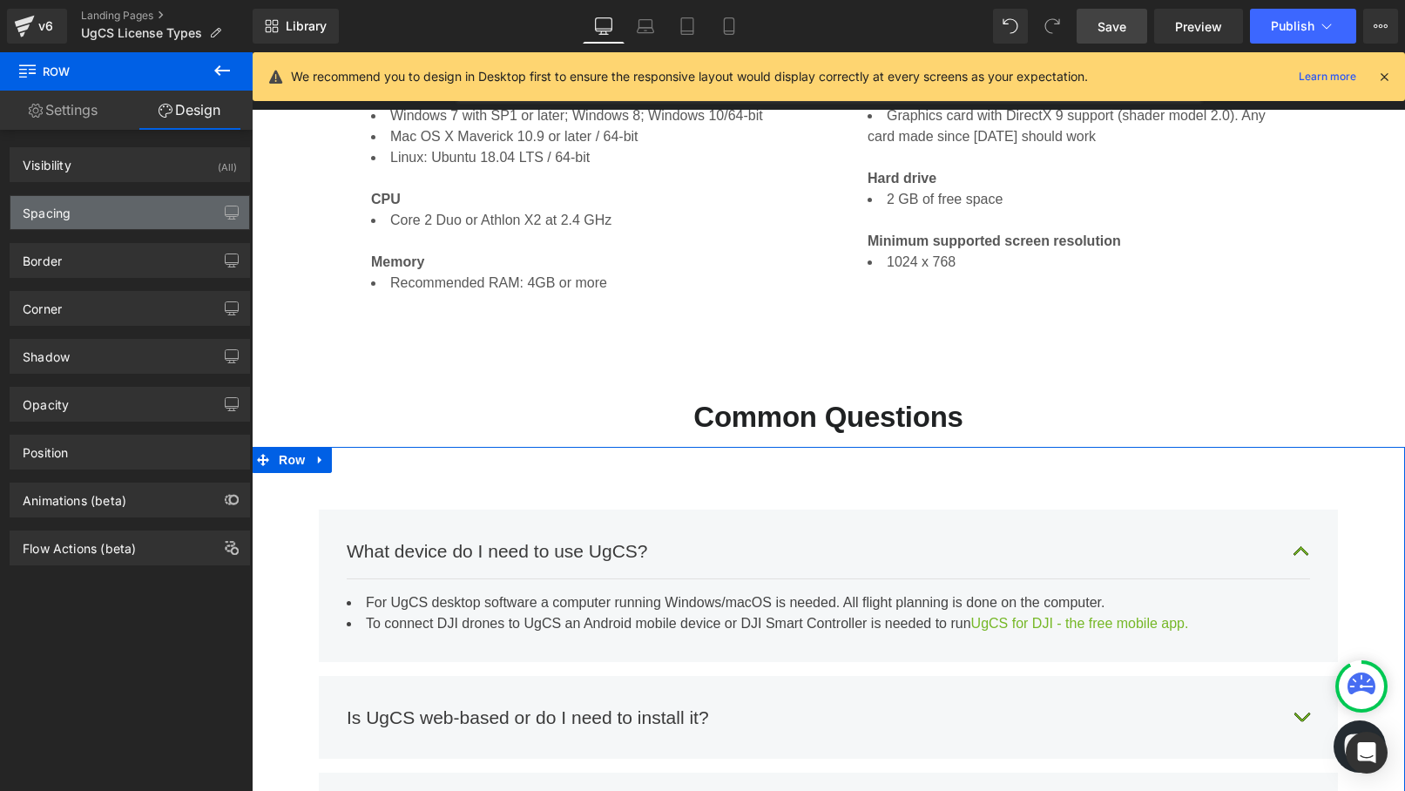
click at [179, 220] on div "Spacing" at bounding box center [129, 212] width 239 height 33
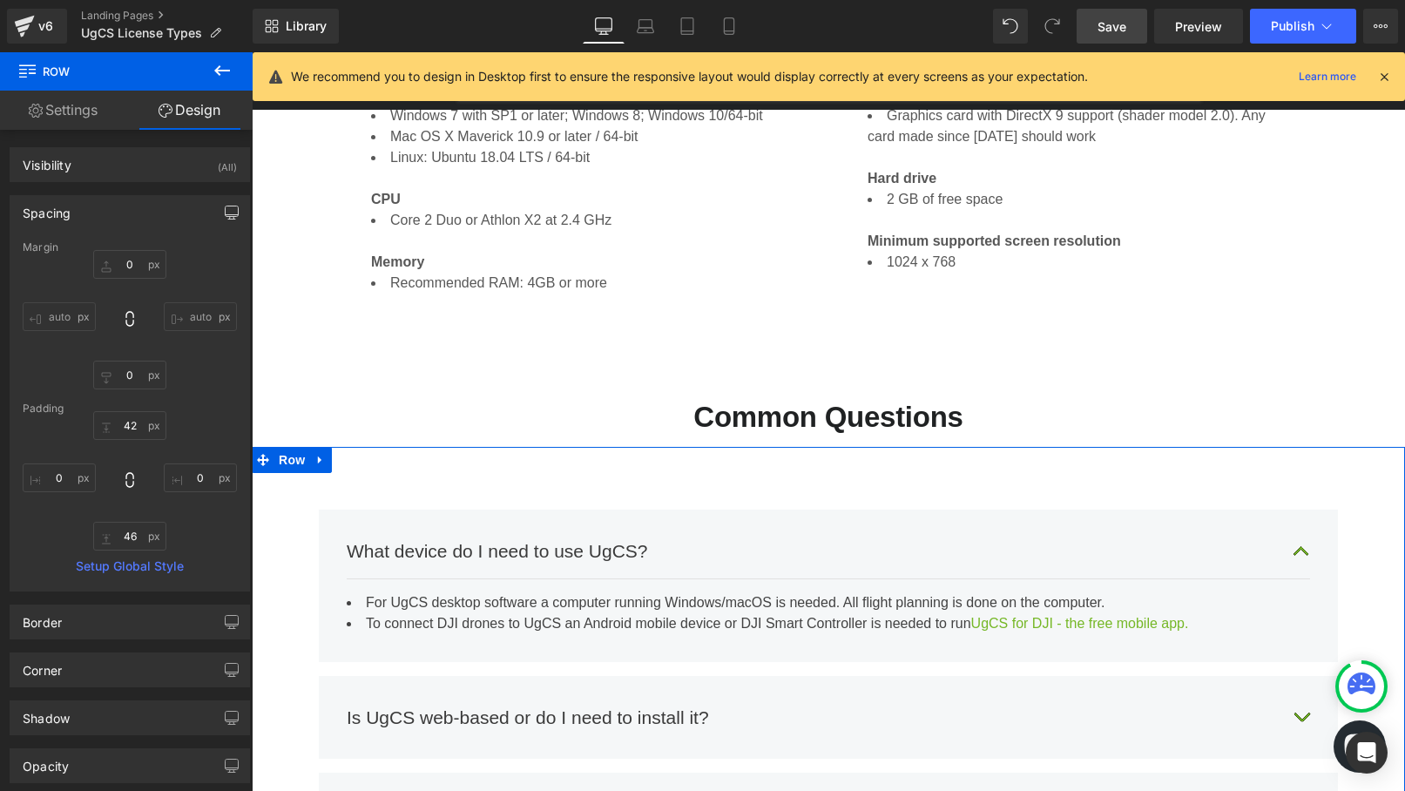
click at [226, 215] on icon "button" at bounding box center [232, 213] width 14 height 14
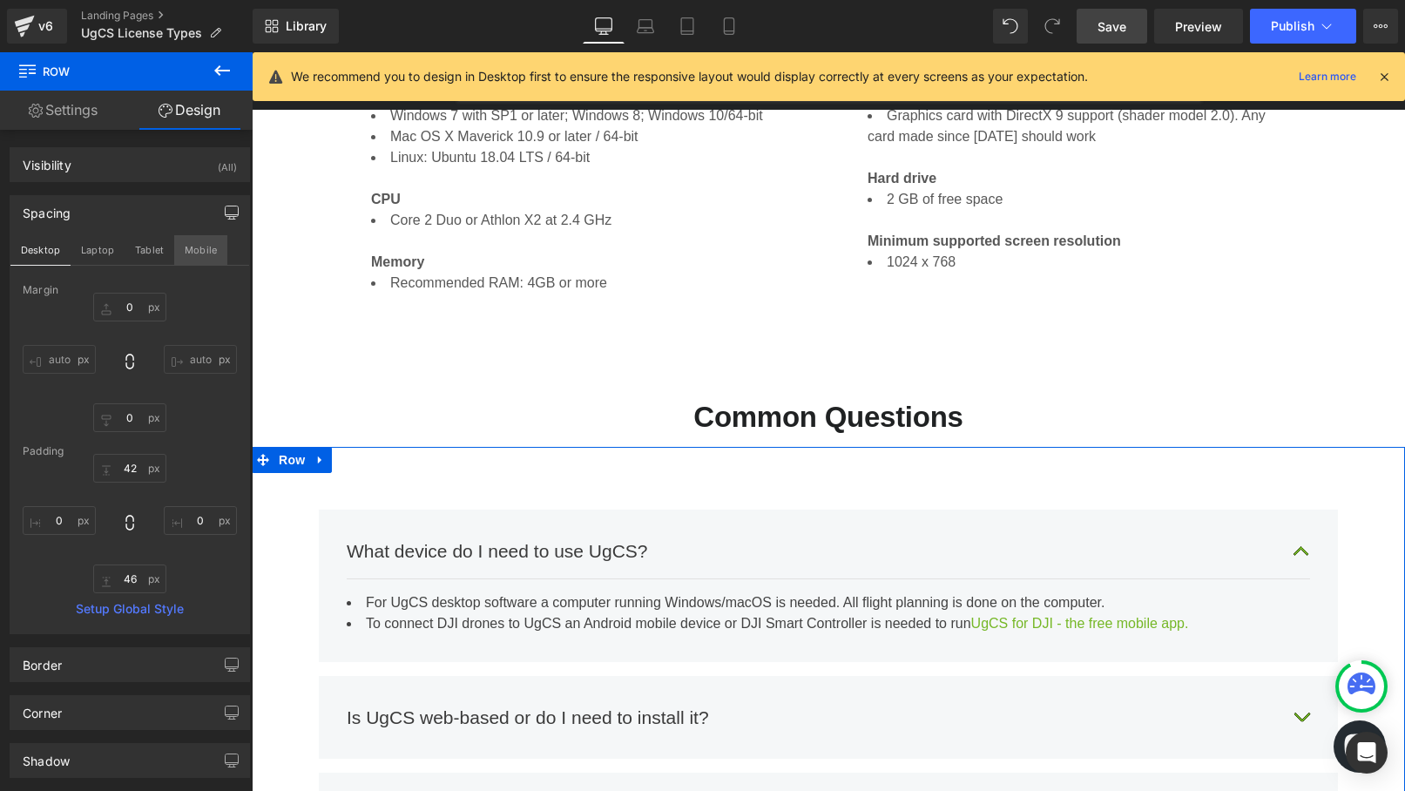
click at [210, 247] on button "Mobile" at bounding box center [200, 250] width 53 height 30
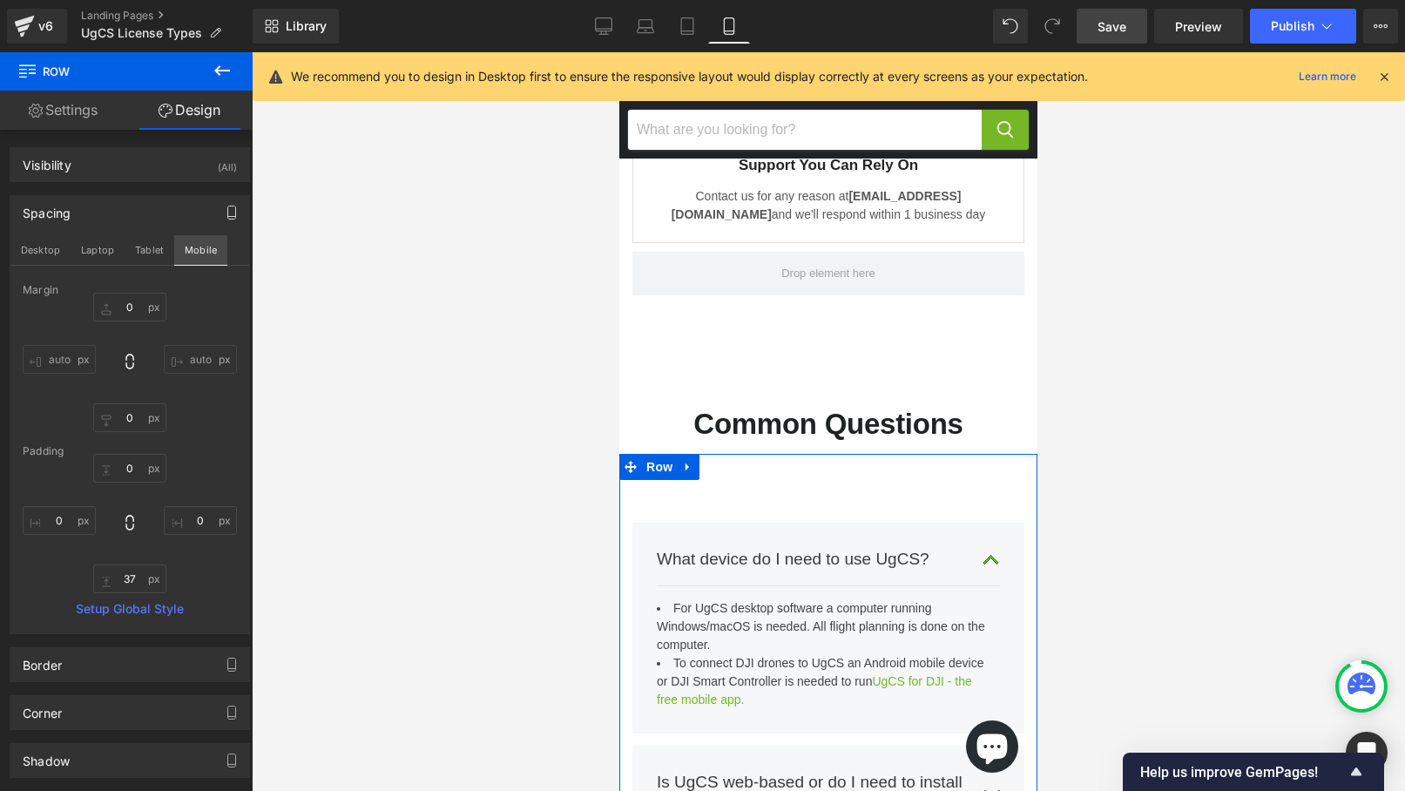
scroll to position [4803, 0]
click at [134, 586] on input "46" at bounding box center [129, 578] width 73 height 29
click at [208, 564] on div "42 0 12 0" at bounding box center [130, 523] width 214 height 139
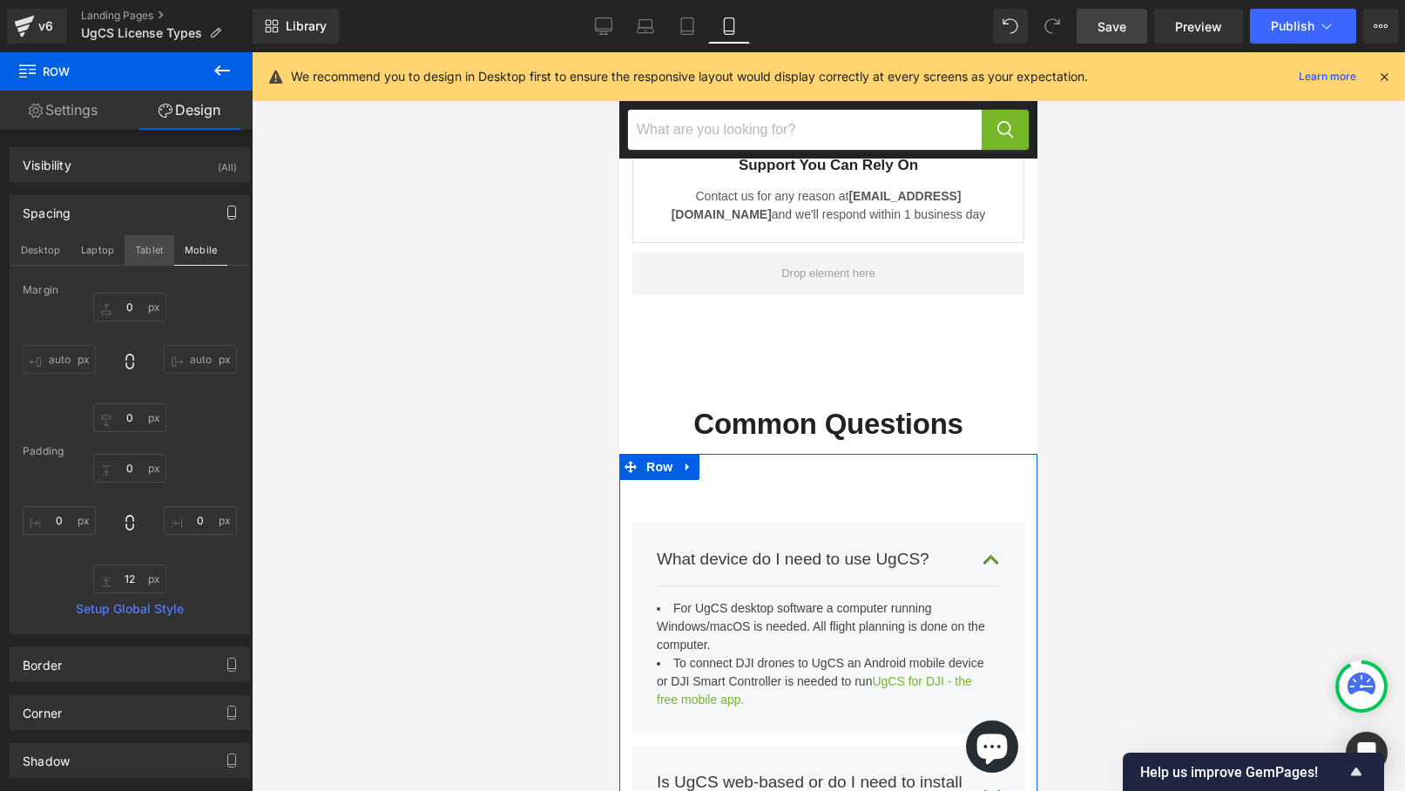
click at [153, 248] on button "Tablet" at bounding box center [150, 250] width 50 height 30
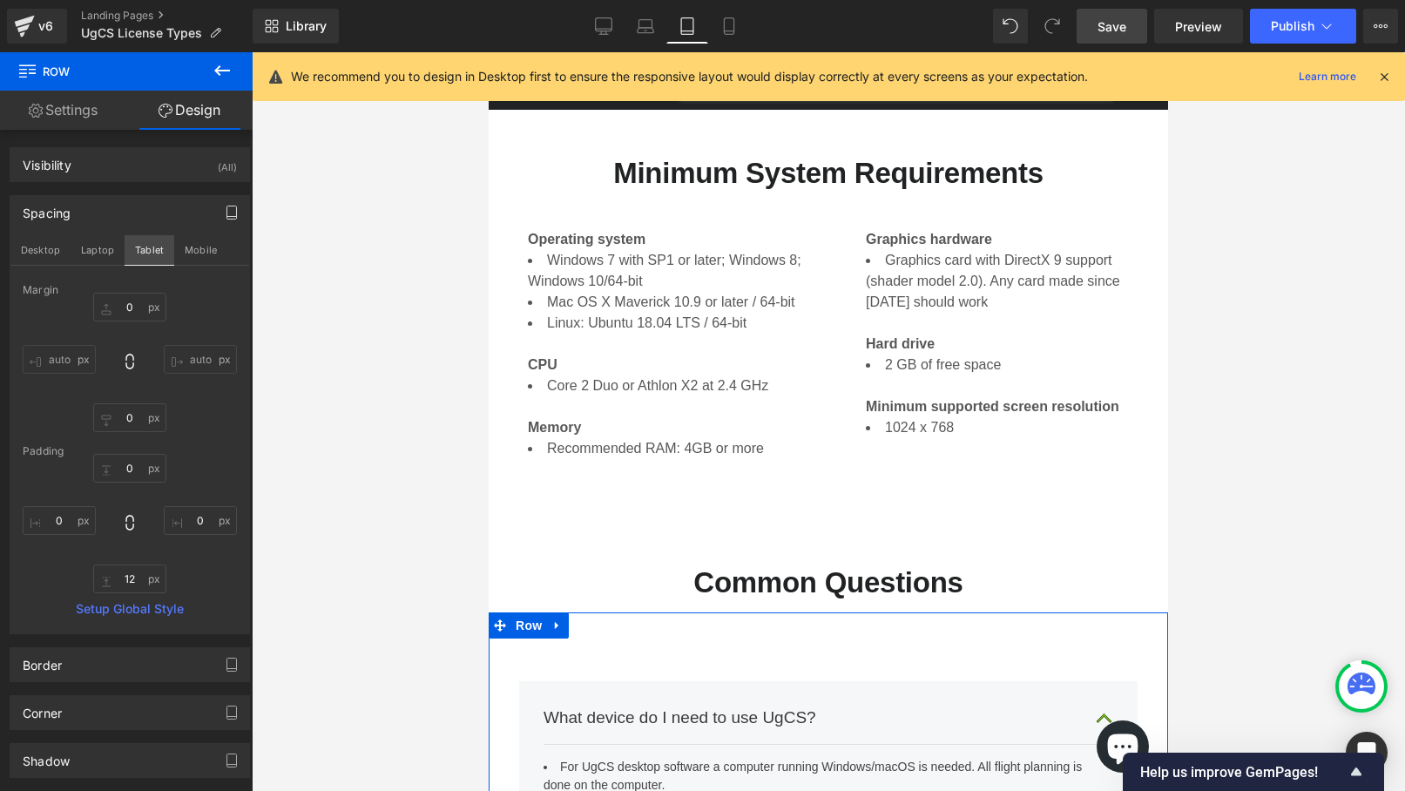
scroll to position [4873, 0]
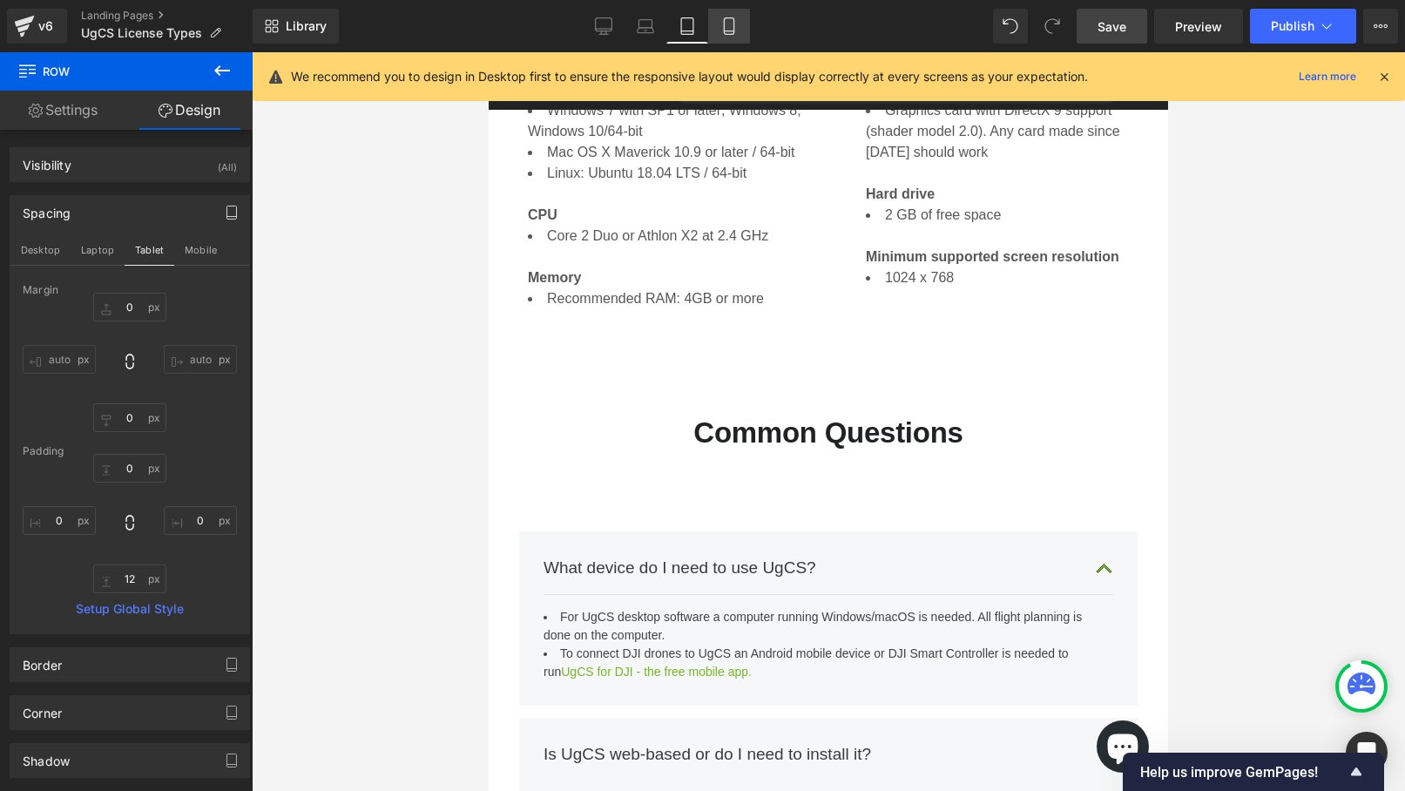
click at [723, 30] on icon at bounding box center [728, 25] width 17 height 17
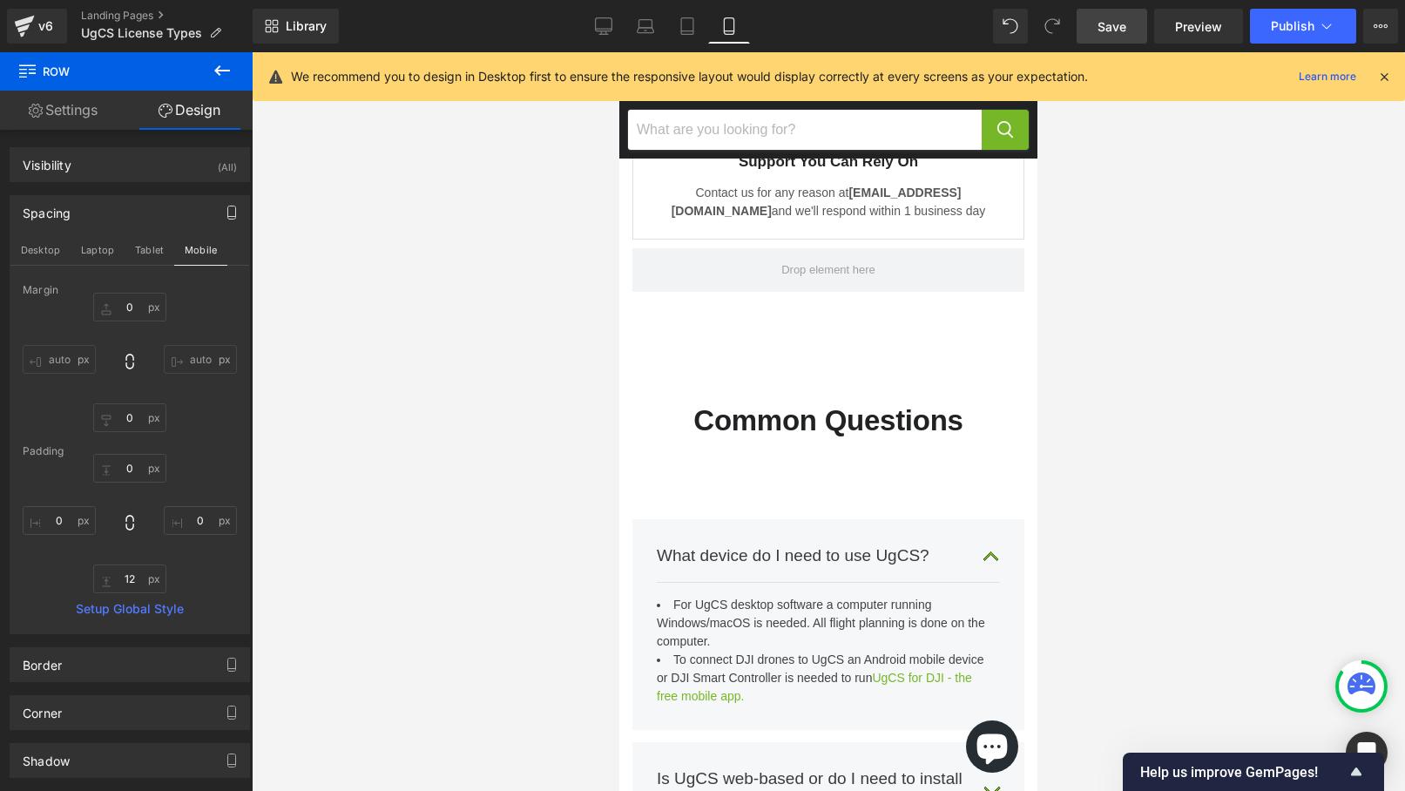
scroll to position [4805, 0]
click at [686, 32] on icon at bounding box center [687, 25] width 17 height 17
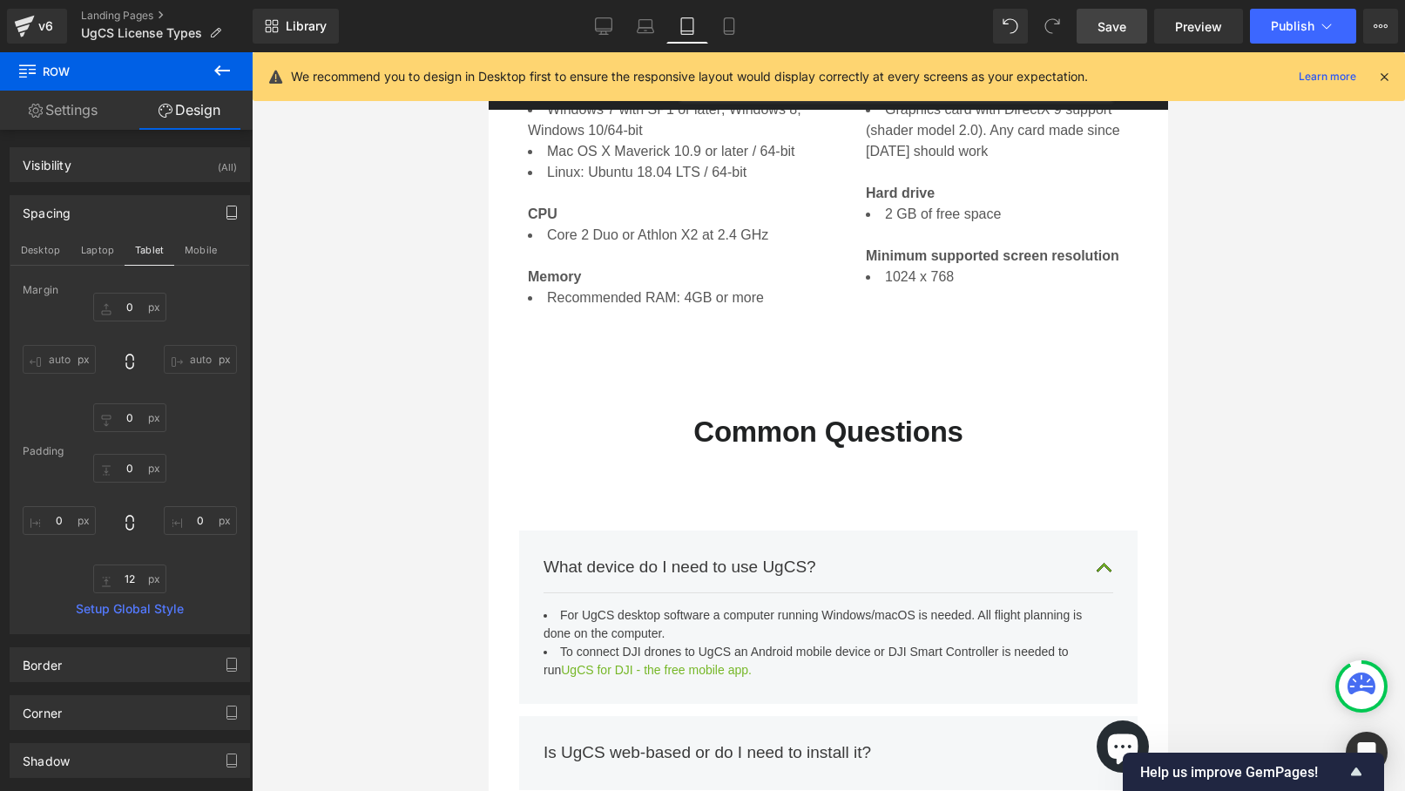
scroll to position [4873, 0]
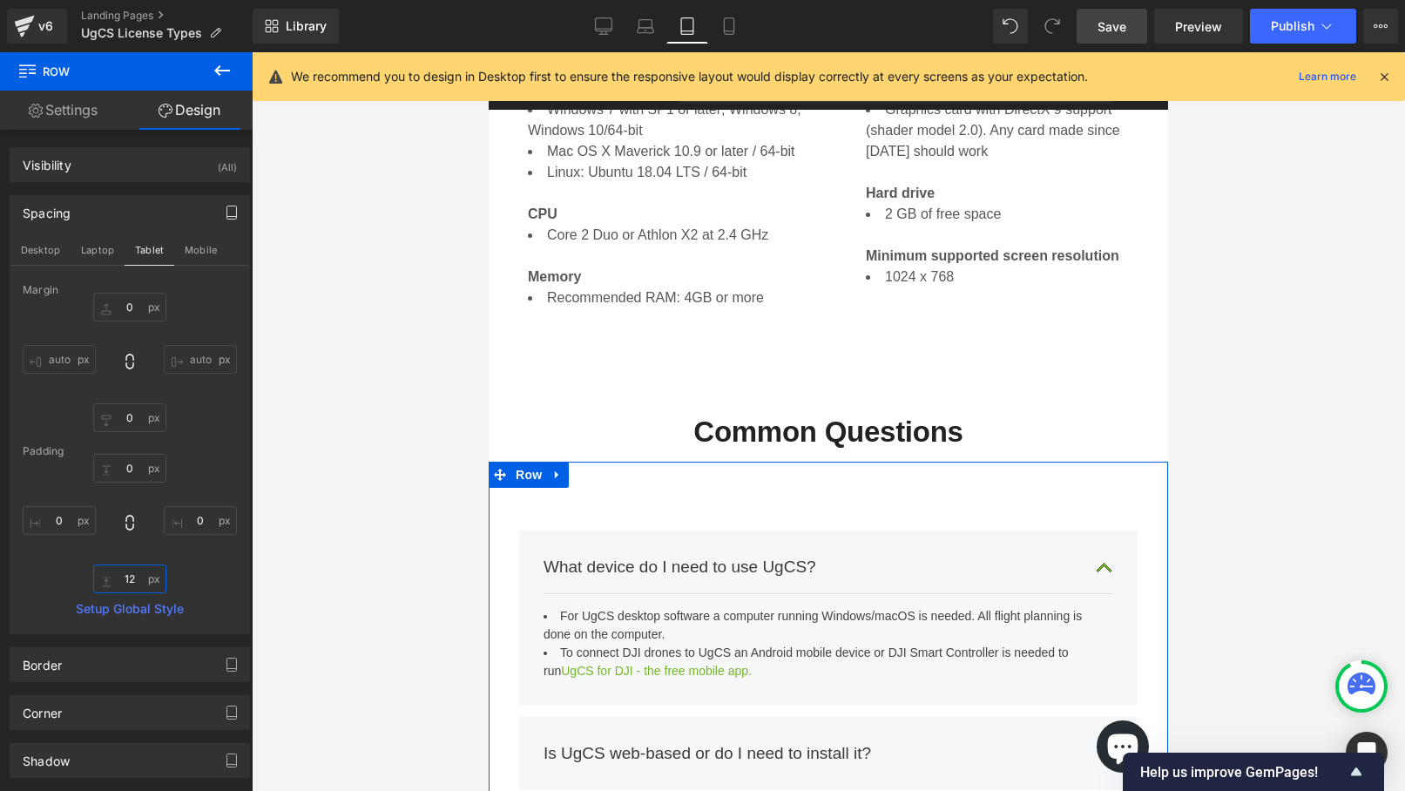
click at [123, 578] on input "12" at bounding box center [129, 578] width 73 height 29
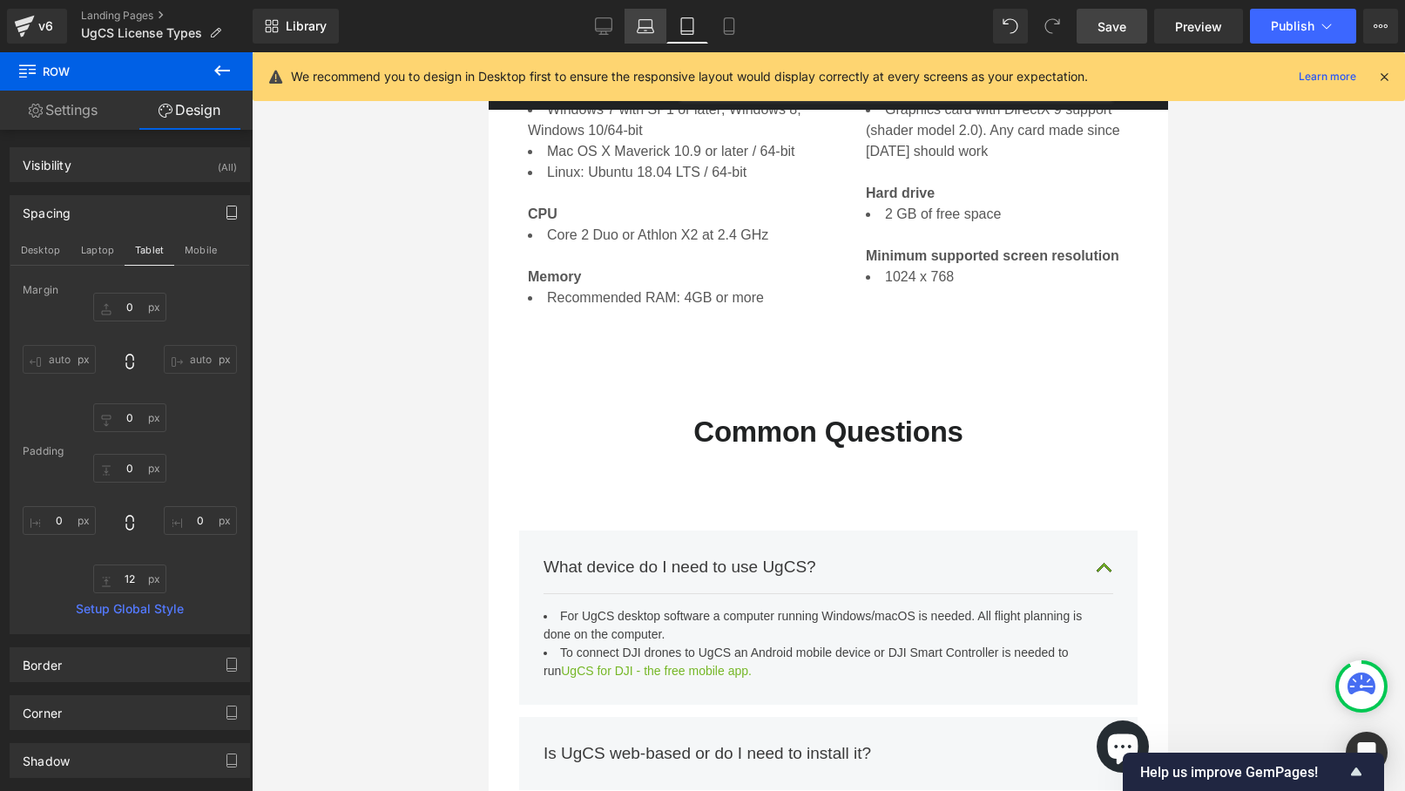
click at [655, 23] on link "Laptop" at bounding box center [646, 26] width 42 height 35
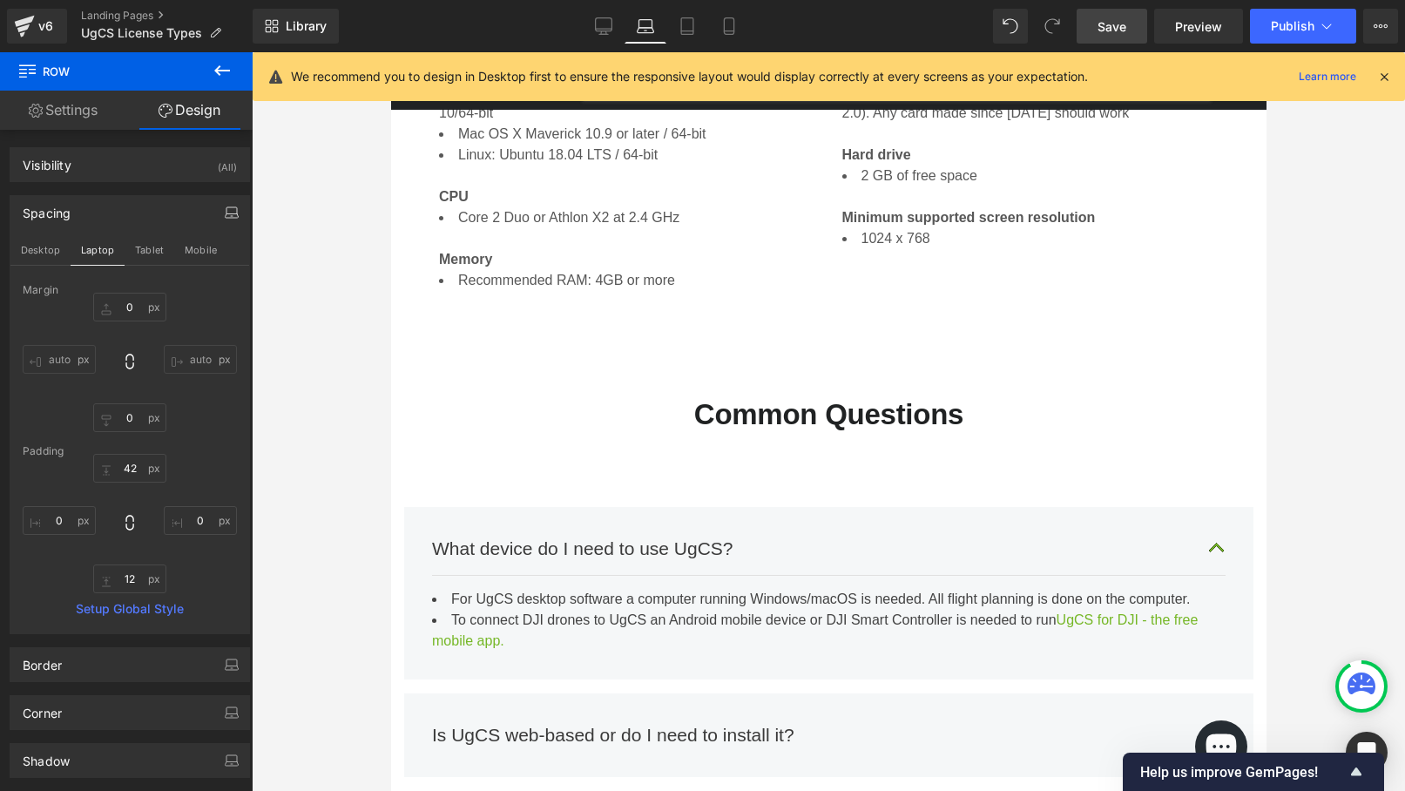
scroll to position [4371, 0]
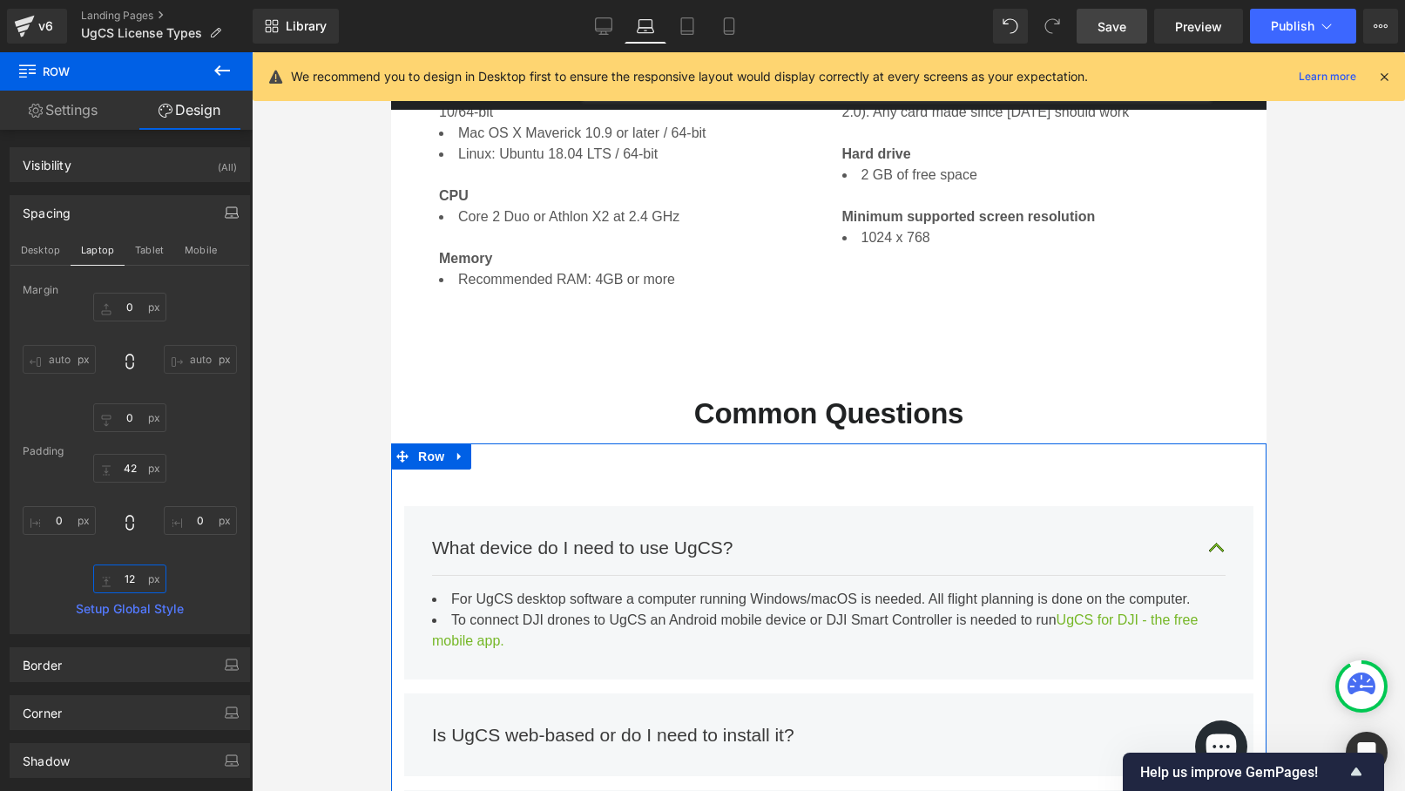
click at [136, 578] on input "12" at bounding box center [129, 578] width 73 height 29
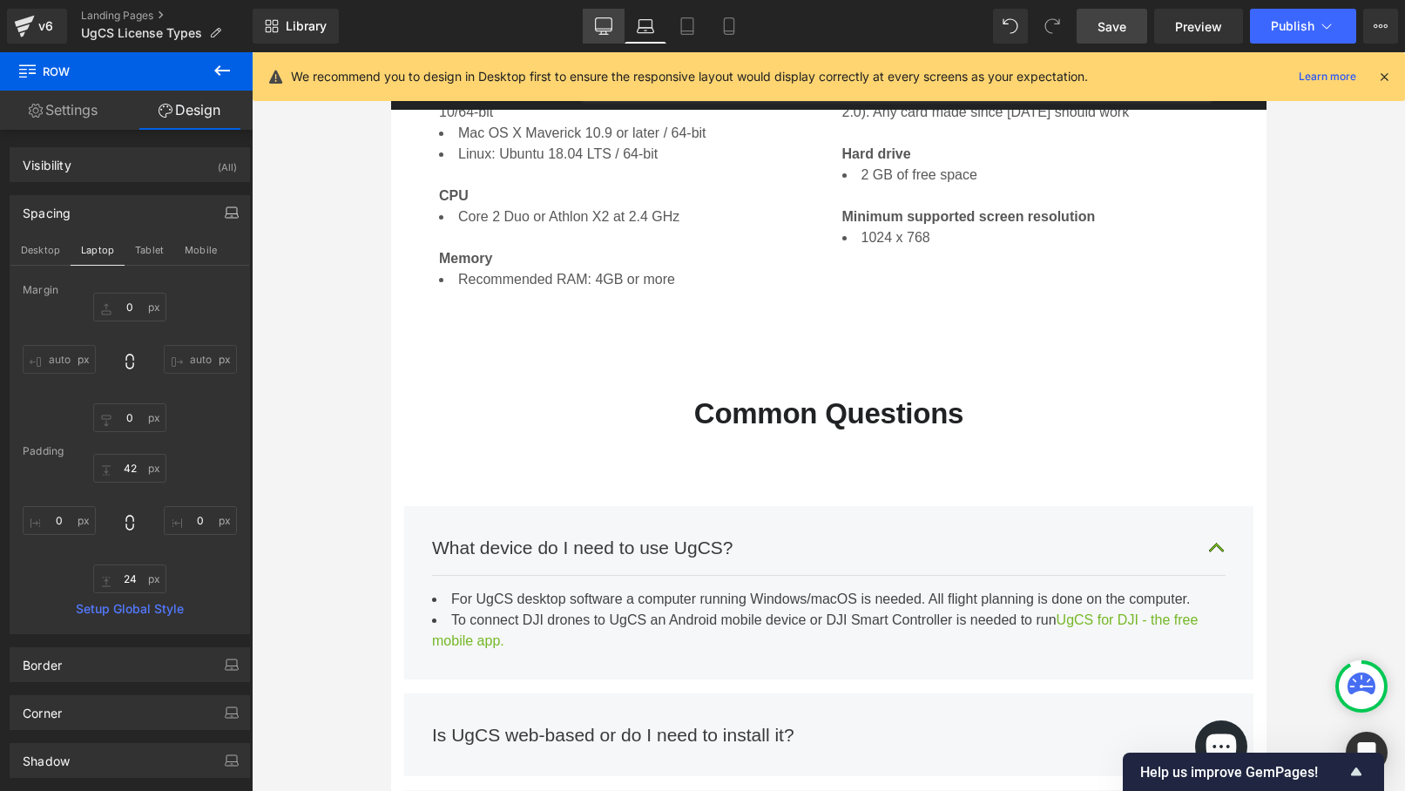
click at [596, 27] on icon at bounding box center [603, 24] width 17 height 13
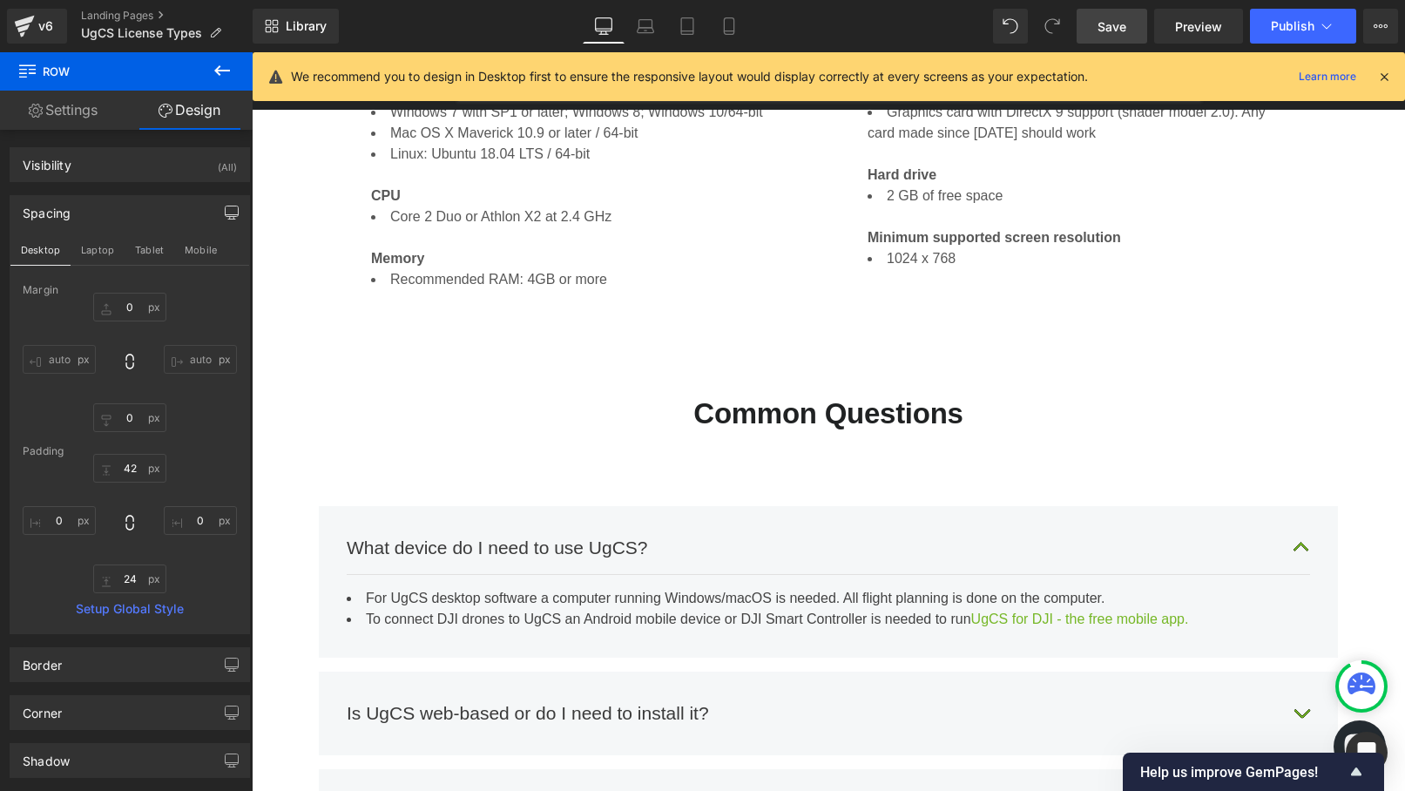
scroll to position [4091, 0]
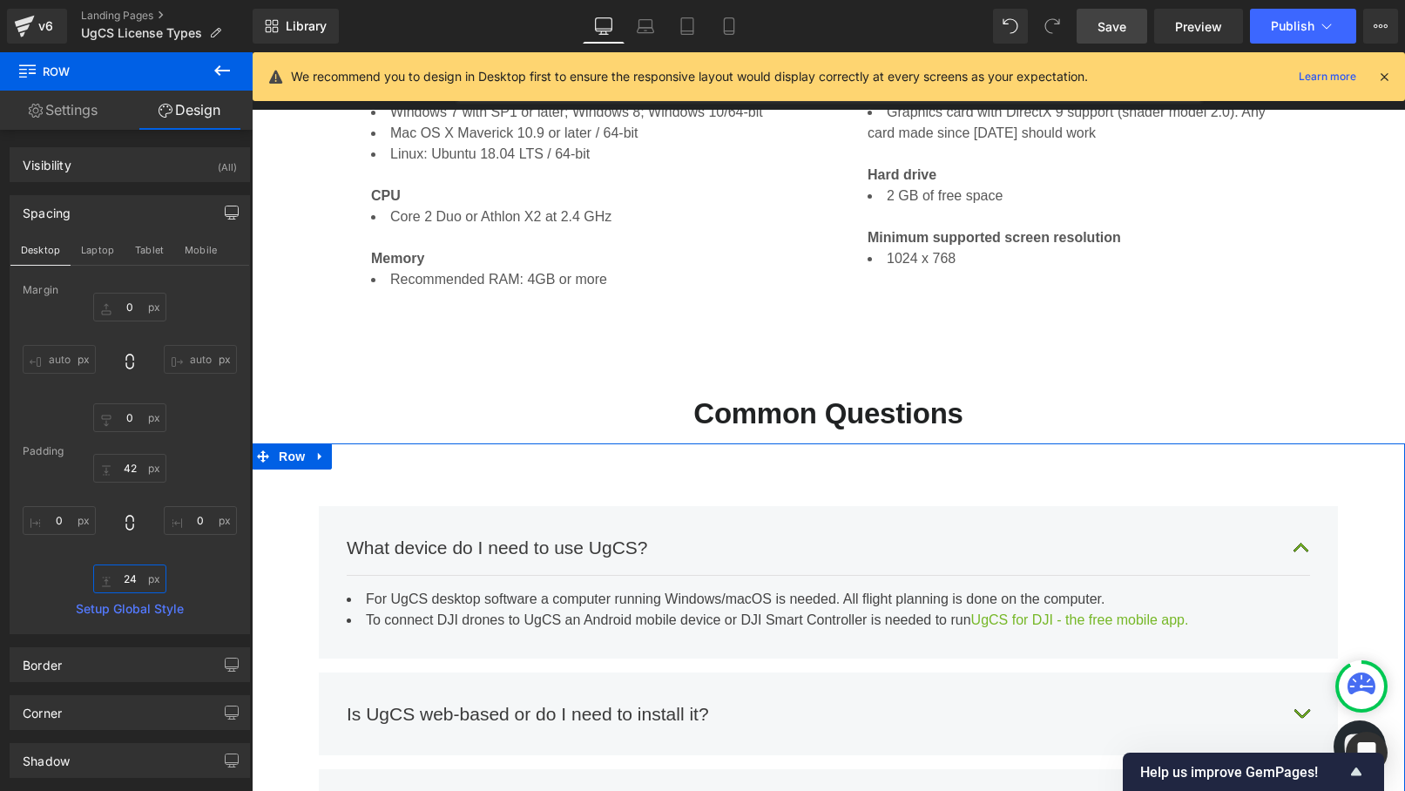
click at [136, 581] on input "24" at bounding box center [129, 578] width 73 height 29
type input "24"
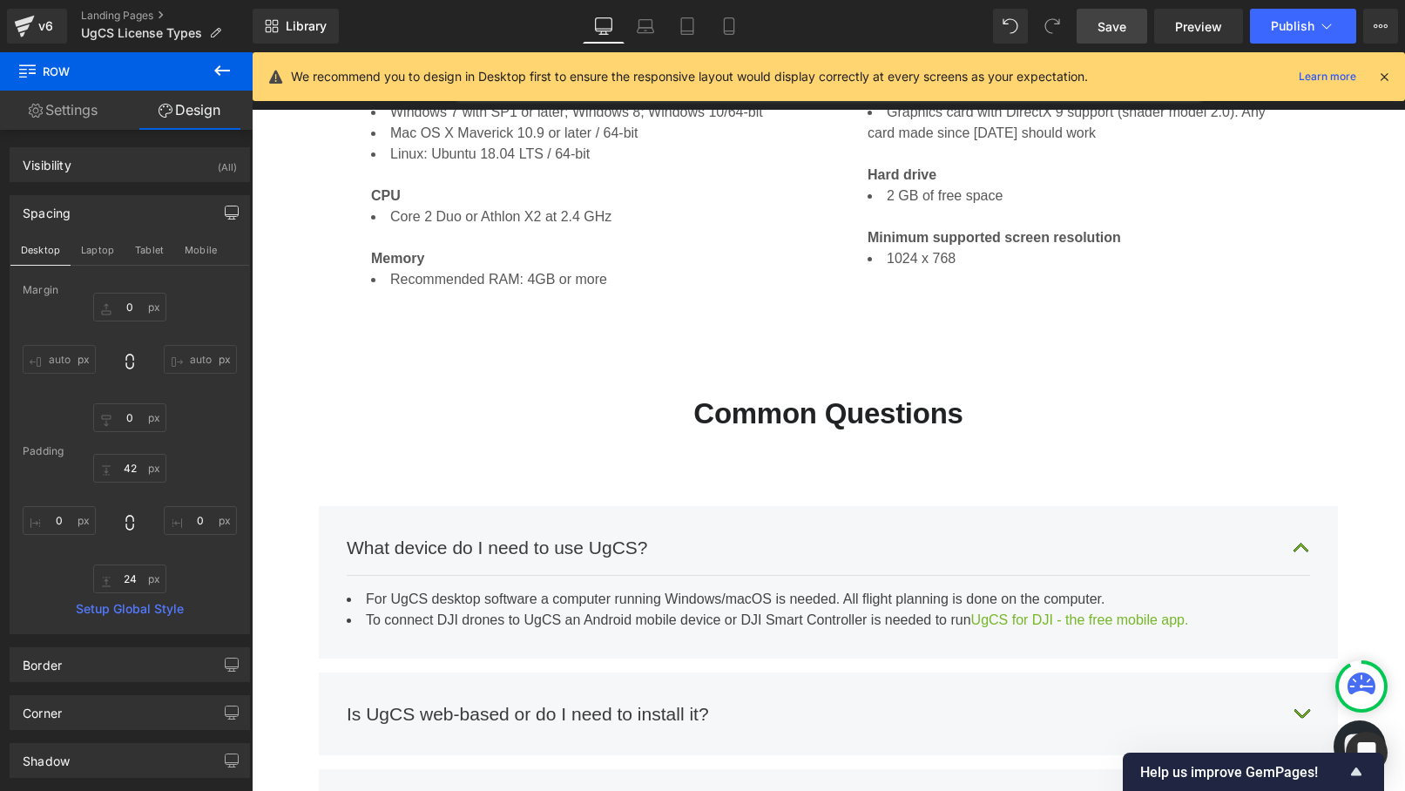
click at [707, 227] on div "Main content" at bounding box center [580, 237] width 418 height 21
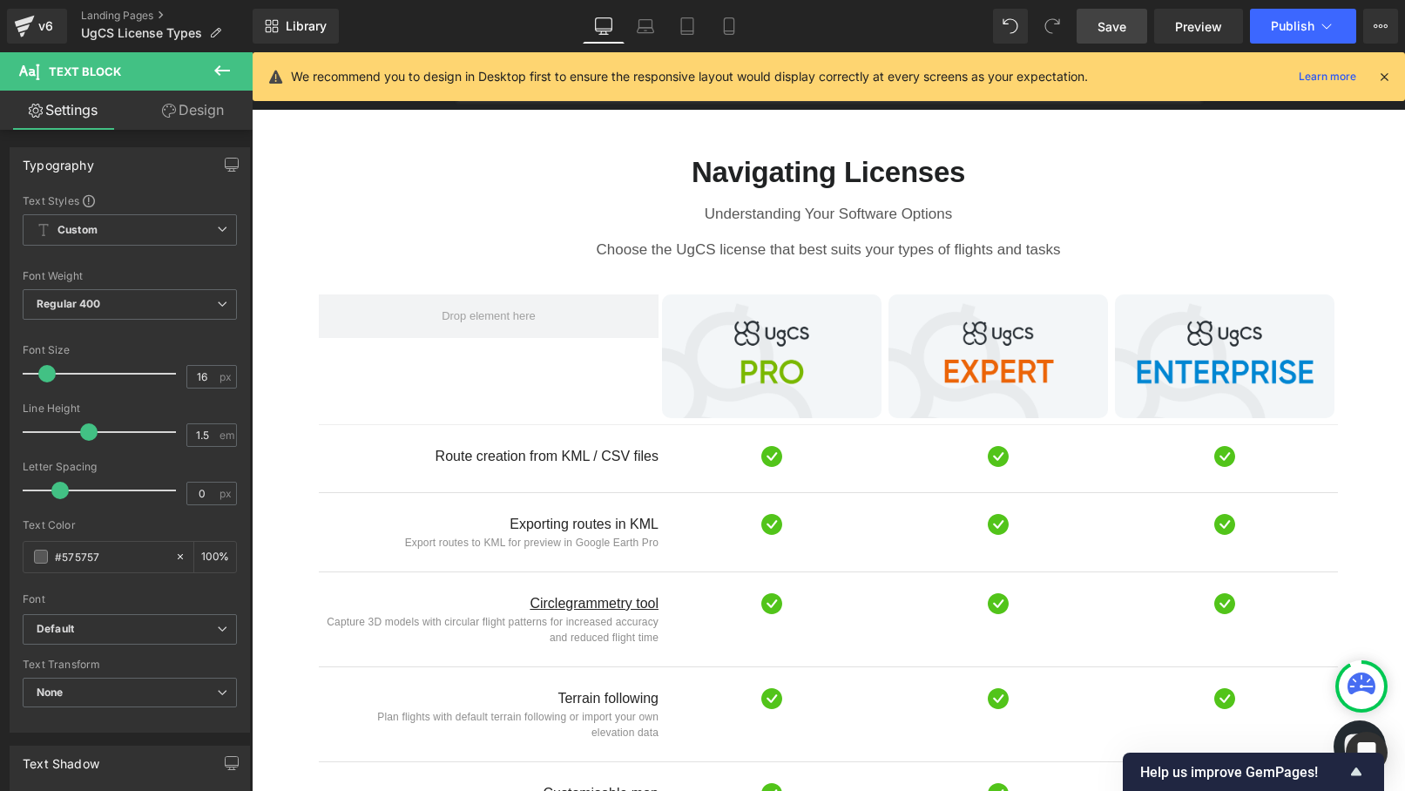
scroll to position [772, 0]
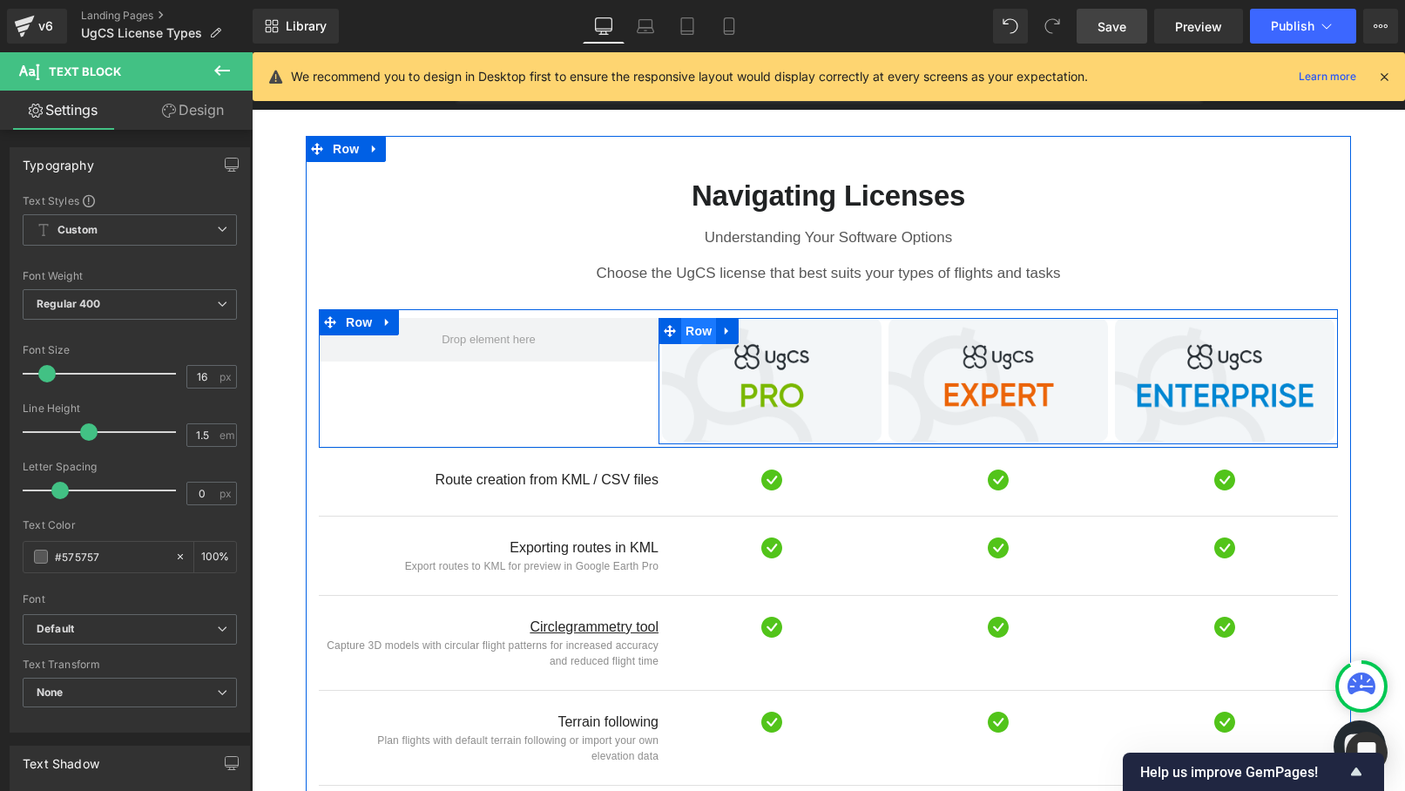
click at [698, 318] on span "Row" at bounding box center [698, 331] width 35 height 26
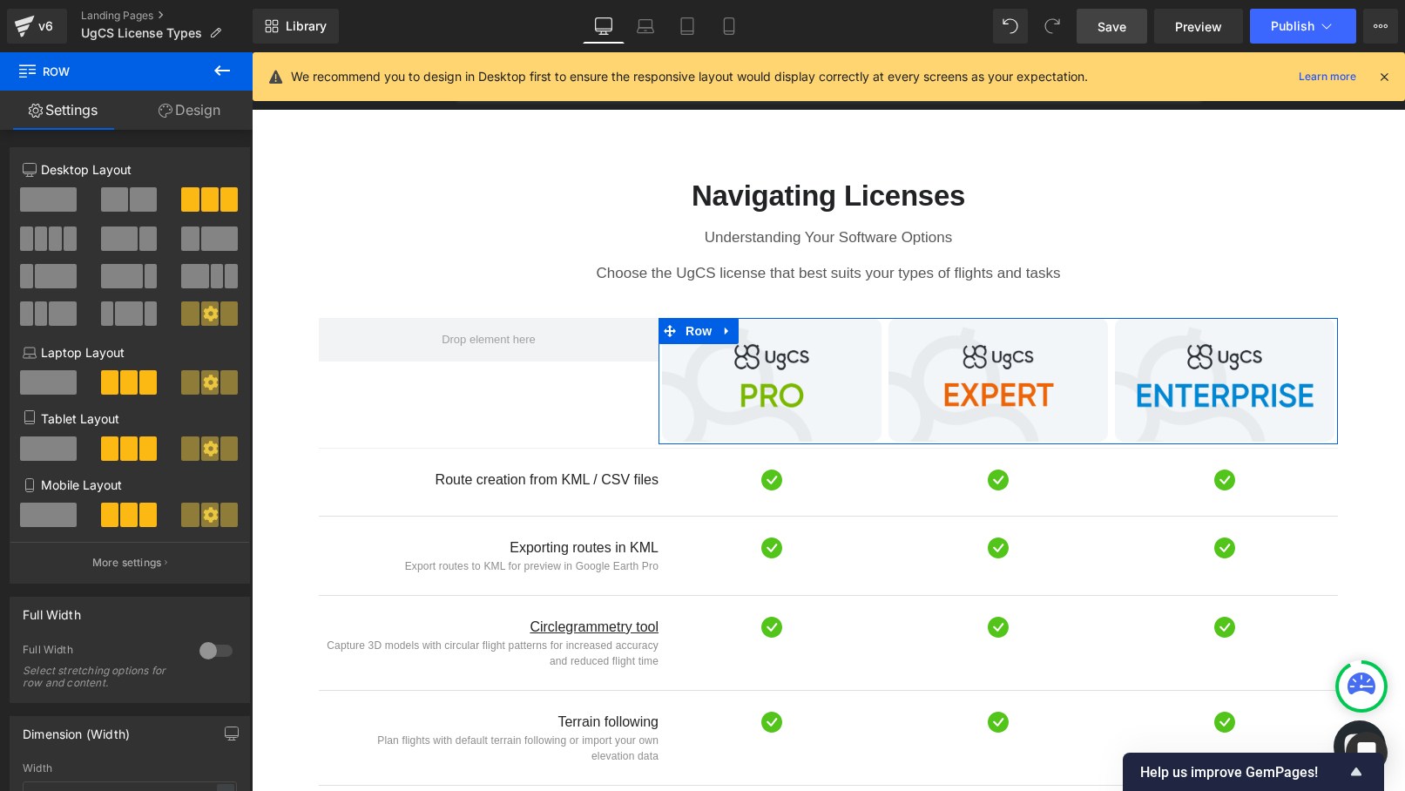
click at [205, 113] on link "Design" at bounding box center [189, 110] width 126 height 39
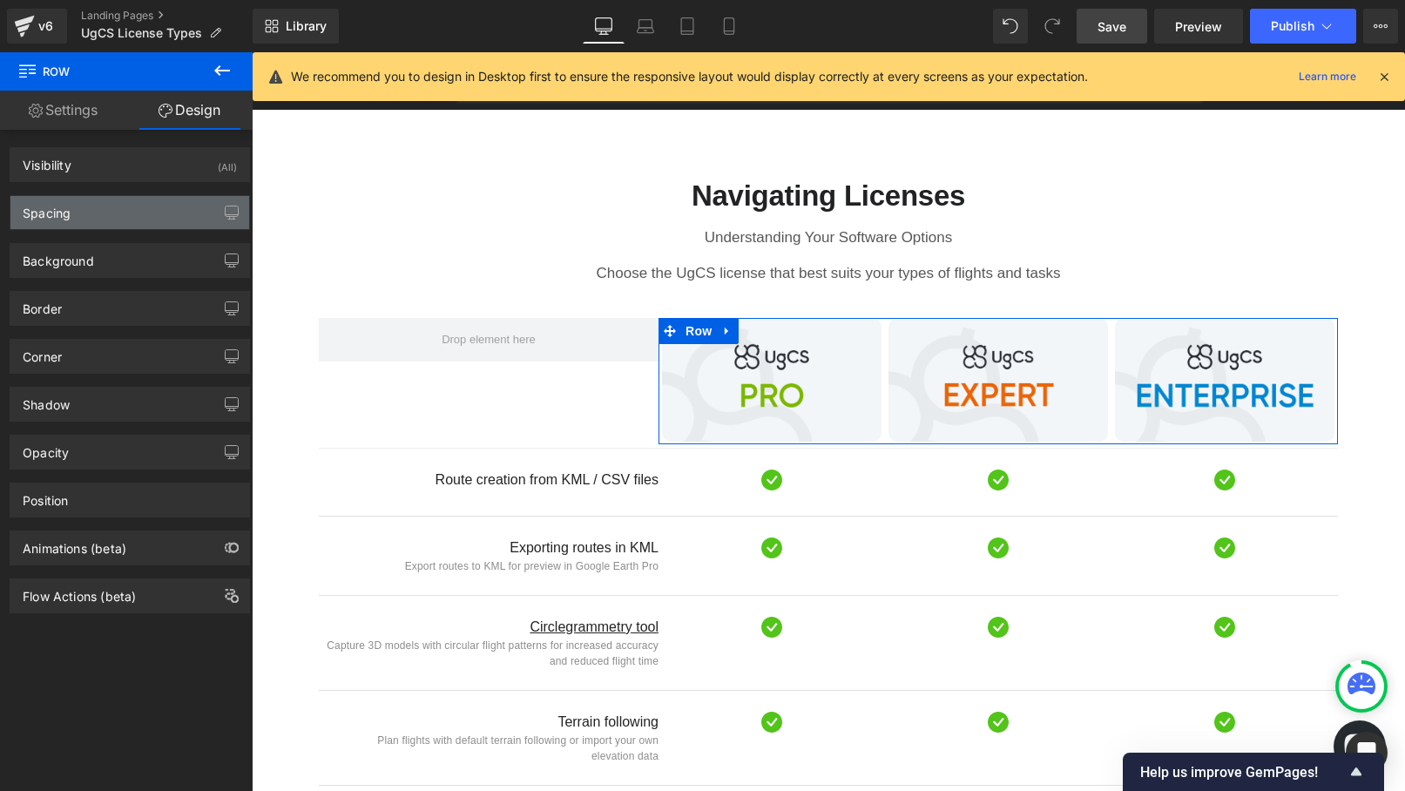
click at [204, 226] on div "Spacing" at bounding box center [129, 212] width 239 height 33
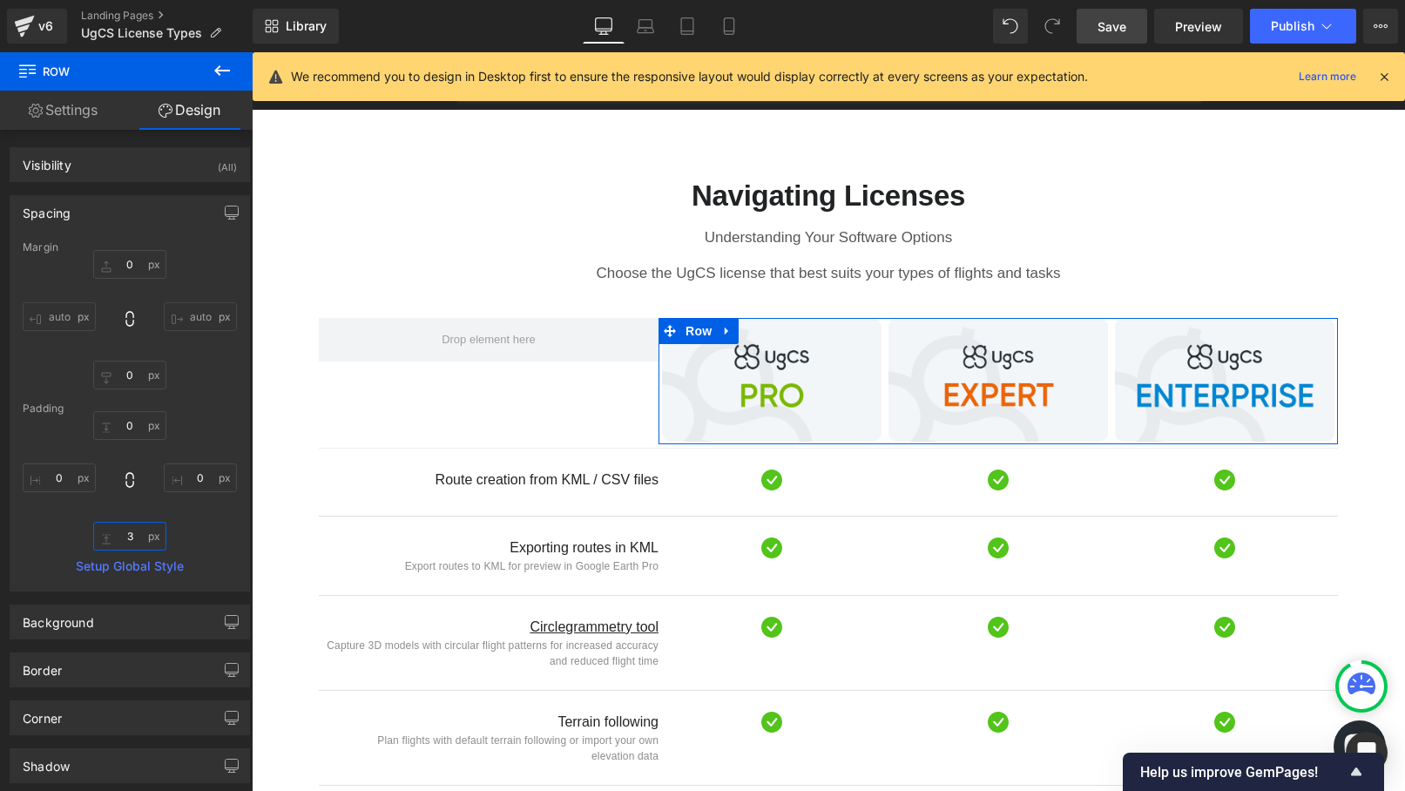
click at [131, 537] on input "text" at bounding box center [129, 536] width 73 height 29
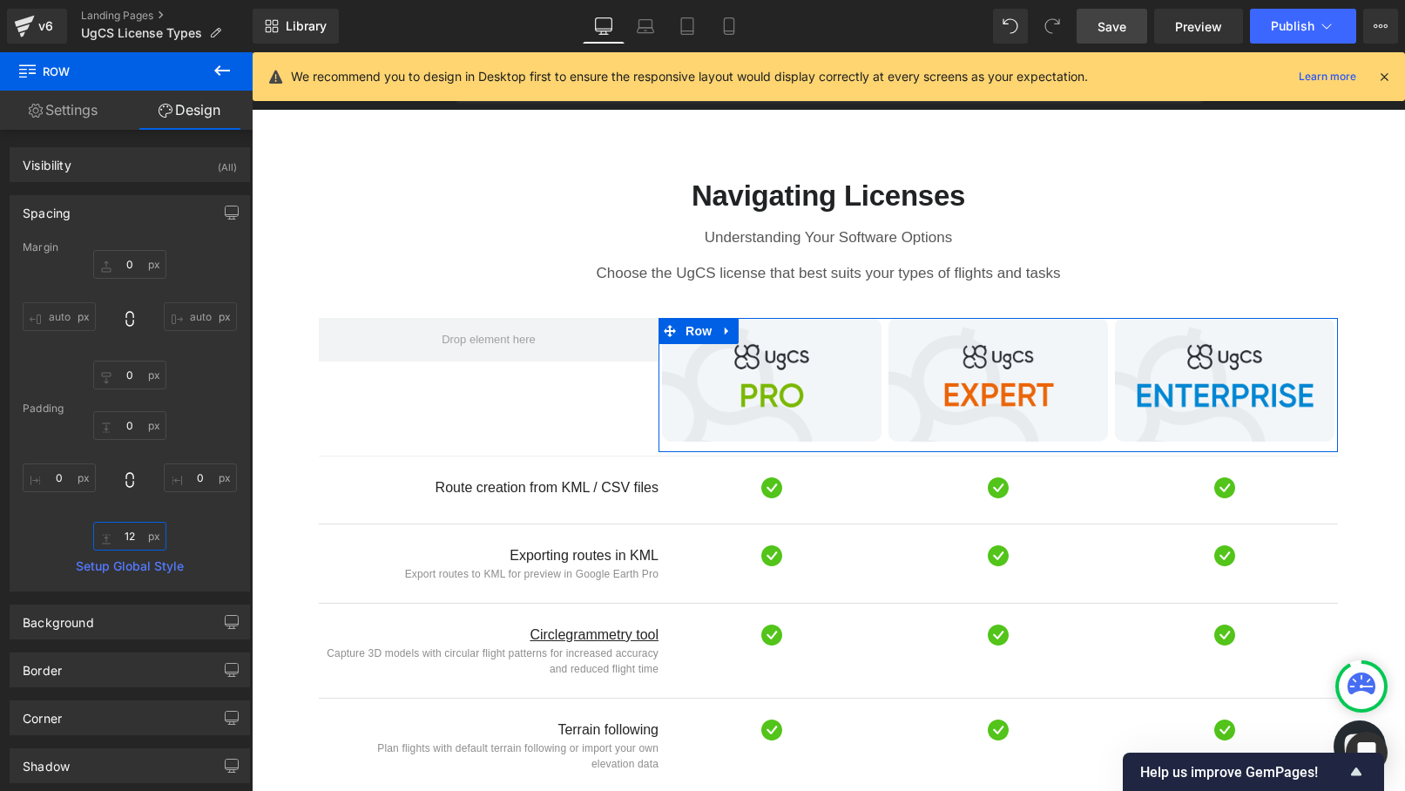
type input "12"
type input "0"
click at [125, 530] on input "12" at bounding box center [129, 536] width 73 height 29
click at [65, 111] on link "Settings" at bounding box center [63, 110] width 126 height 39
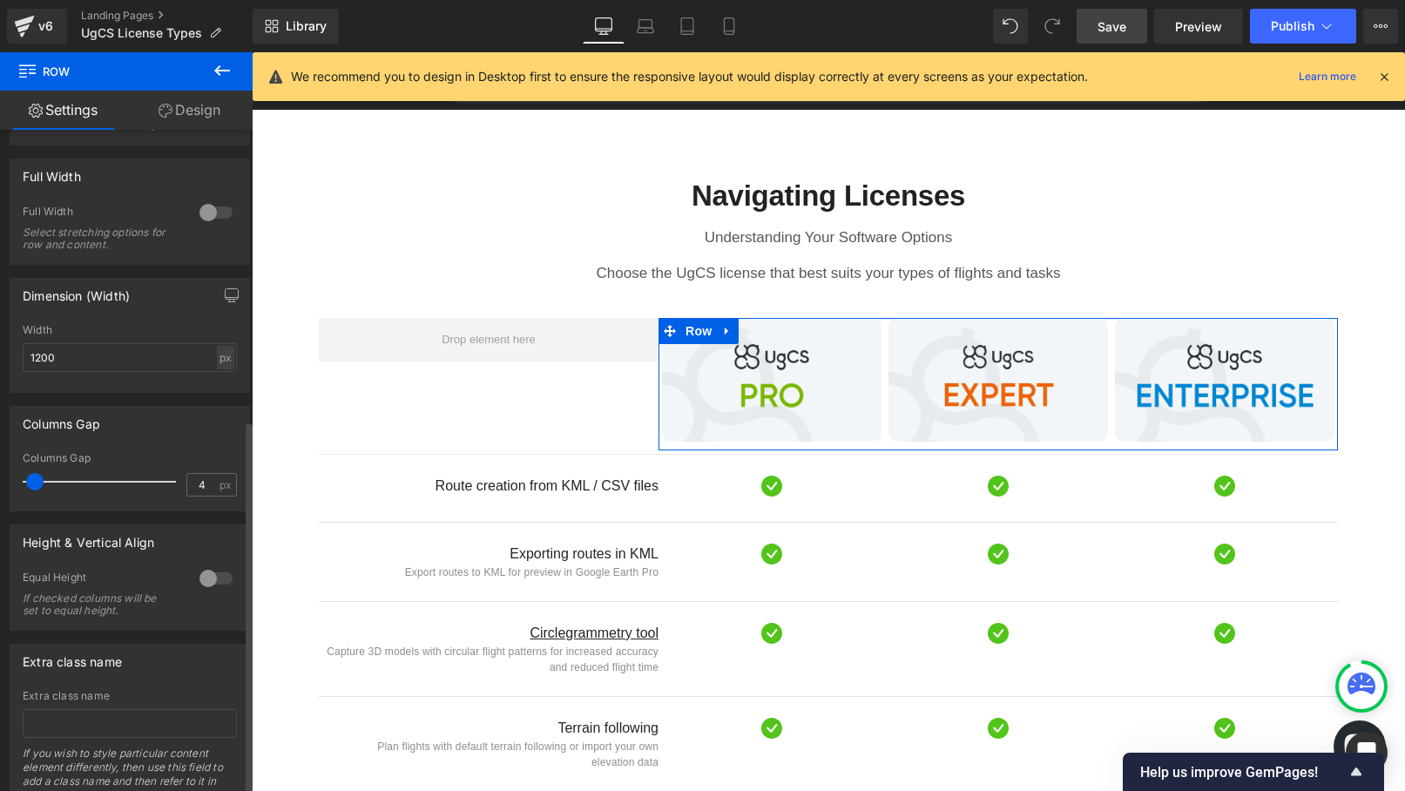
scroll to position [514, 0]
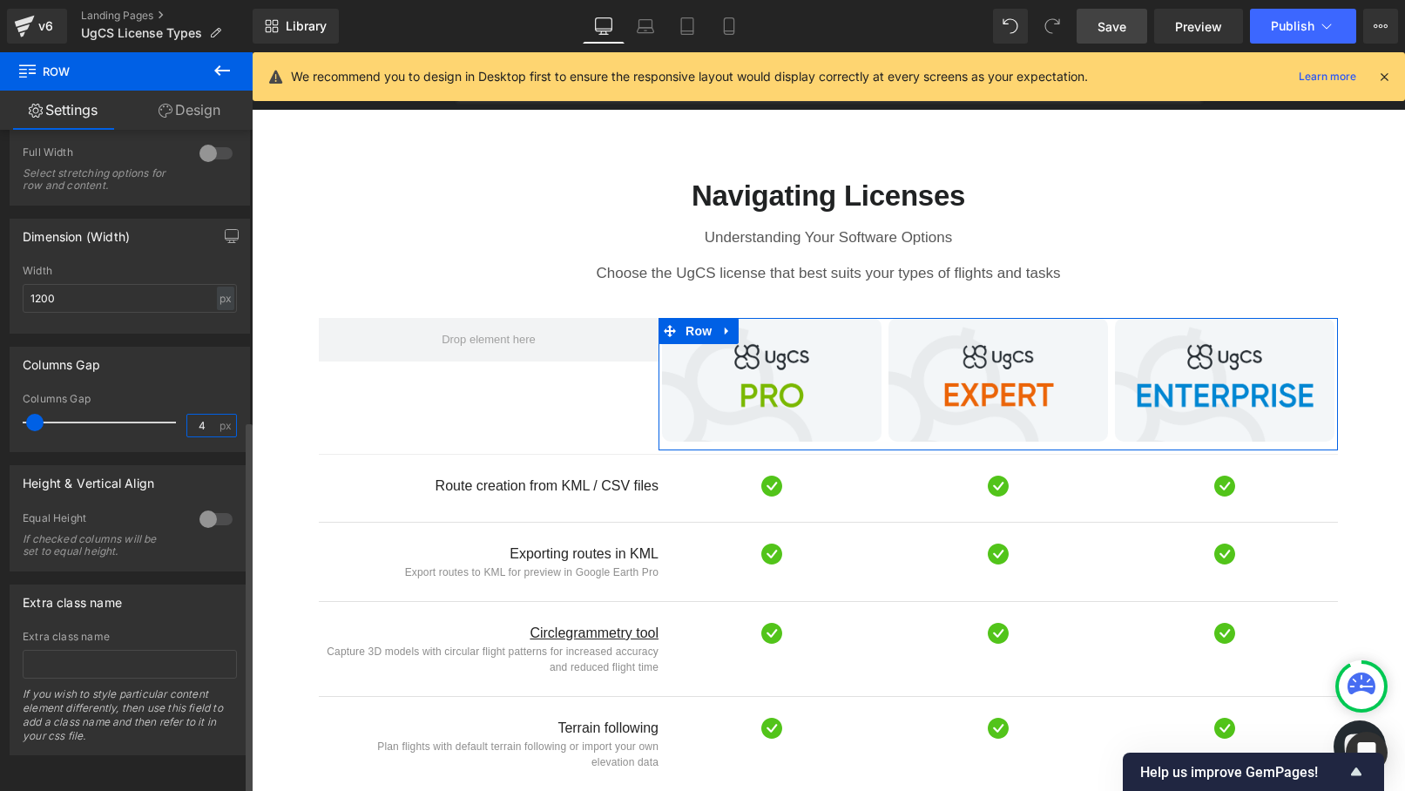
click at [197, 415] on input "4" at bounding box center [202, 426] width 30 height 22
click at [218, 348] on div "Columns Gap" at bounding box center [129, 364] width 239 height 33
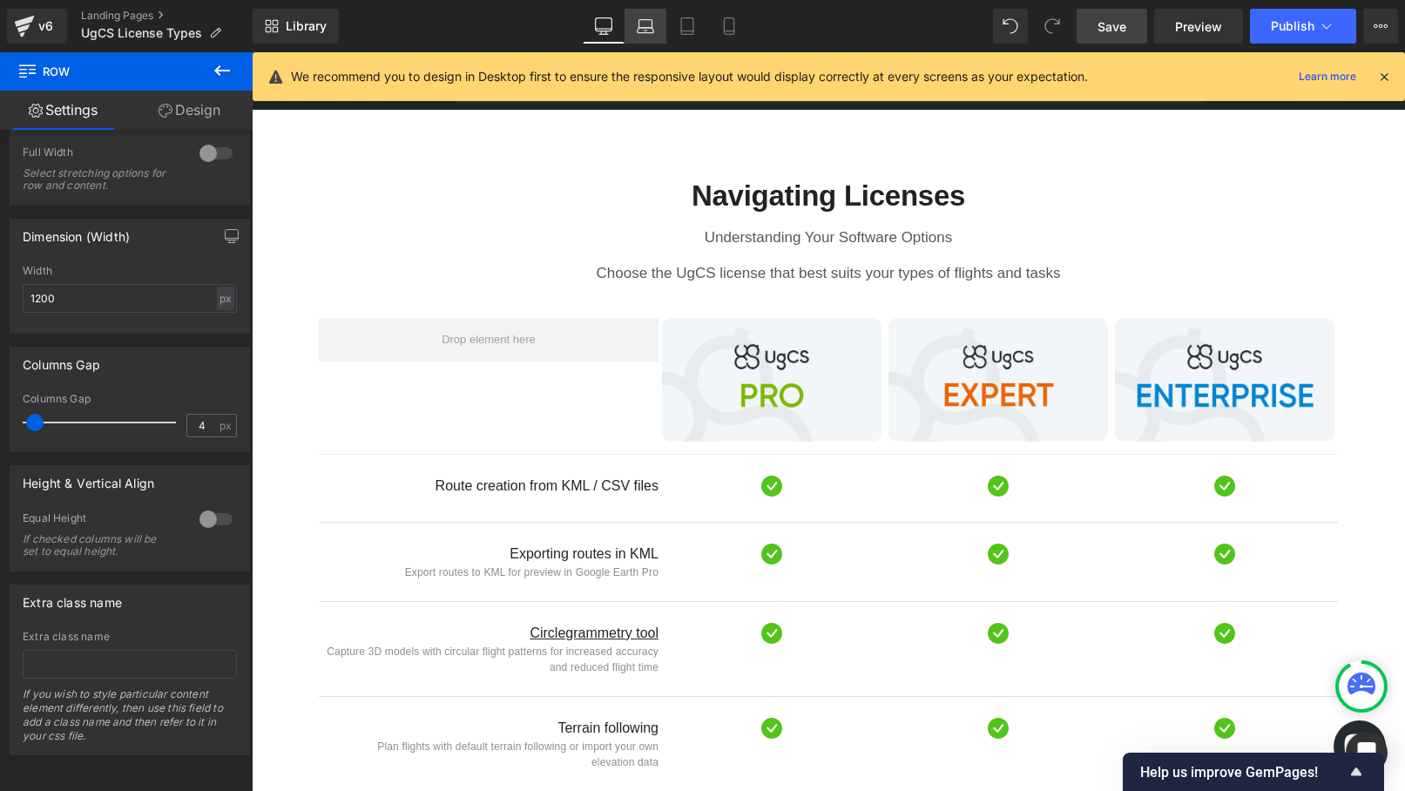
click at [648, 26] on icon at bounding box center [645, 25] width 17 height 17
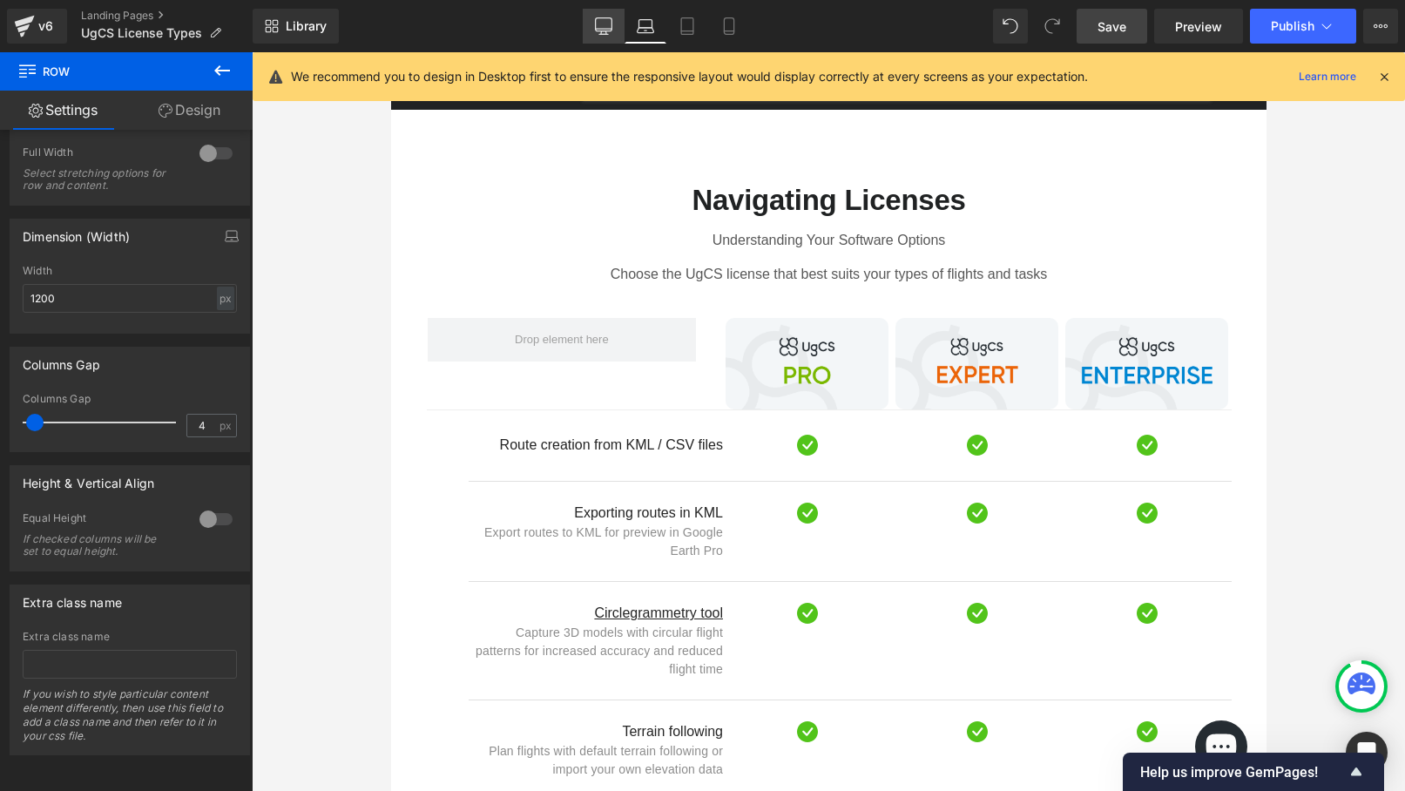
click at [605, 30] on icon at bounding box center [603, 25] width 17 height 17
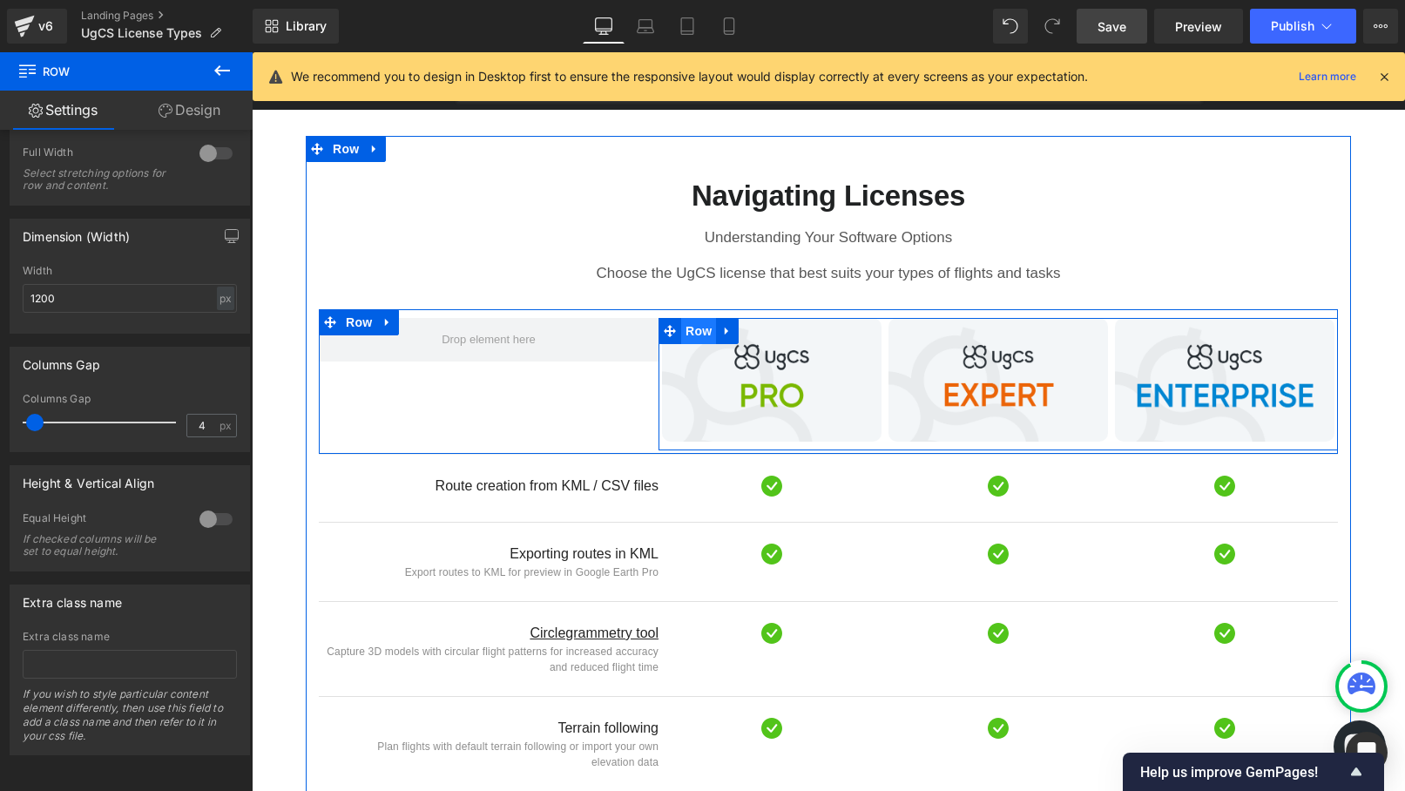
click at [703, 318] on span "Row" at bounding box center [698, 331] width 35 height 26
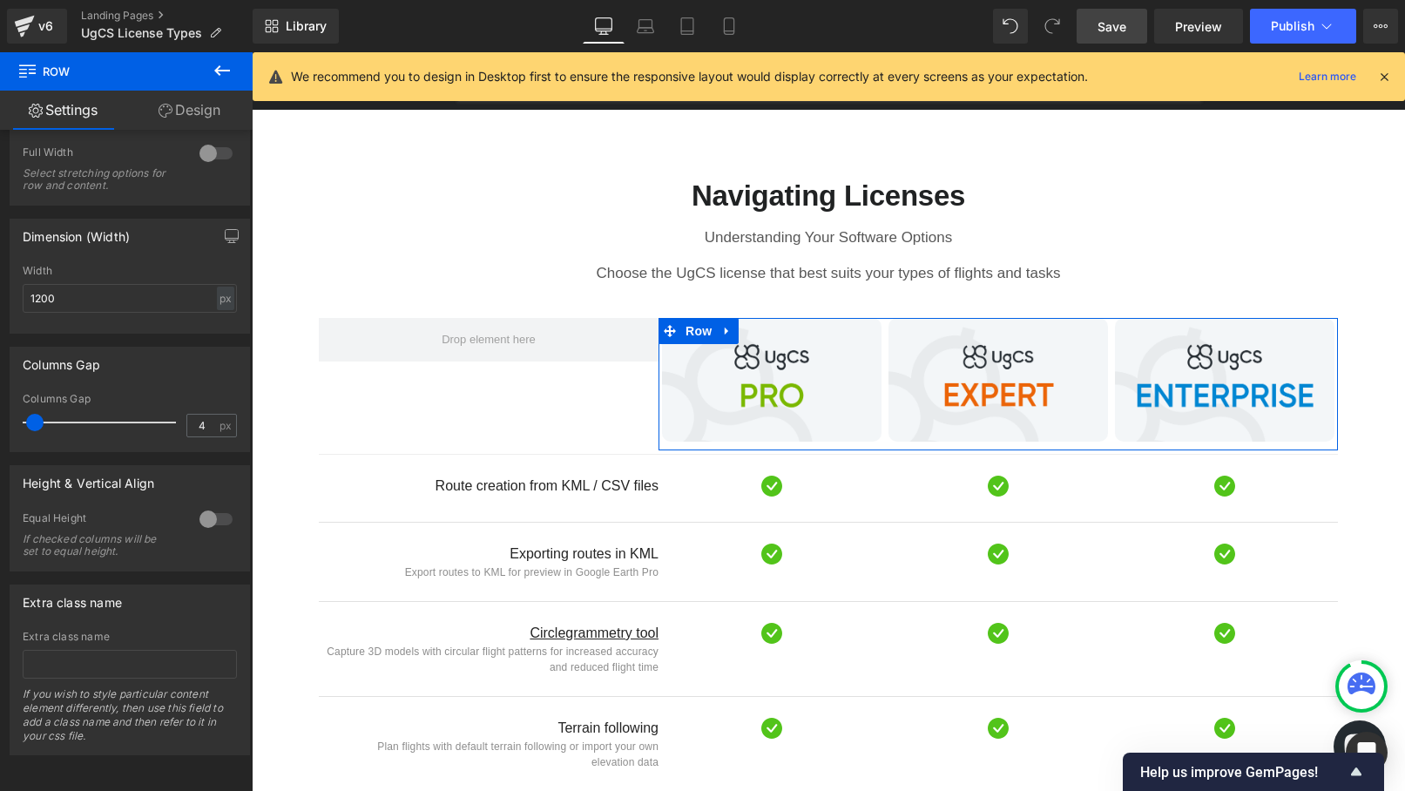
click at [182, 108] on link "Design" at bounding box center [189, 110] width 126 height 39
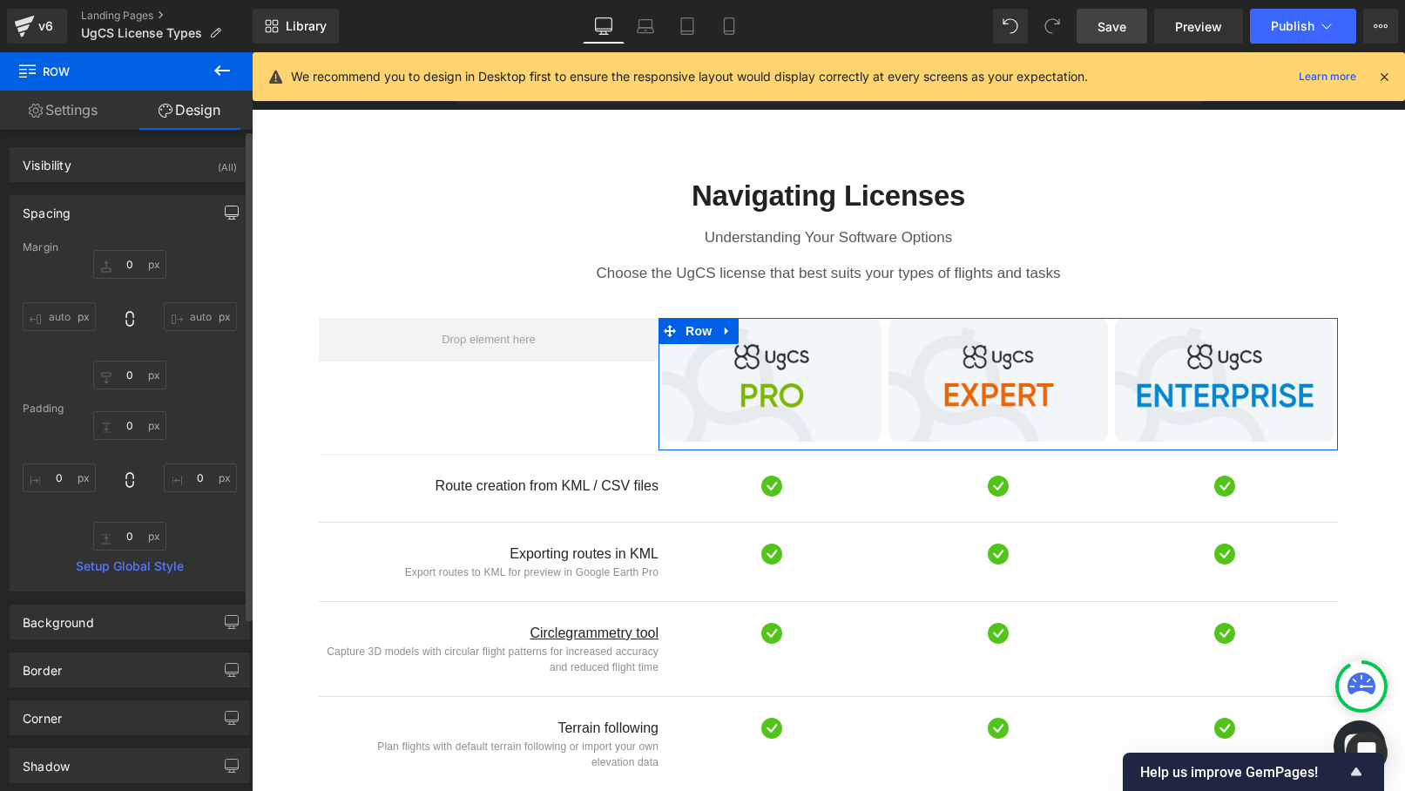
click at [230, 217] on icon "button" at bounding box center [232, 218] width 4 height 3
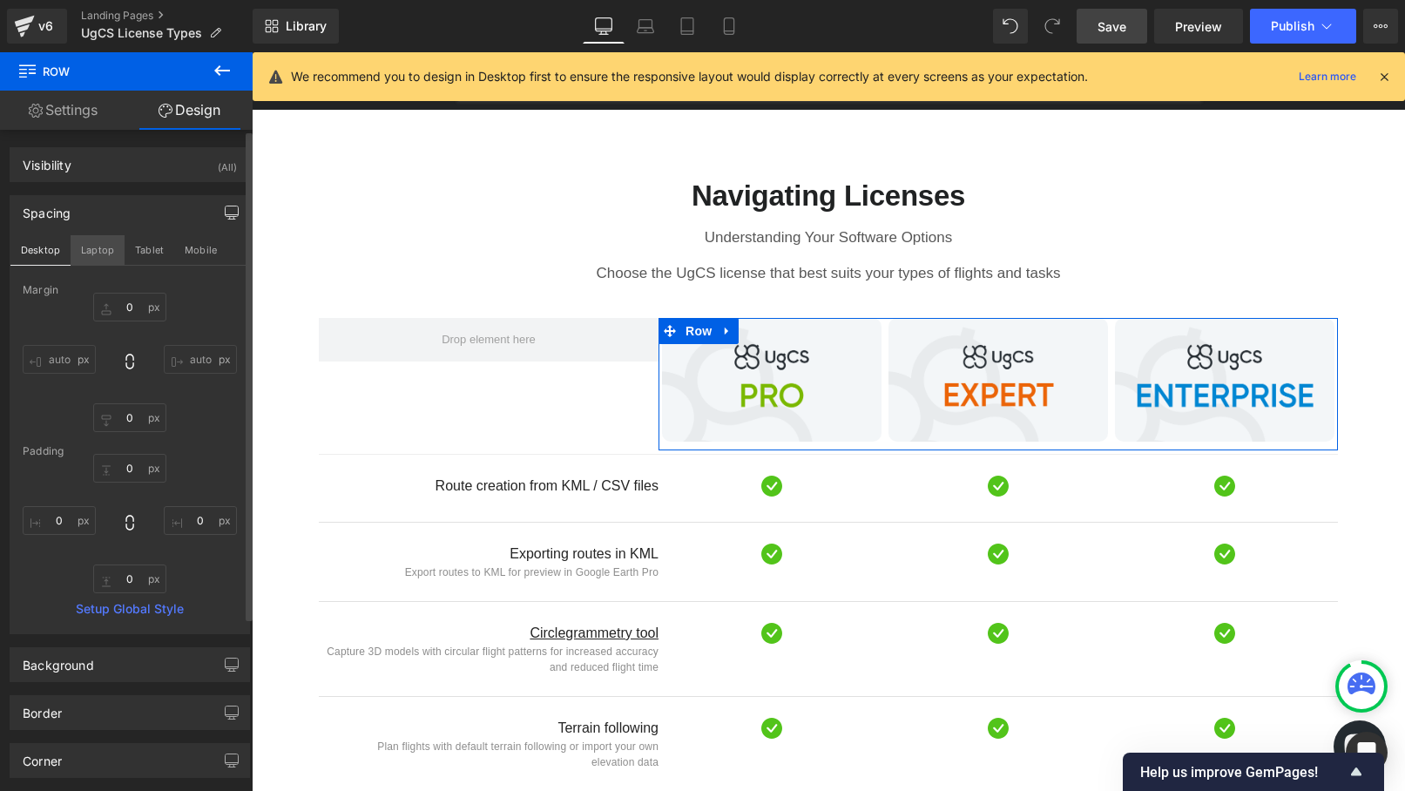
click at [98, 256] on button "Laptop" at bounding box center [98, 250] width 54 height 30
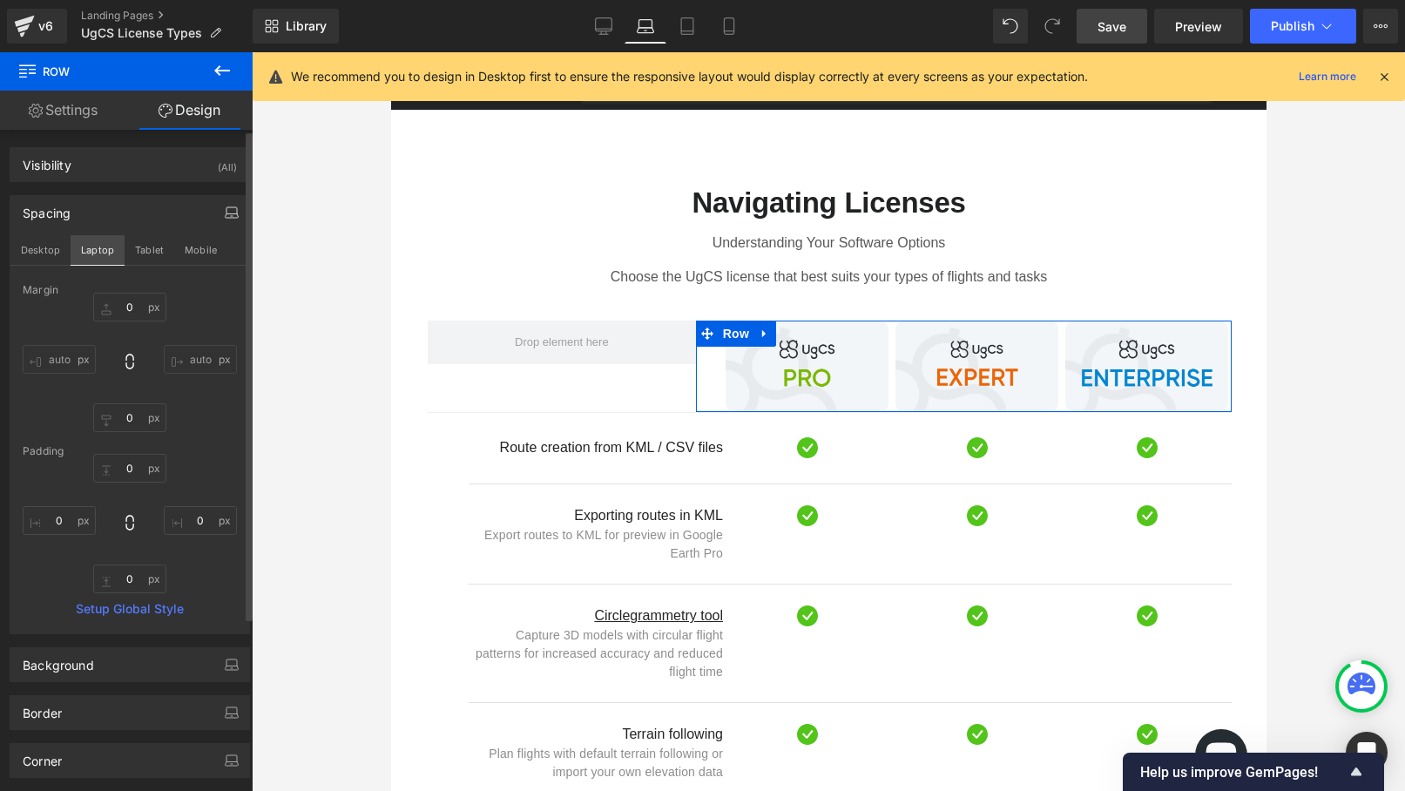
scroll to position [774, 0]
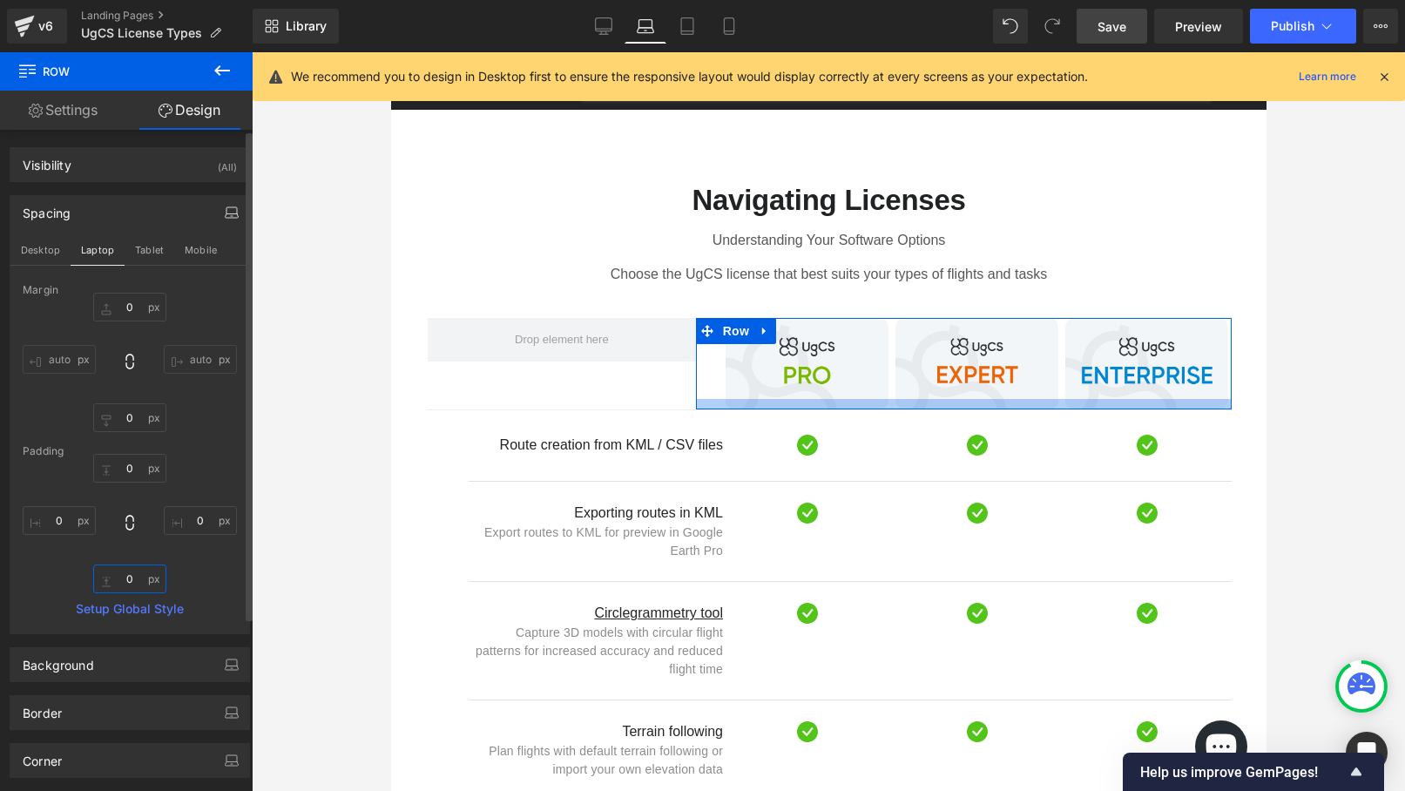
click at [132, 582] on input "text" at bounding box center [129, 578] width 73 height 29
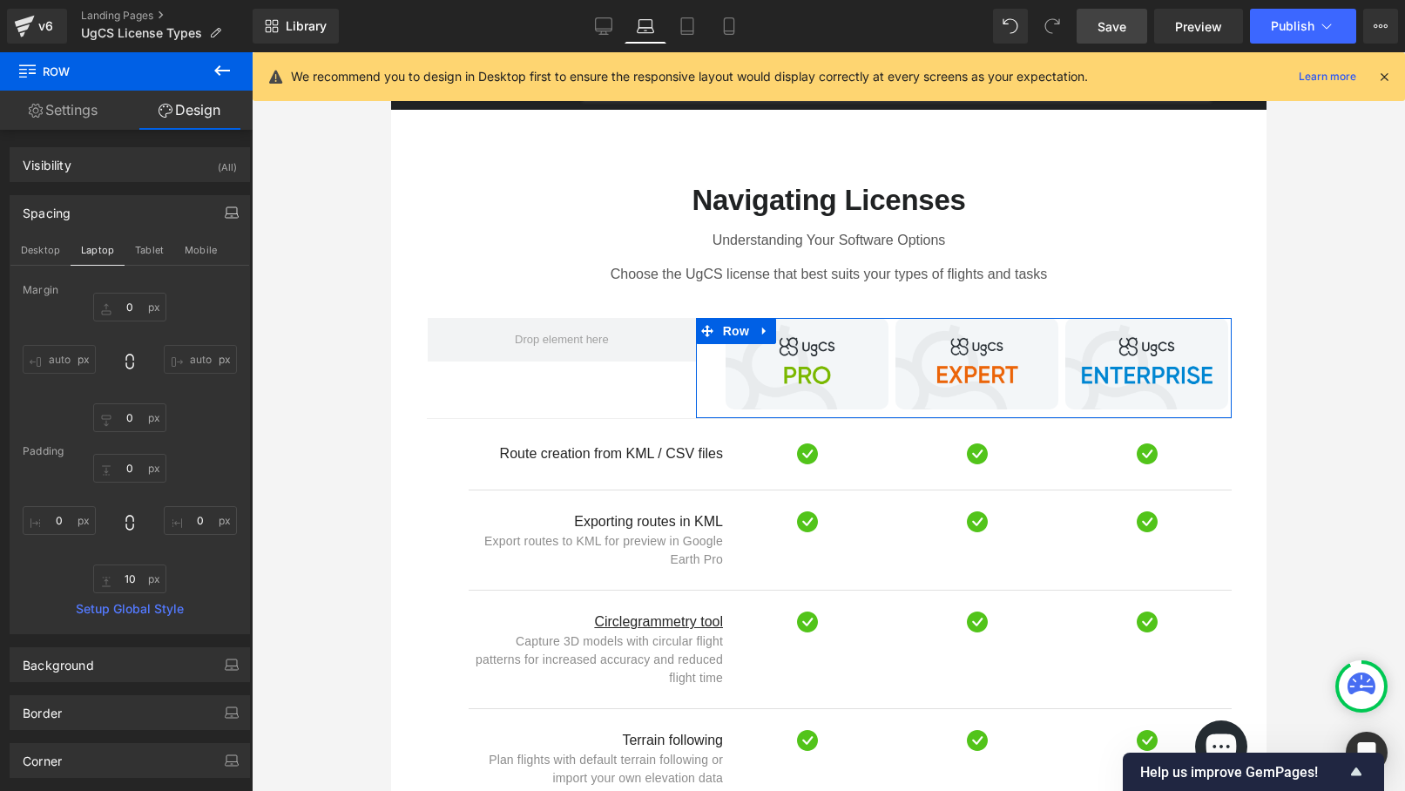
click at [226, 208] on icon "button" at bounding box center [232, 213] width 14 height 14
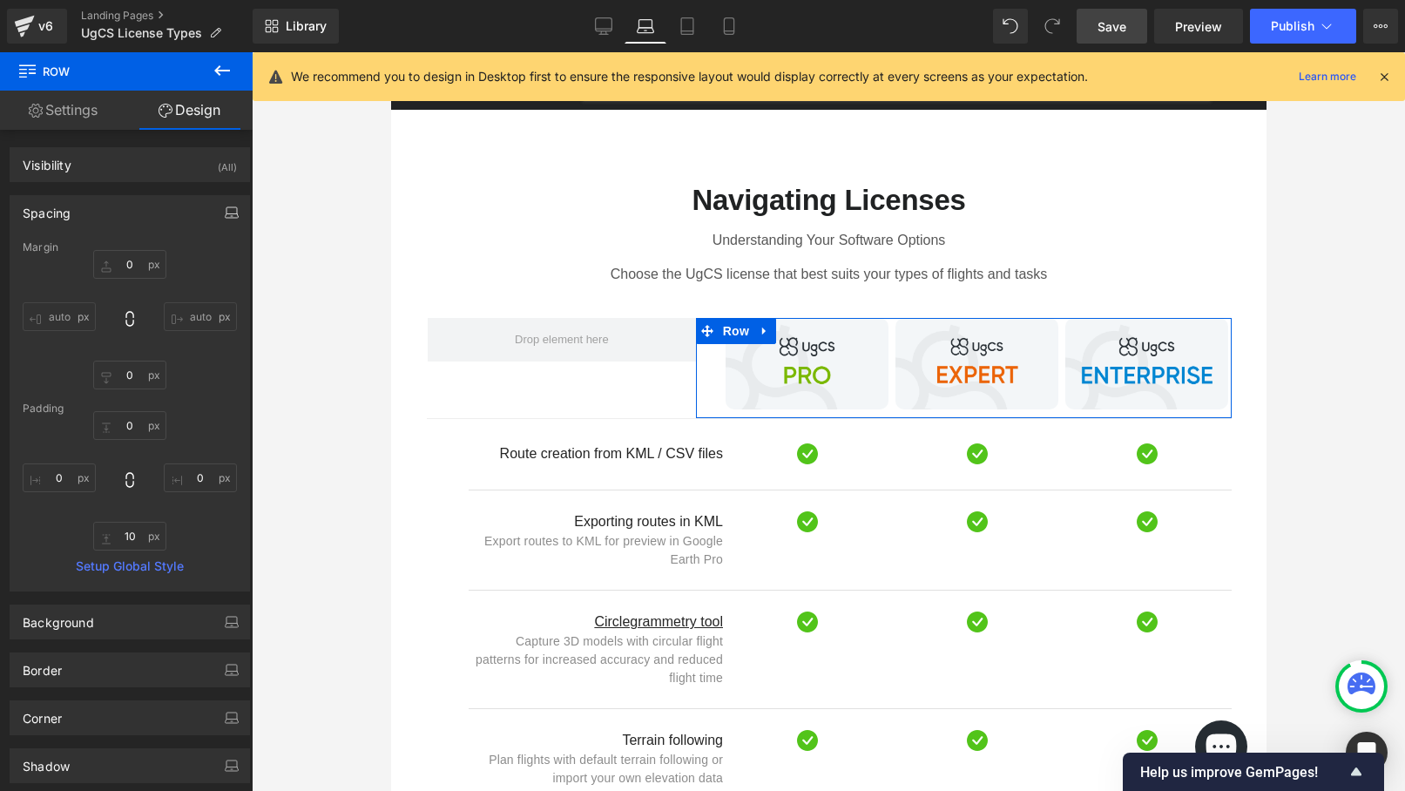
click at [226, 223] on button "button" at bounding box center [232, 212] width 28 height 33
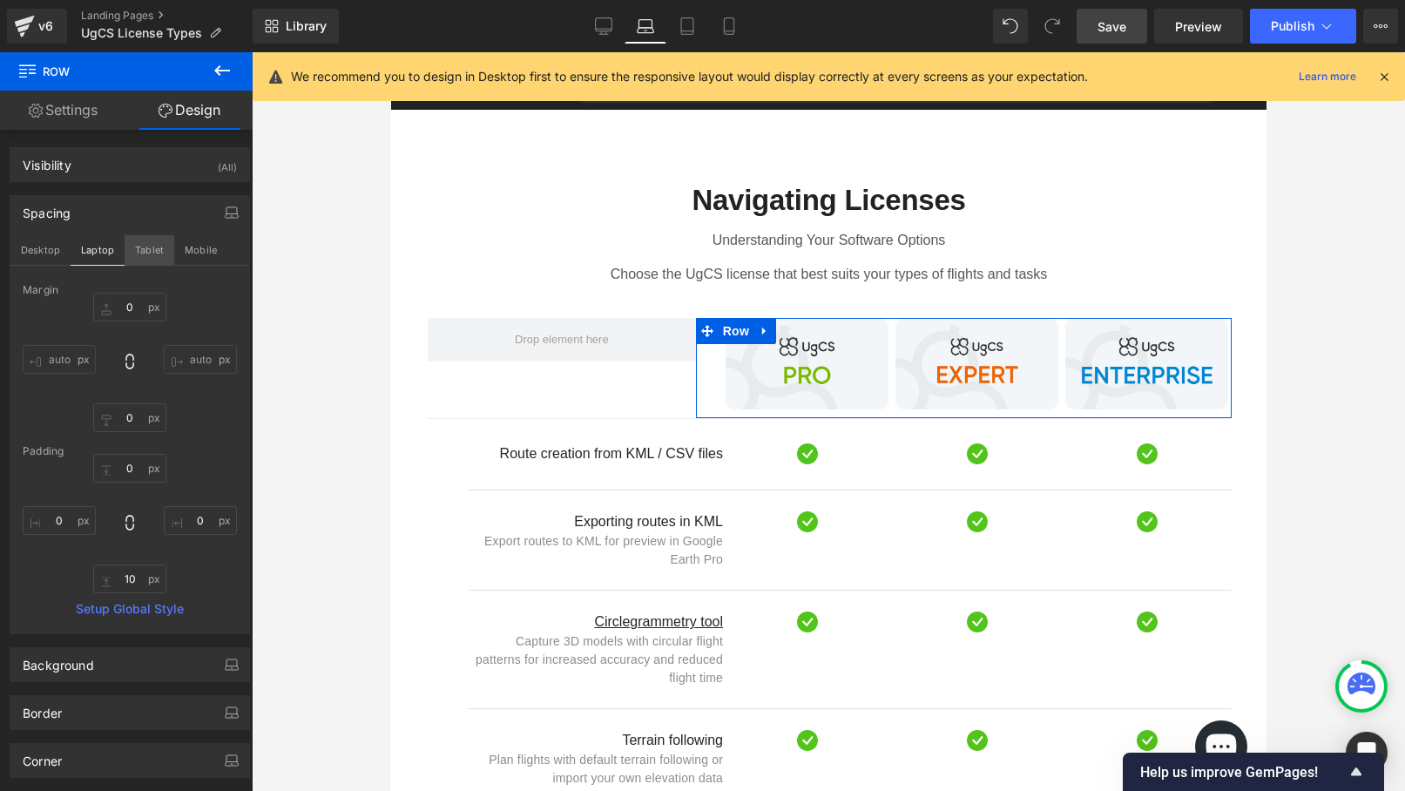
click at [145, 256] on button "Tablet" at bounding box center [150, 250] width 50 height 30
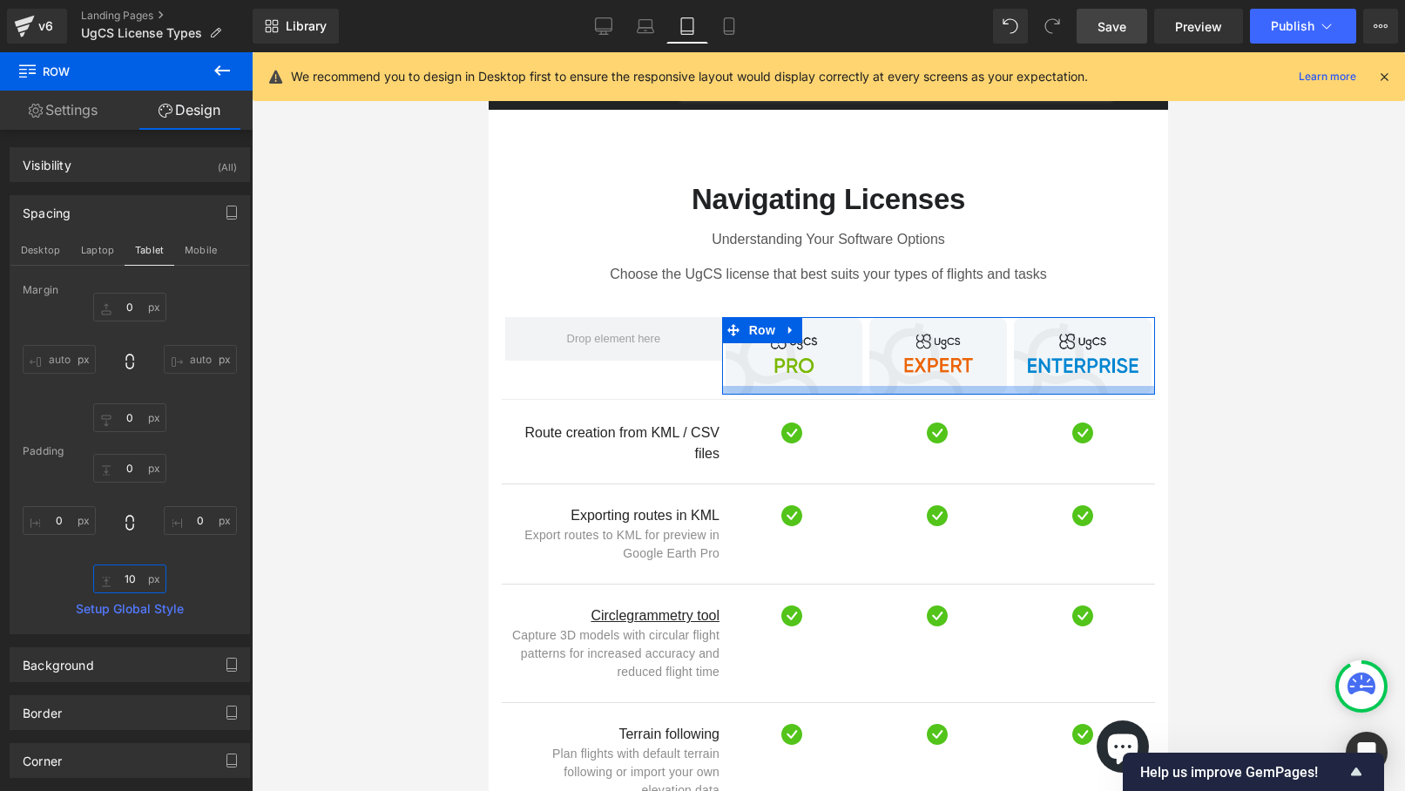
click at [134, 579] on input "10" at bounding box center [129, 578] width 73 height 29
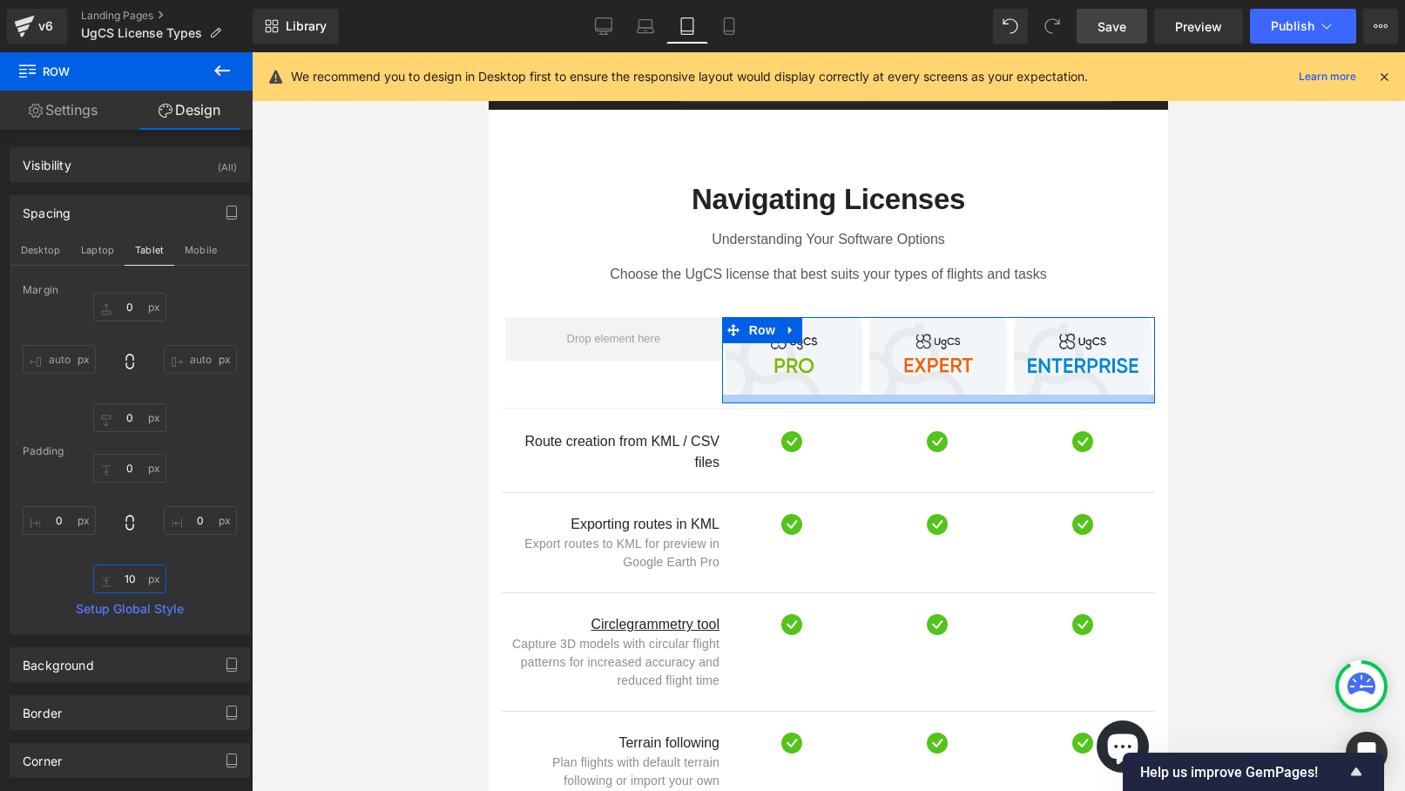
click at [126, 581] on input "10" at bounding box center [129, 578] width 73 height 29
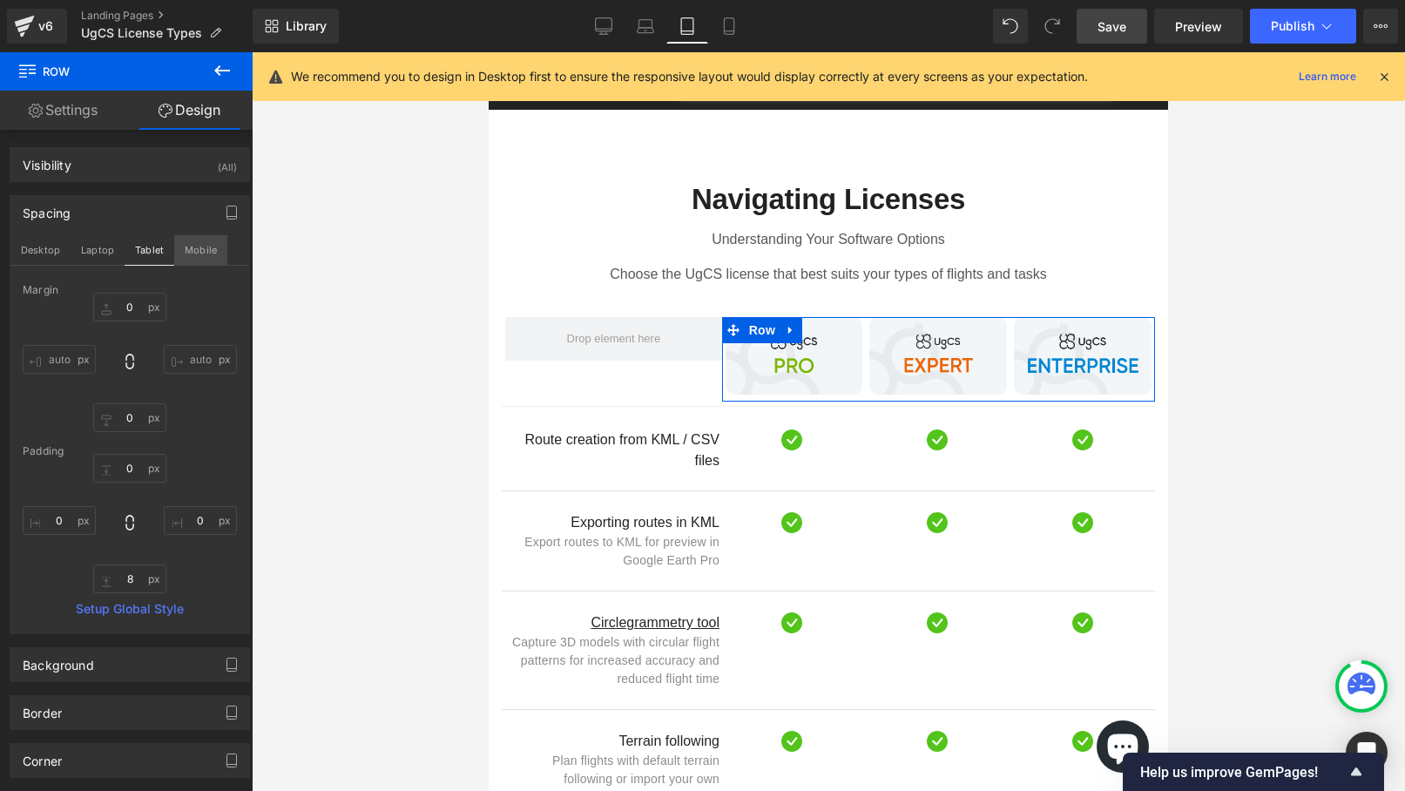
click at [202, 242] on button "Mobile" at bounding box center [200, 250] width 53 height 30
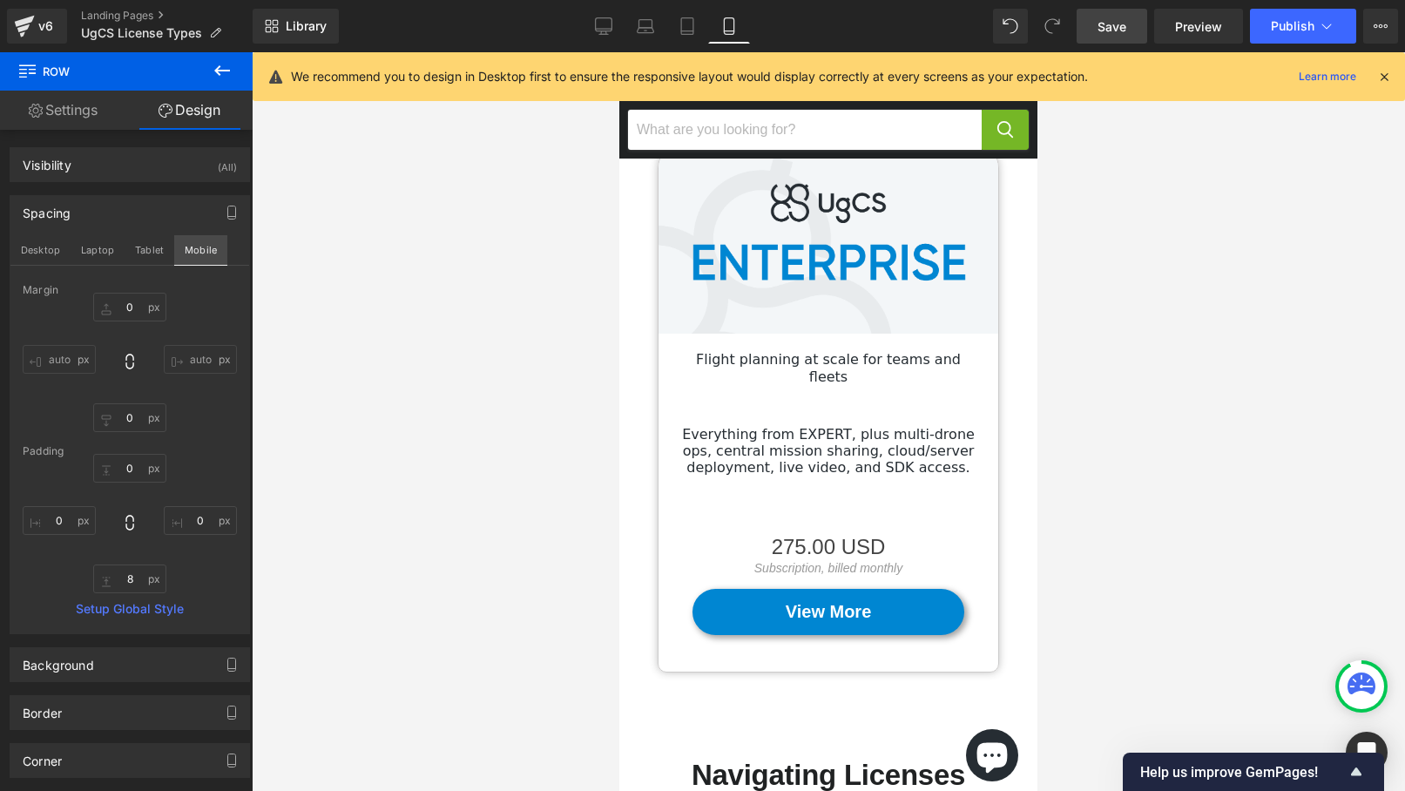
scroll to position [1382, 0]
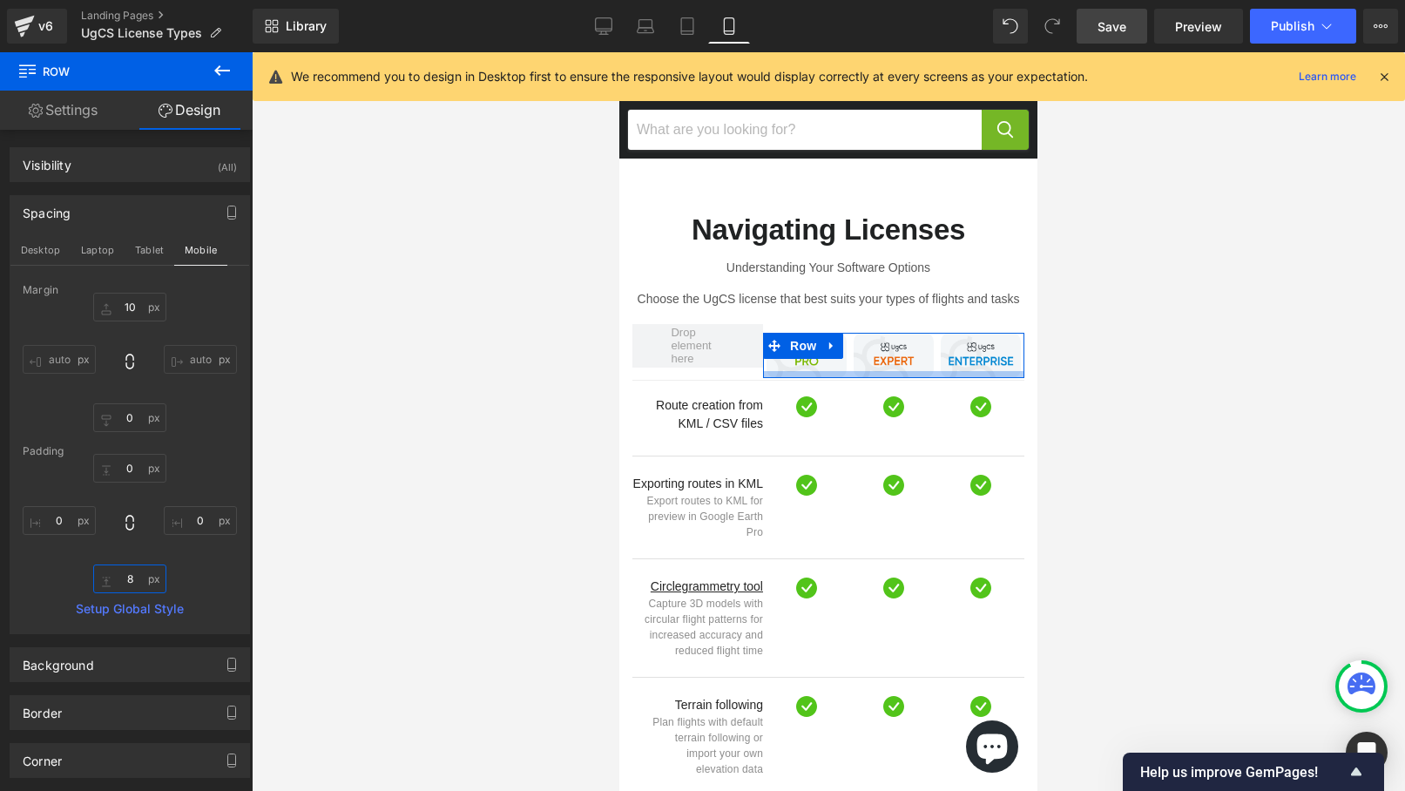
click at [133, 580] on input "8" at bounding box center [129, 578] width 73 height 29
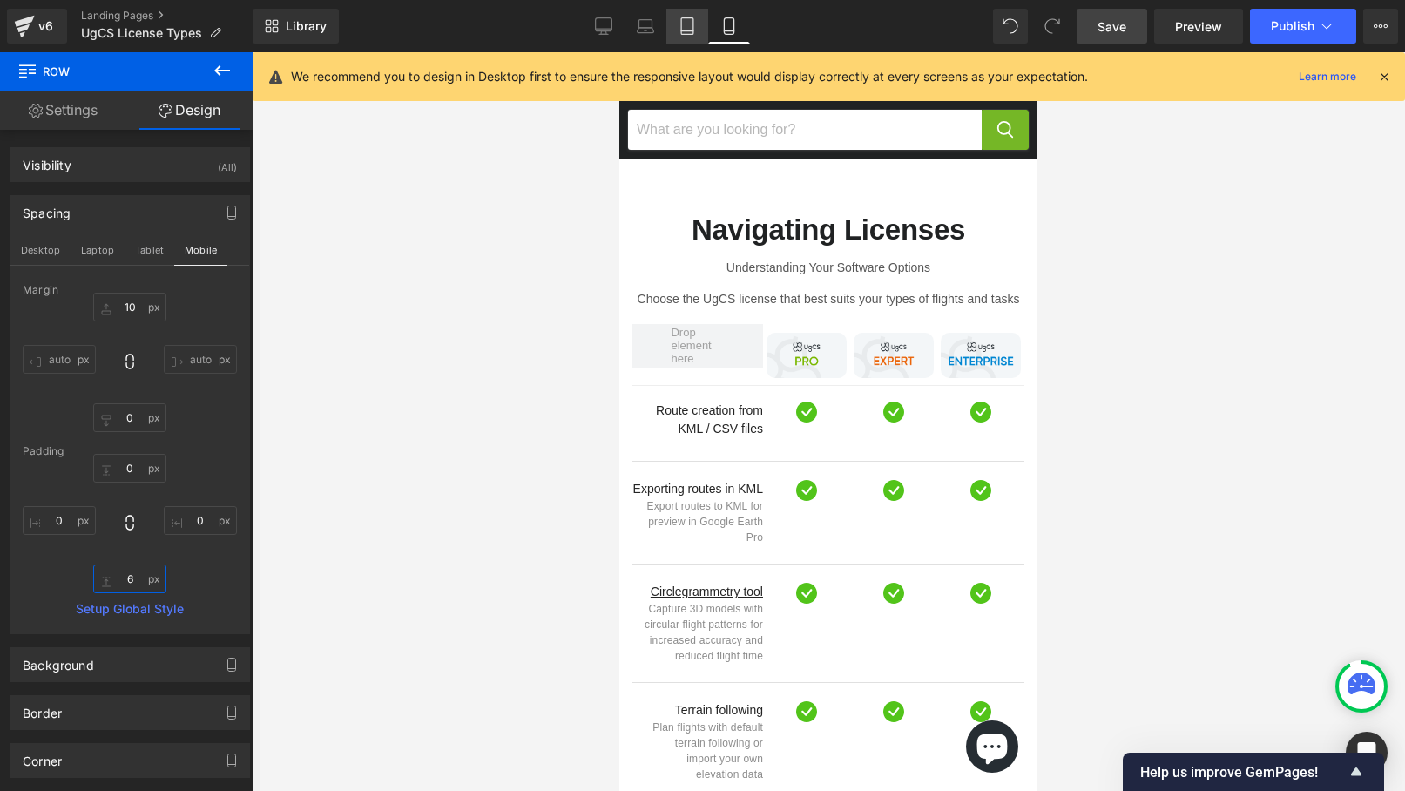
type input "6"
click at [682, 30] on icon at bounding box center [687, 26] width 12 height 17
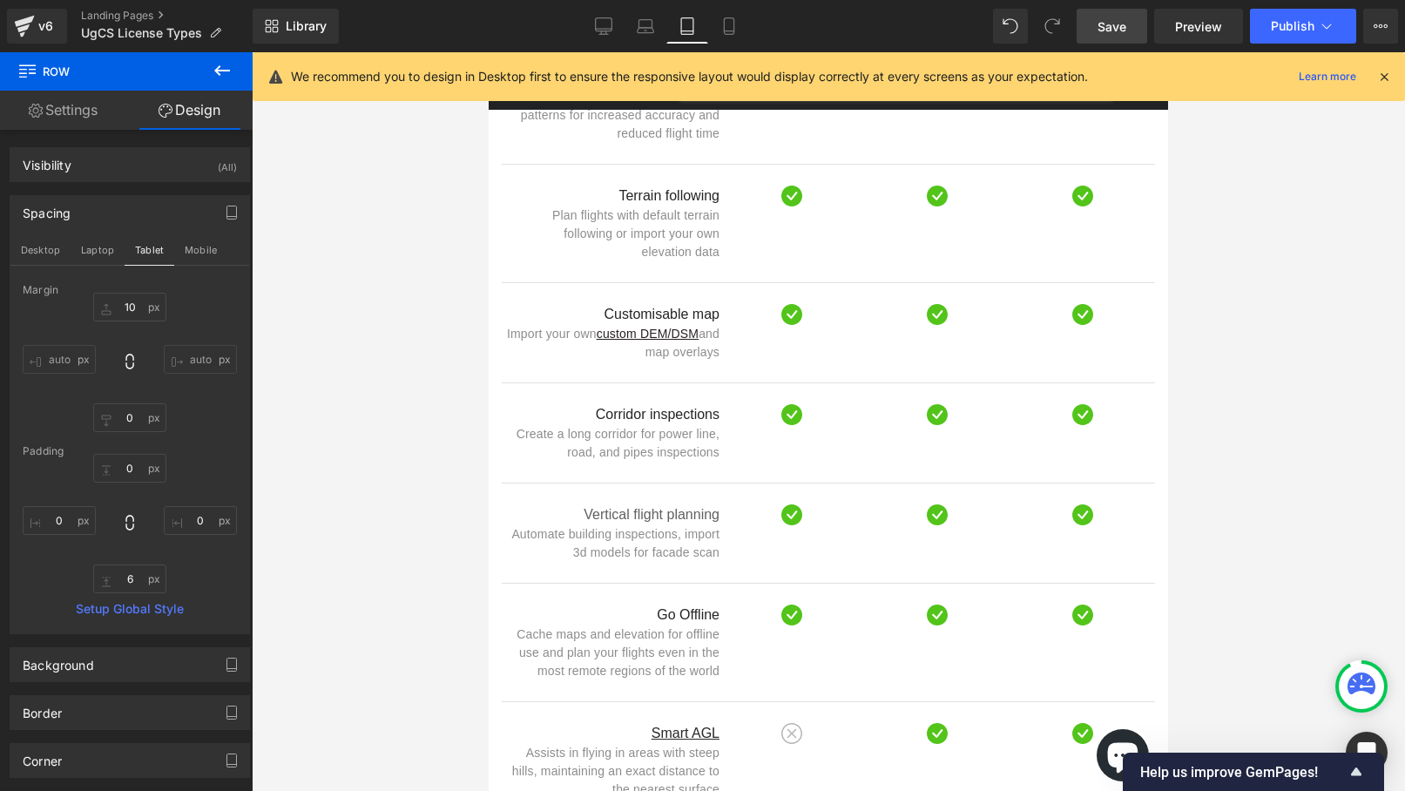
scroll to position [837, 0]
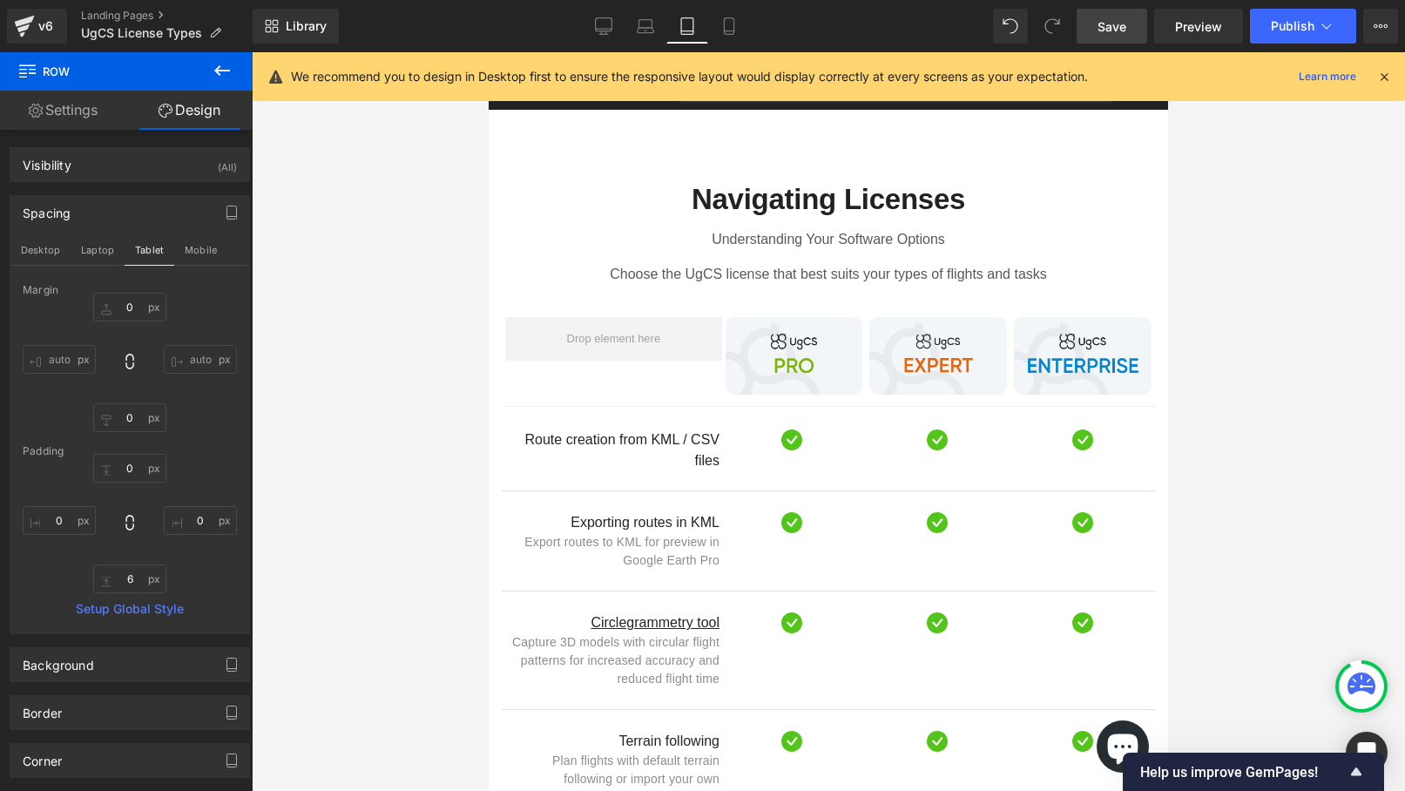
click at [1111, 27] on span "Save" at bounding box center [1112, 26] width 29 height 18
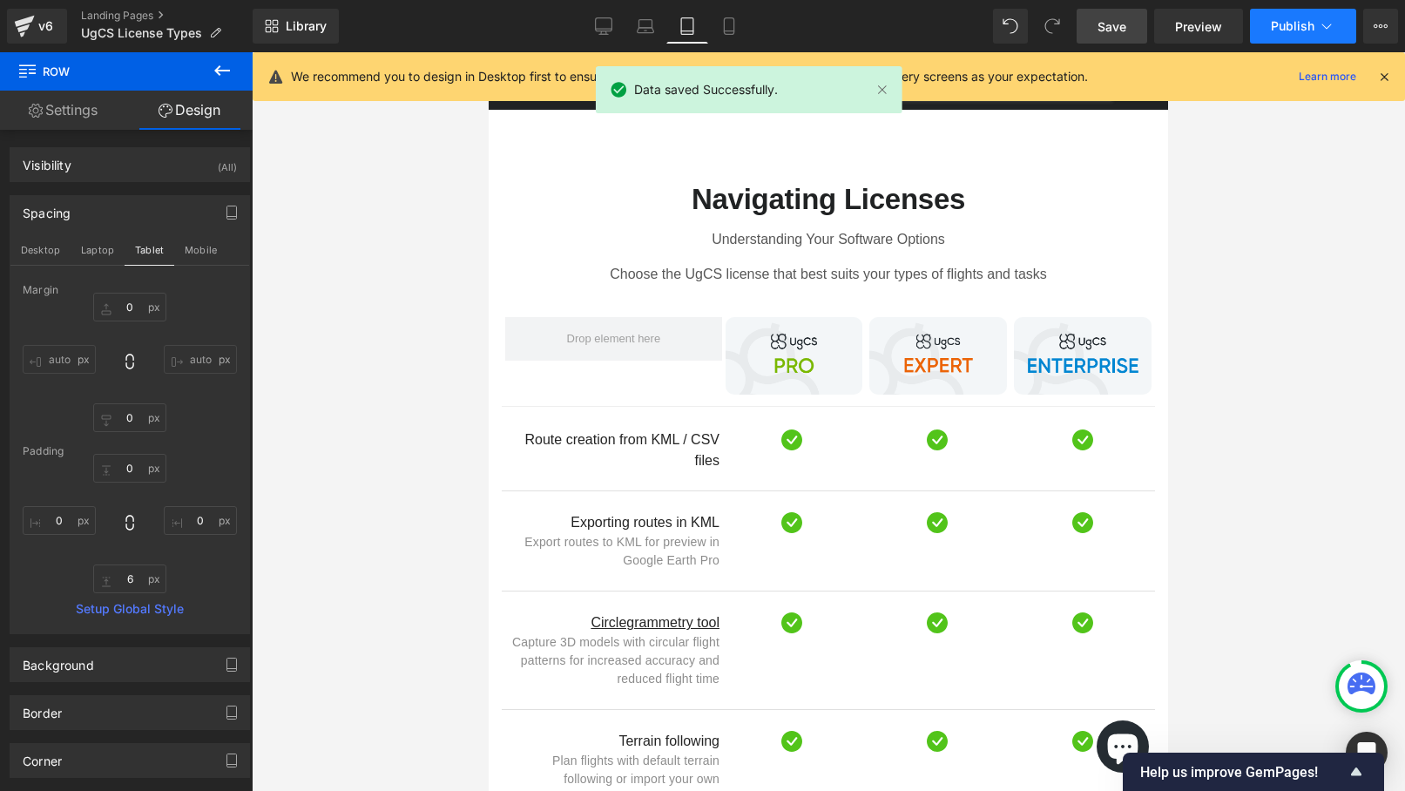
click at [1292, 21] on span "Publish" at bounding box center [1293, 26] width 44 height 14
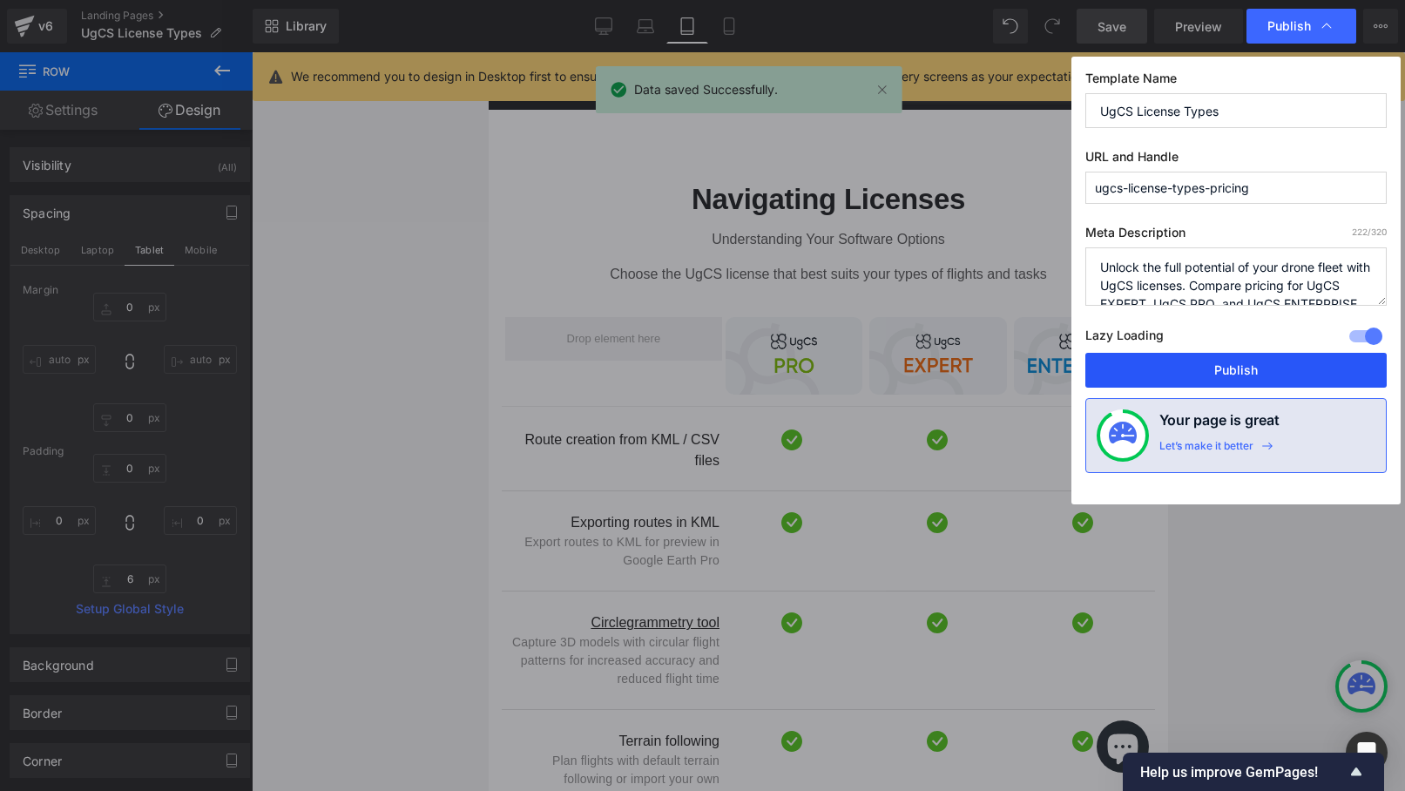
click at [1221, 367] on button "Publish" at bounding box center [1235, 370] width 301 height 35
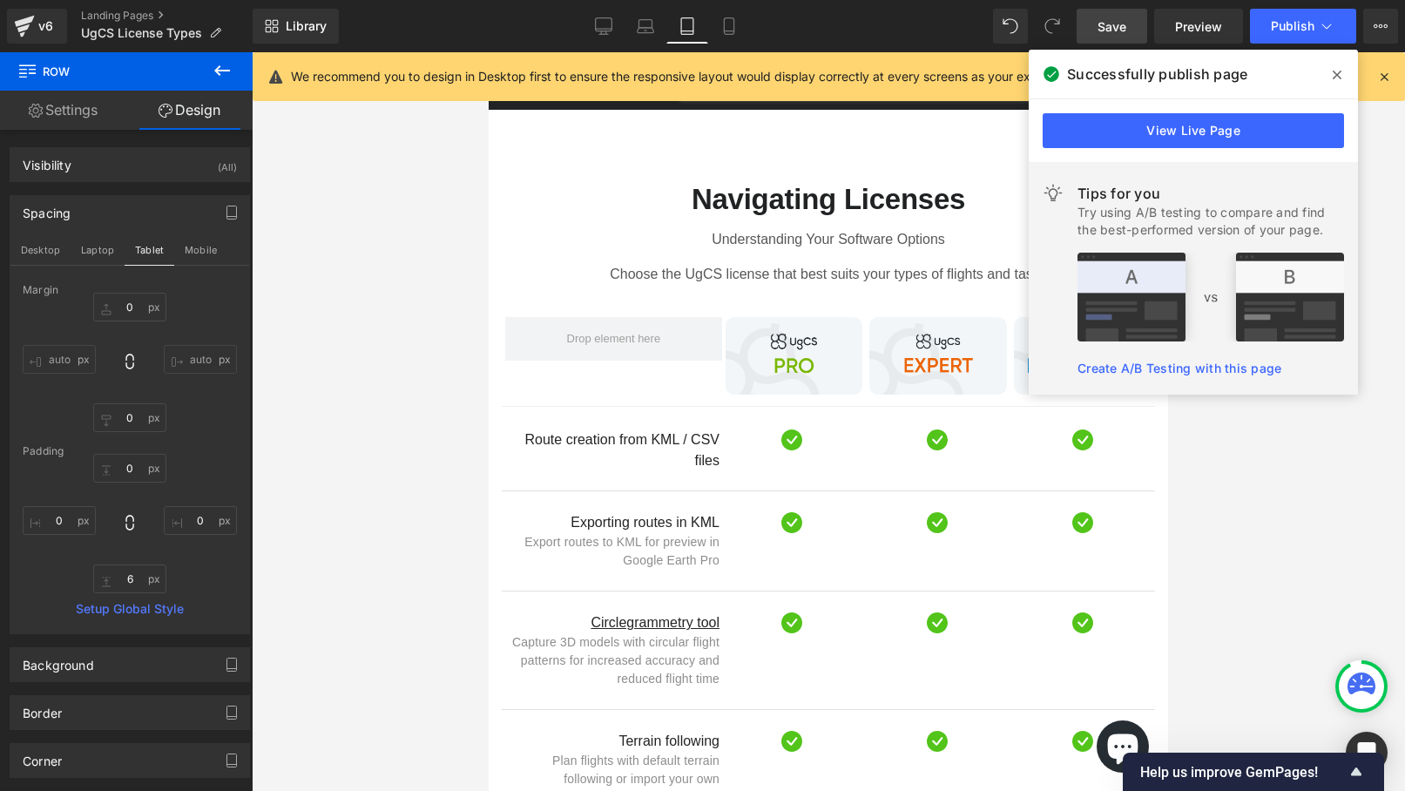
click at [1219, 365] on link "Create A/B Testing with this page" at bounding box center [1179, 368] width 204 height 15
click at [1204, 367] on link "Create A/B Testing with this page" at bounding box center [1179, 368] width 204 height 15
